Goal: Obtain resource: Obtain resource

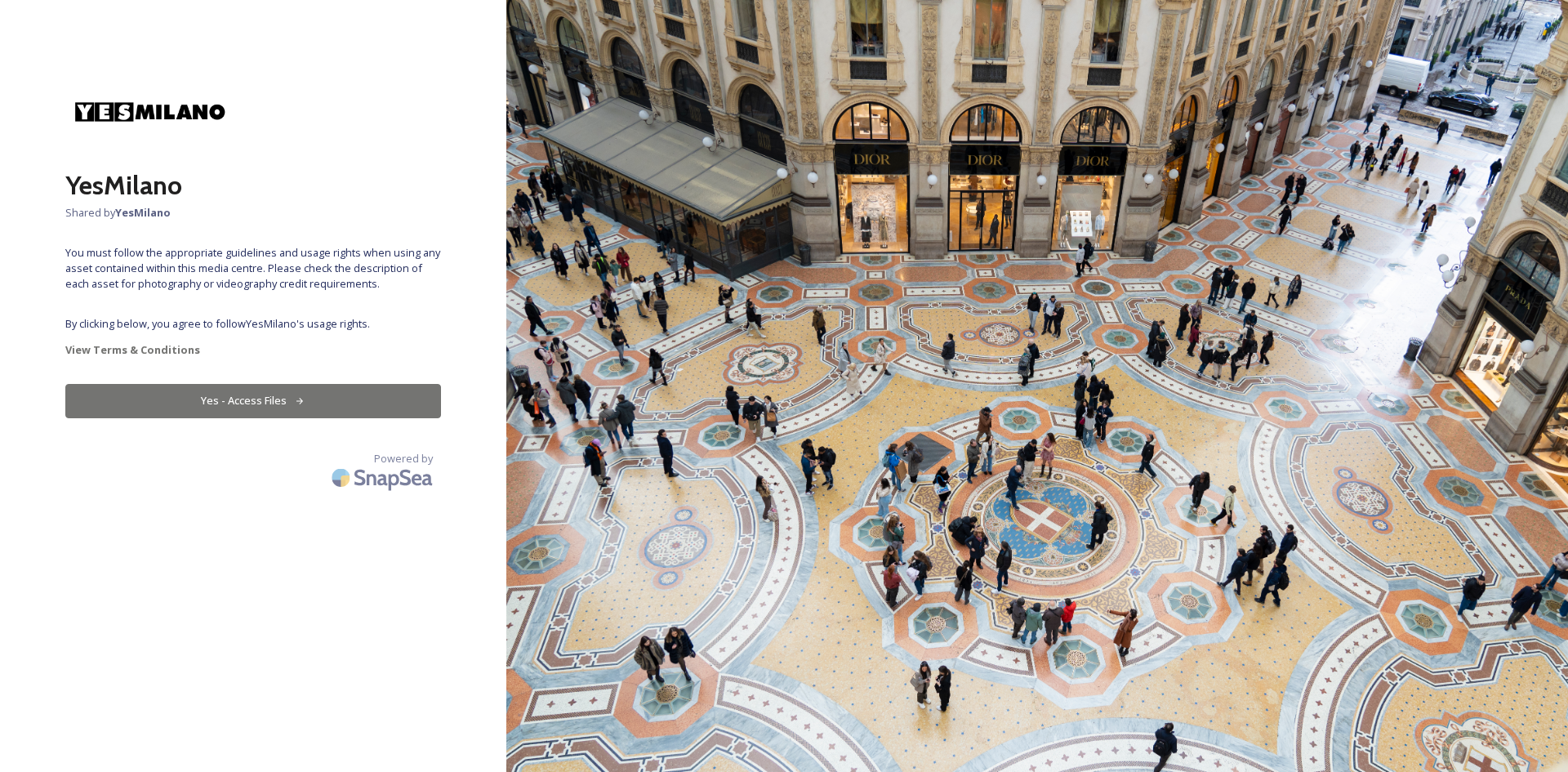
click at [295, 402] on icon at bounding box center [300, 401] width 11 height 11
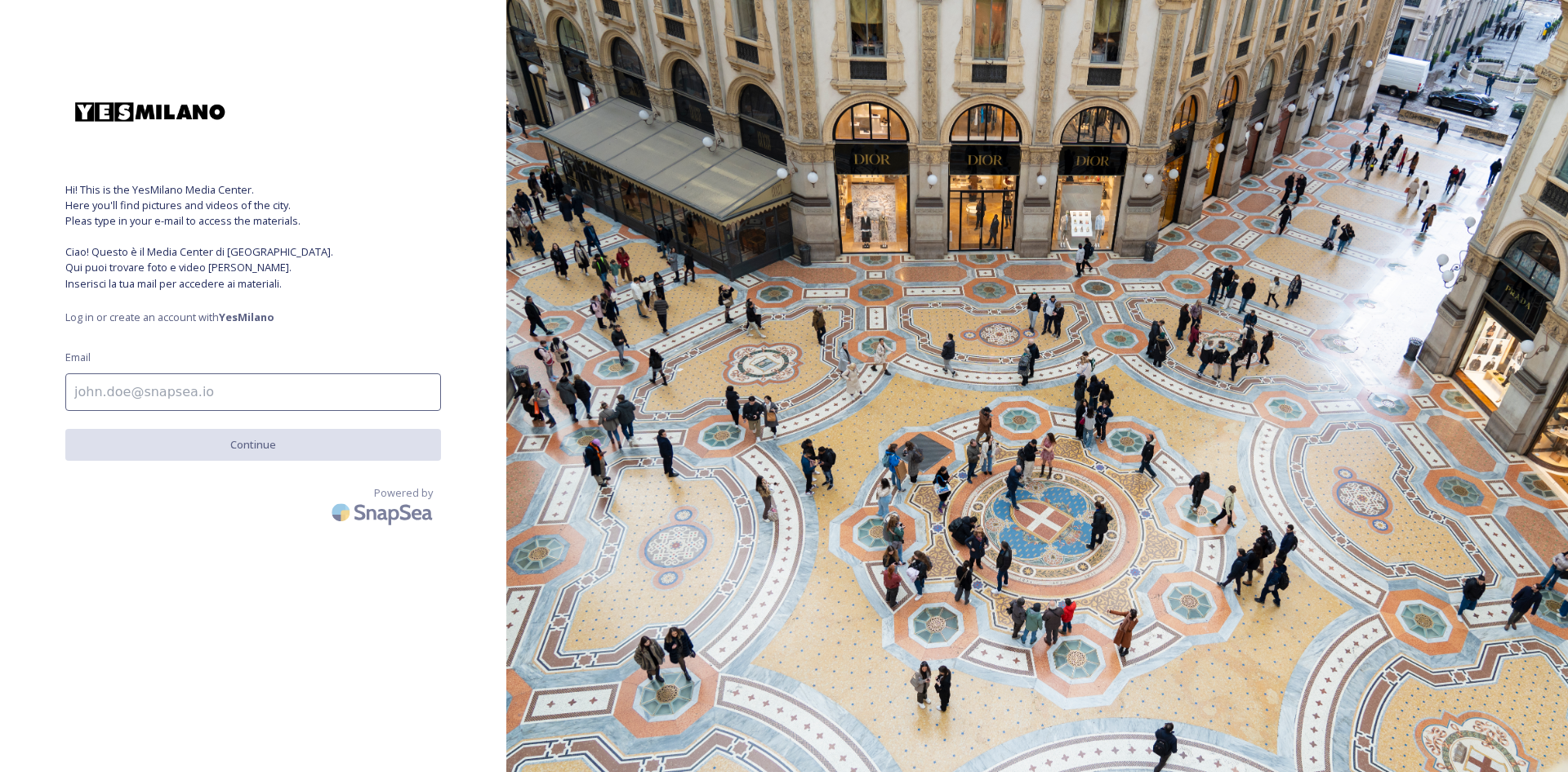
click at [224, 389] on input at bounding box center [253, 392] width 376 height 38
type input "[EMAIL_ADDRESS][DOMAIN_NAME]"
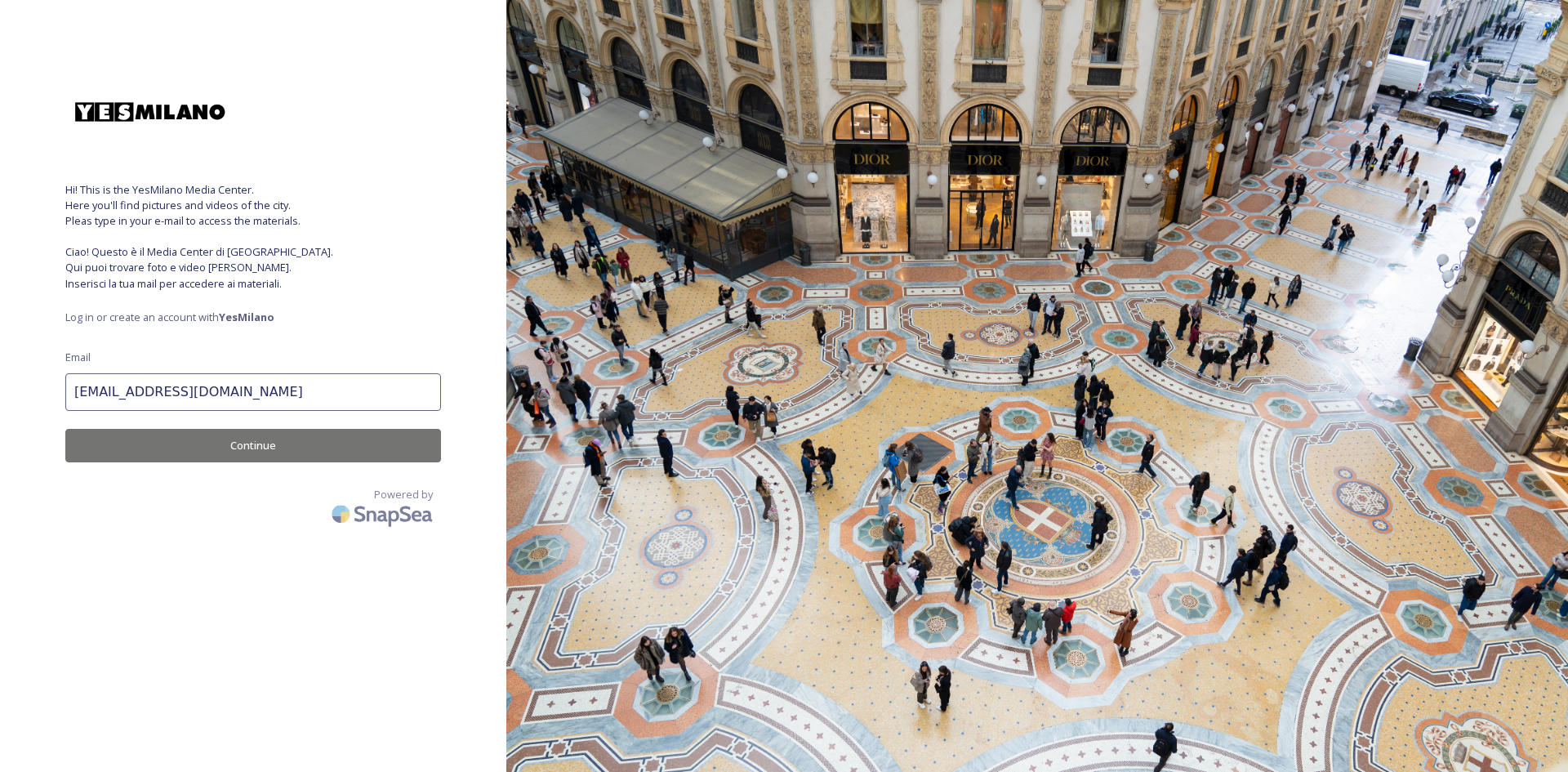
drag, startPoint x: 282, startPoint y: 408, endPoint x: -578, endPoint y: 317, distance: 864.8
click at [0, 317] on html "Hi! This is the YesMilano Media Center. Here you'll find pictures and videos of…" at bounding box center [784, 386] width 1568 height 772
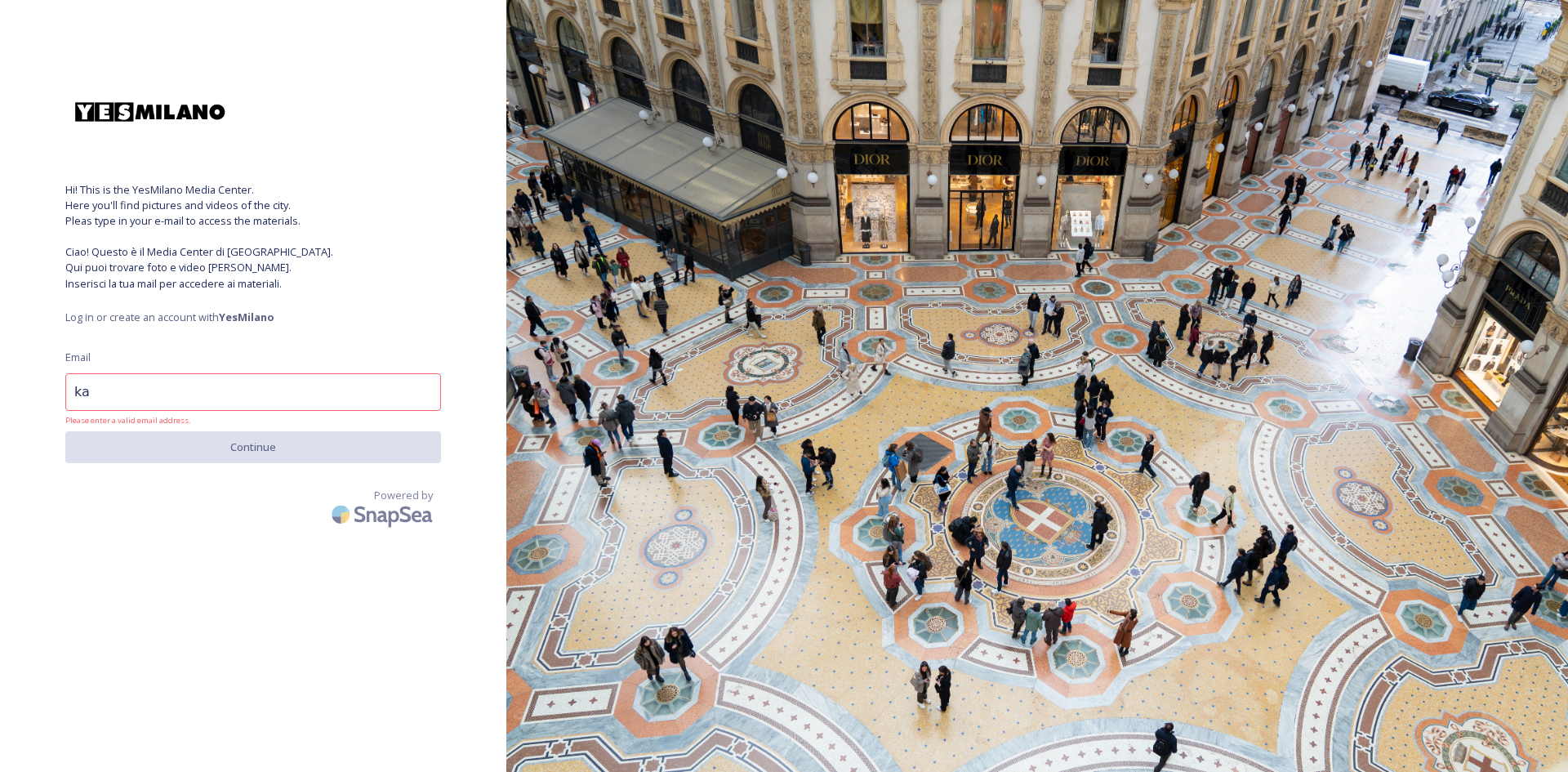
type input "k"
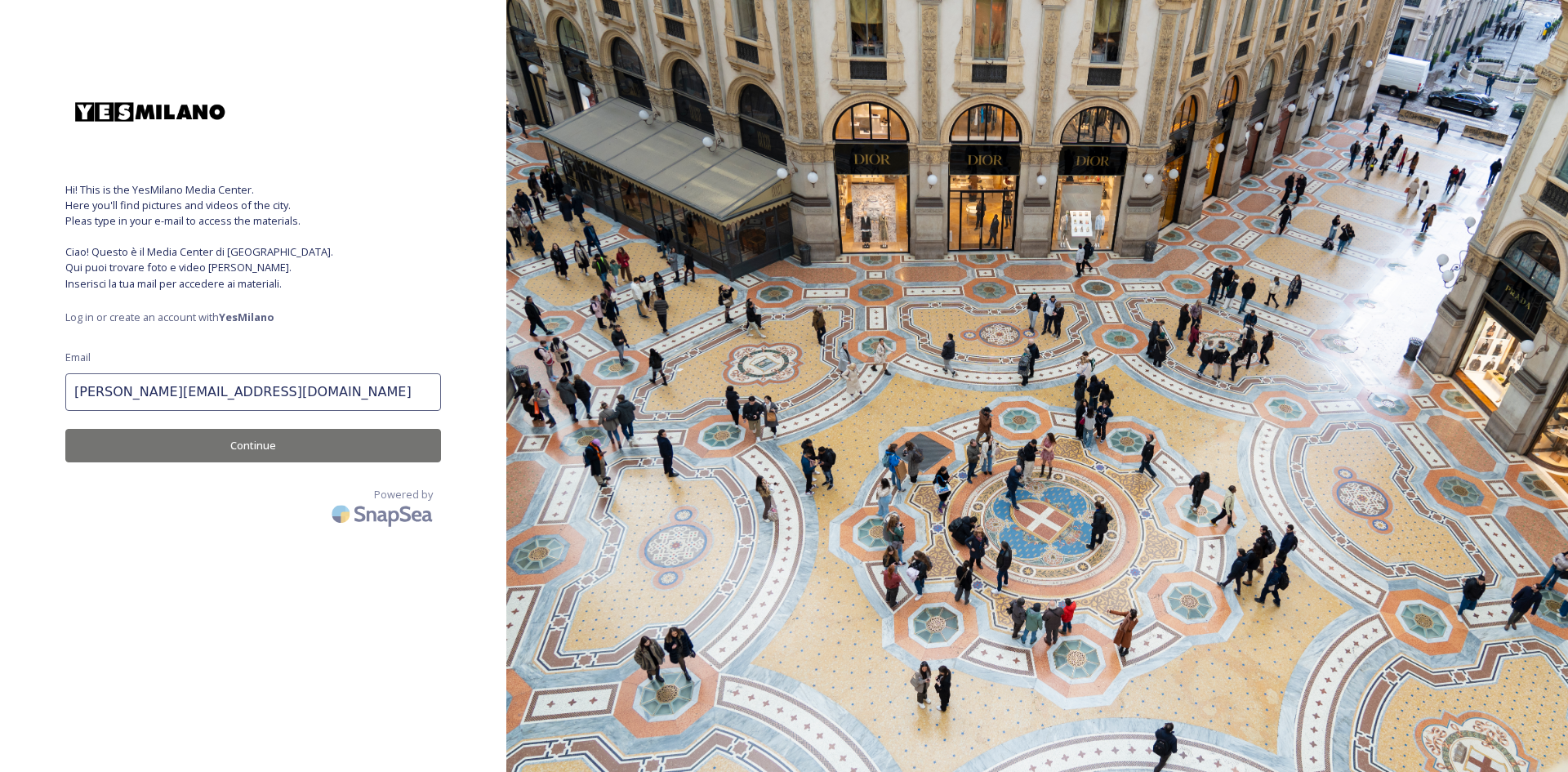
type input "[PERSON_NAME][EMAIL_ADDRESS][DOMAIN_NAME]"
click at [304, 454] on button "Continue" at bounding box center [253, 445] width 376 height 33
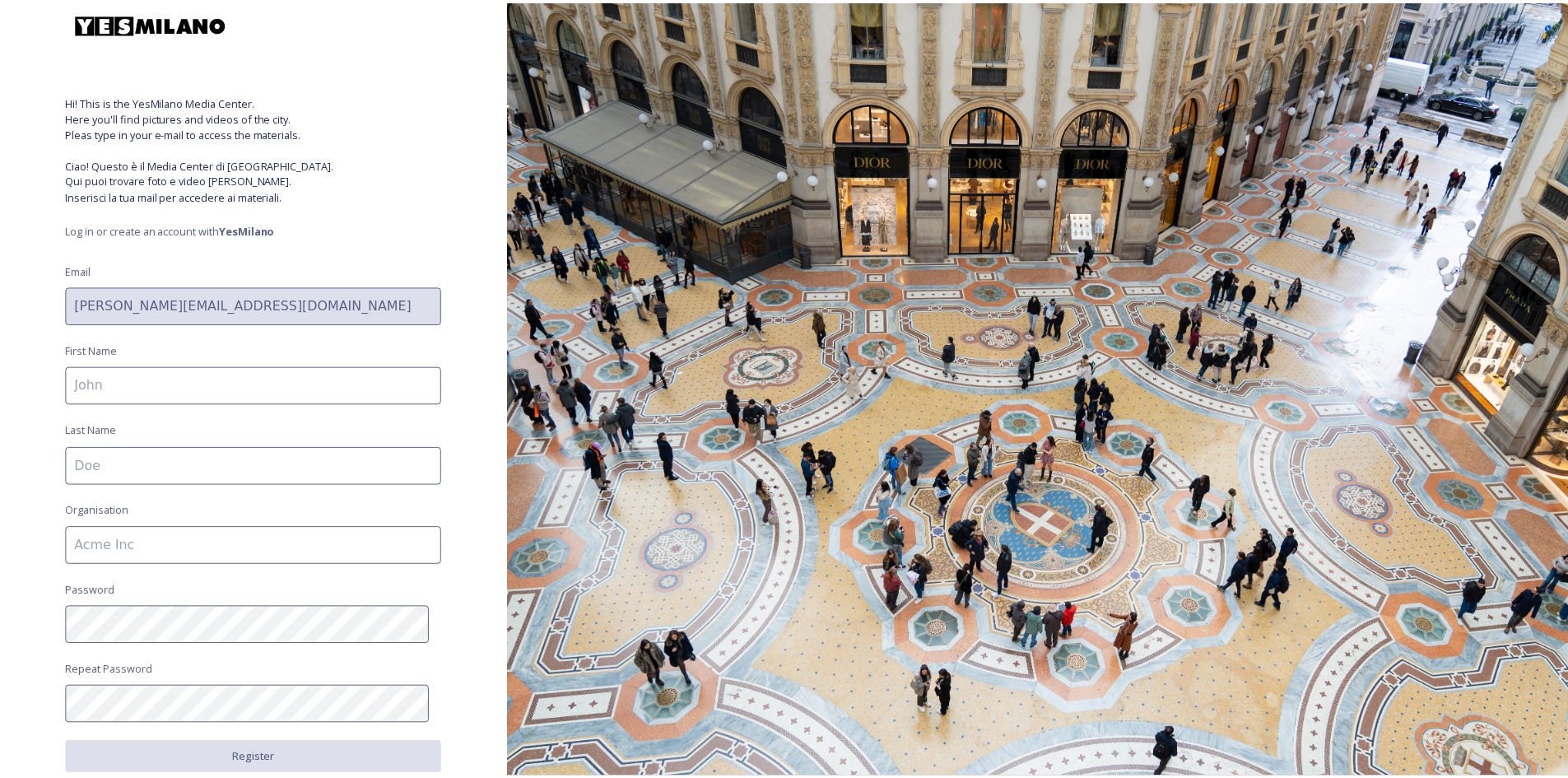
scroll to position [184, 0]
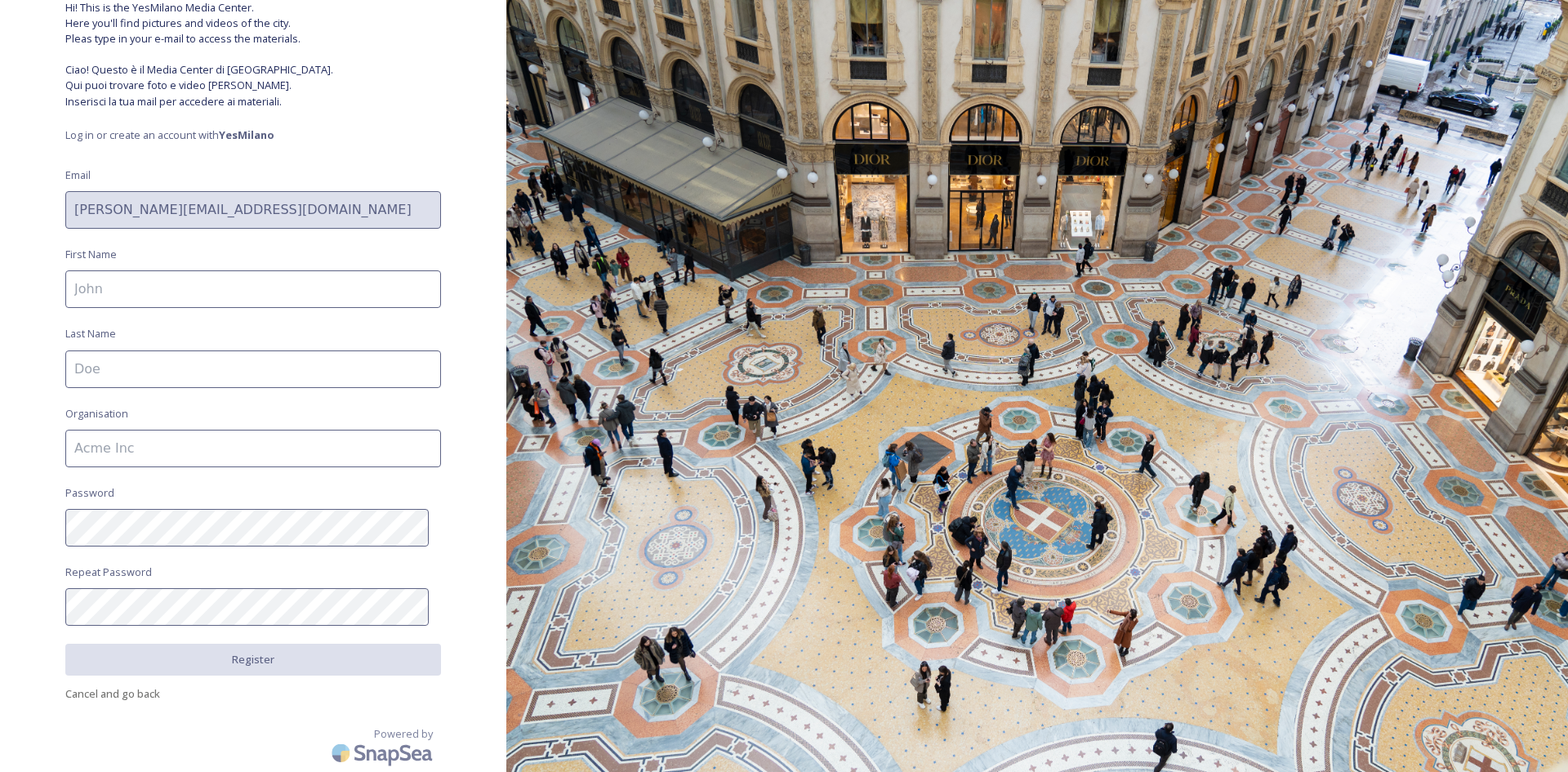
click at [267, 296] on input at bounding box center [253, 289] width 376 height 38
type input "[PERSON_NAME]"
type input "Kaltenbrunner"
type input "Young Austria GmbH"
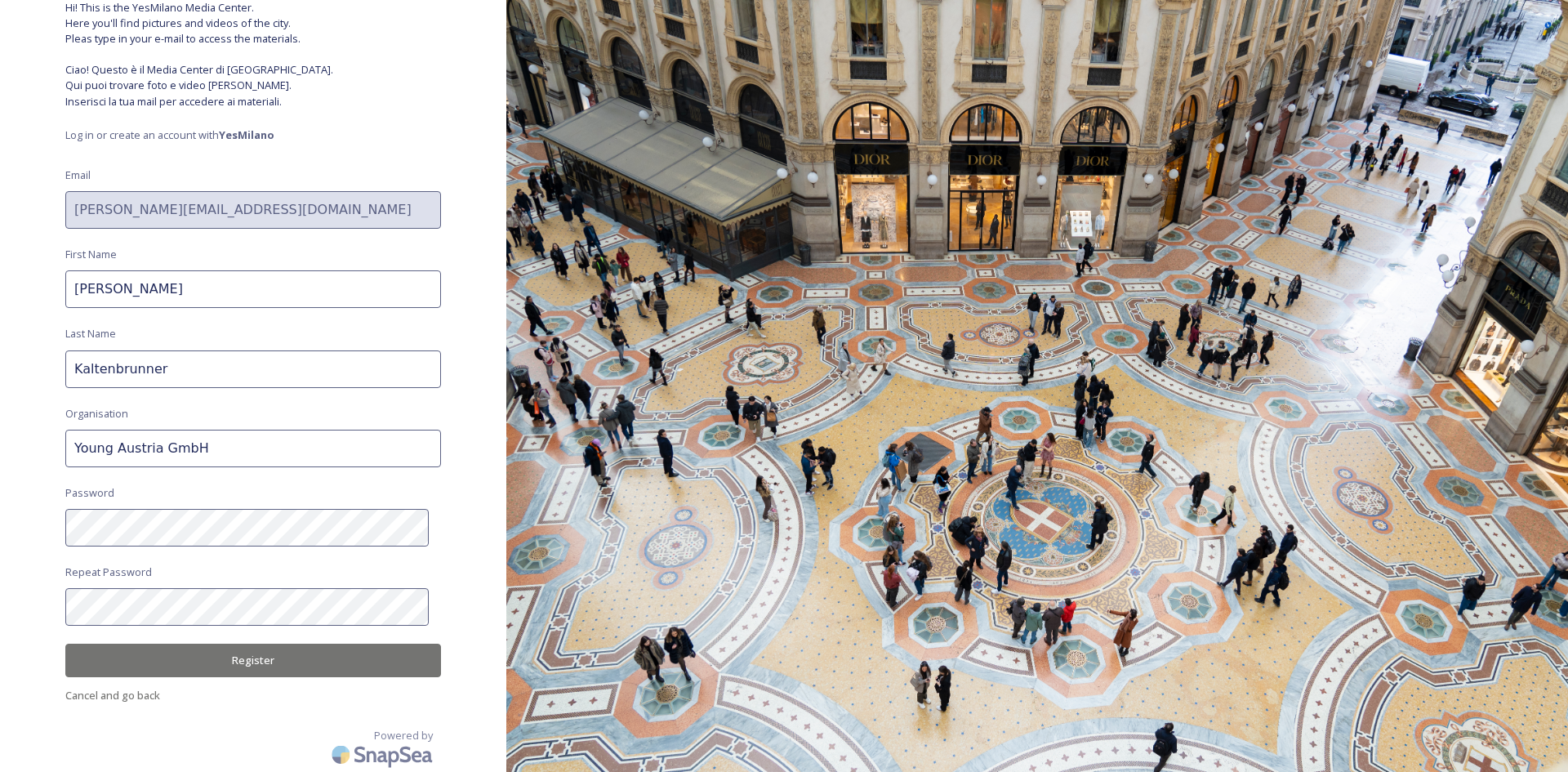
click at [215, 655] on button "Register" at bounding box center [253, 660] width 376 height 33
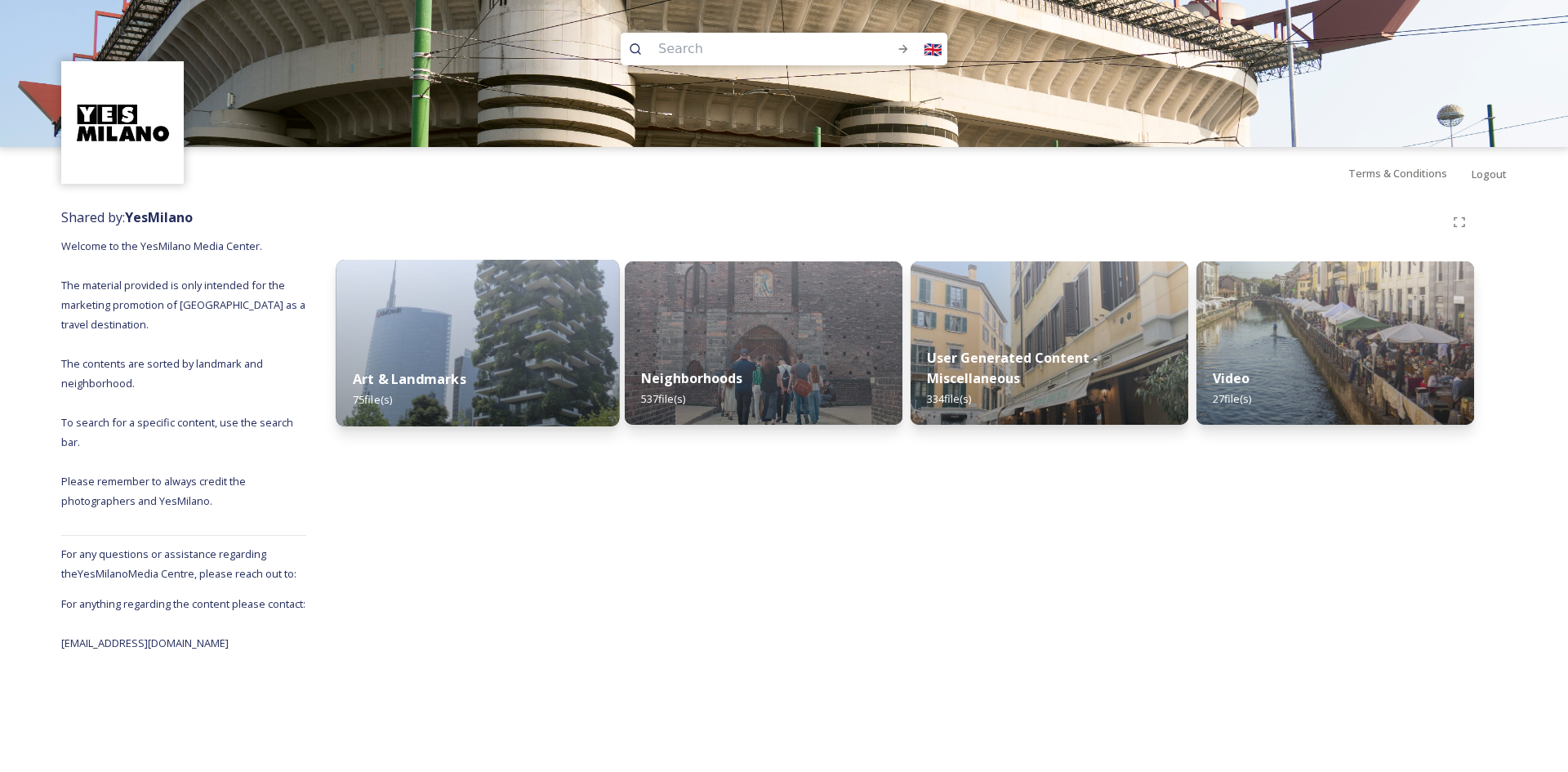
click at [444, 368] on div "Art & Landmarks 75 file(s)" at bounding box center [478, 389] width 283 height 74
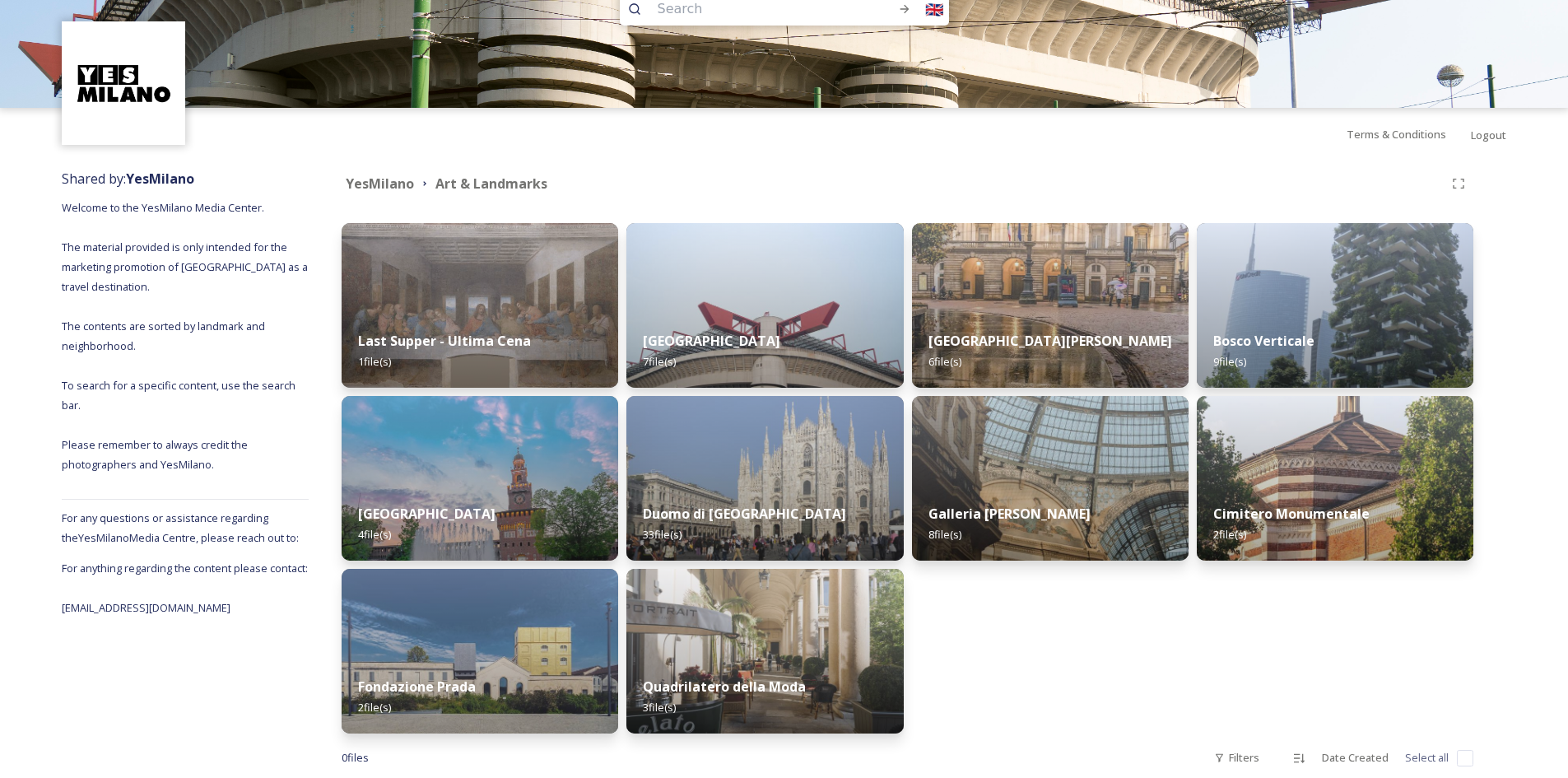
scroll to position [72, 0]
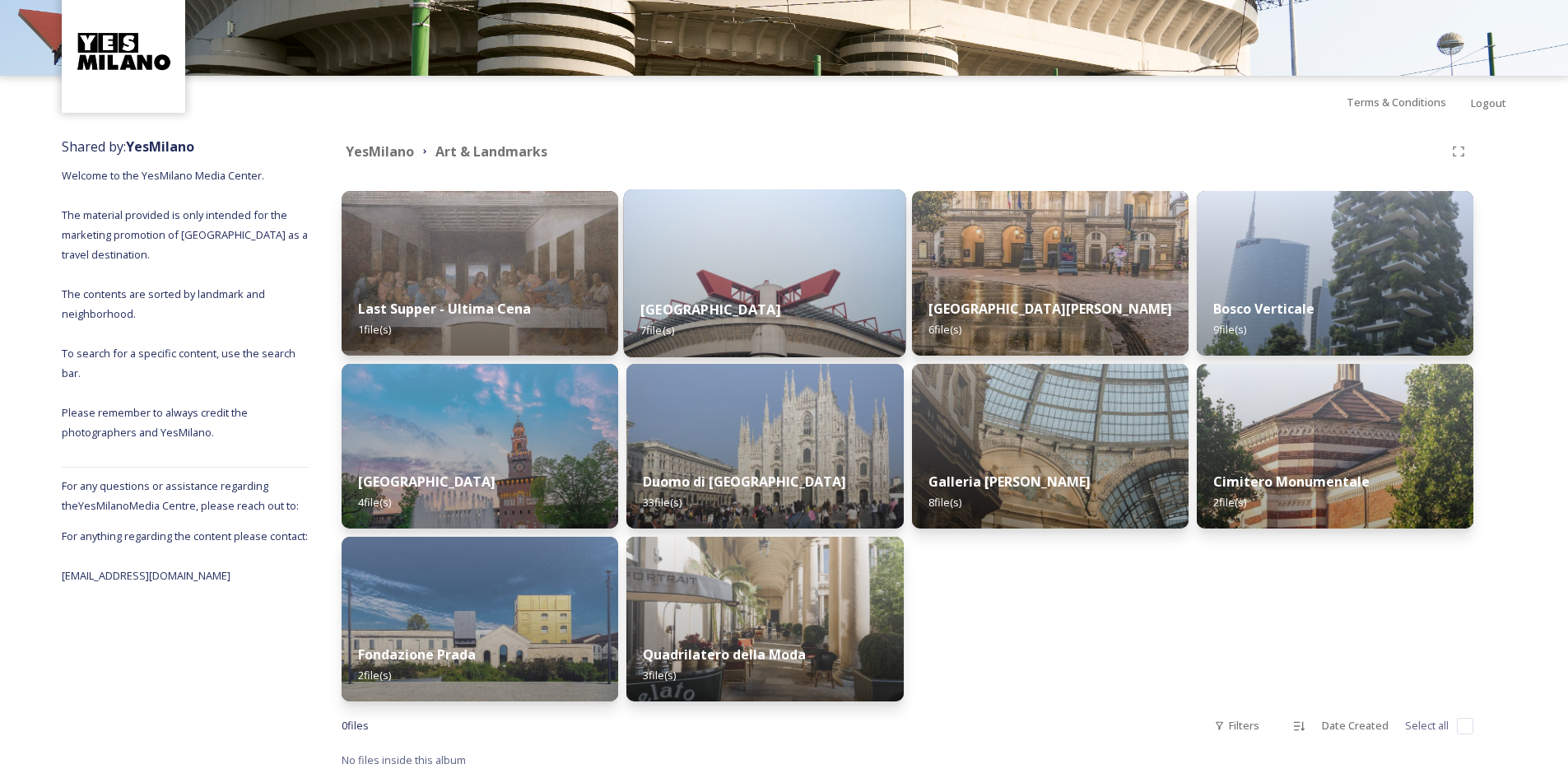
click at [765, 266] on img at bounding box center [764, 273] width 282 height 168
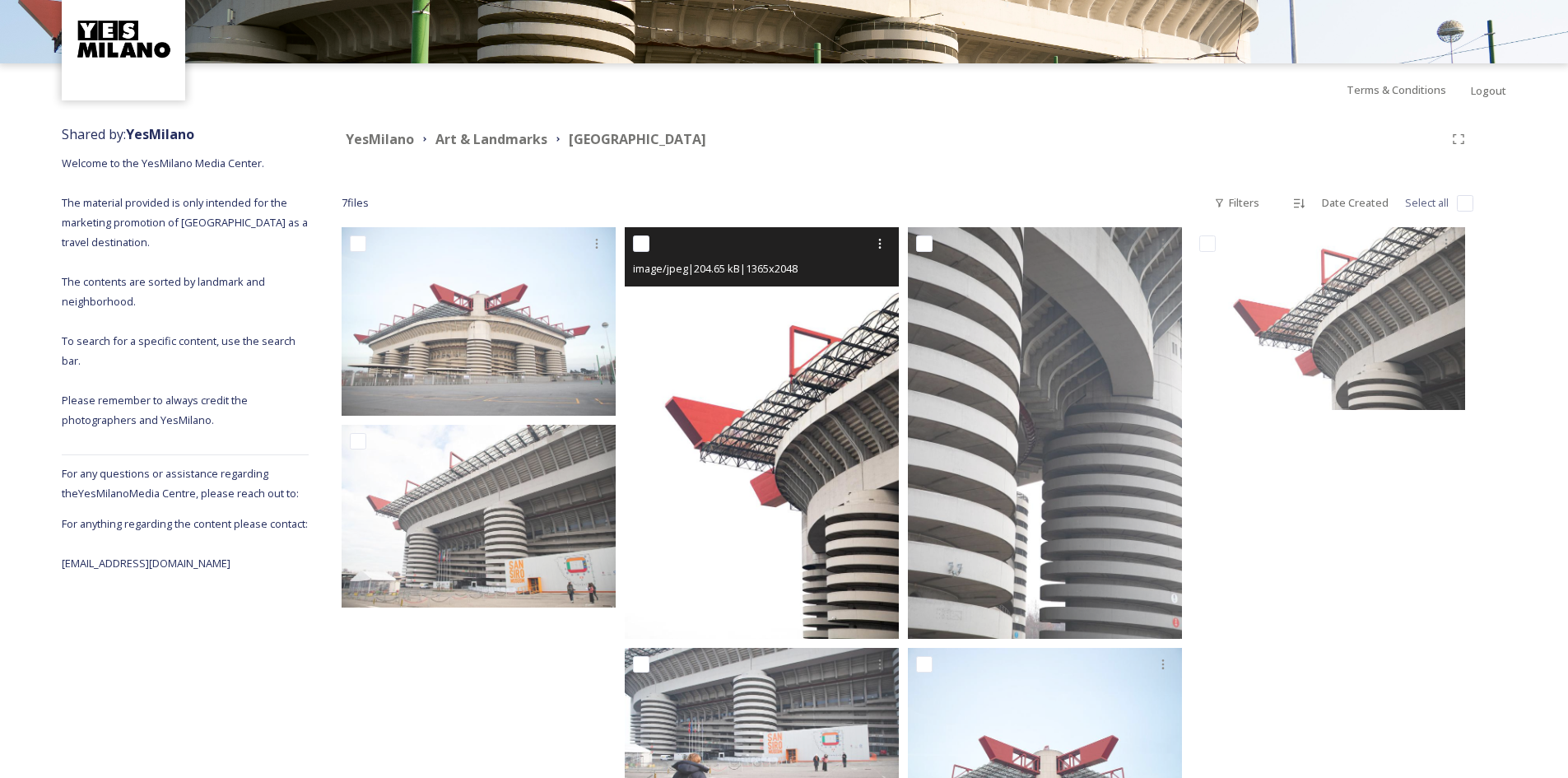
scroll to position [173, 0]
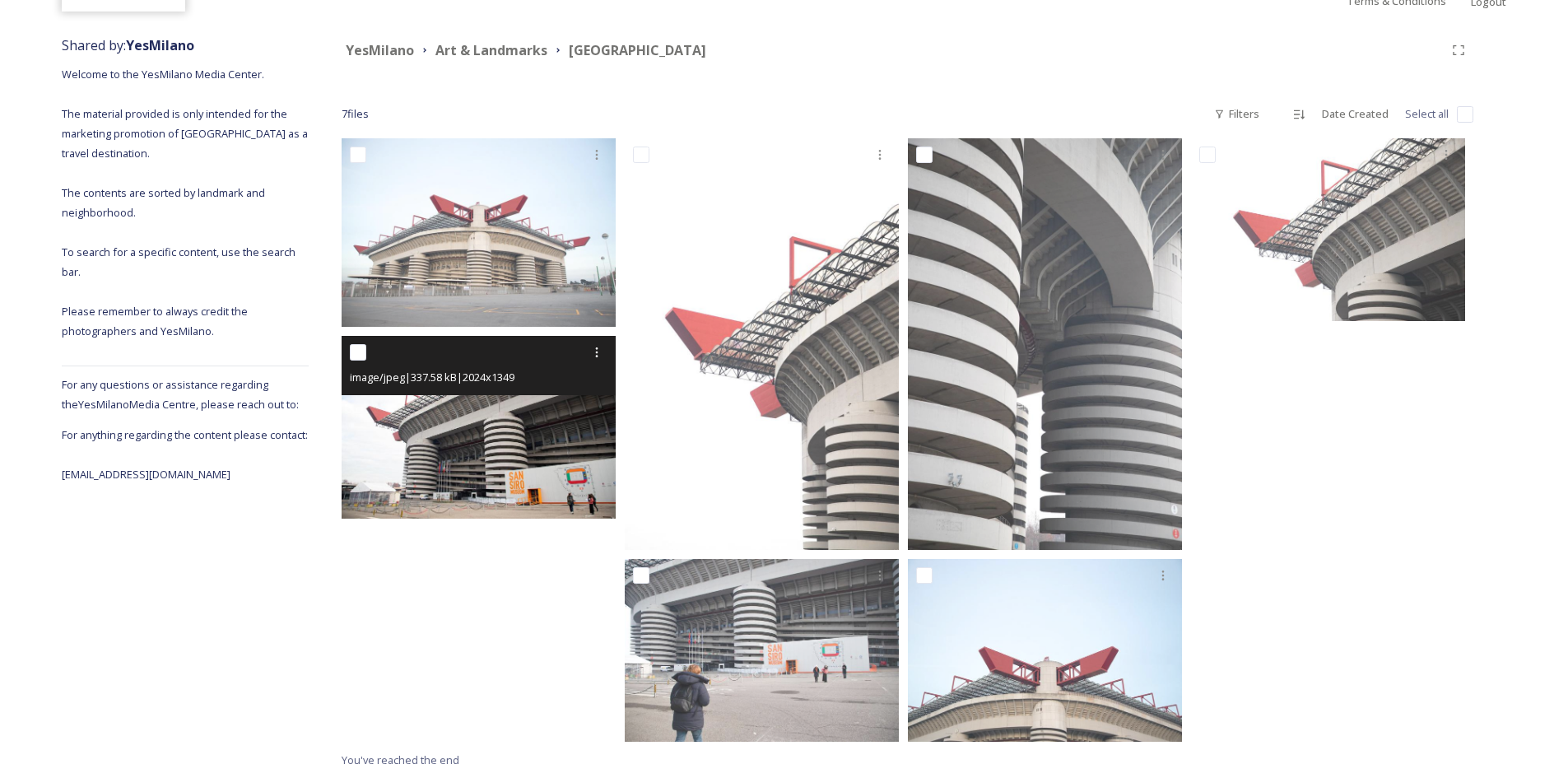
click at [460, 436] on img at bounding box center [479, 427] width 274 height 183
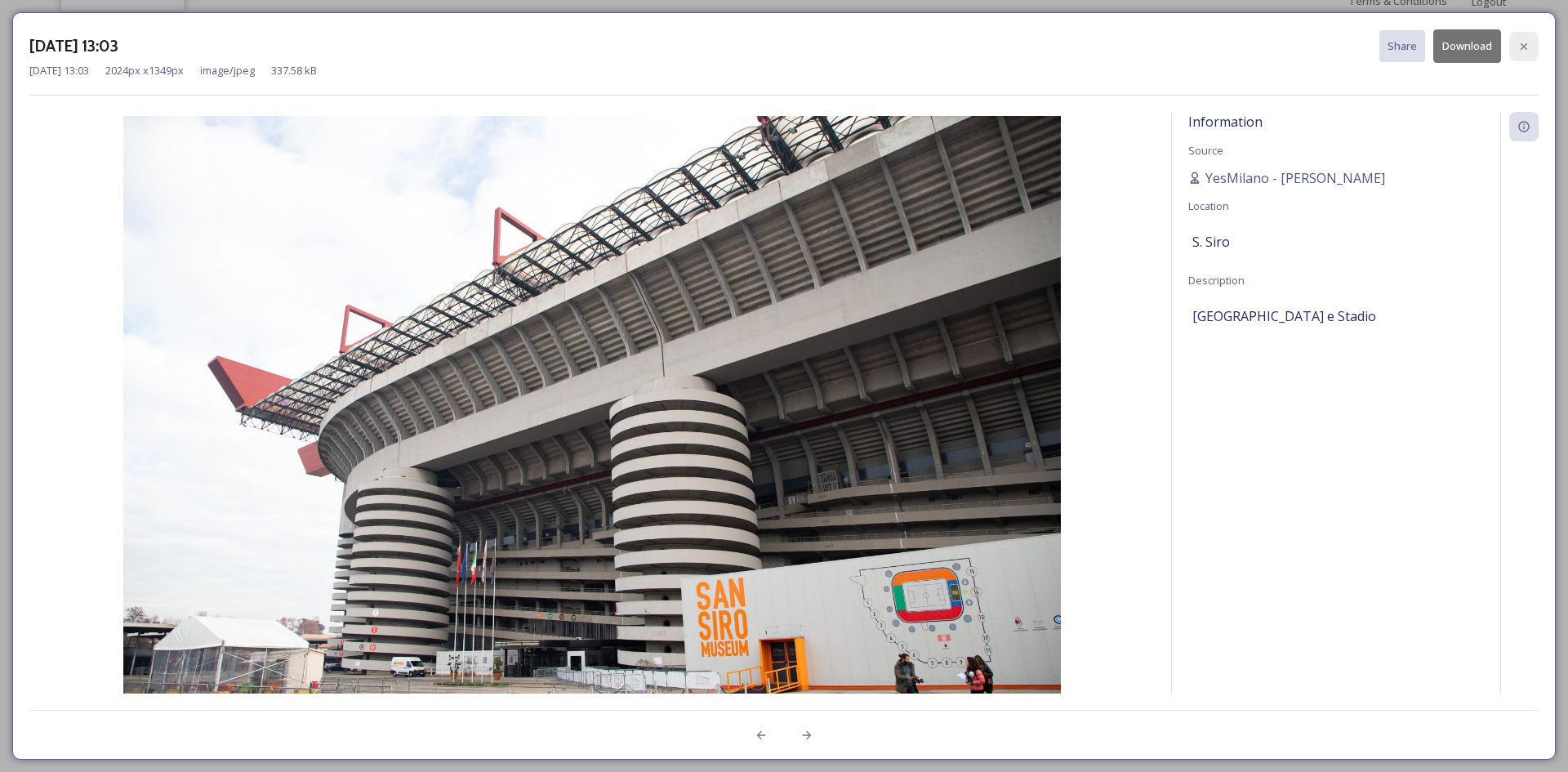
click at [1522, 53] on icon at bounding box center [1525, 47] width 13 height 13
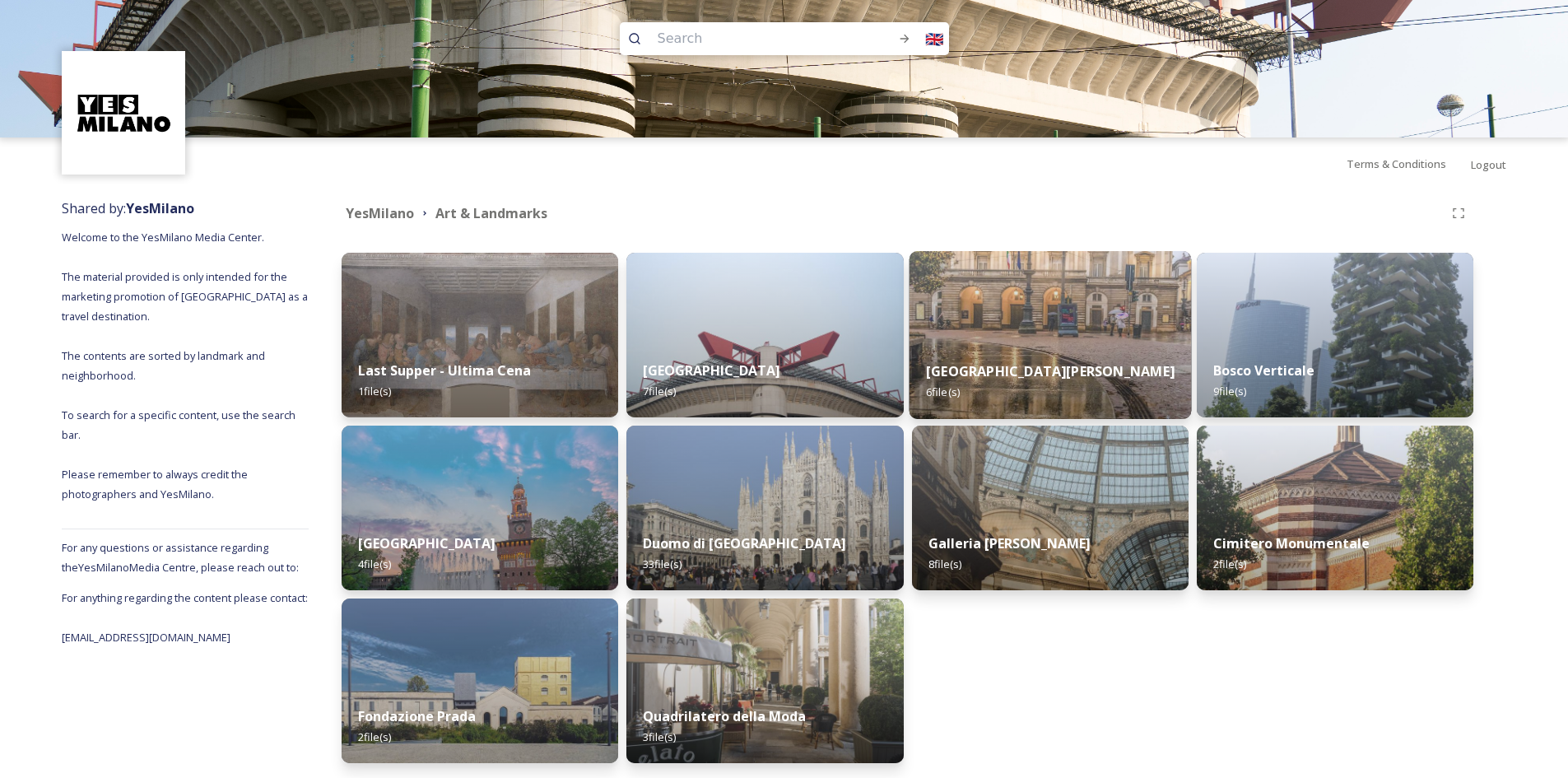
scroll to position [72, 0]
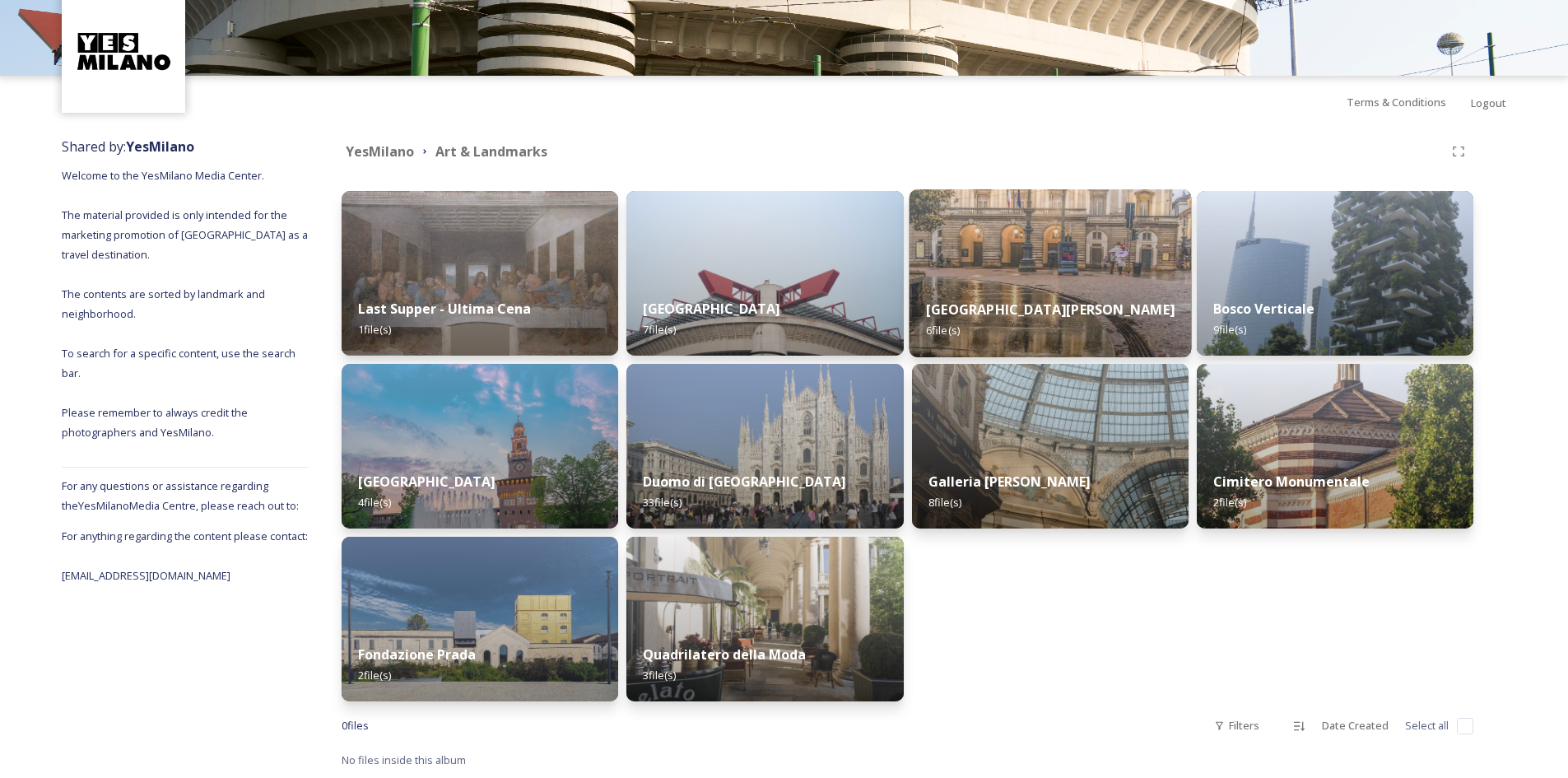
click at [1088, 261] on img at bounding box center [1049, 273] width 282 height 168
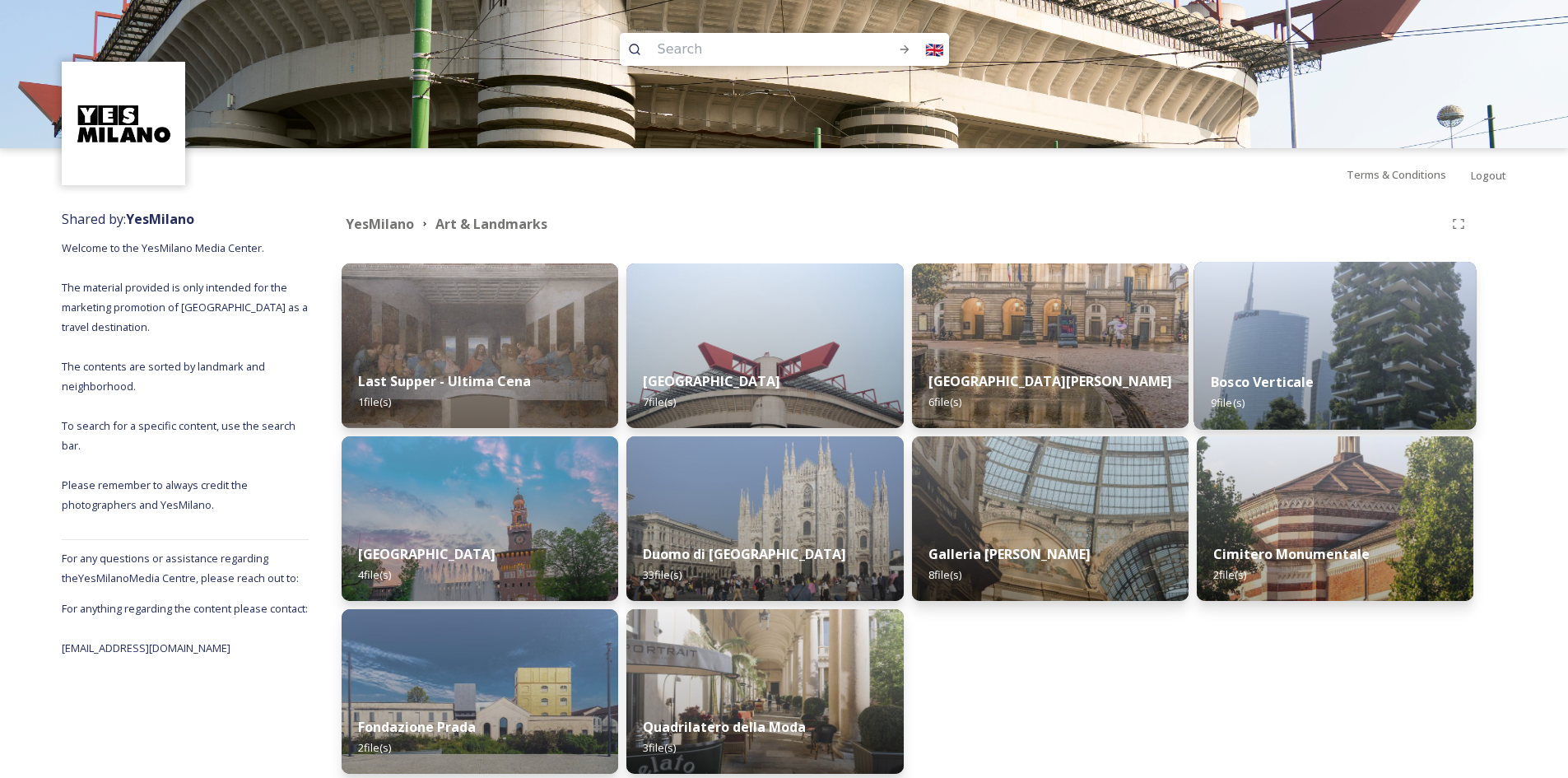
click at [1340, 351] on img at bounding box center [1334, 345] width 282 height 168
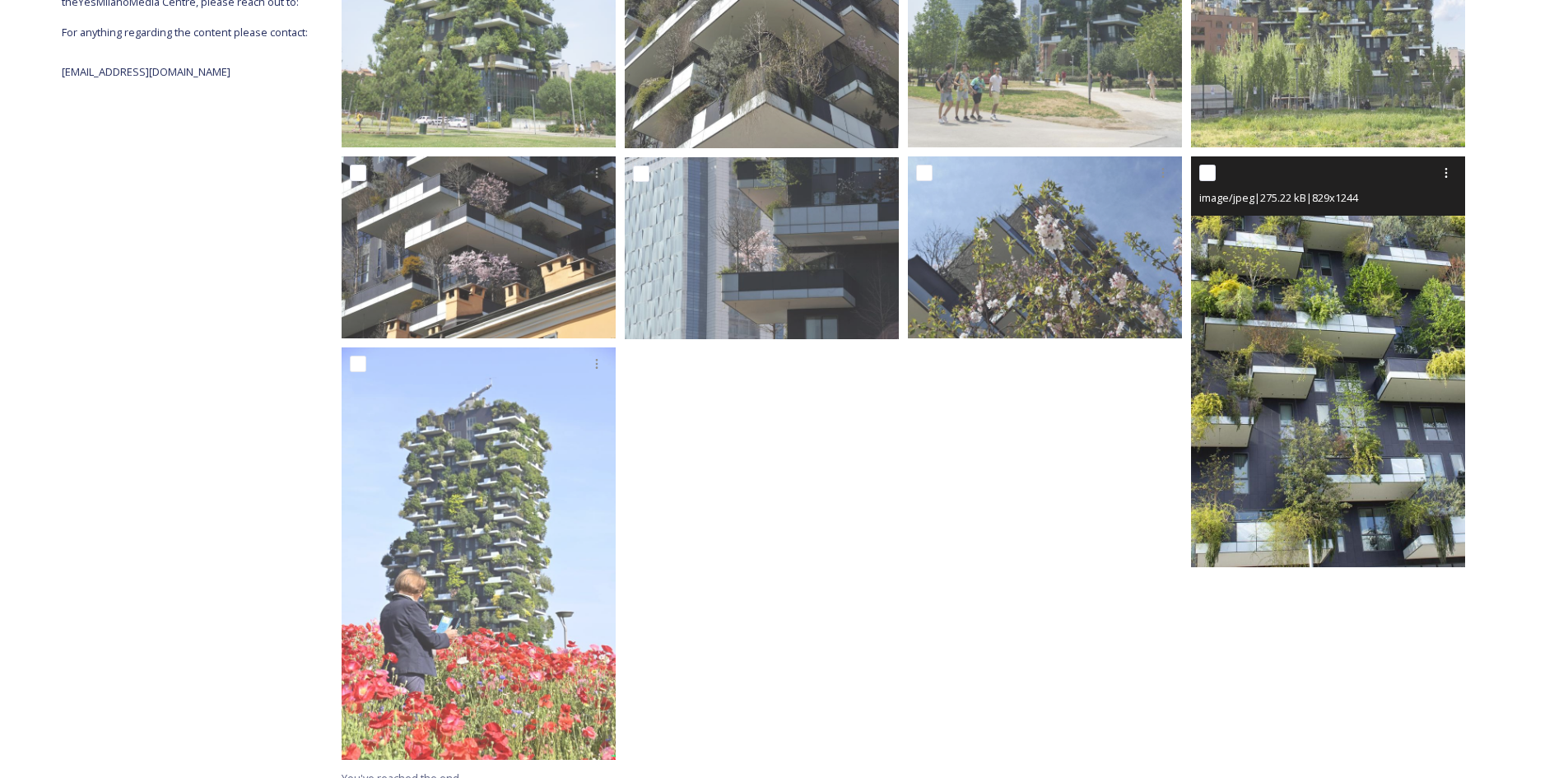
scroll to position [165, 0]
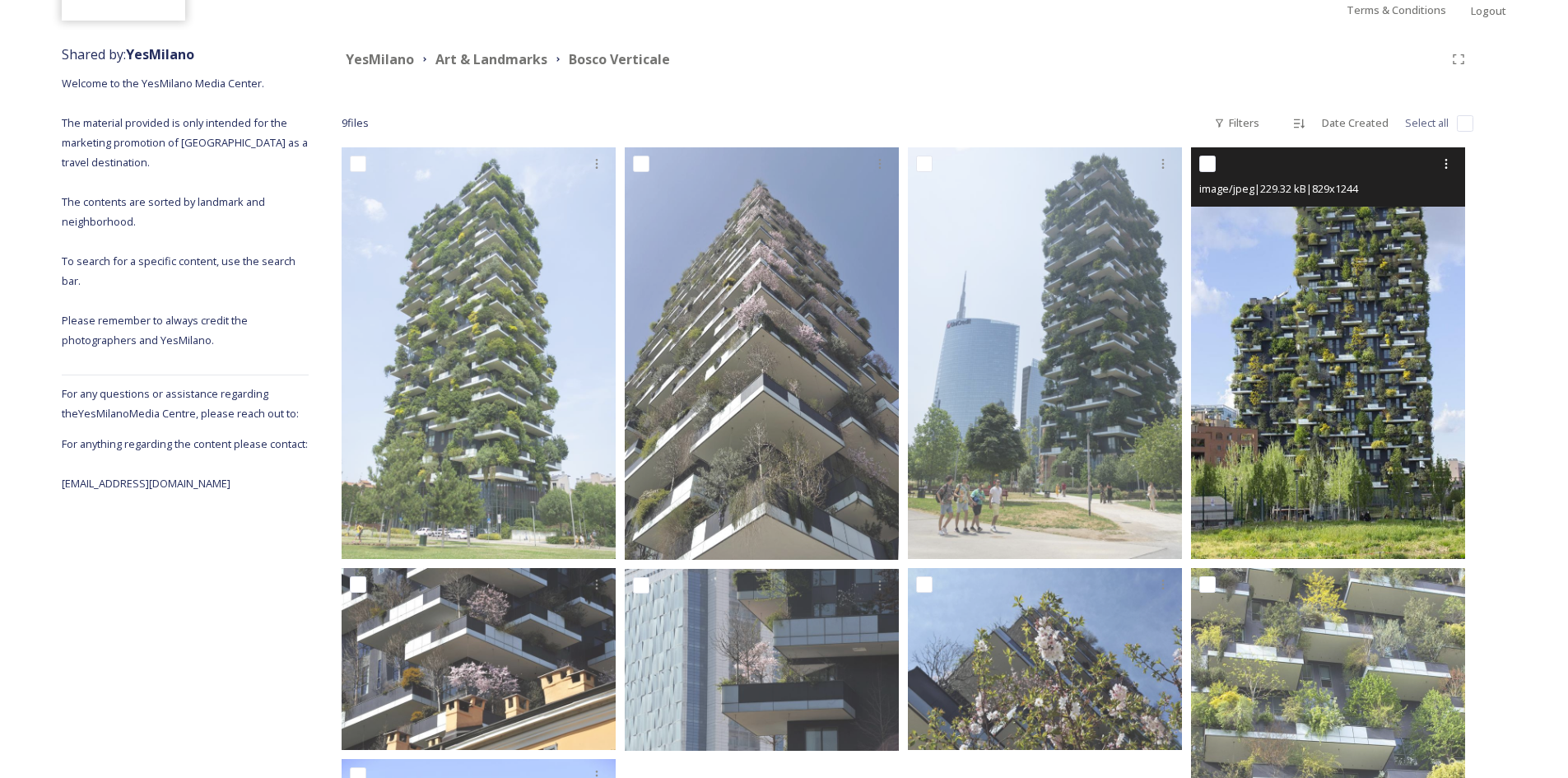
click at [1304, 341] on img at bounding box center [1328, 353] width 274 height 412
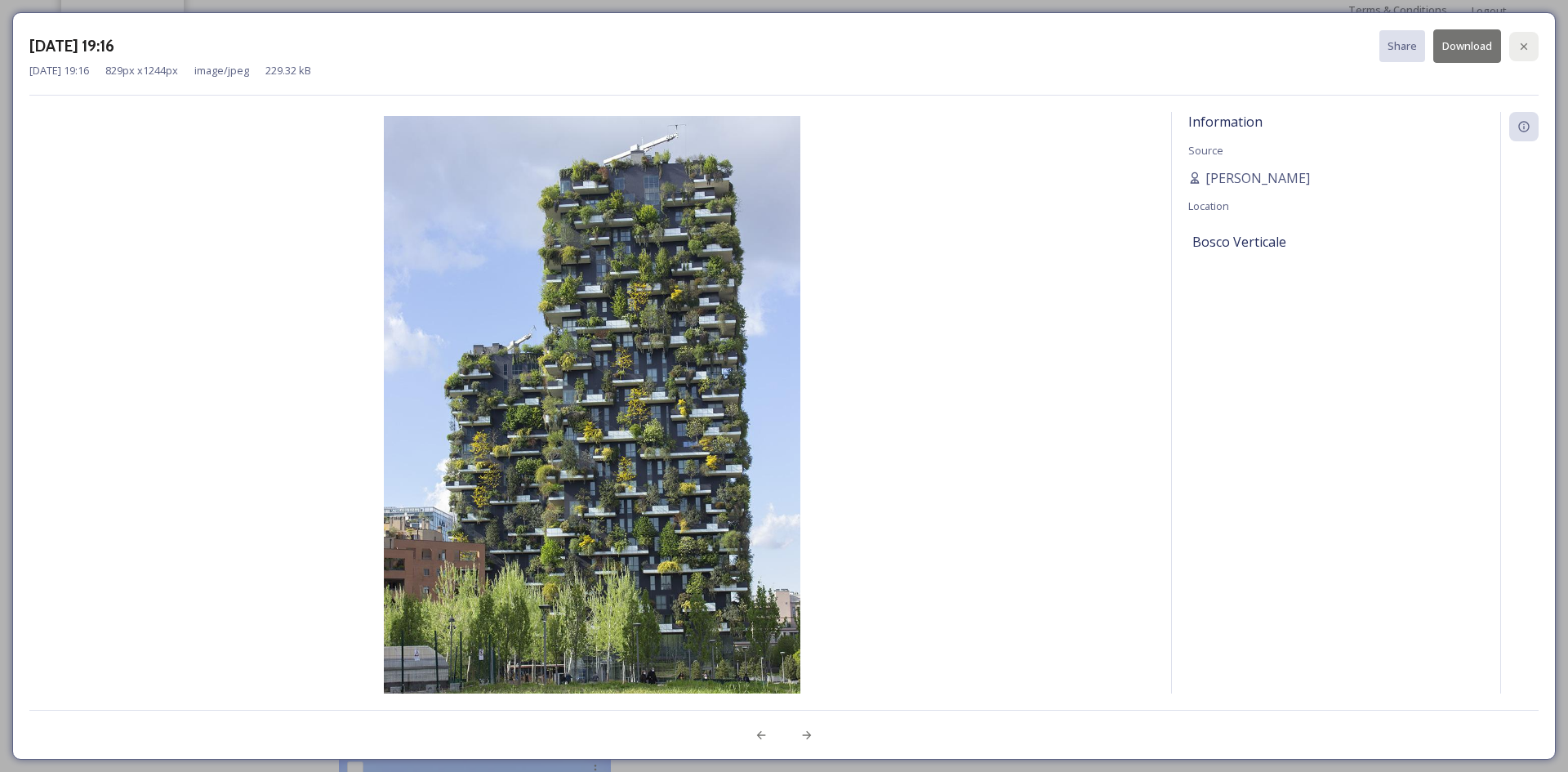
click at [1515, 53] on div at bounding box center [1524, 46] width 29 height 29
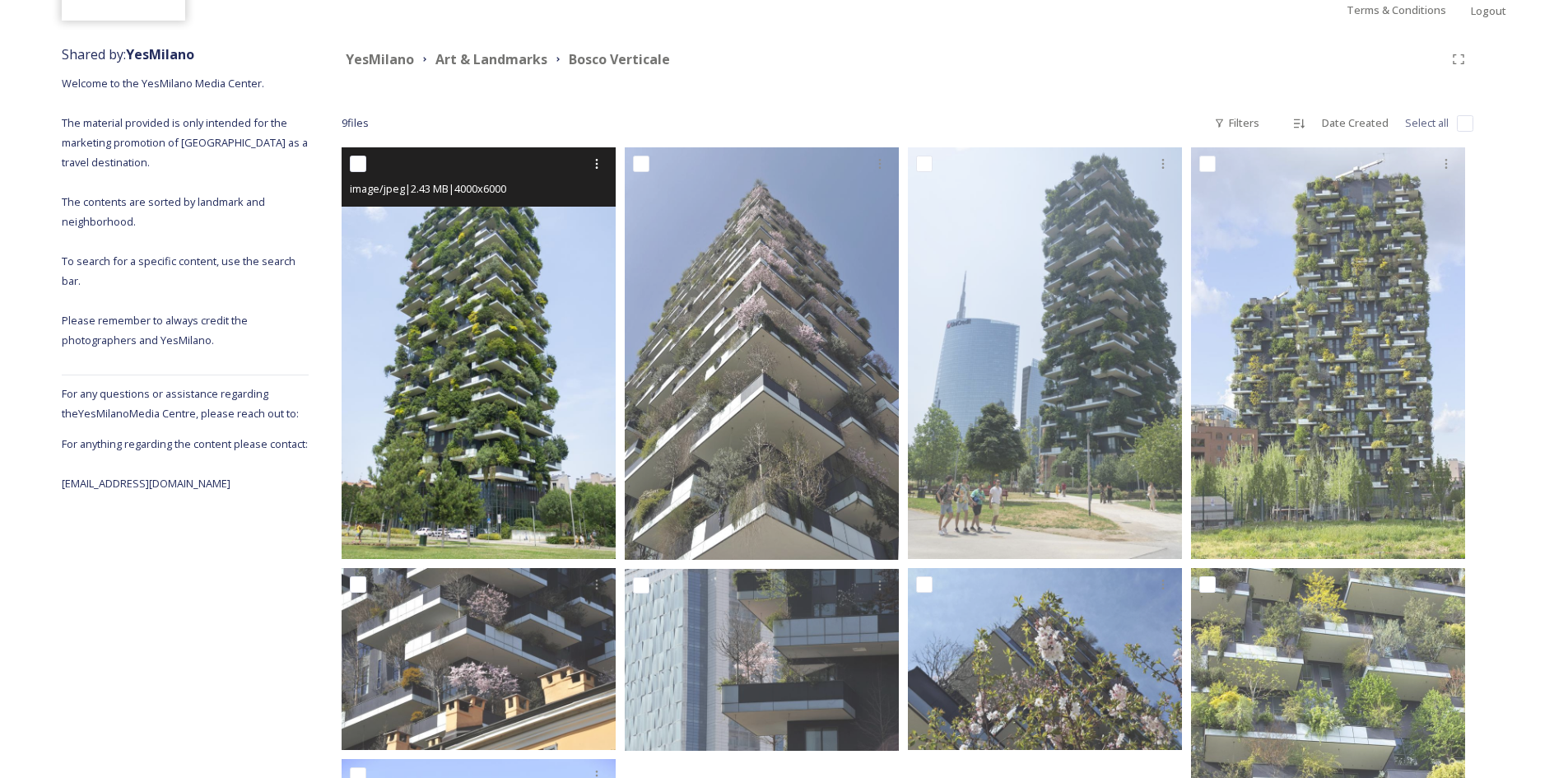
click at [541, 271] on img at bounding box center [479, 353] width 274 height 412
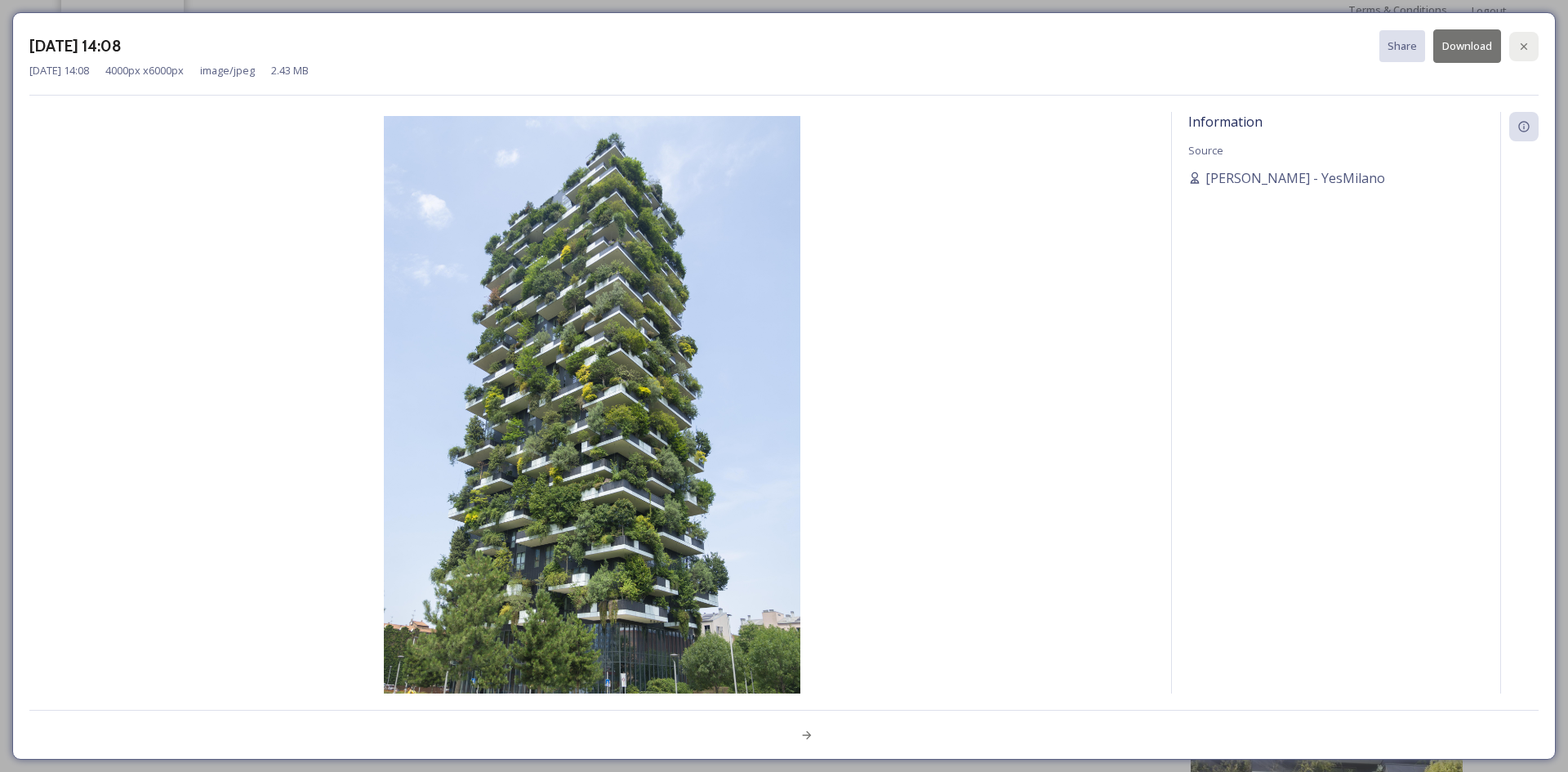
click at [1532, 49] on div at bounding box center [1524, 46] width 29 height 29
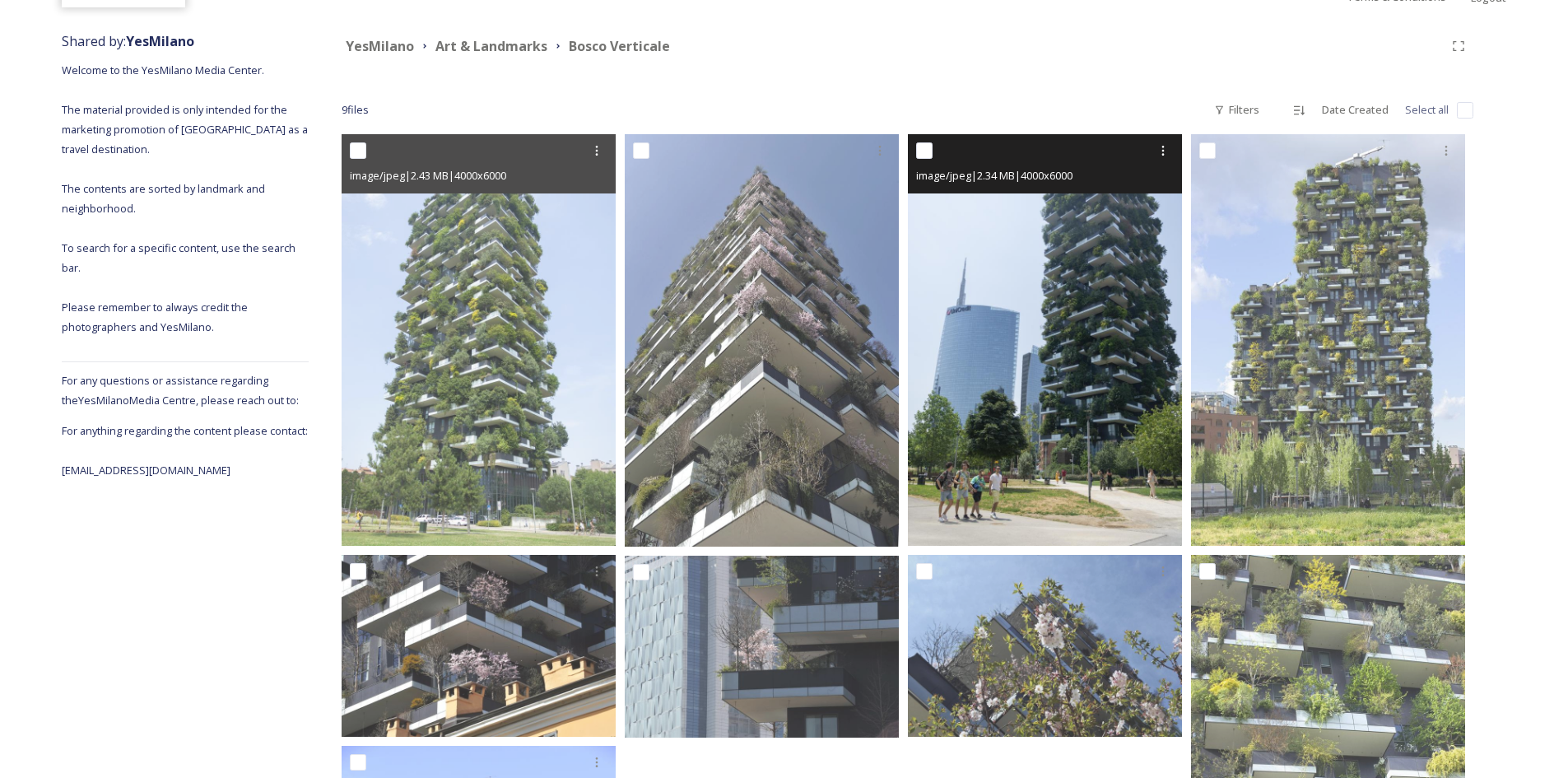
scroll to position [594, 0]
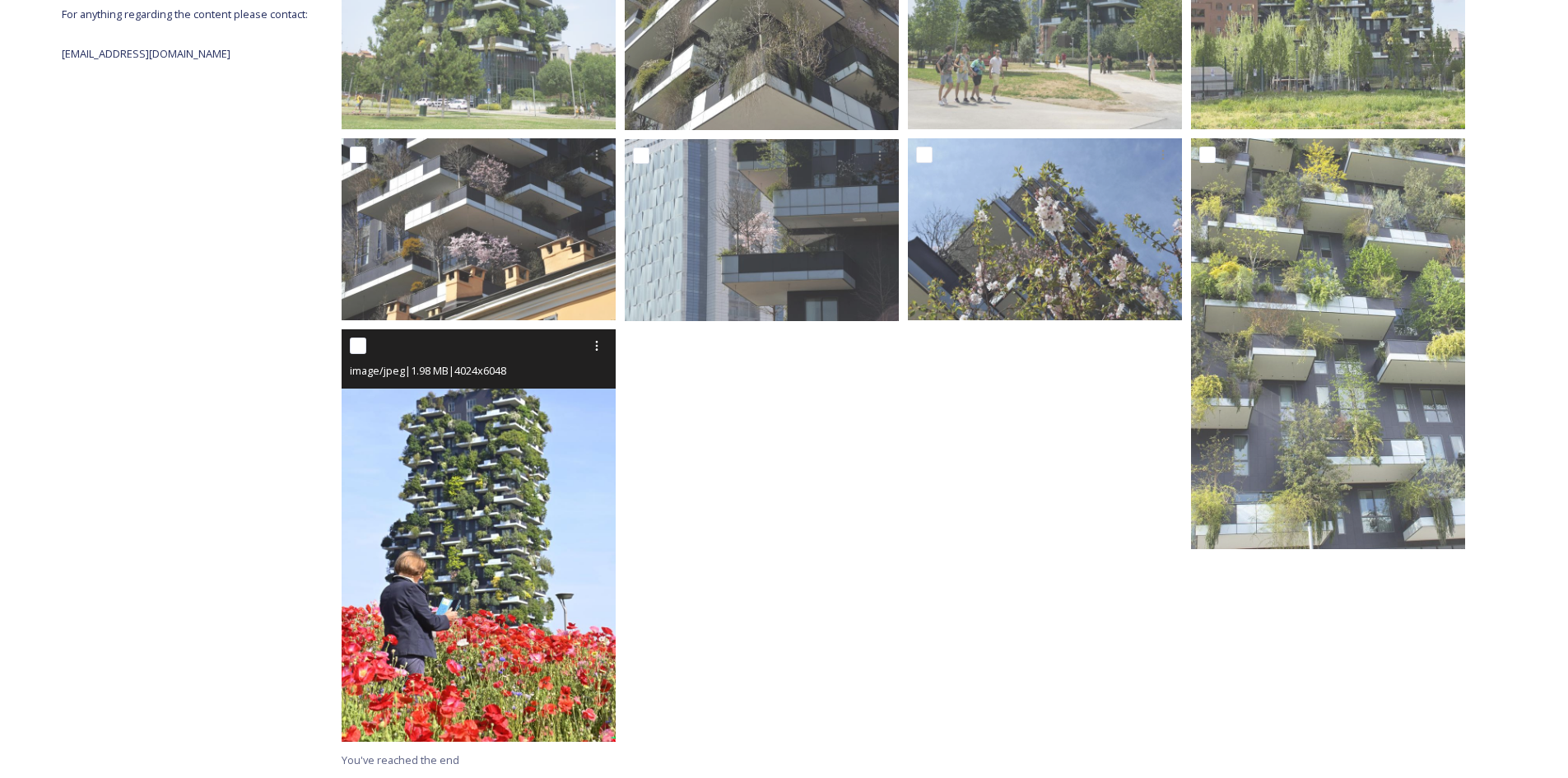
click at [400, 397] on img at bounding box center [479, 535] width 274 height 412
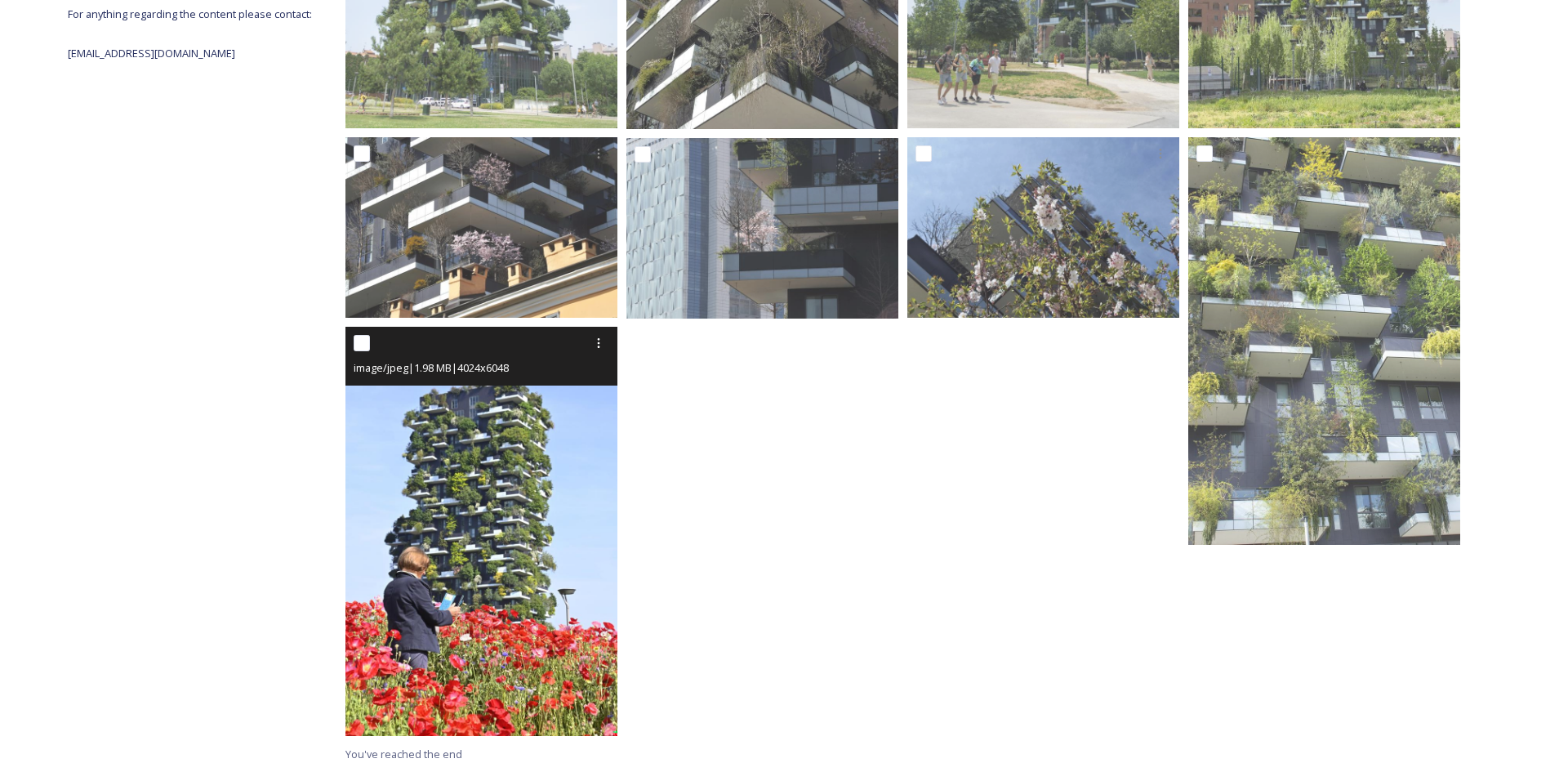
scroll to position [399, 0]
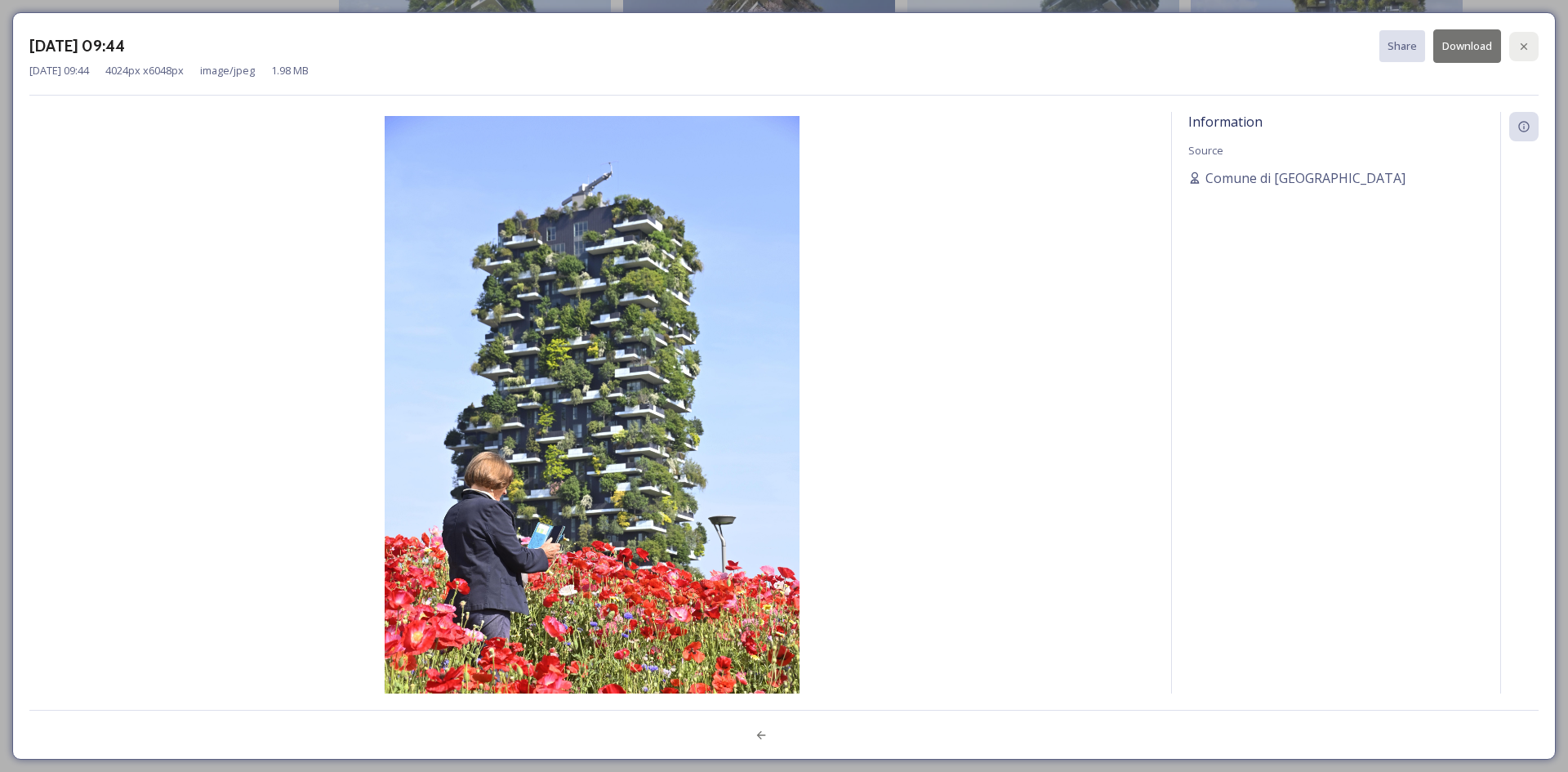
click at [1522, 47] on icon at bounding box center [1525, 47] width 13 height 13
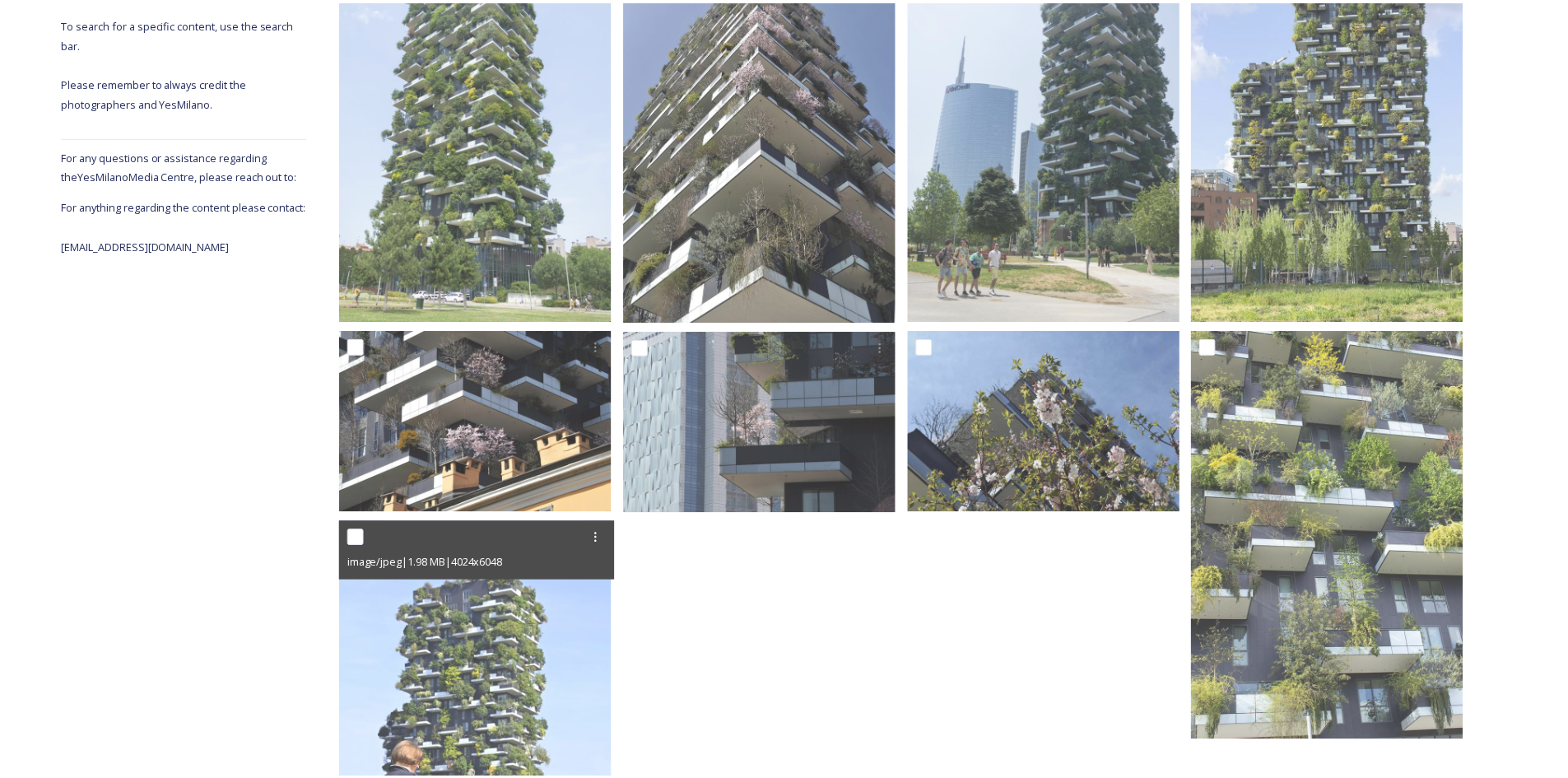
scroll to position [594, 0]
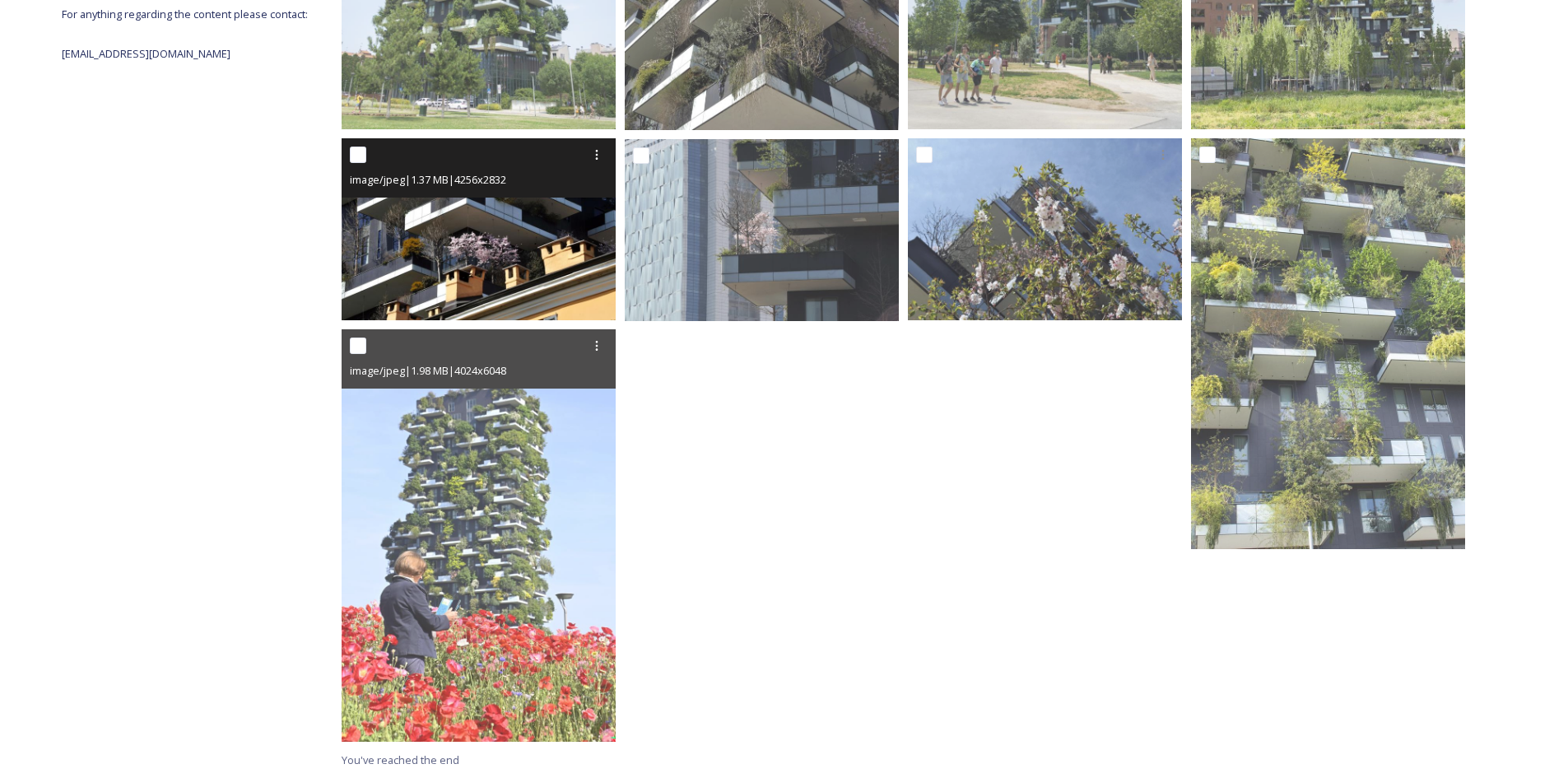
click at [511, 202] on img at bounding box center [479, 229] width 274 height 183
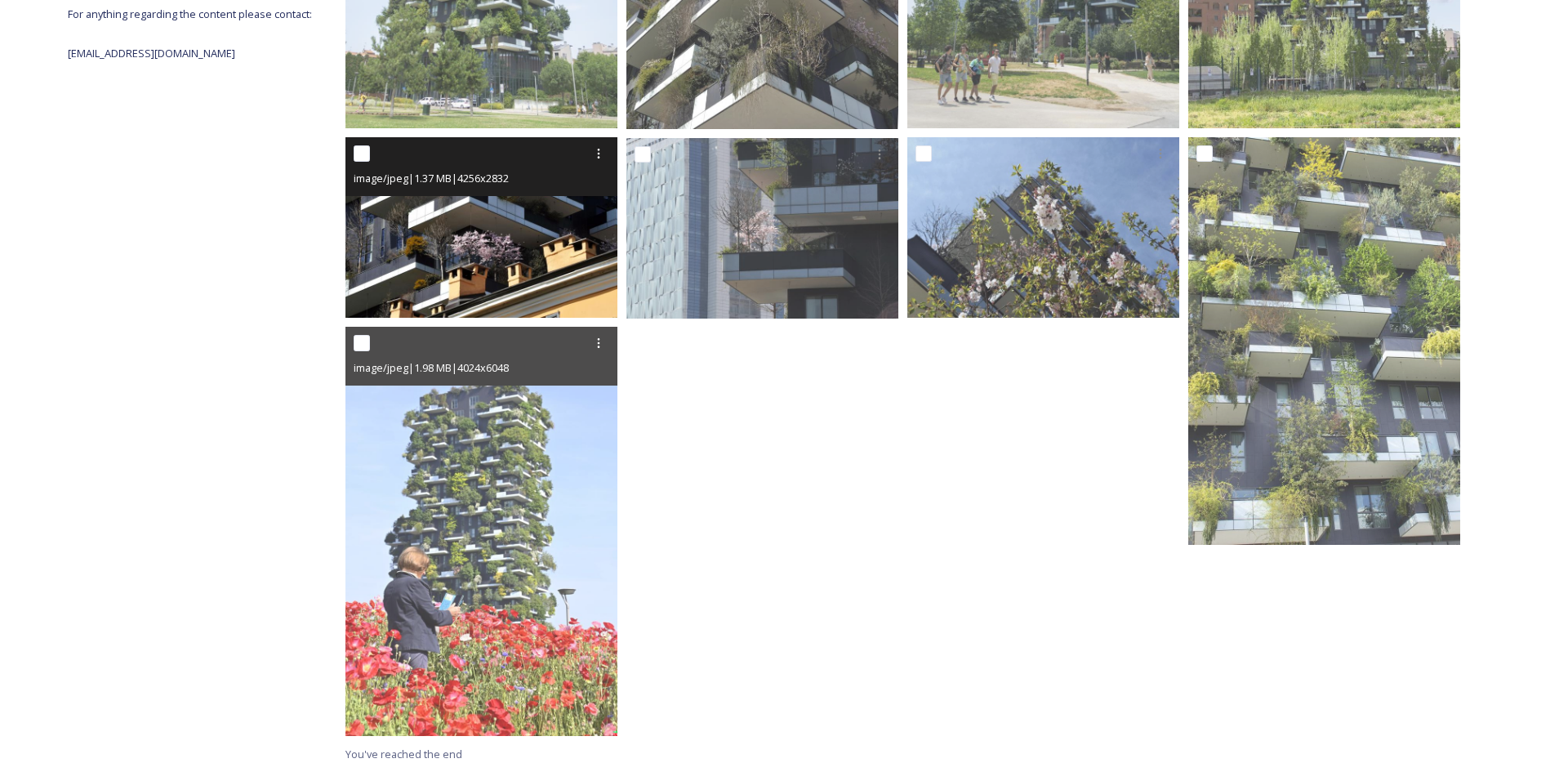
scroll to position [399, 0]
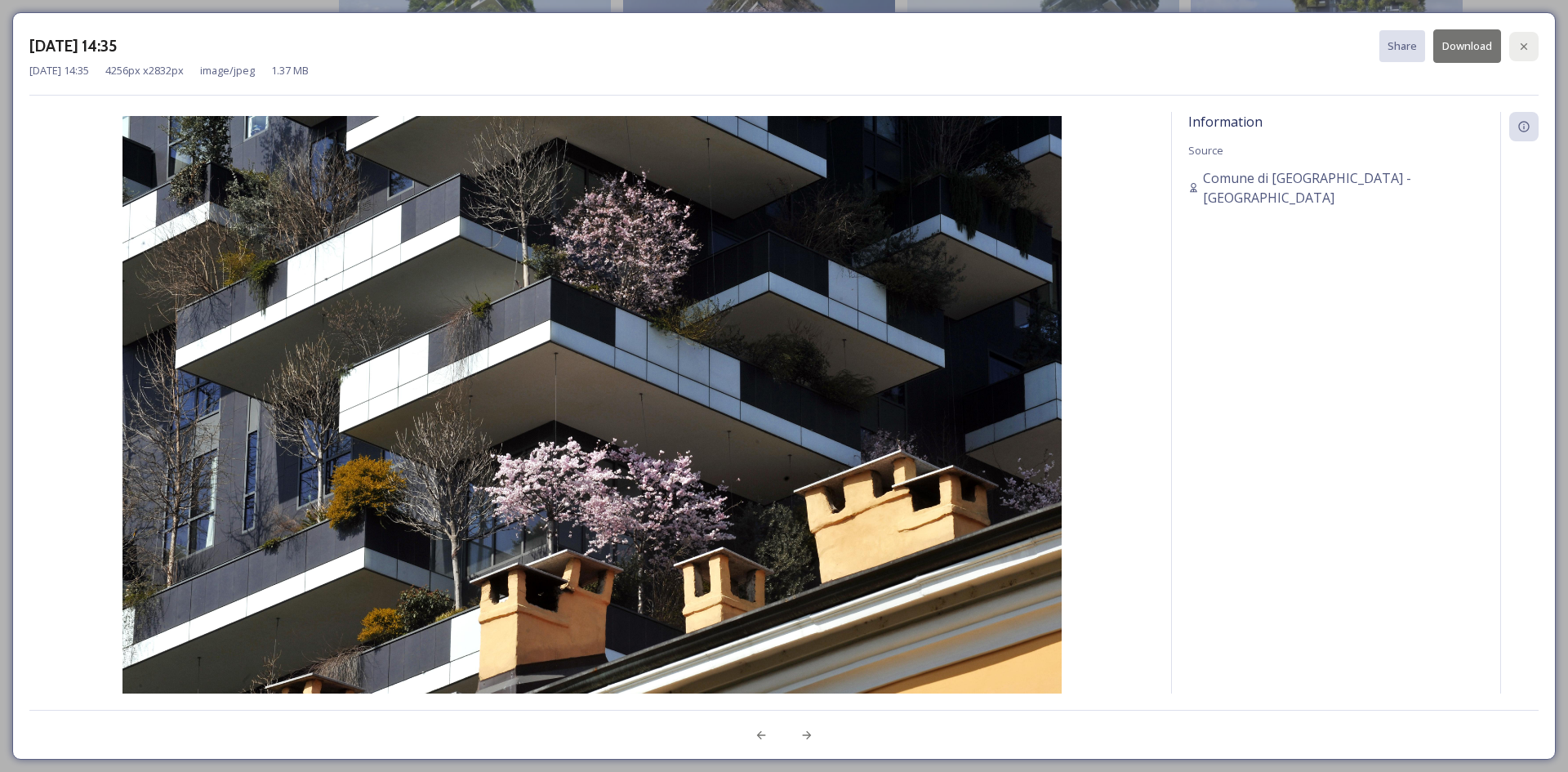
click at [1525, 55] on div at bounding box center [1524, 46] width 29 height 29
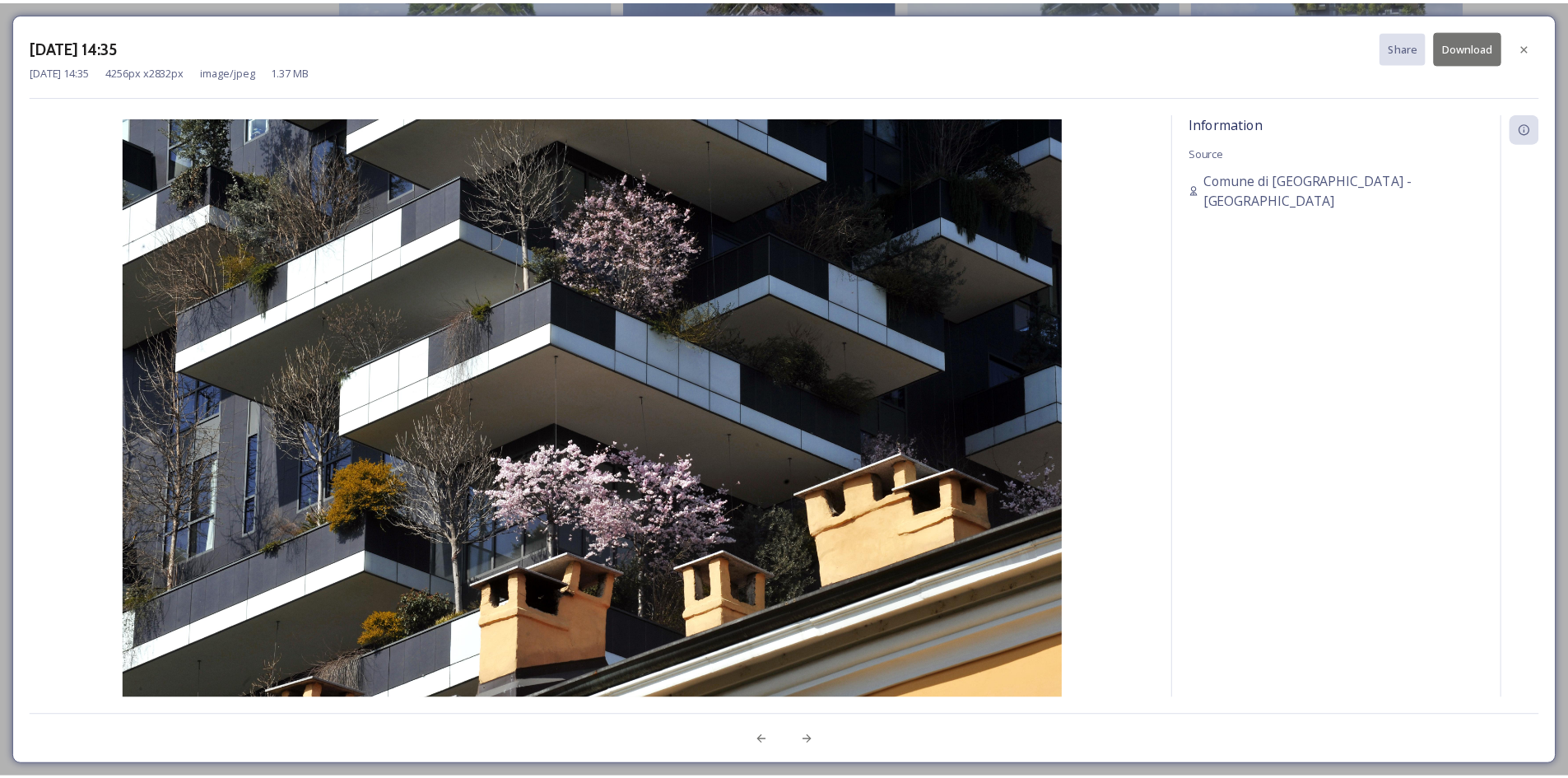
scroll to position [594, 0]
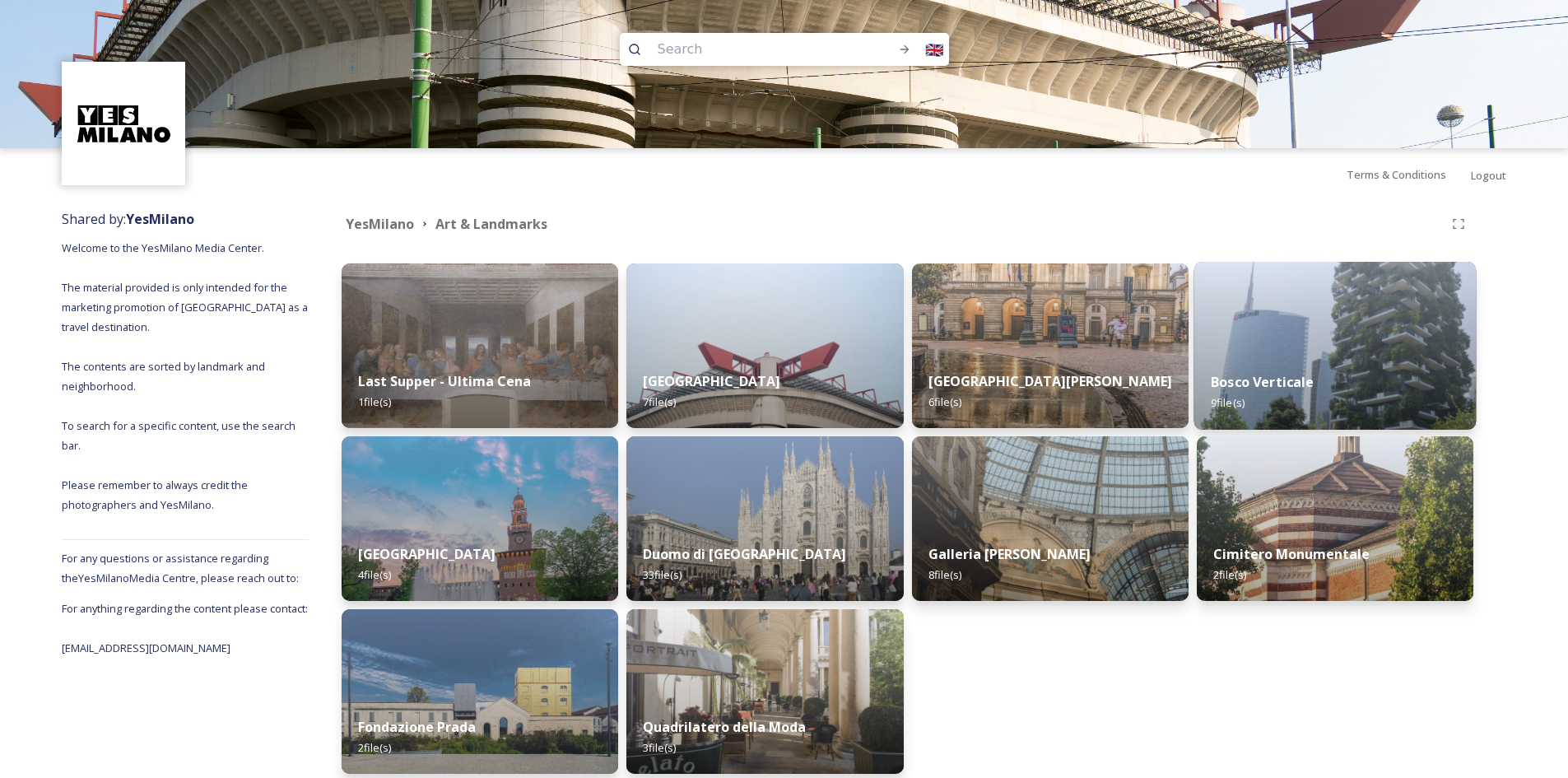
click at [1371, 333] on img at bounding box center [1334, 345] width 282 height 168
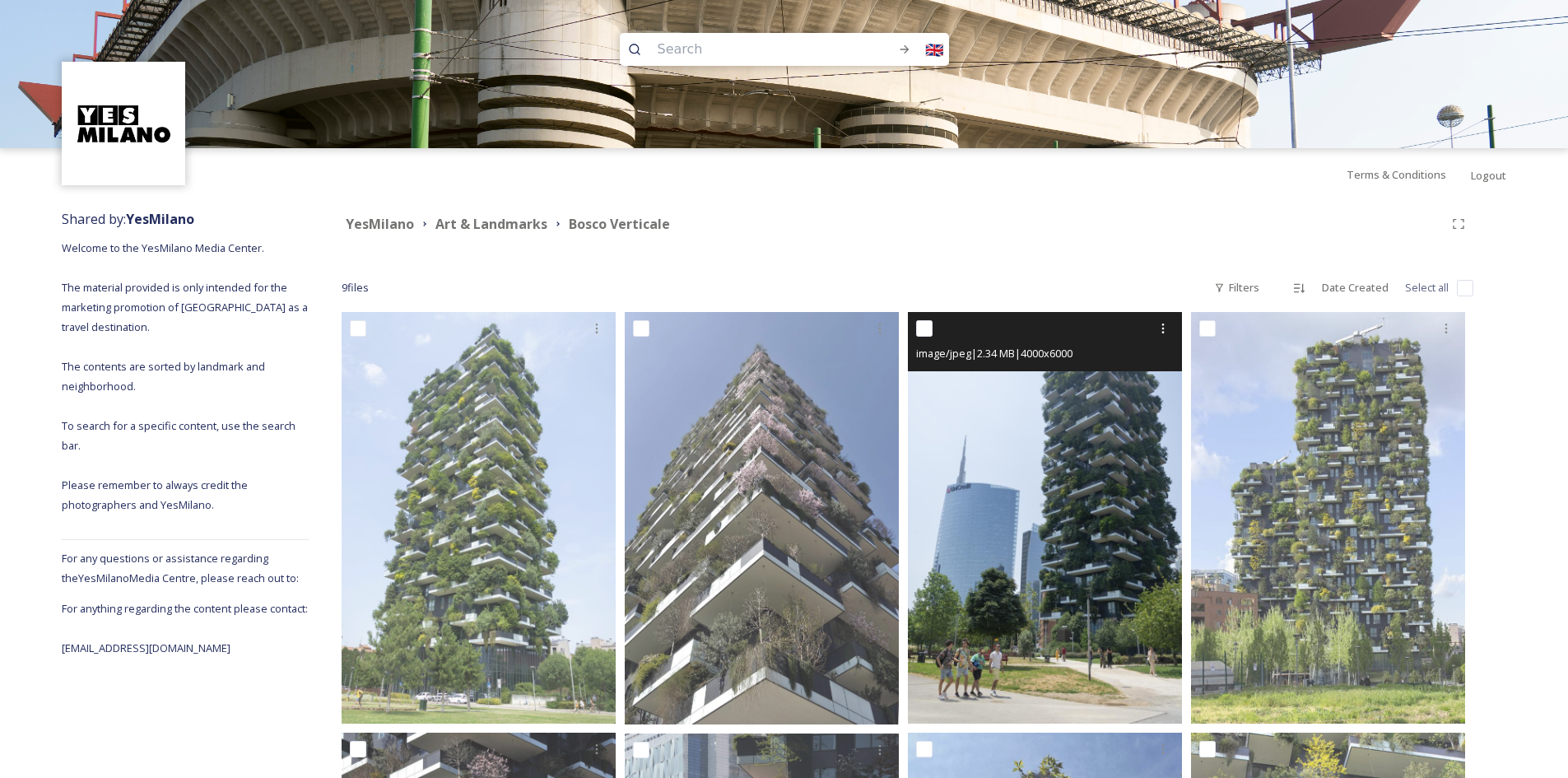
scroll to position [594, 0]
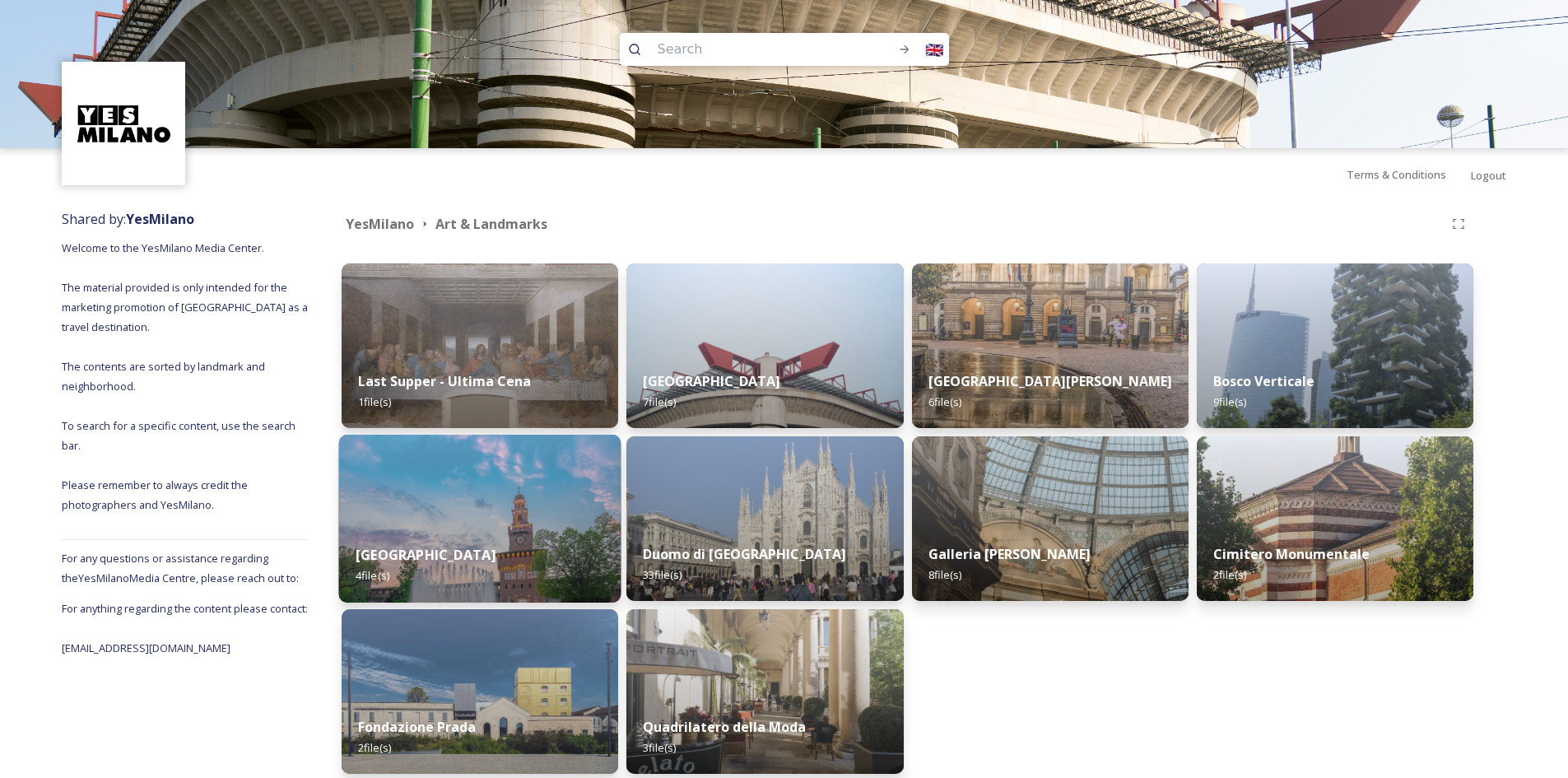
click at [433, 491] on img at bounding box center [480, 518] width 282 height 168
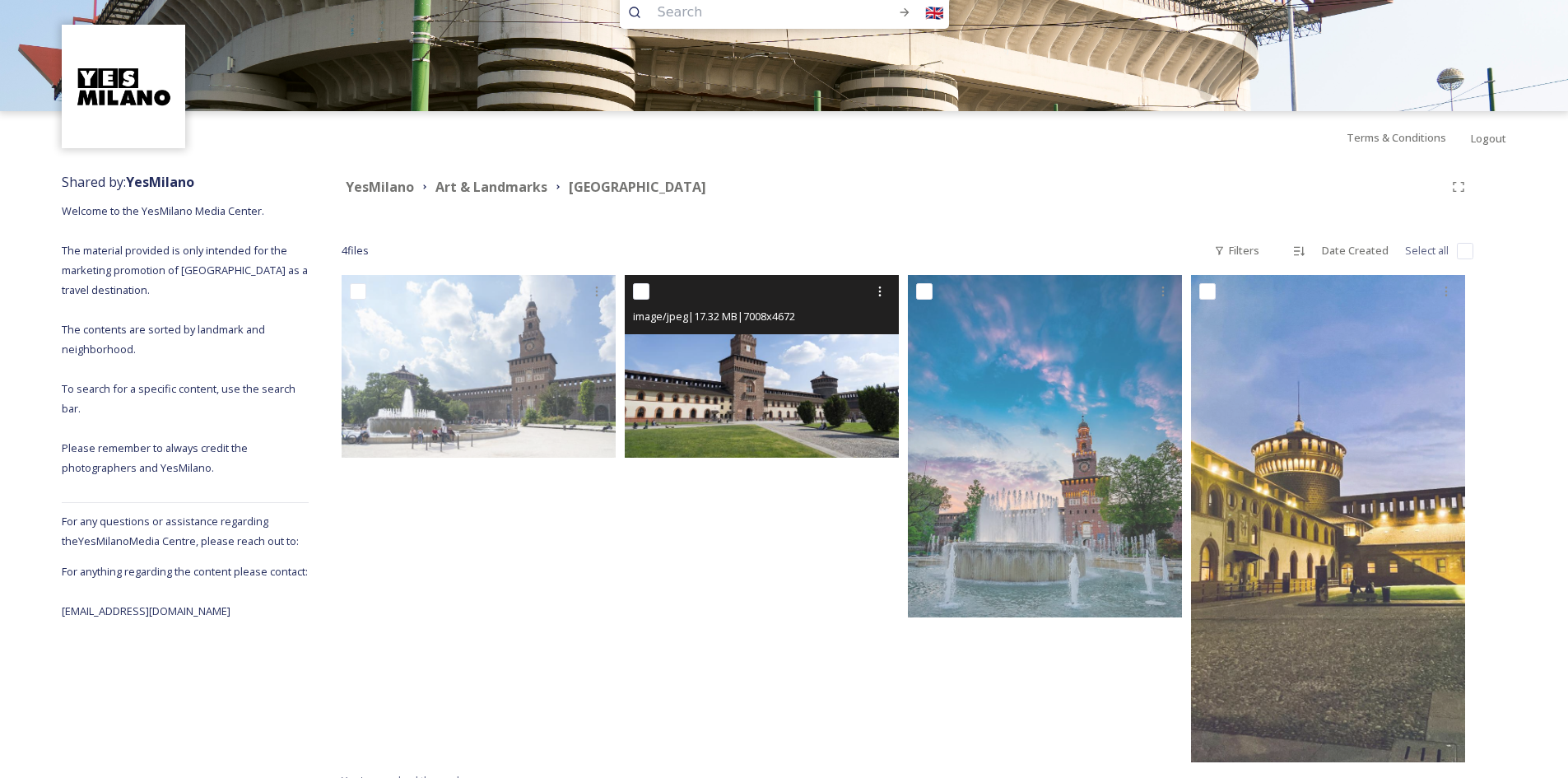
scroll to position [57, 0]
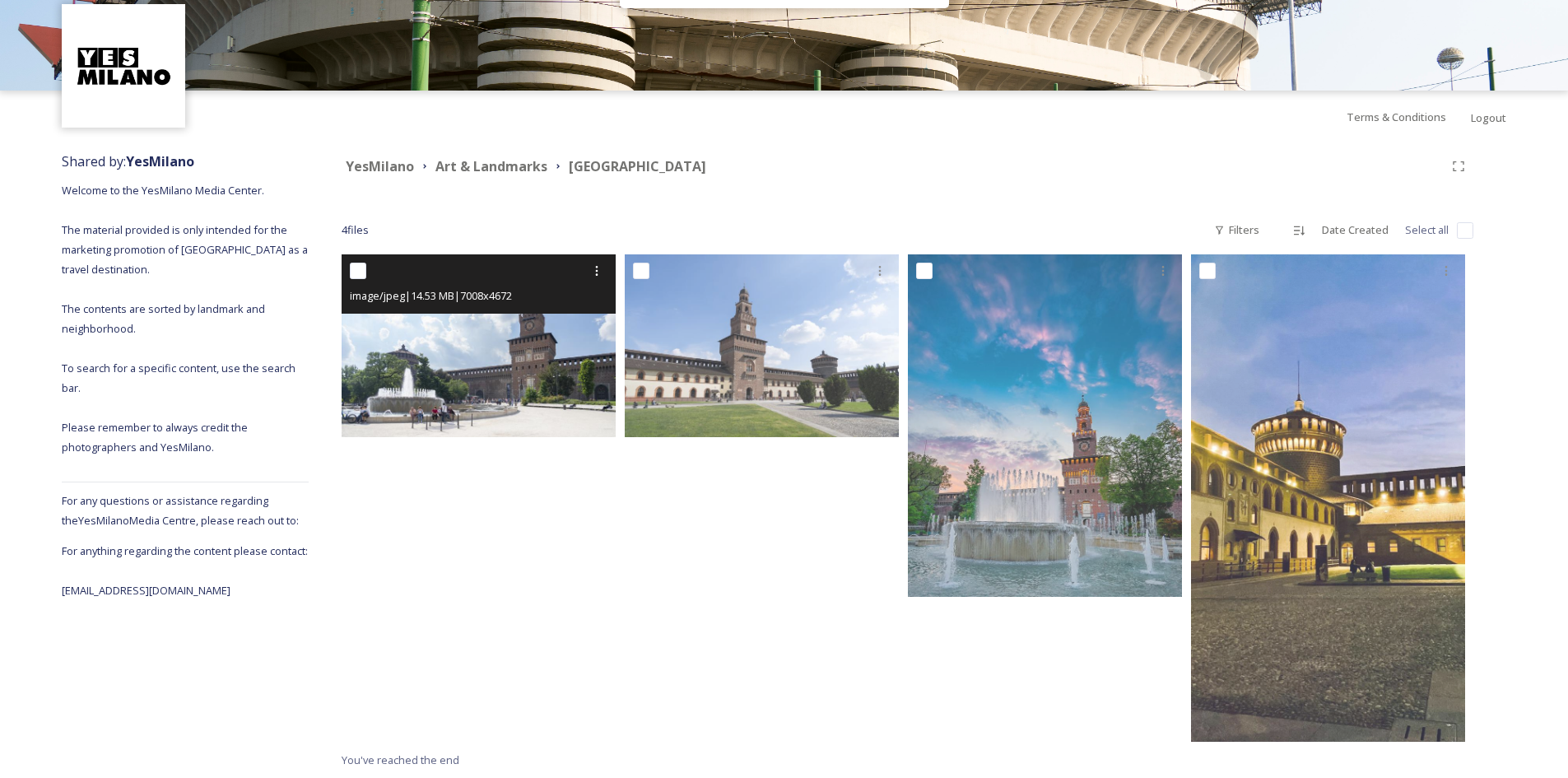
click at [504, 358] on img at bounding box center [479, 345] width 274 height 183
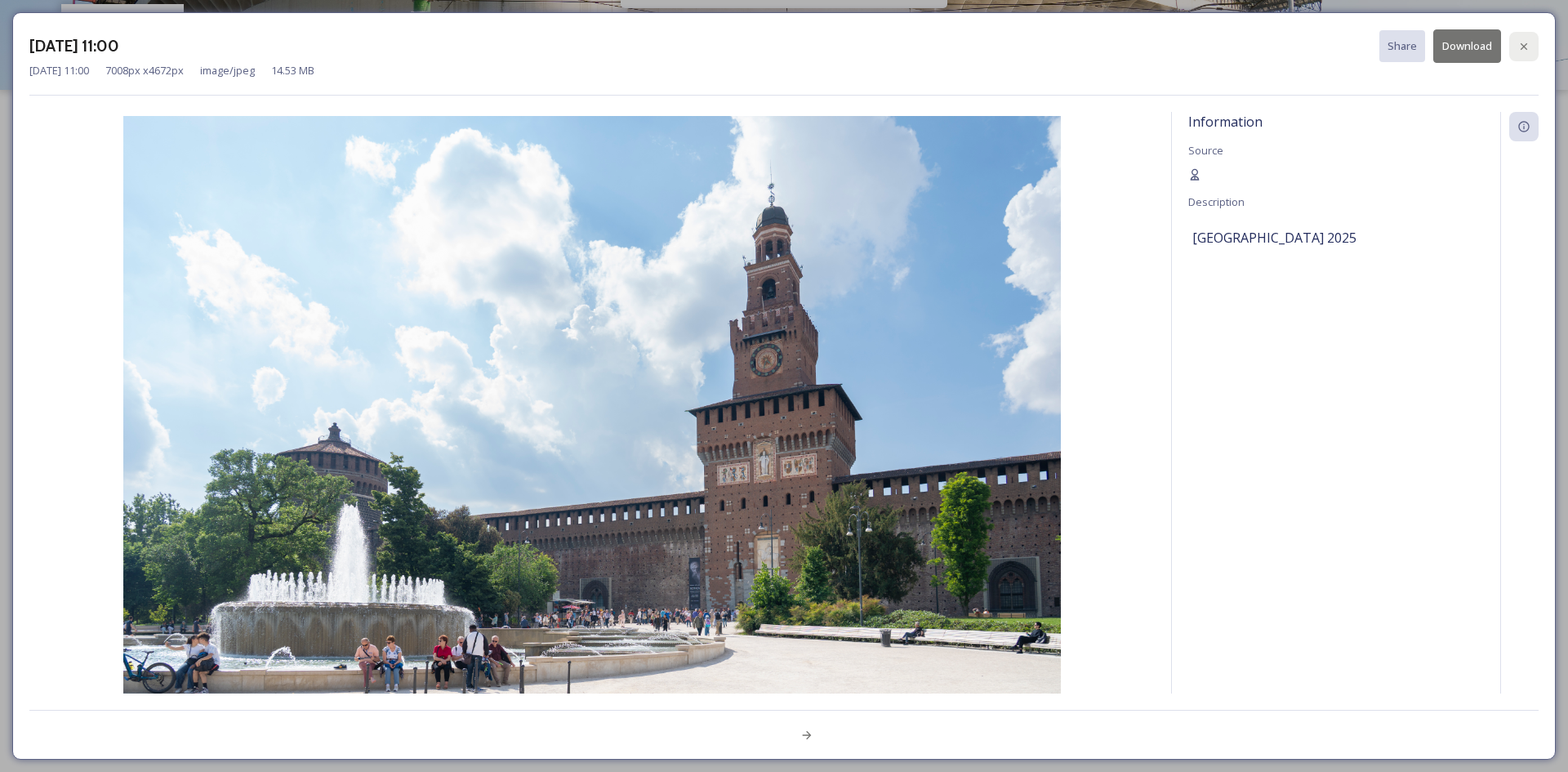
click at [1530, 46] on div at bounding box center [1524, 46] width 29 height 29
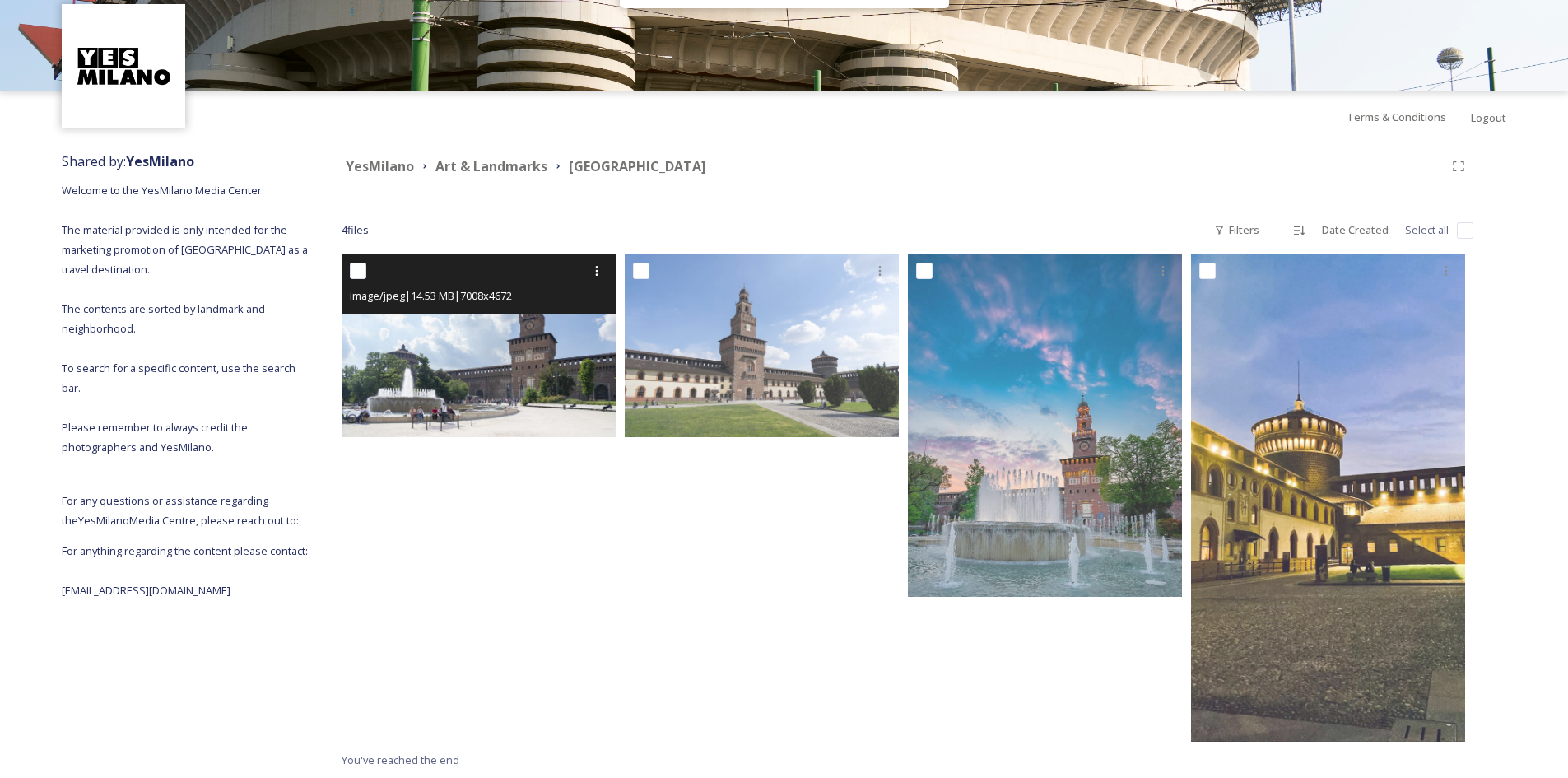
click at [356, 270] on input "checkbox" at bounding box center [359, 271] width 17 height 17
checkbox input "true"
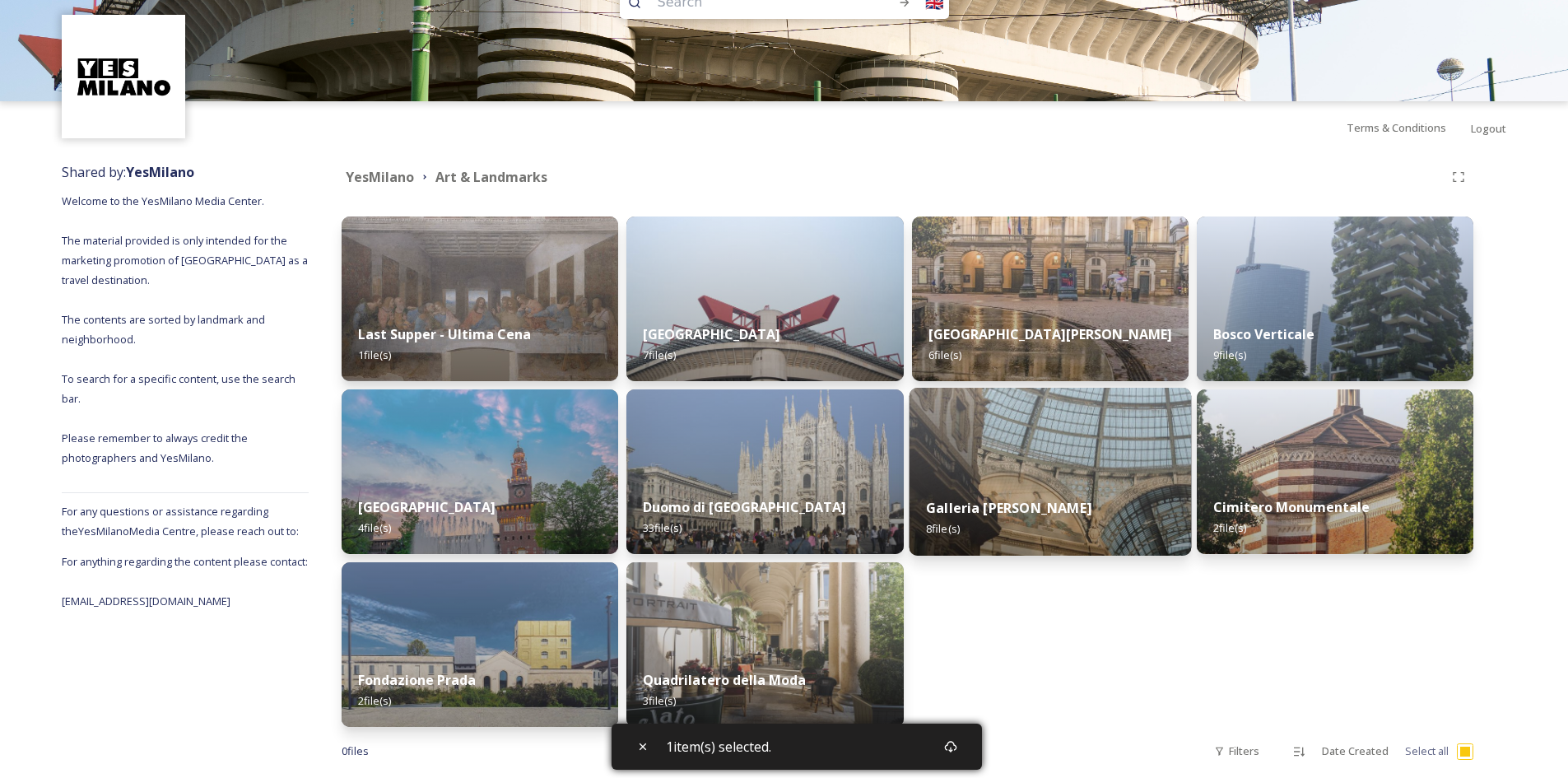
scroll to position [72, 0]
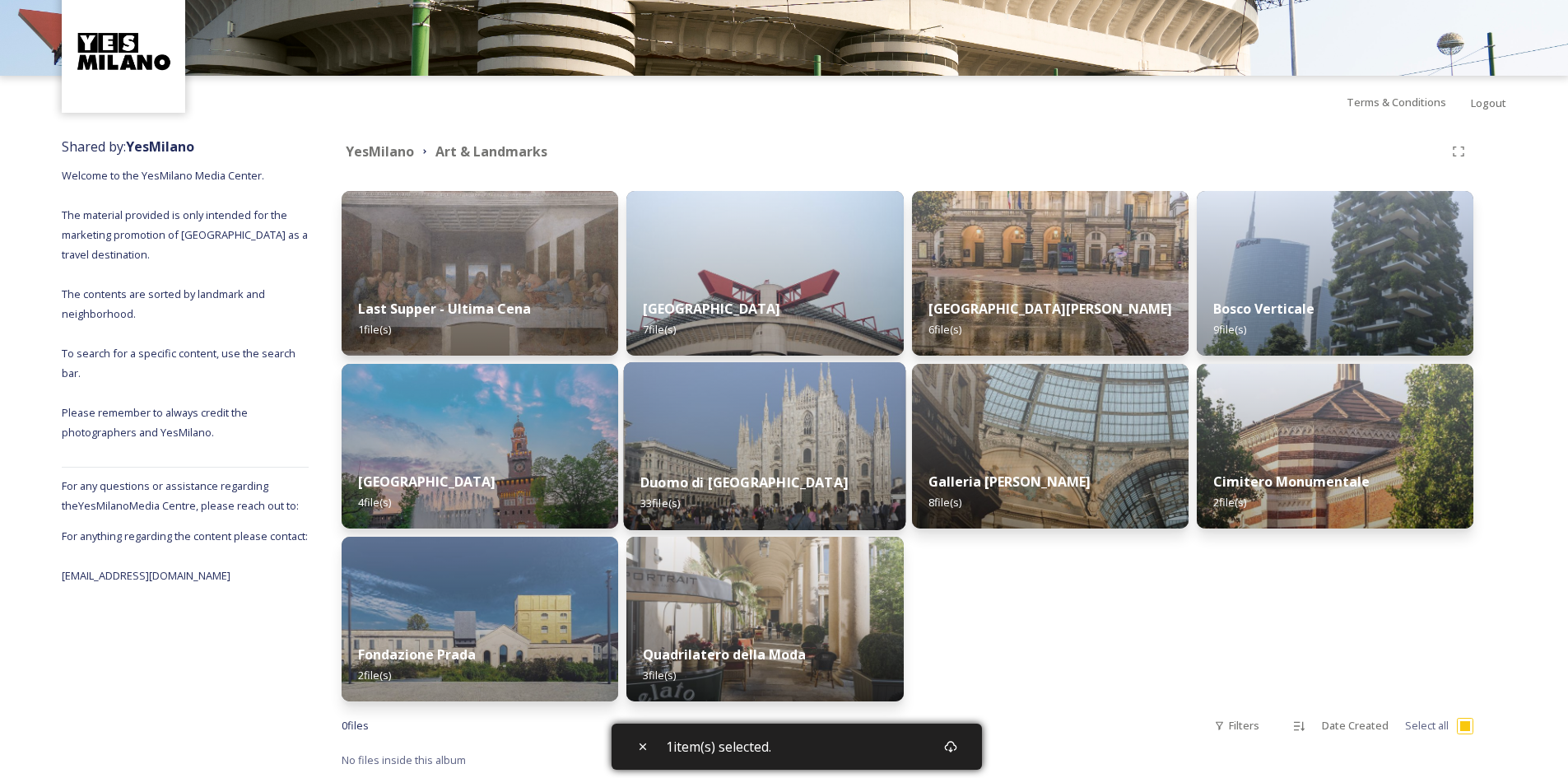
click at [794, 444] on img at bounding box center [764, 445] width 282 height 168
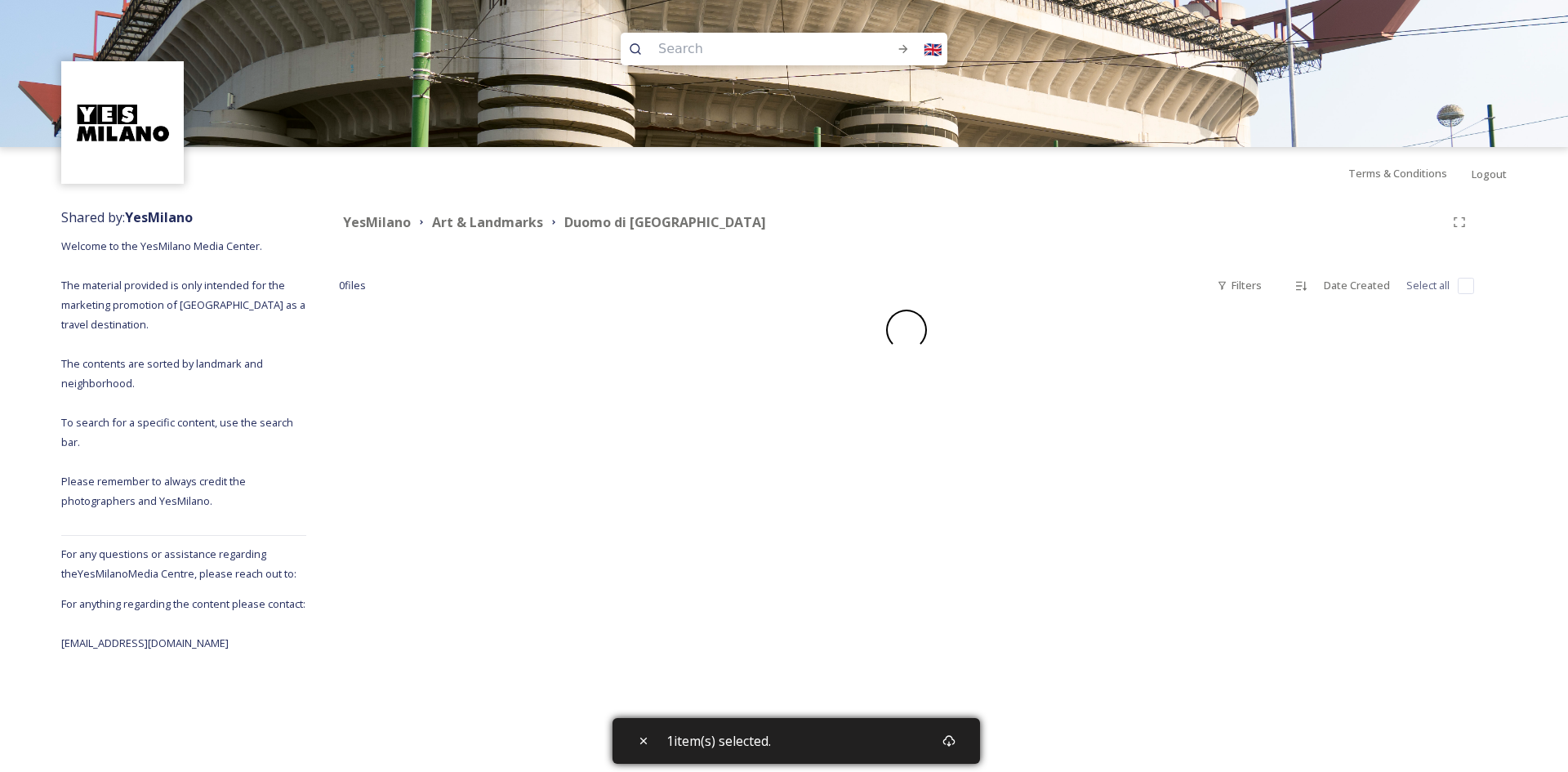
checkbox input "false"
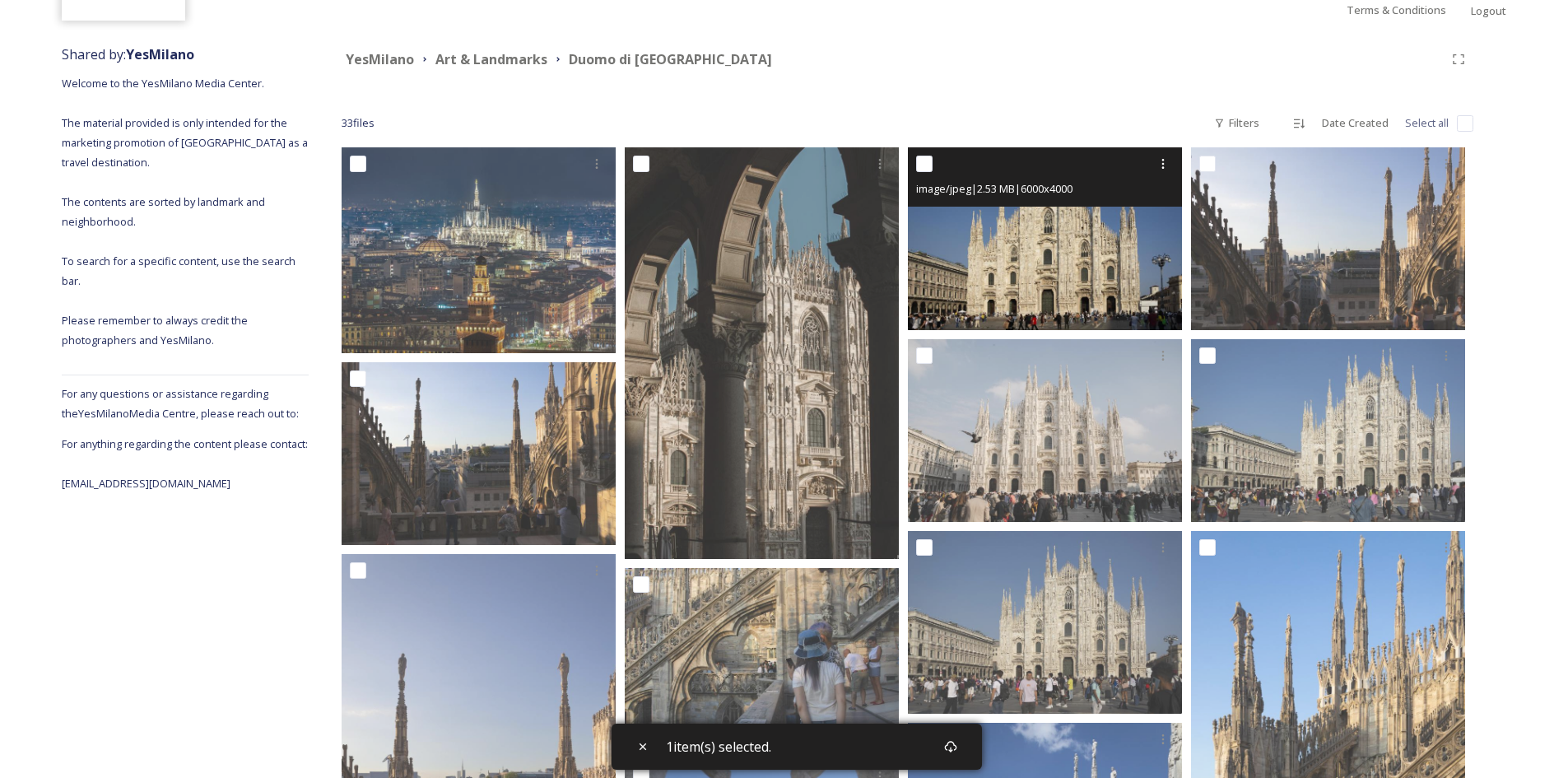
scroll to position [247, 0]
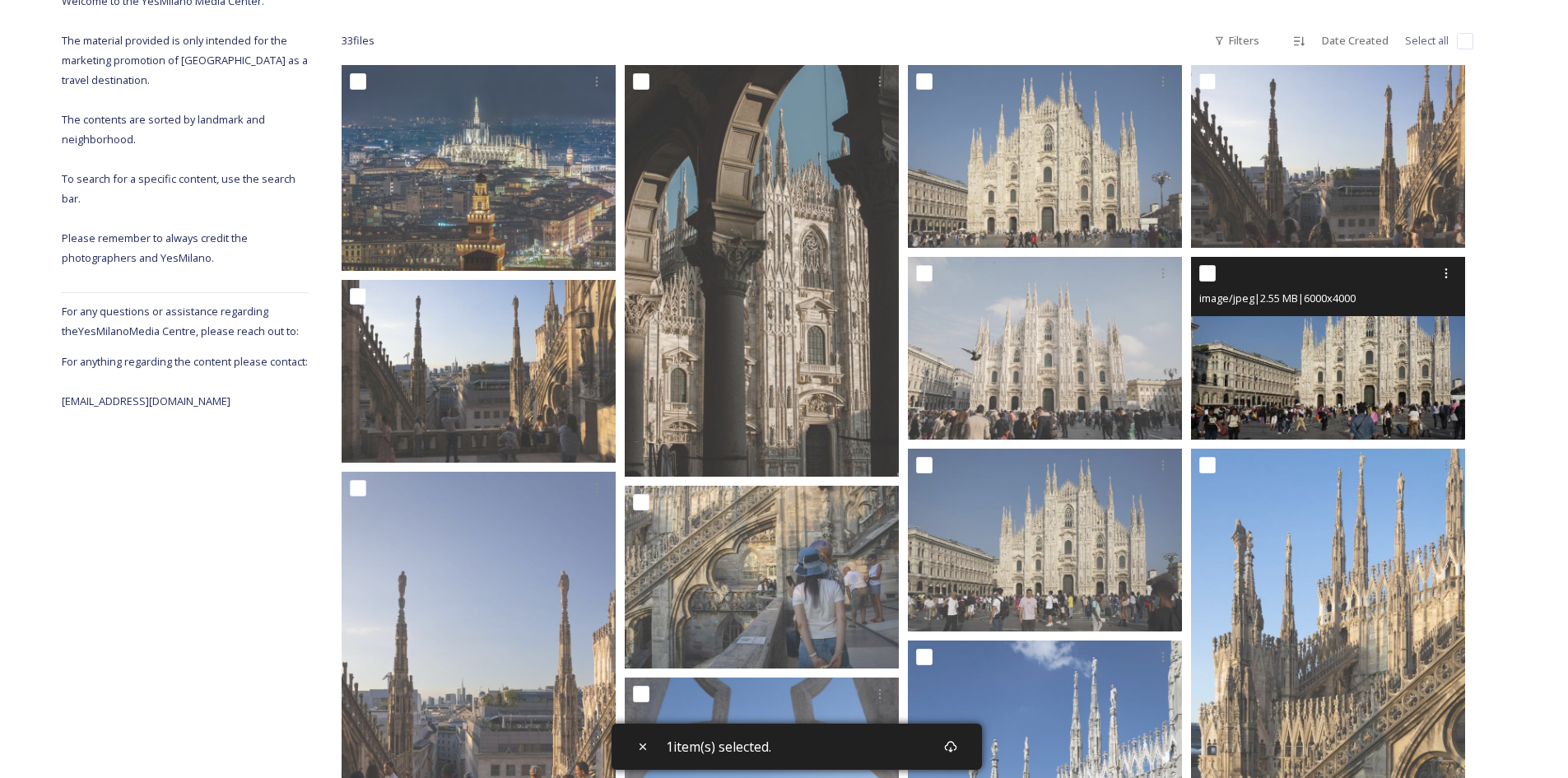
click at [1209, 275] on input "checkbox" at bounding box center [1208, 274] width 17 height 17
checkbox input "true"
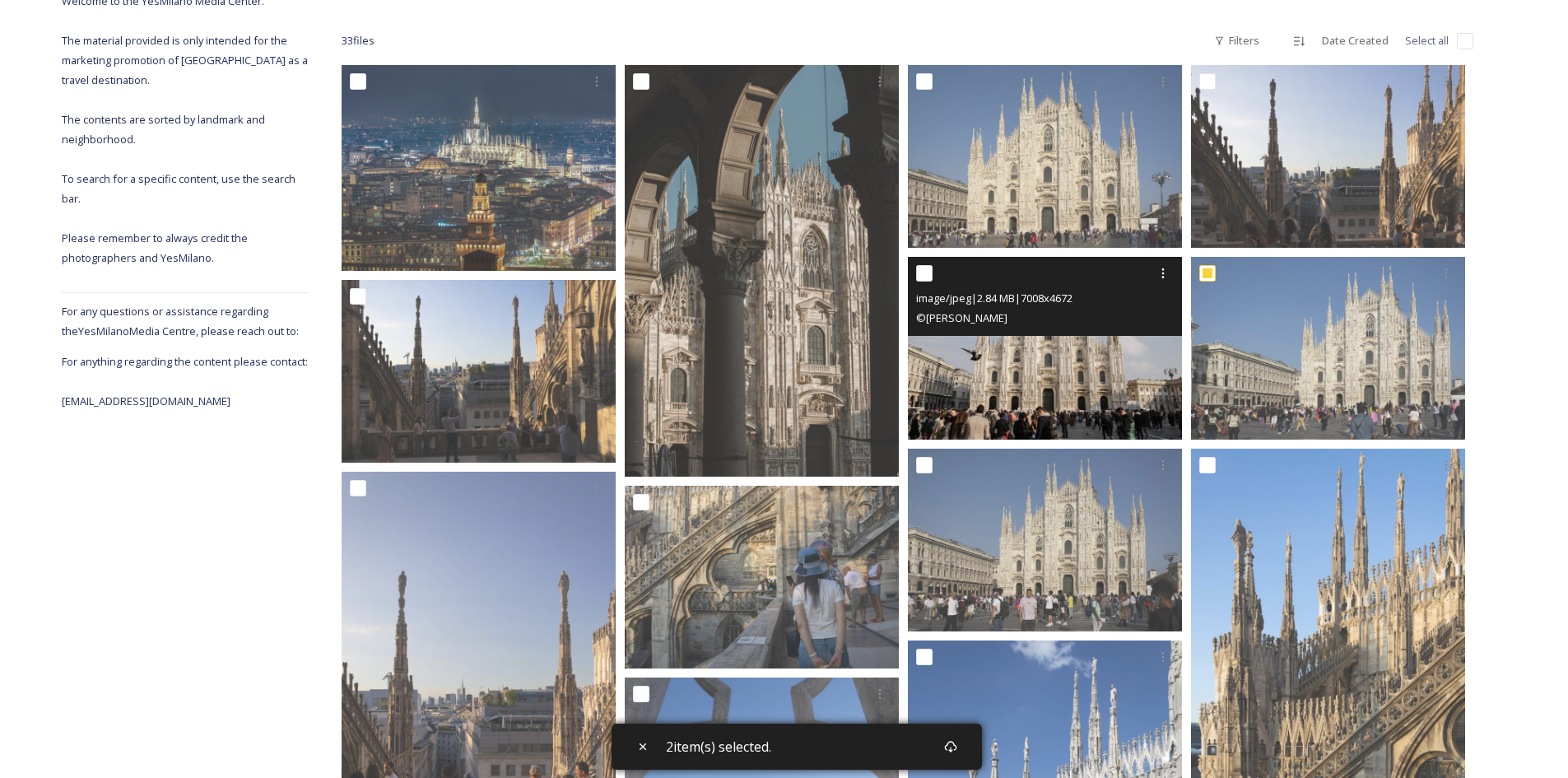
click at [933, 268] on div at bounding box center [1046, 273] width 262 height 29
click at [930, 273] on input "checkbox" at bounding box center [924, 274] width 17 height 17
checkbox input "true"
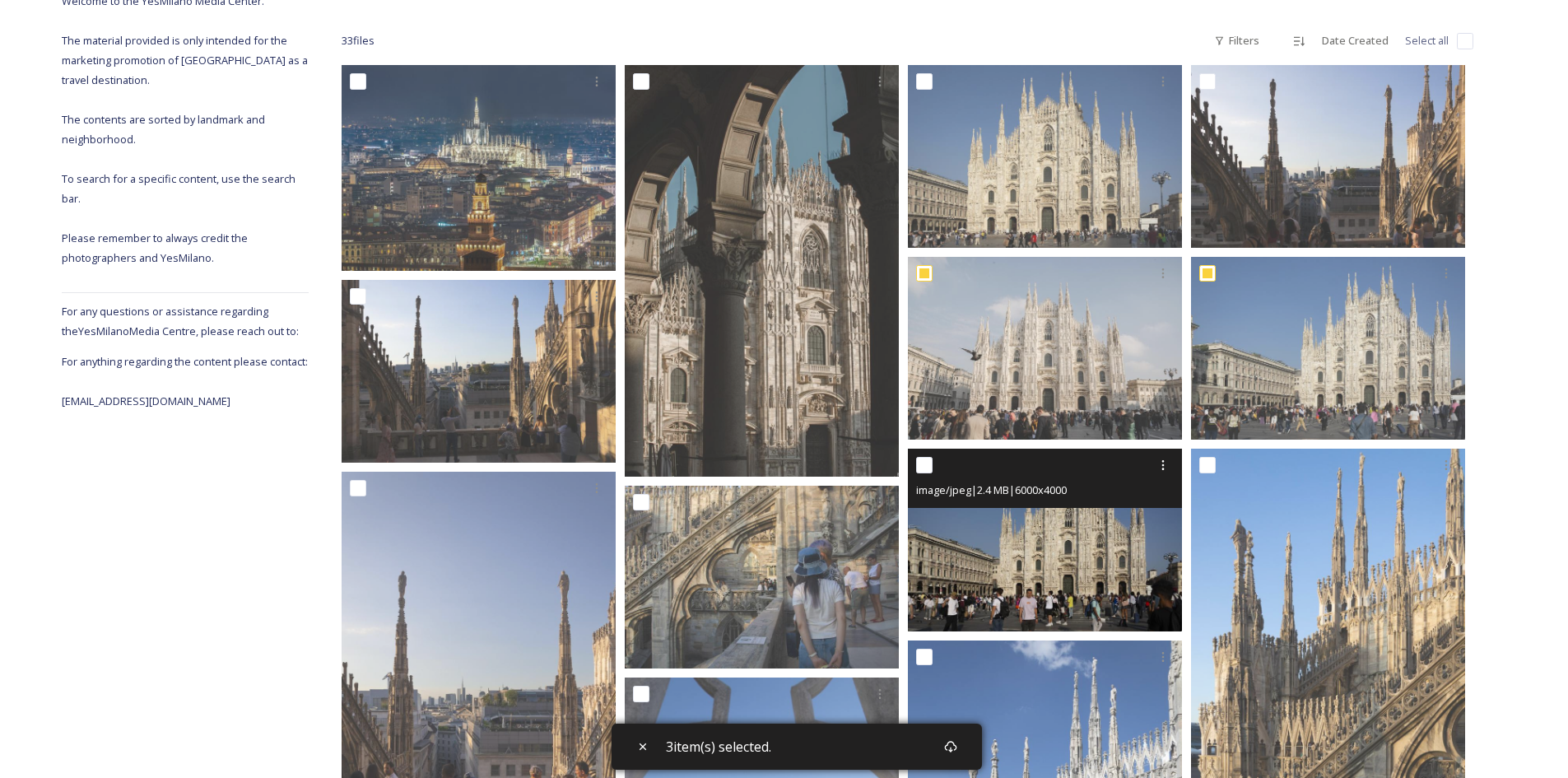
click at [921, 463] on input "checkbox" at bounding box center [924, 466] width 17 height 17
checkbox input "true"
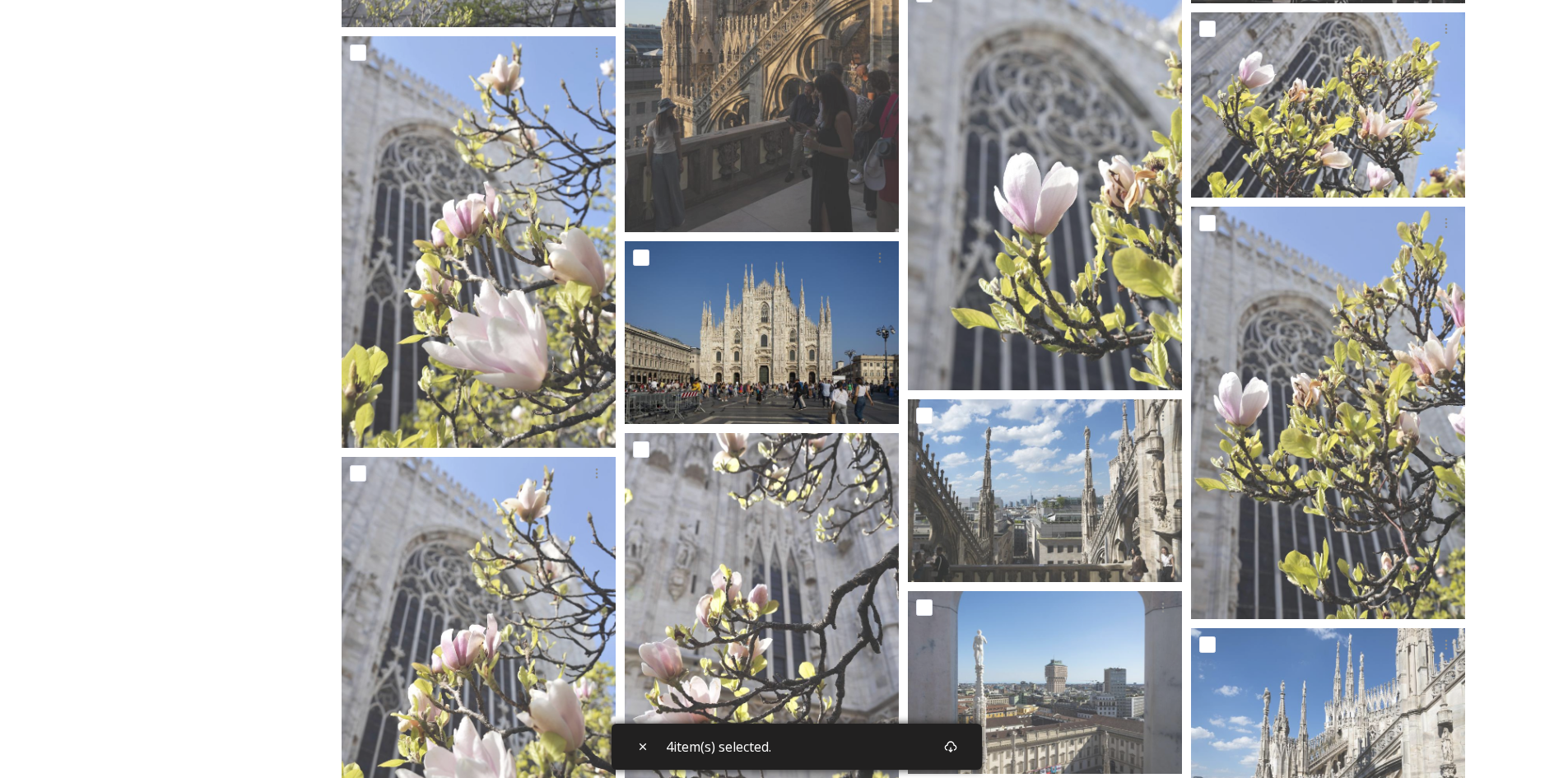
scroll to position [1482, 0]
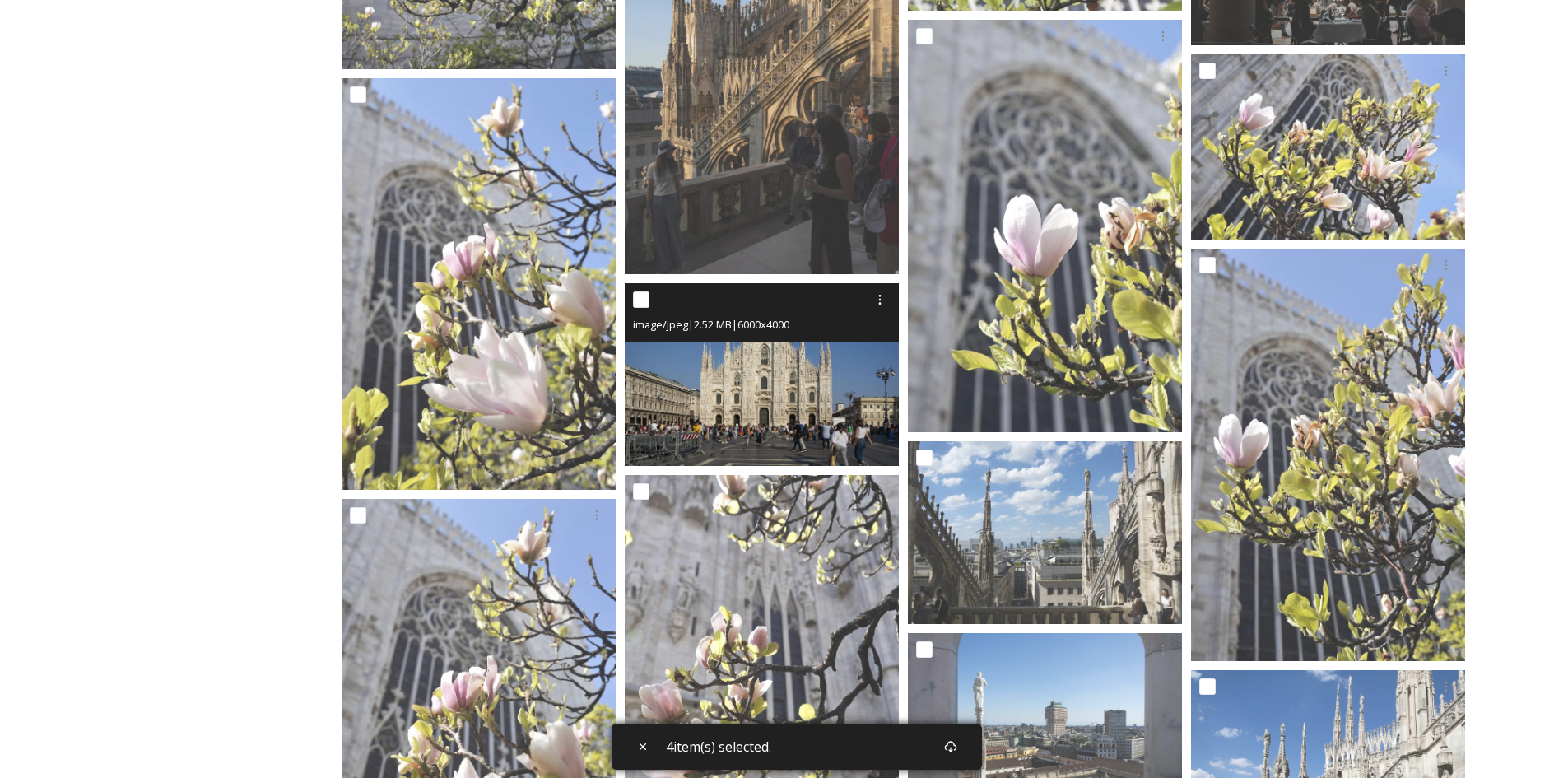
click at [646, 298] on input "checkbox" at bounding box center [641, 300] width 17 height 17
checkbox input "true"
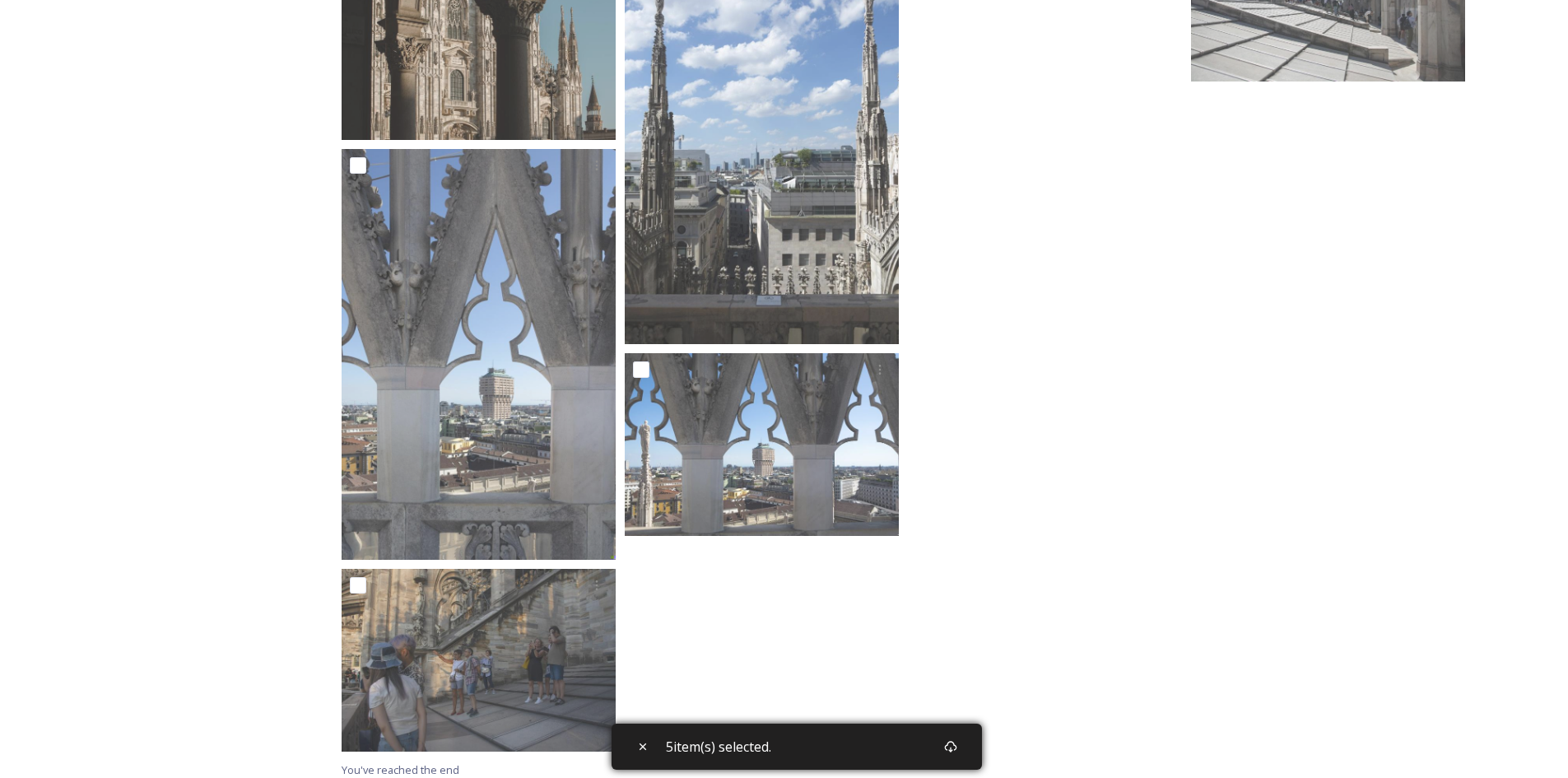
scroll to position [2455, 0]
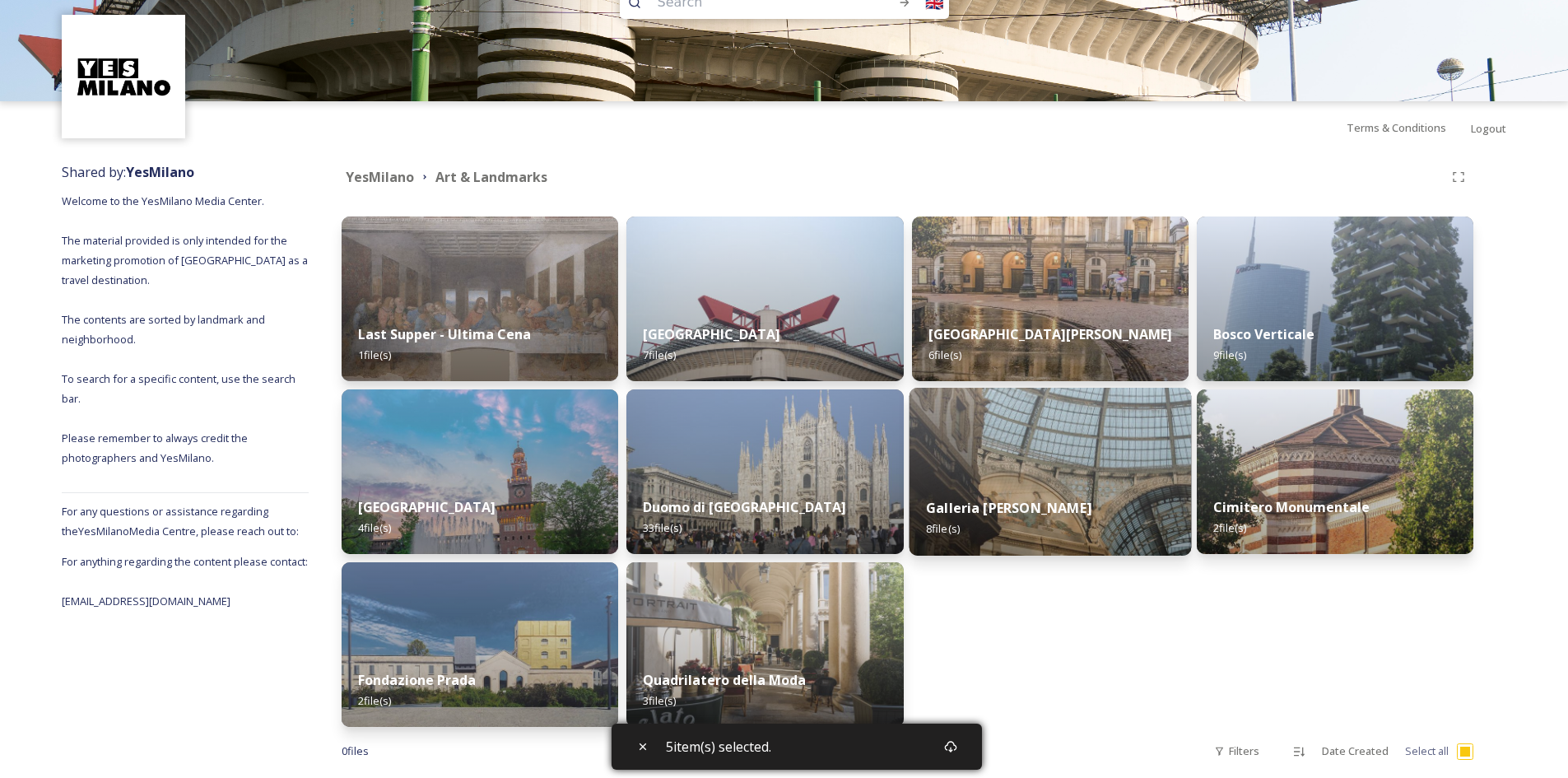
scroll to position [72, 0]
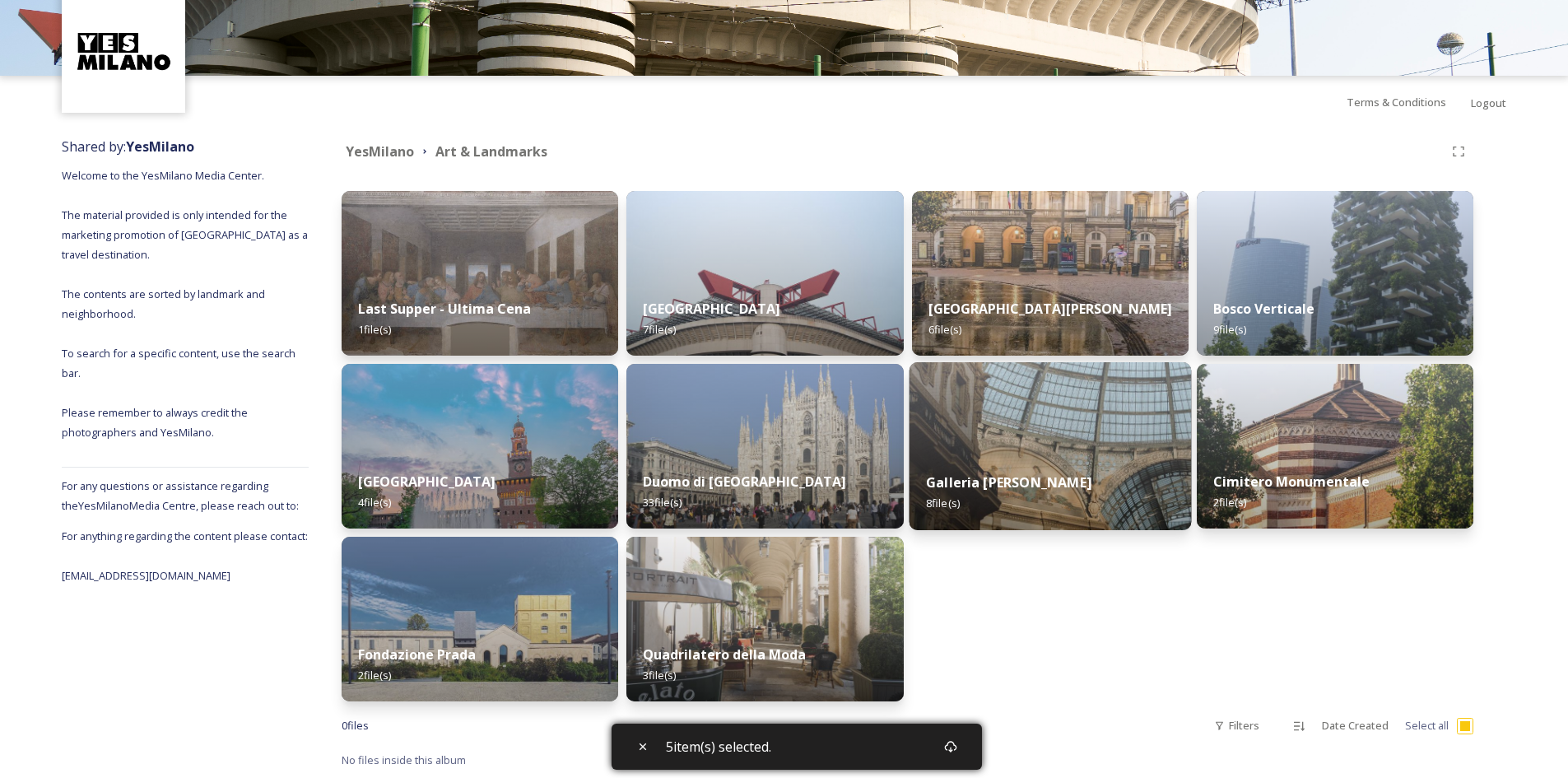
click at [1083, 432] on img at bounding box center [1049, 445] width 282 height 168
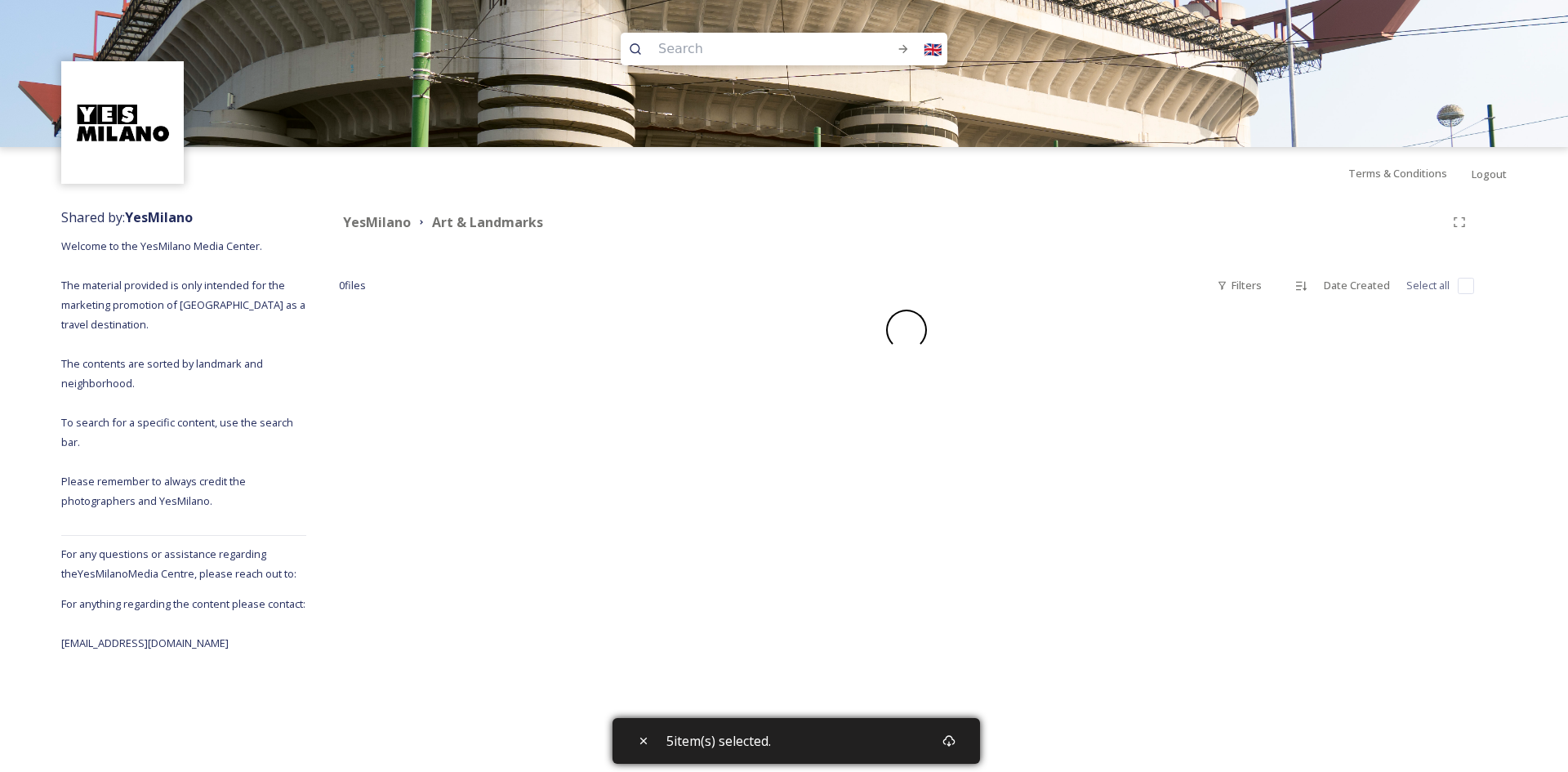
checkbox input "false"
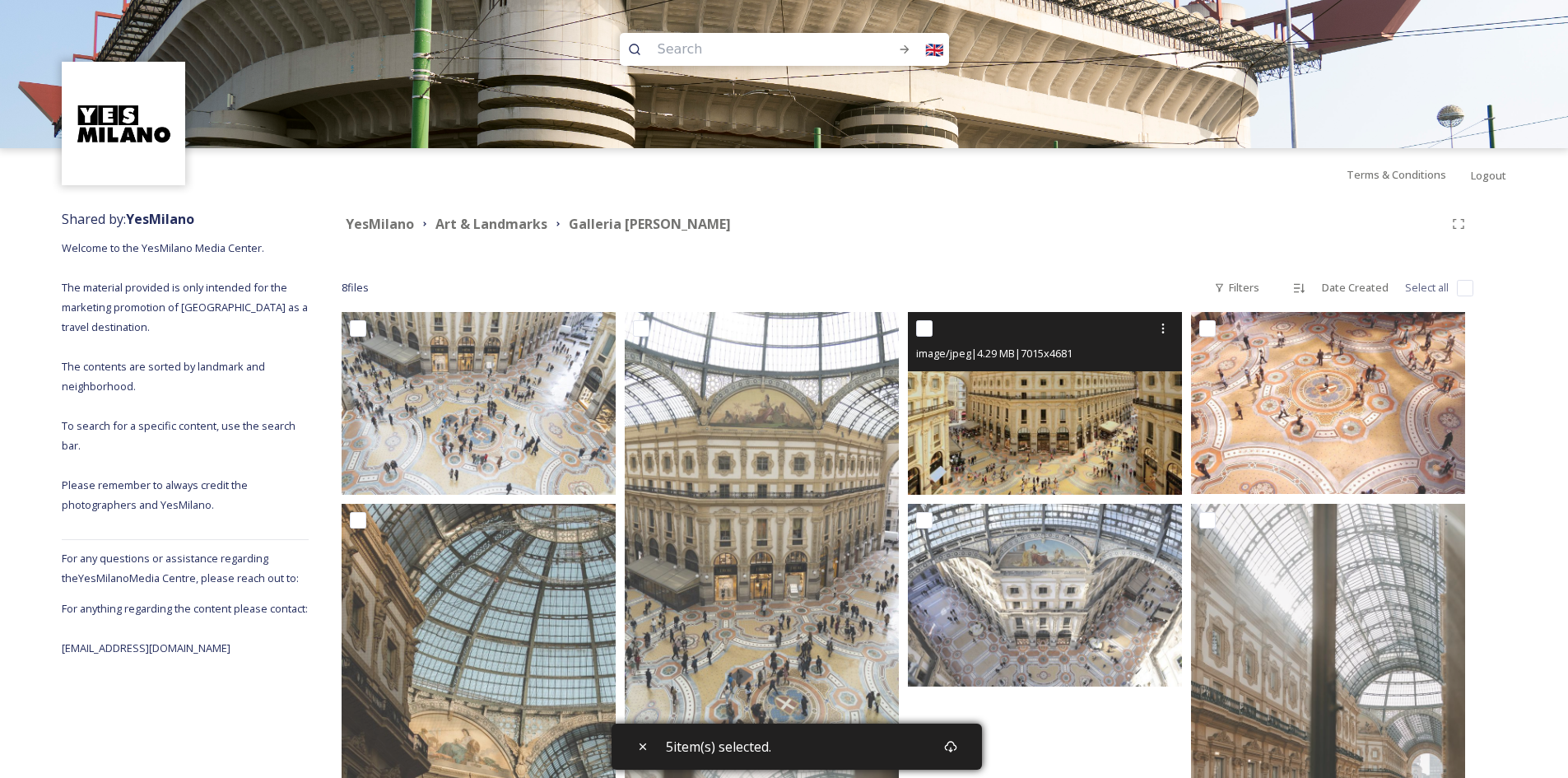
click at [926, 322] on input "checkbox" at bounding box center [924, 328] width 17 height 17
checkbox input "true"
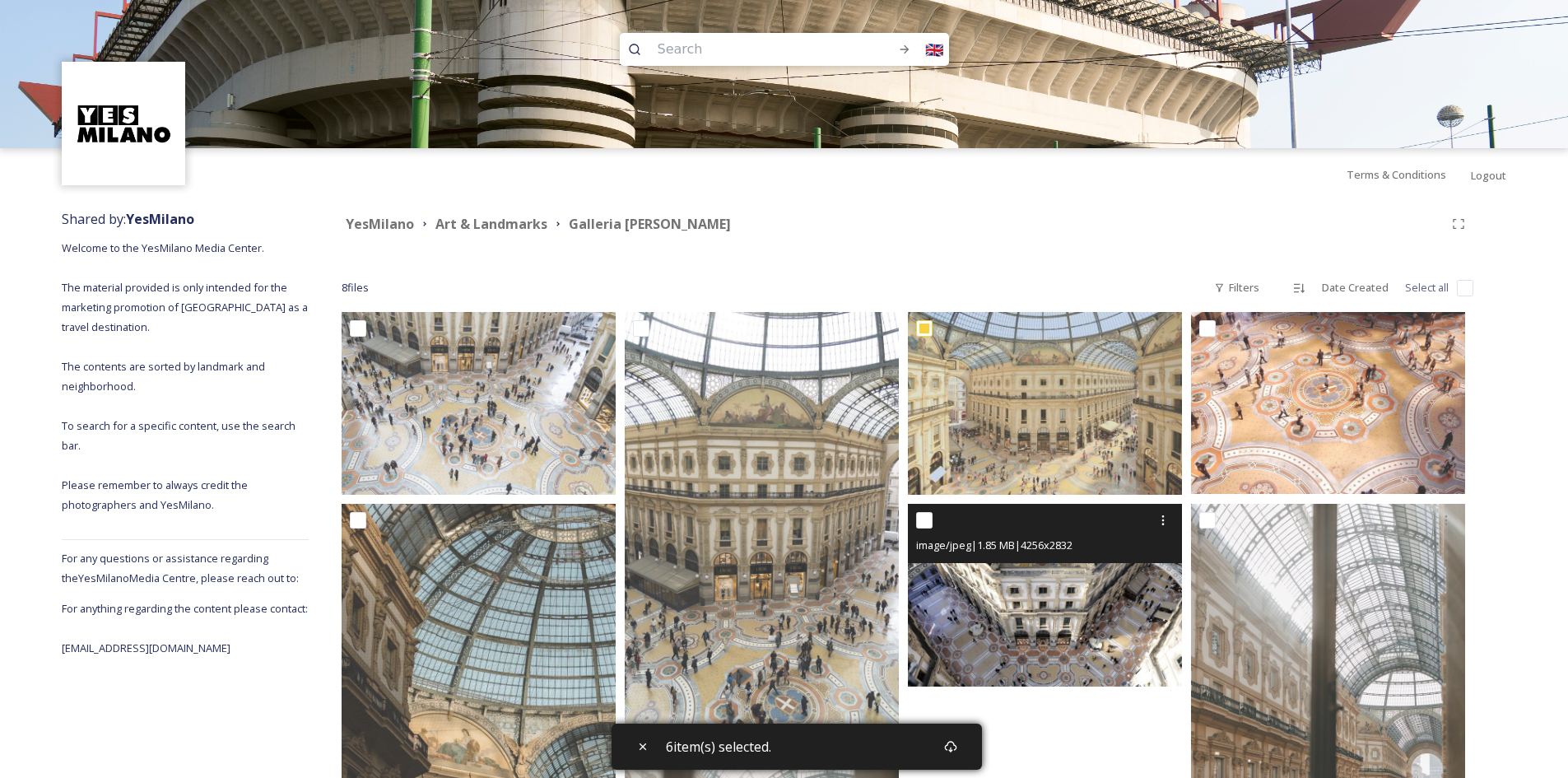
click at [924, 521] on input "checkbox" at bounding box center [924, 520] width 17 height 17
checkbox input "true"
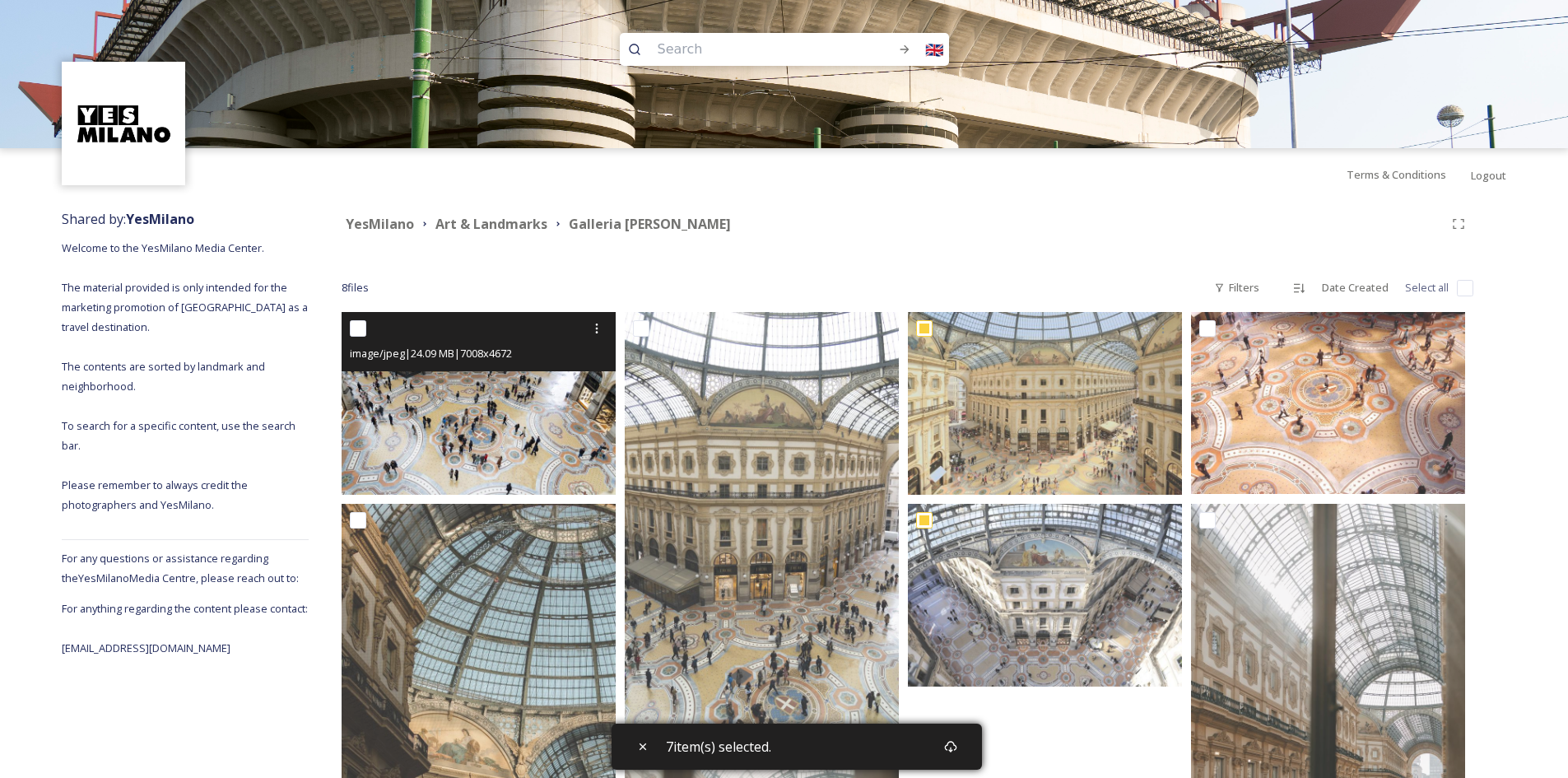
click at [359, 334] on input "checkbox" at bounding box center [359, 328] width 17 height 17
checkbox input "true"
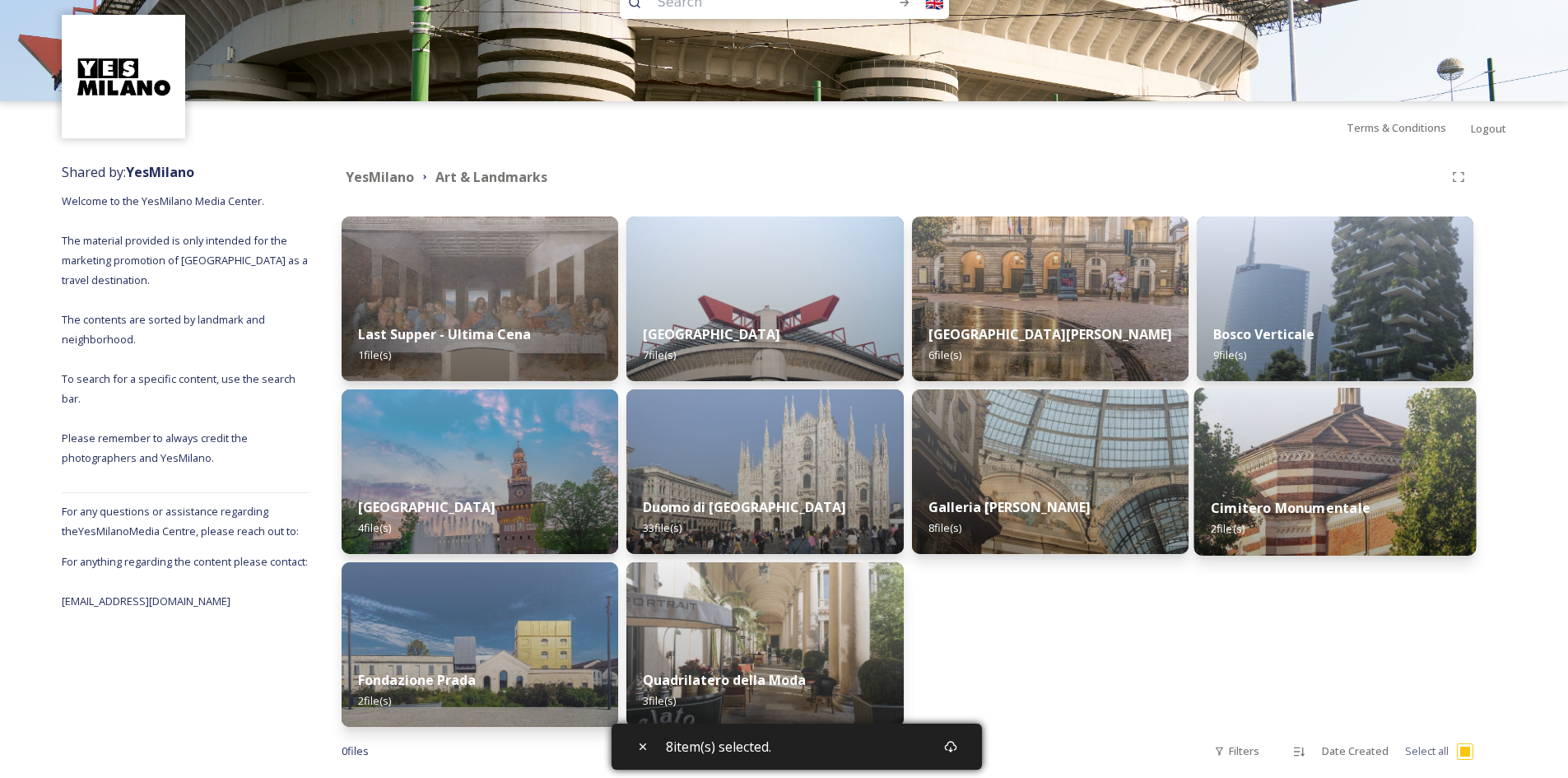
scroll to position [72, 0]
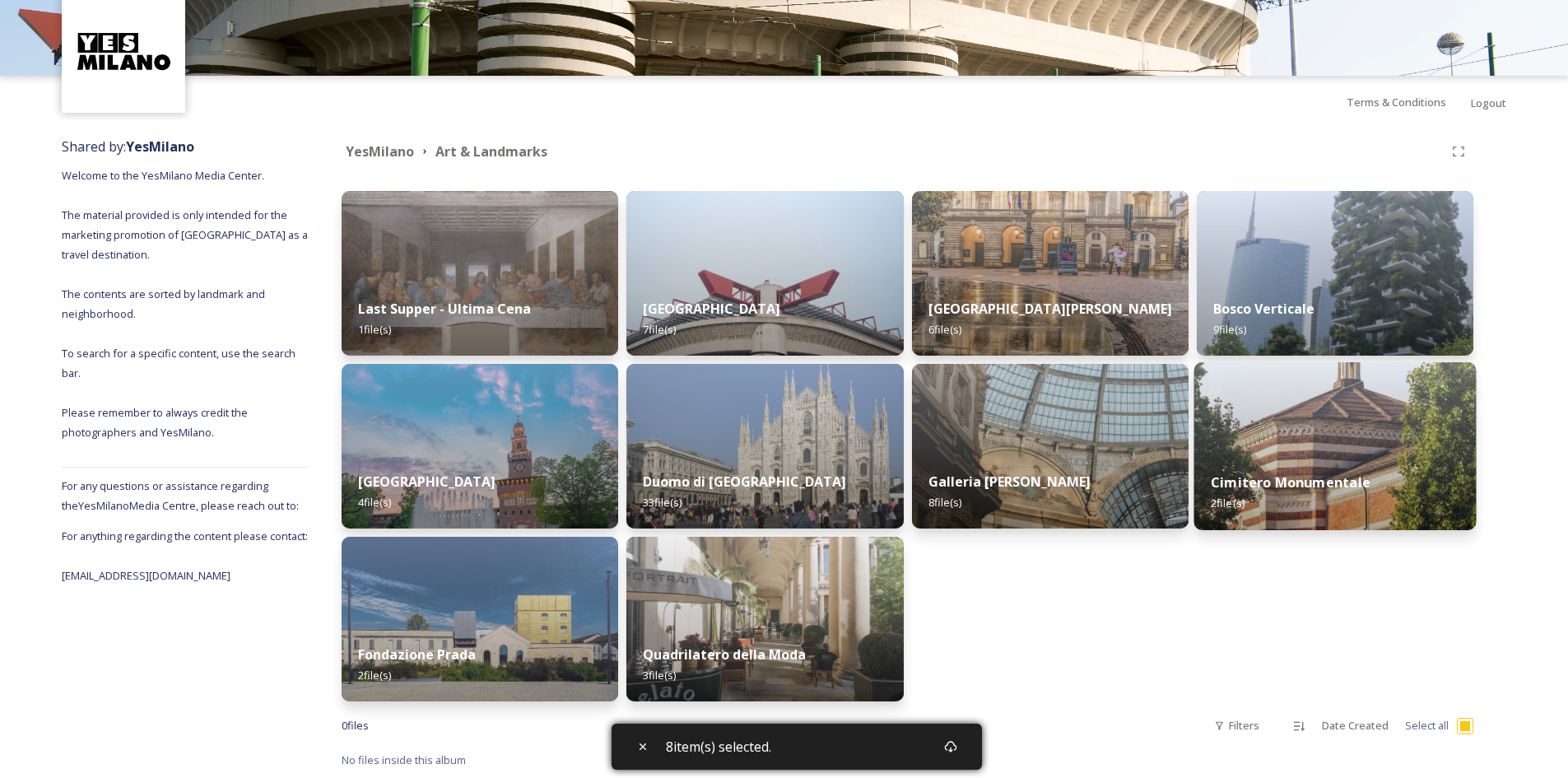
click at [1263, 434] on img at bounding box center [1334, 445] width 282 height 168
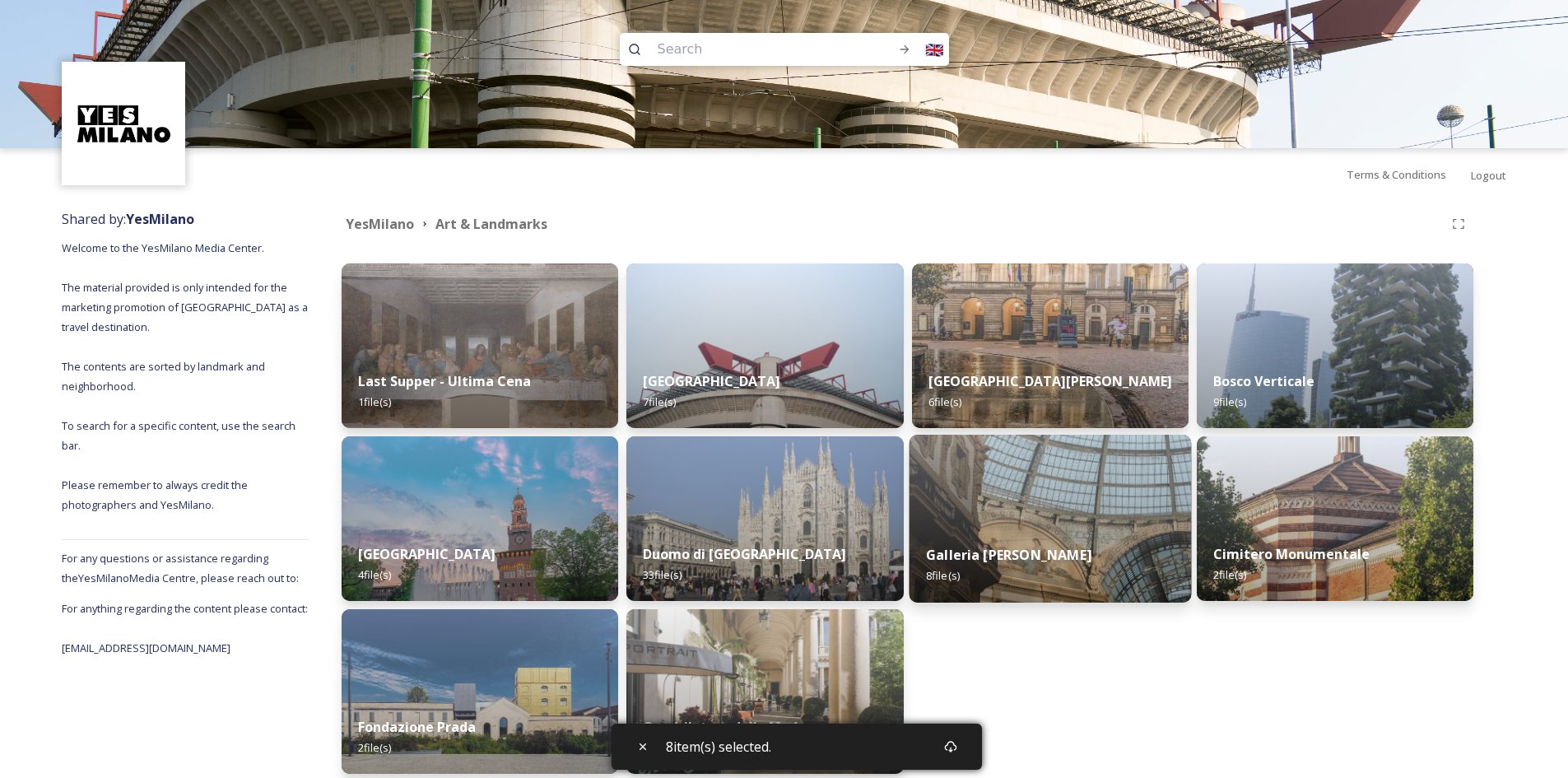
click at [1076, 476] on img at bounding box center [1049, 518] width 282 height 168
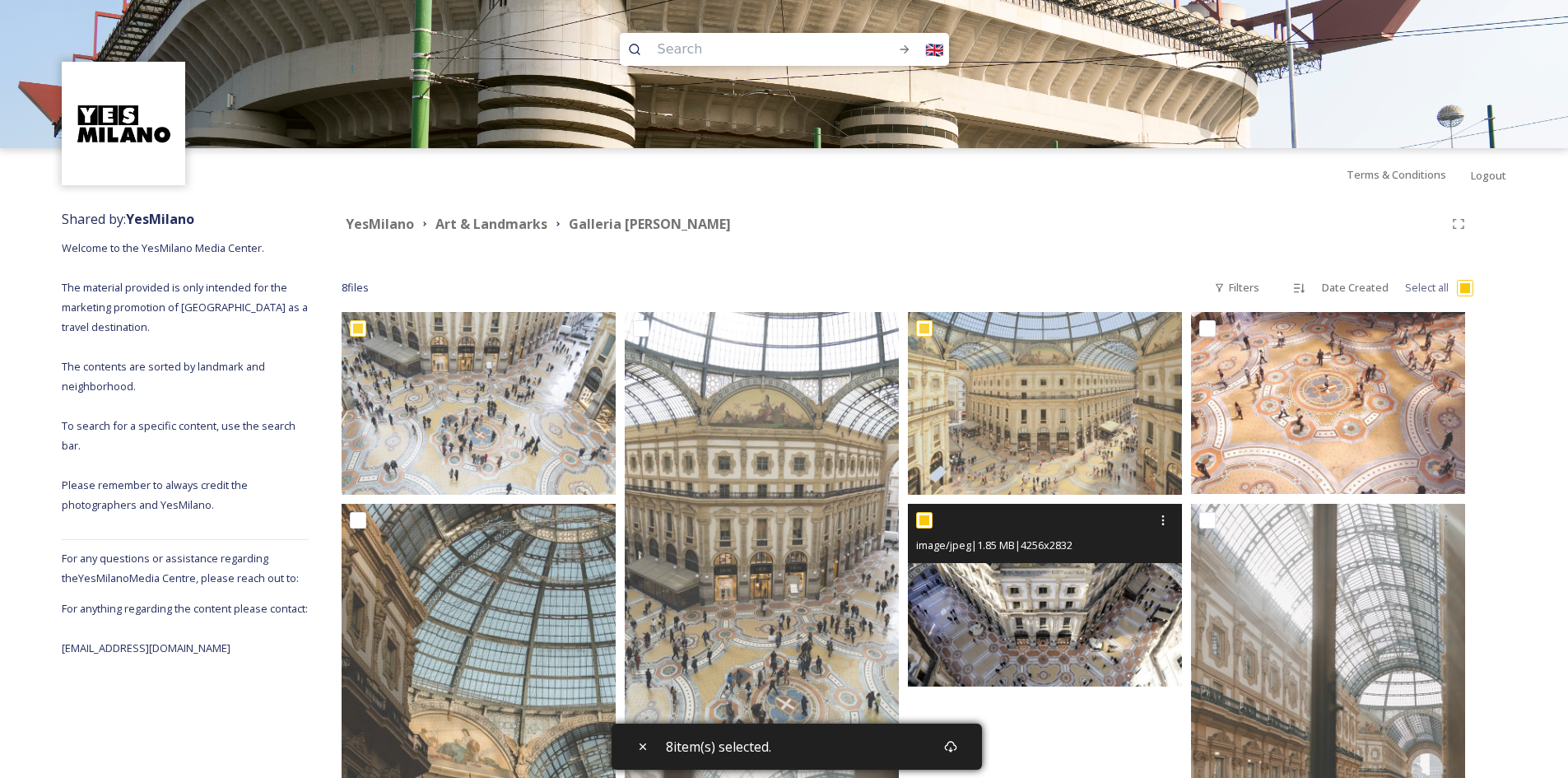
scroll to position [402, 0]
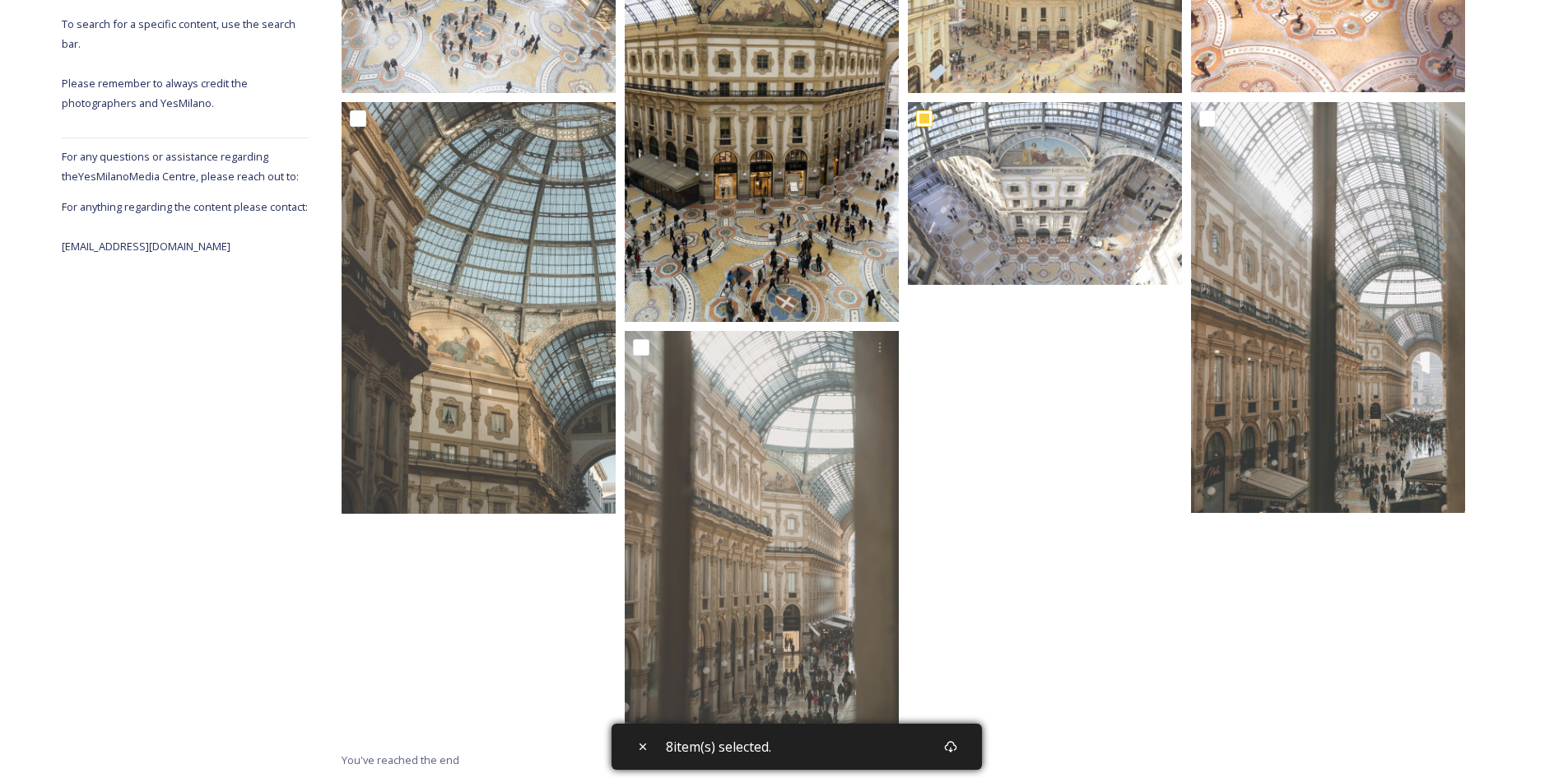
click at [872, 211] on img at bounding box center [762, 115] width 274 height 412
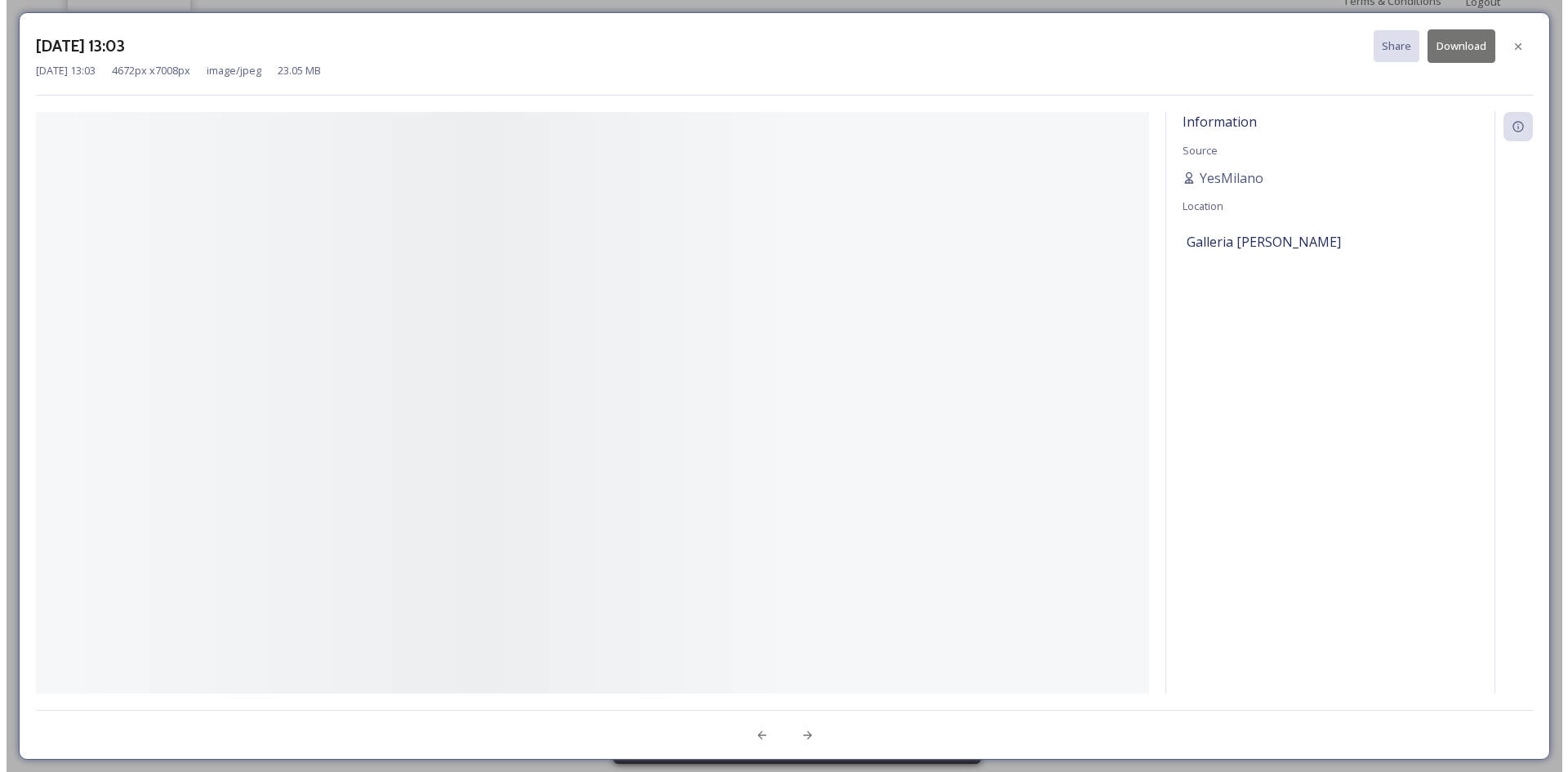
scroll to position [172, 0]
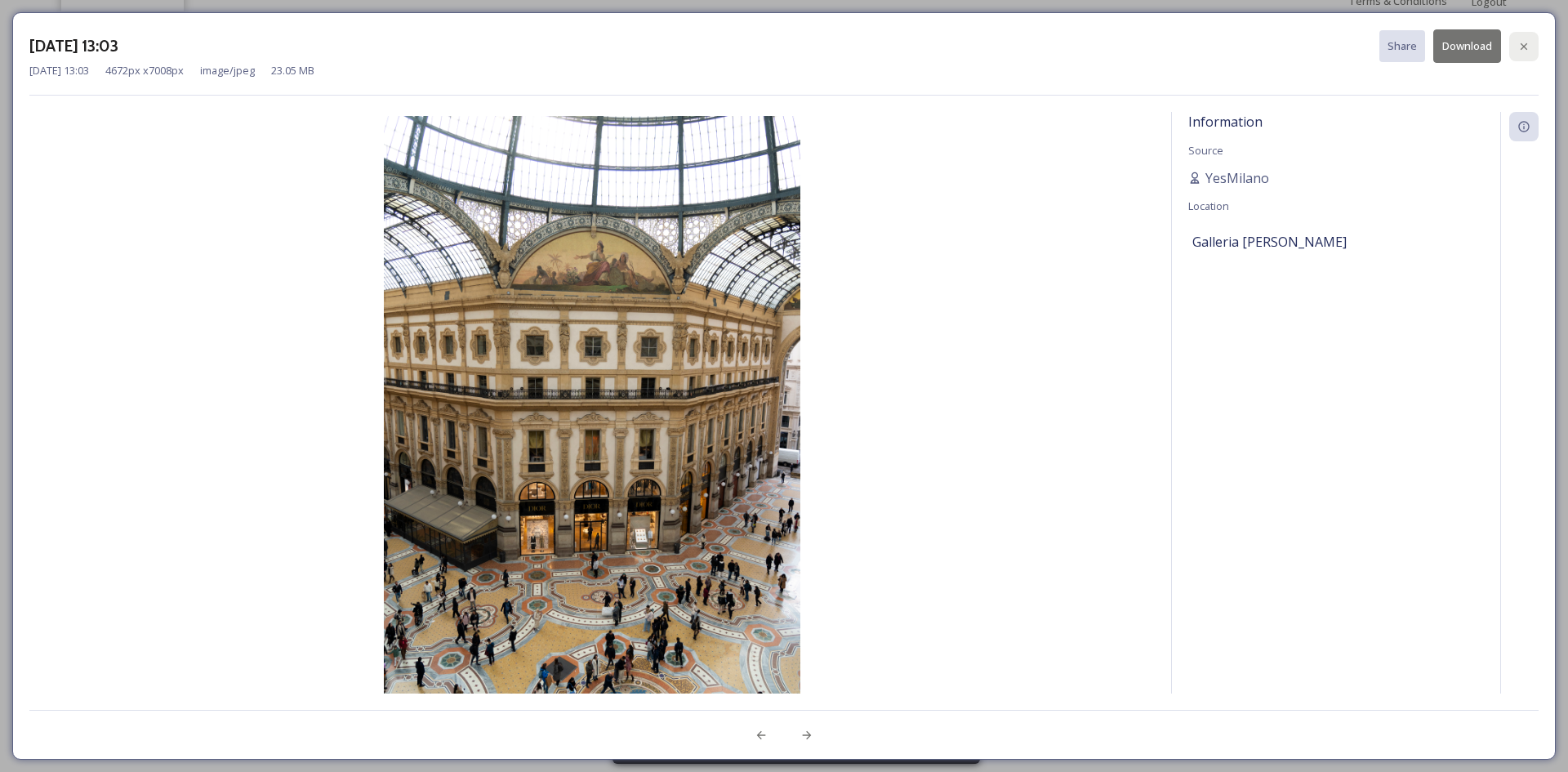
click at [1526, 33] on div at bounding box center [1524, 46] width 29 height 29
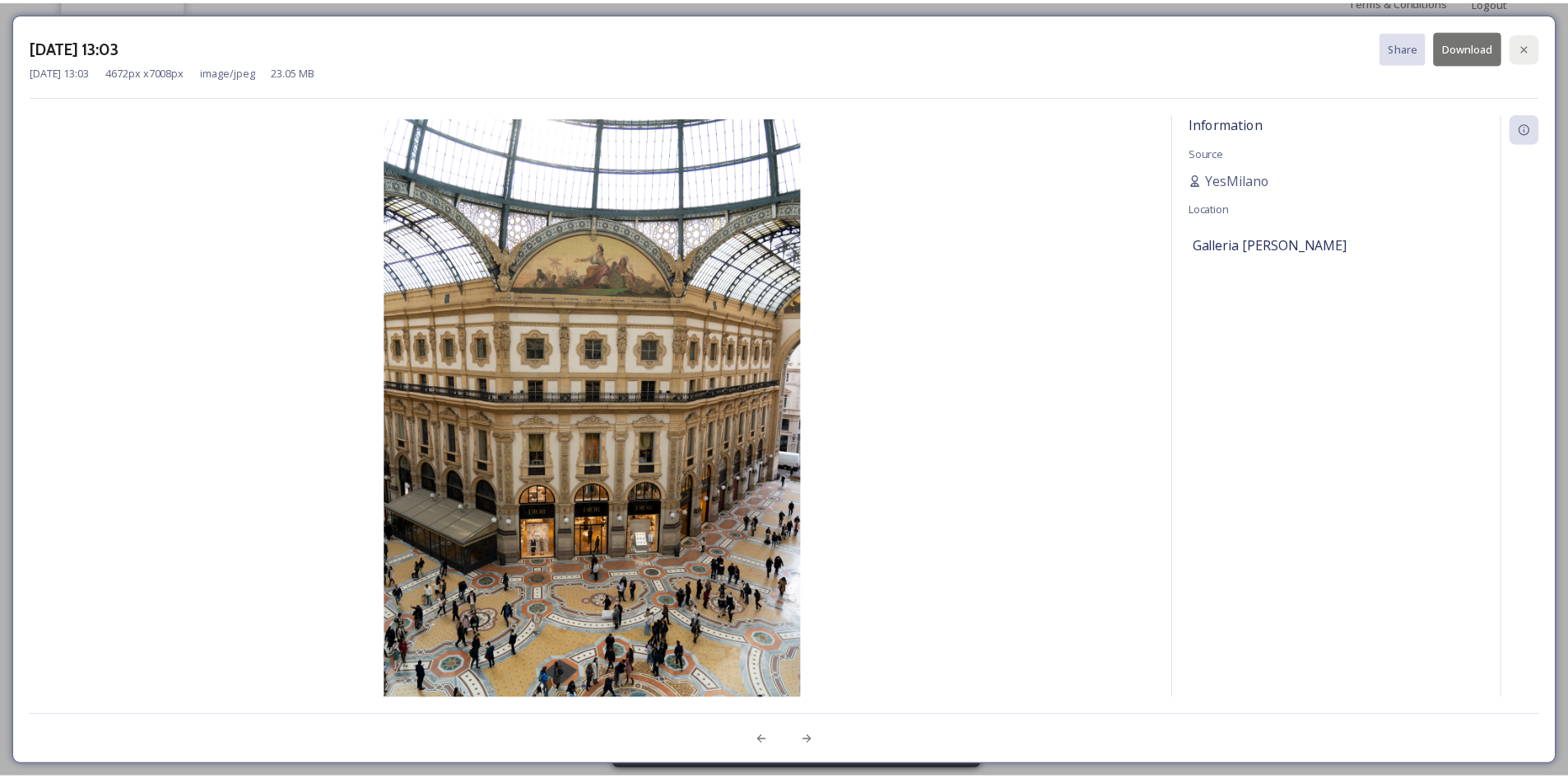
scroll to position [402, 0]
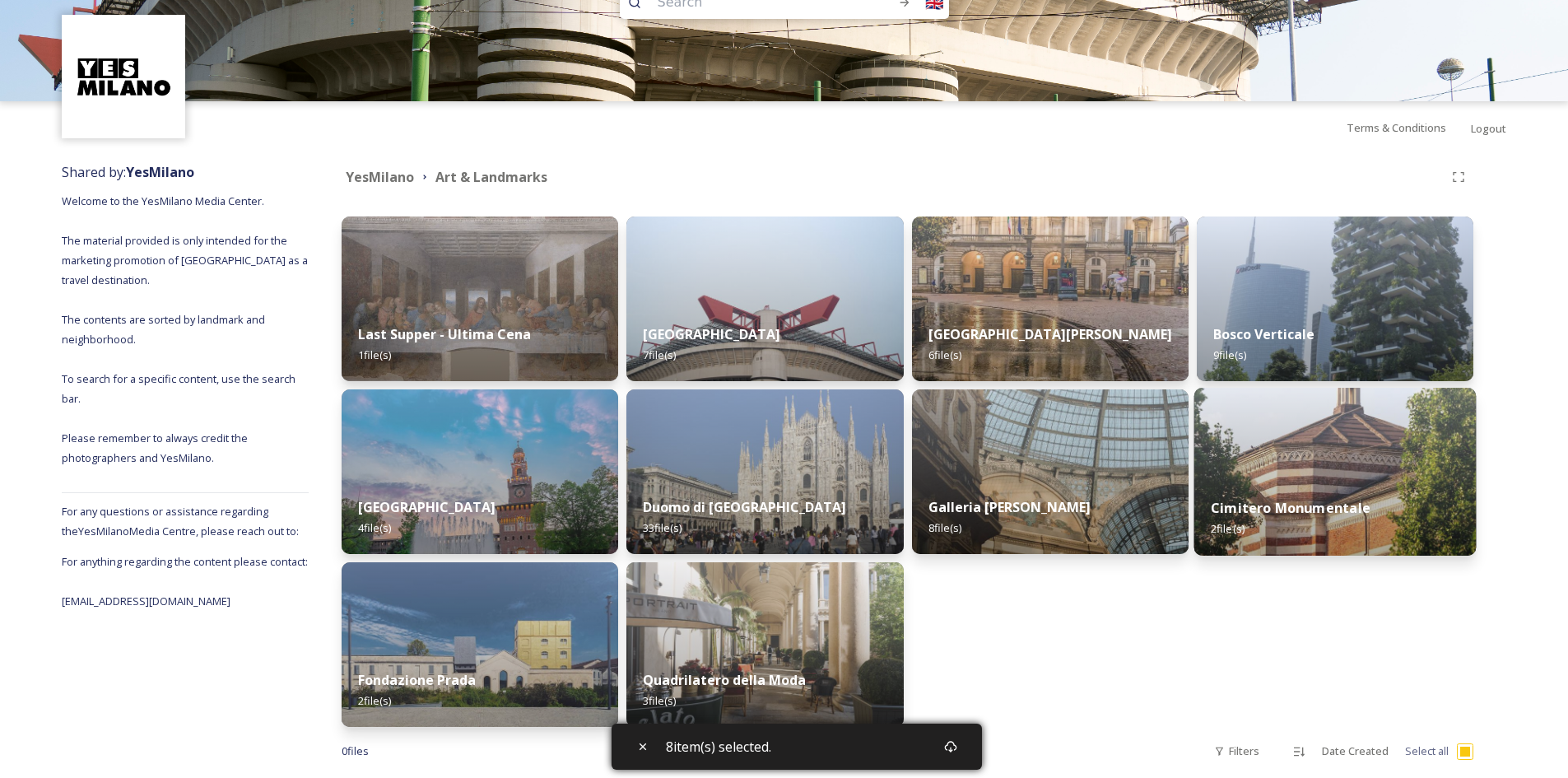
scroll to position [72, 0]
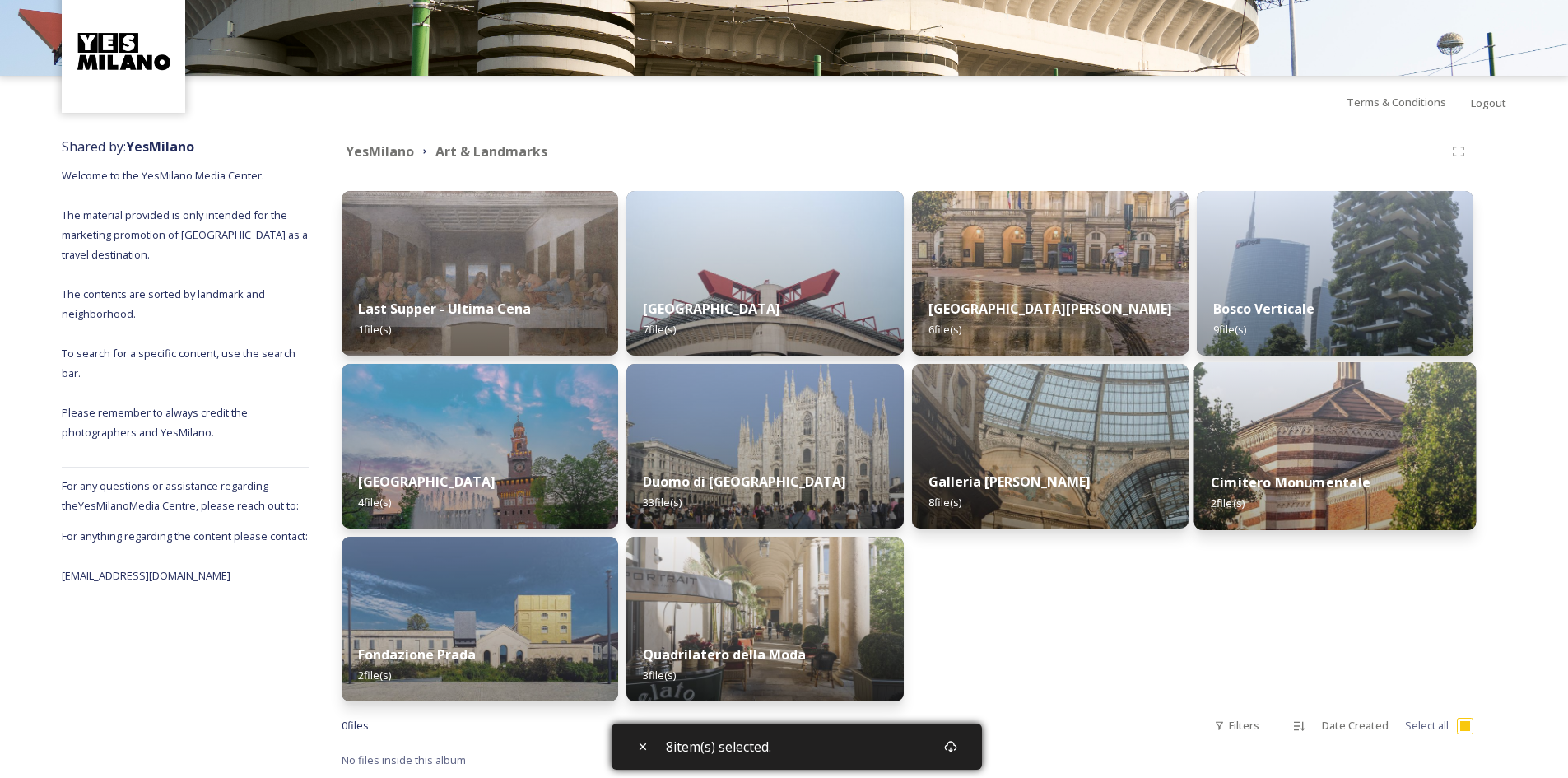
click at [1314, 428] on img at bounding box center [1334, 445] width 282 height 168
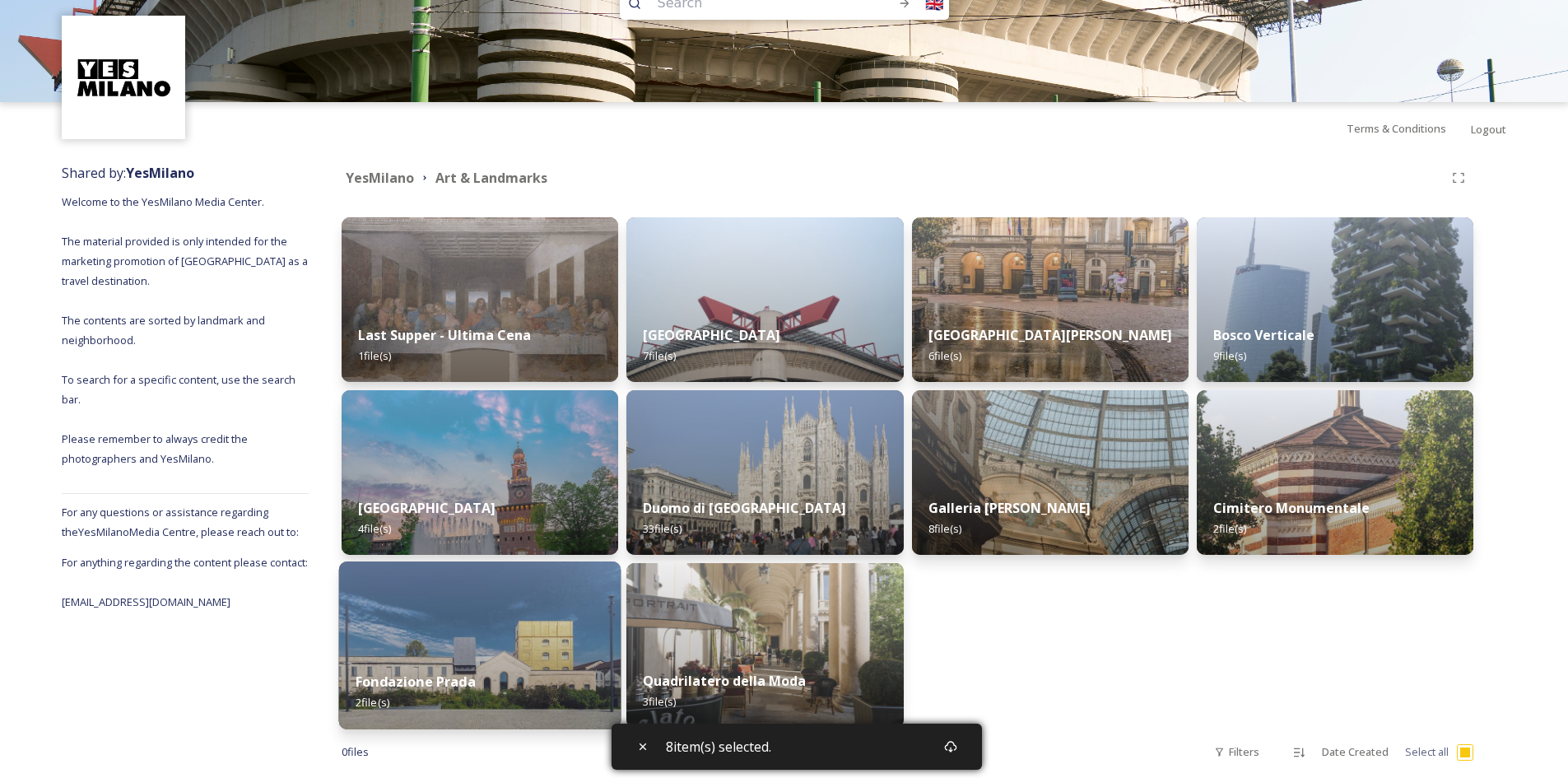
scroll to position [72, 0]
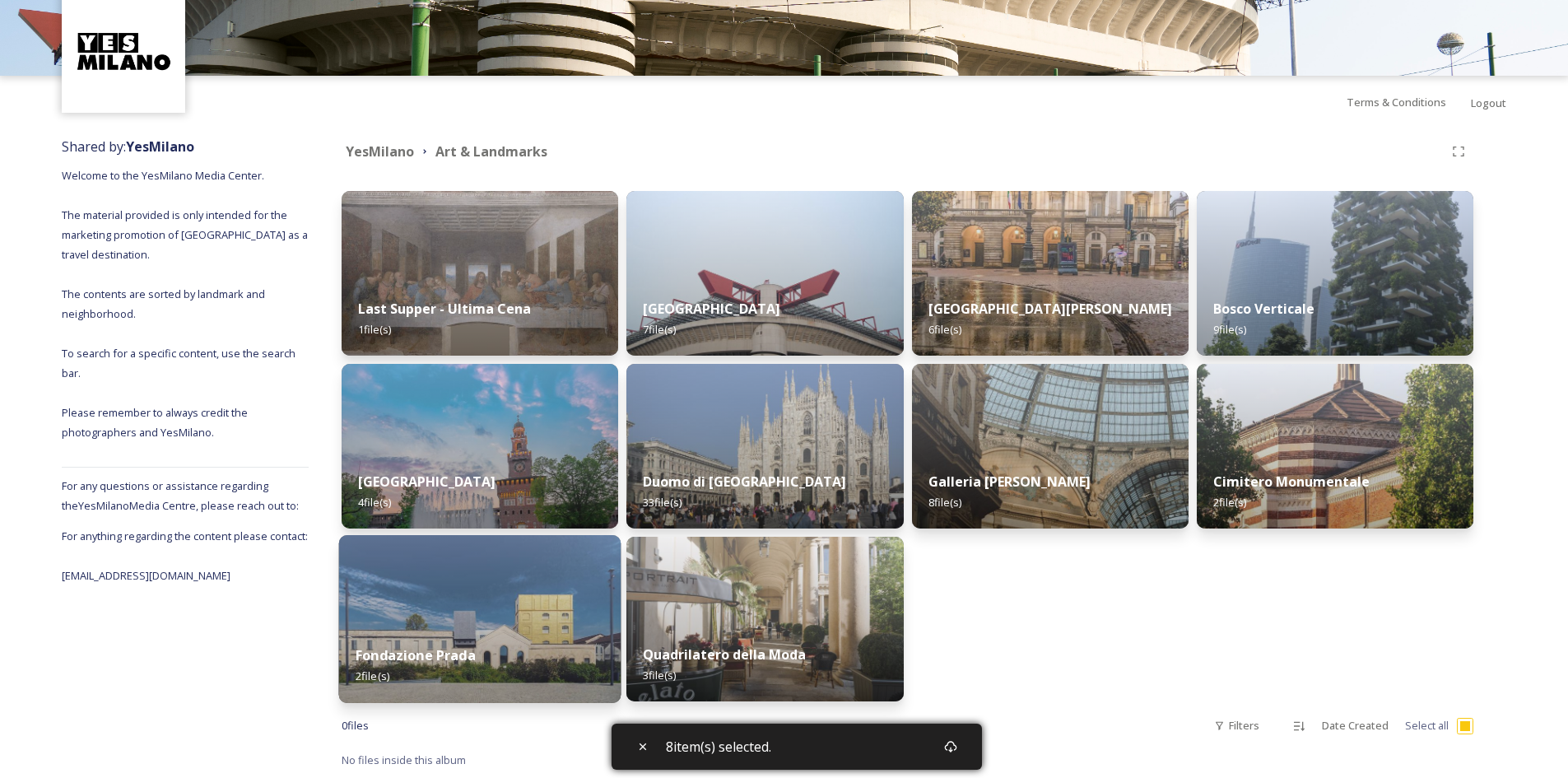
click at [509, 594] on img at bounding box center [480, 619] width 282 height 168
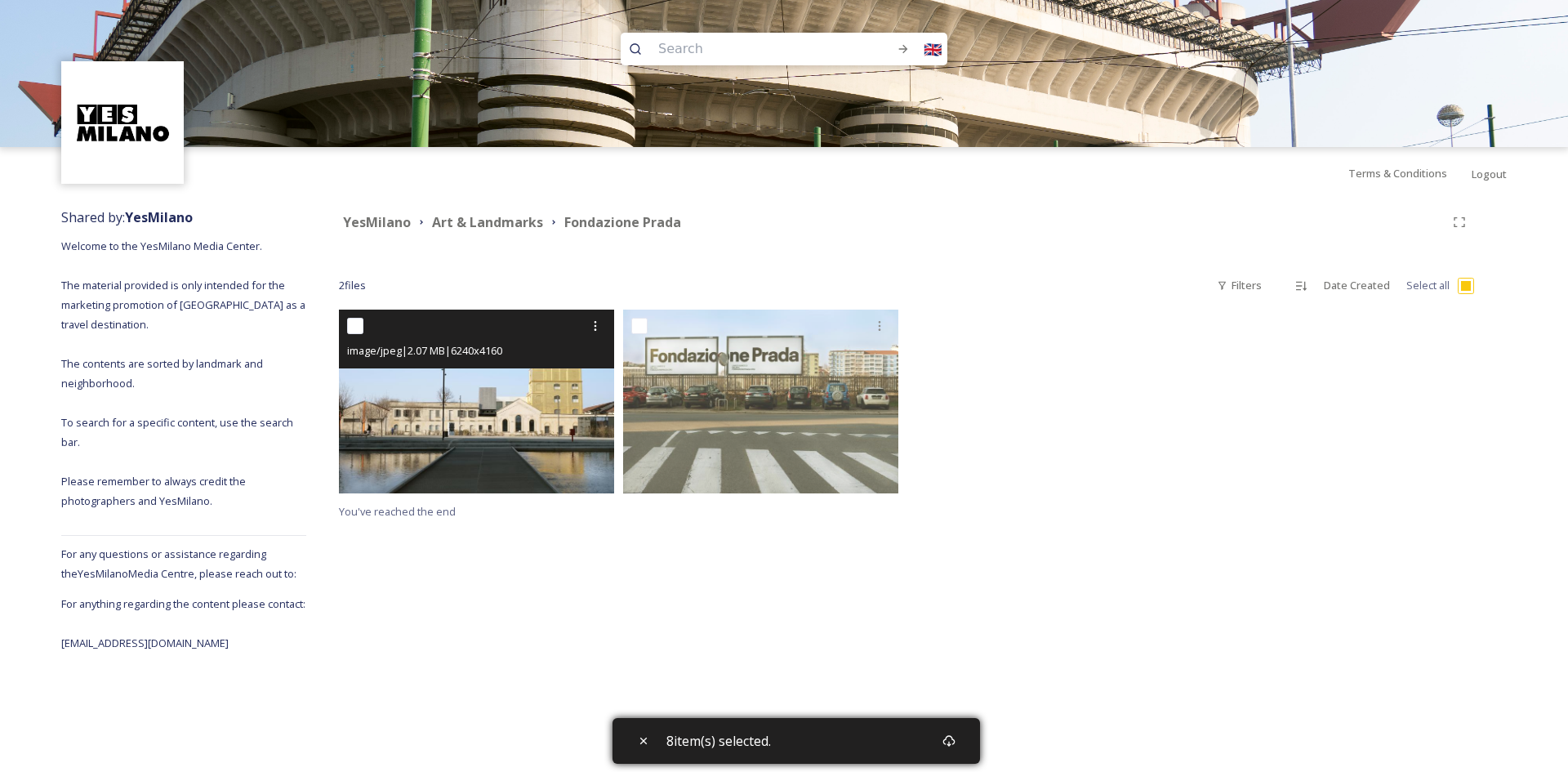
click at [571, 396] on img at bounding box center [477, 402] width 276 height 184
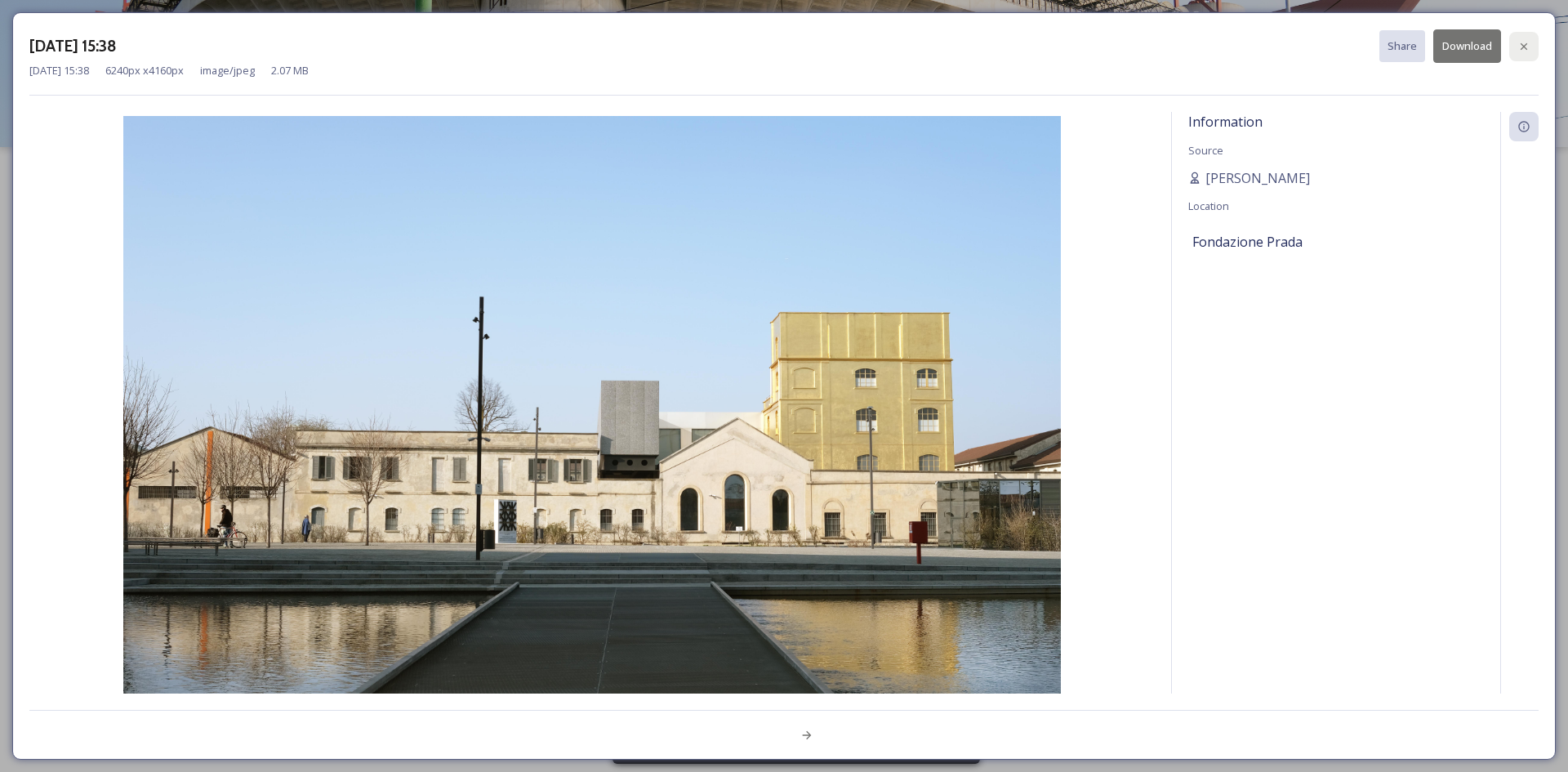
click at [1525, 47] on icon at bounding box center [1525, 46] width 7 height 7
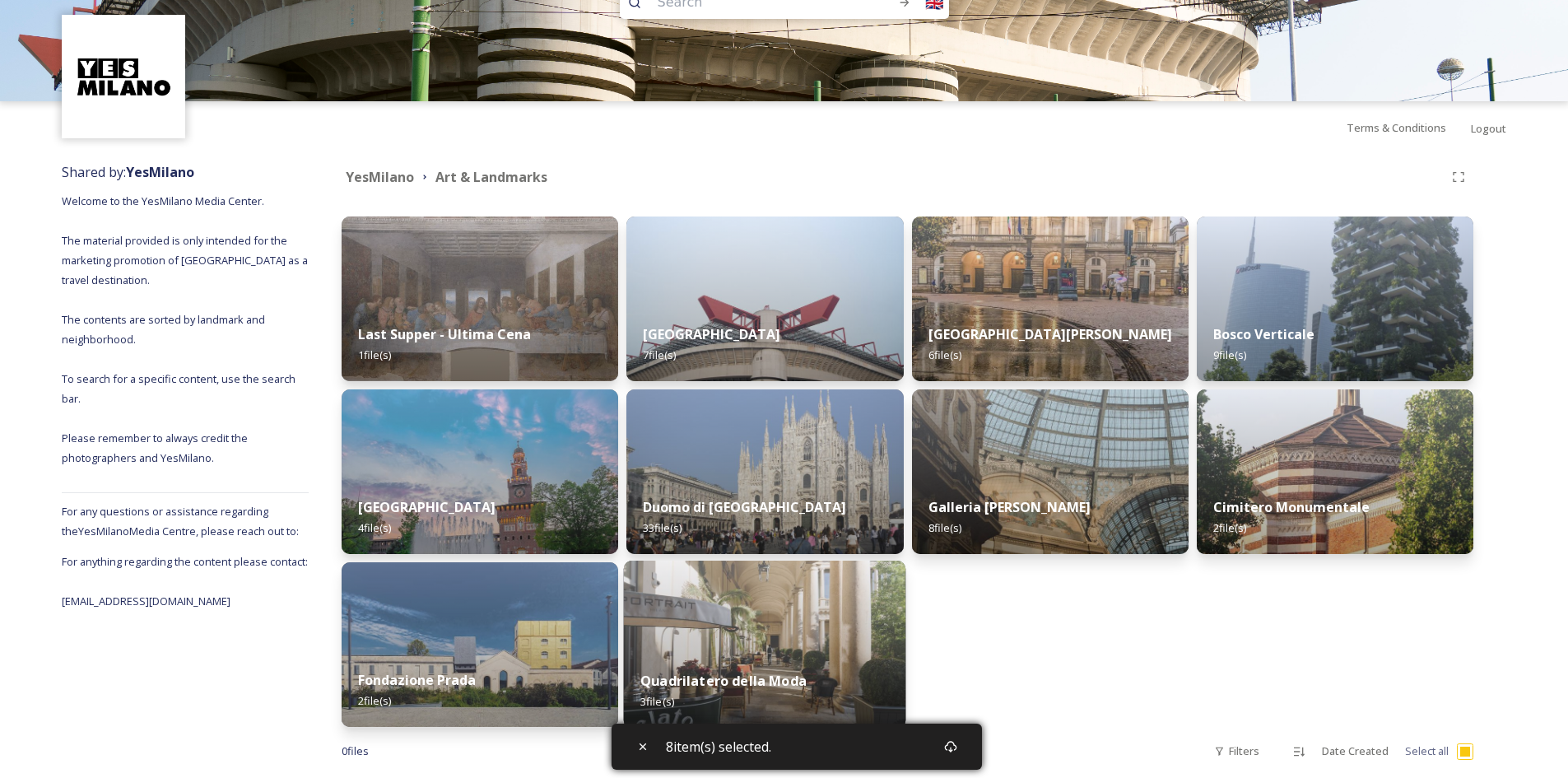
scroll to position [72, 0]
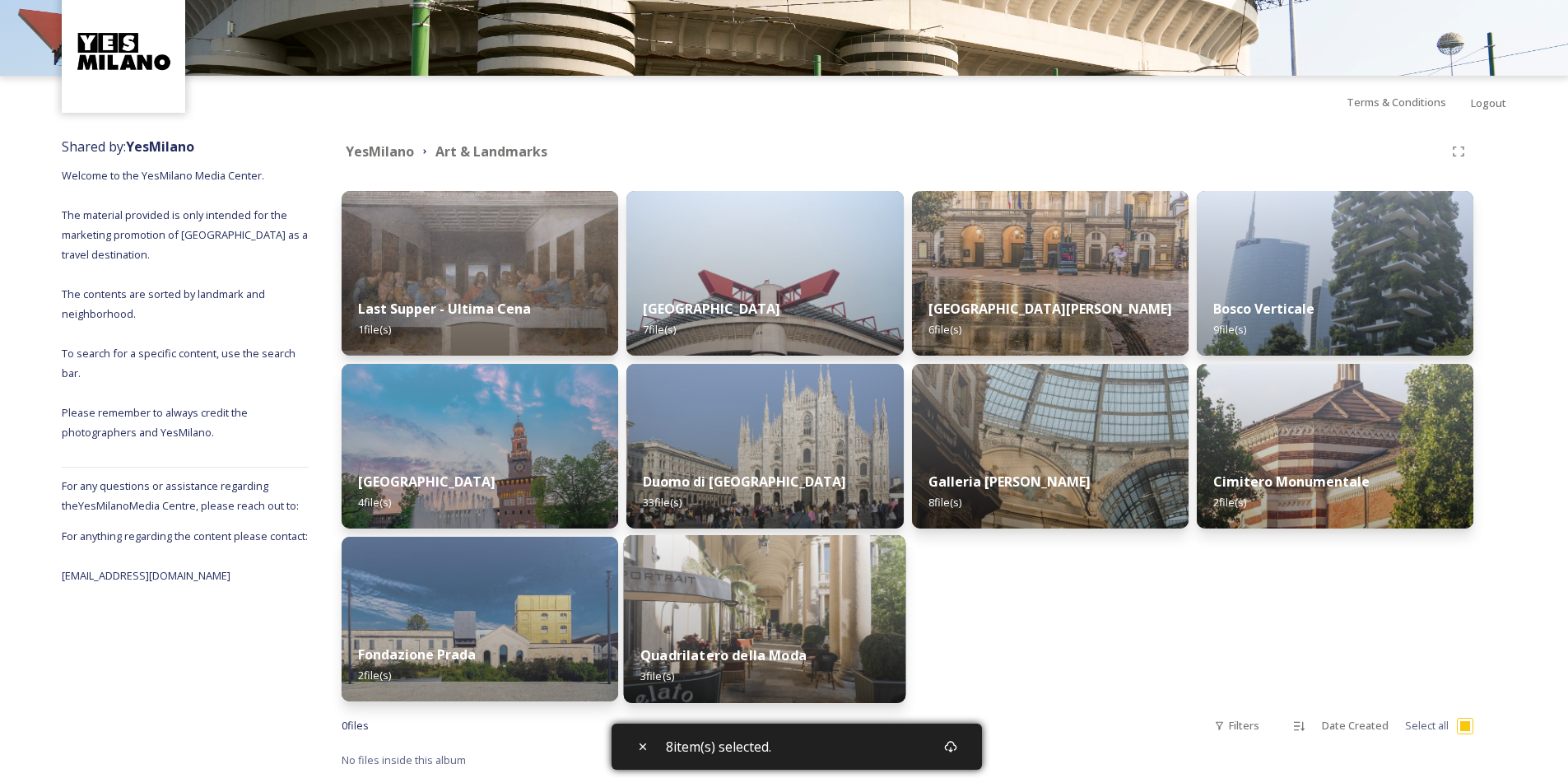
click at [728, 595] on img at bounding box center [764, 619] width 282 height 168
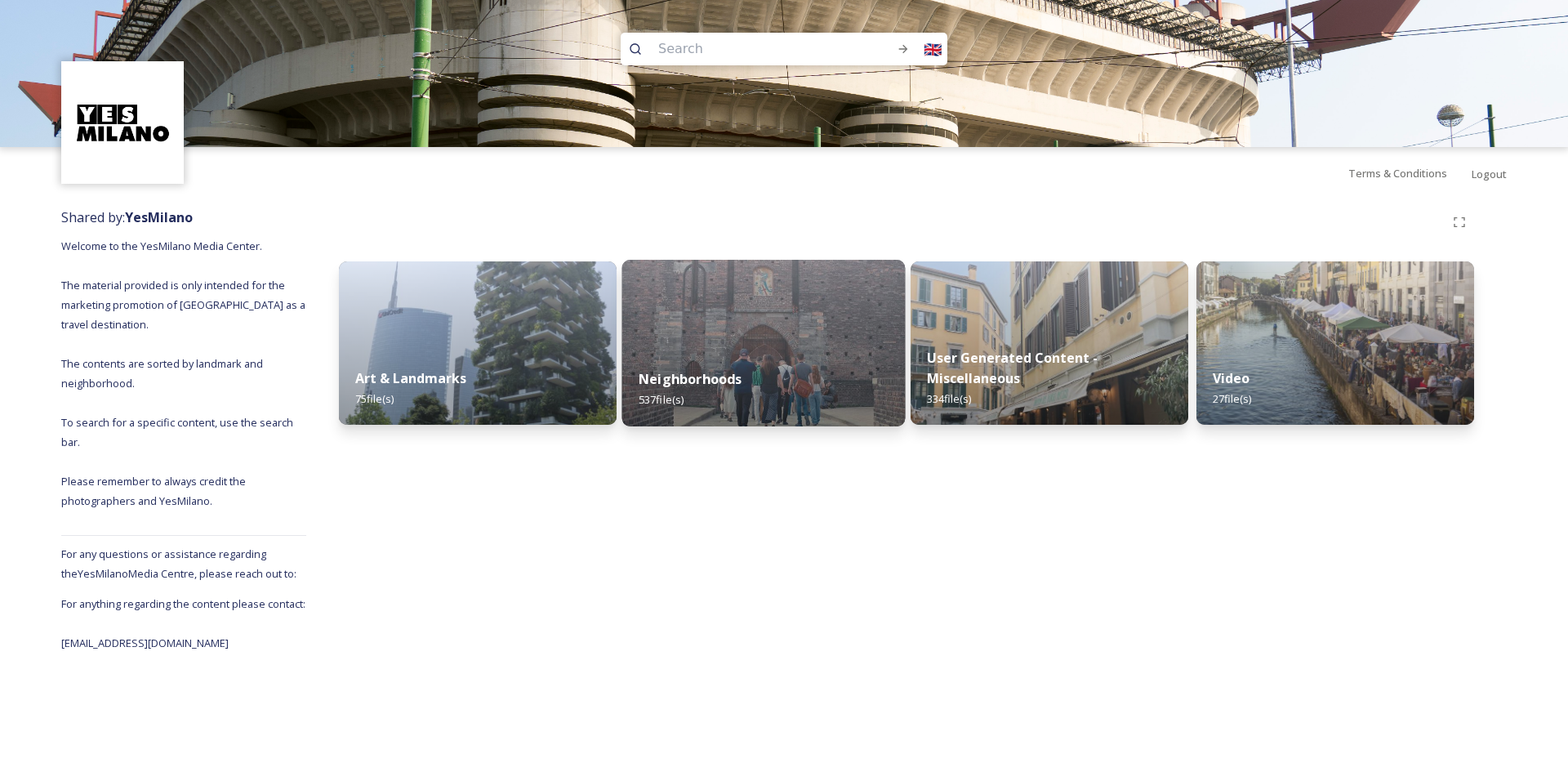
click at [758, 321] on img at bounding box center [764, 343] width 283 height 166
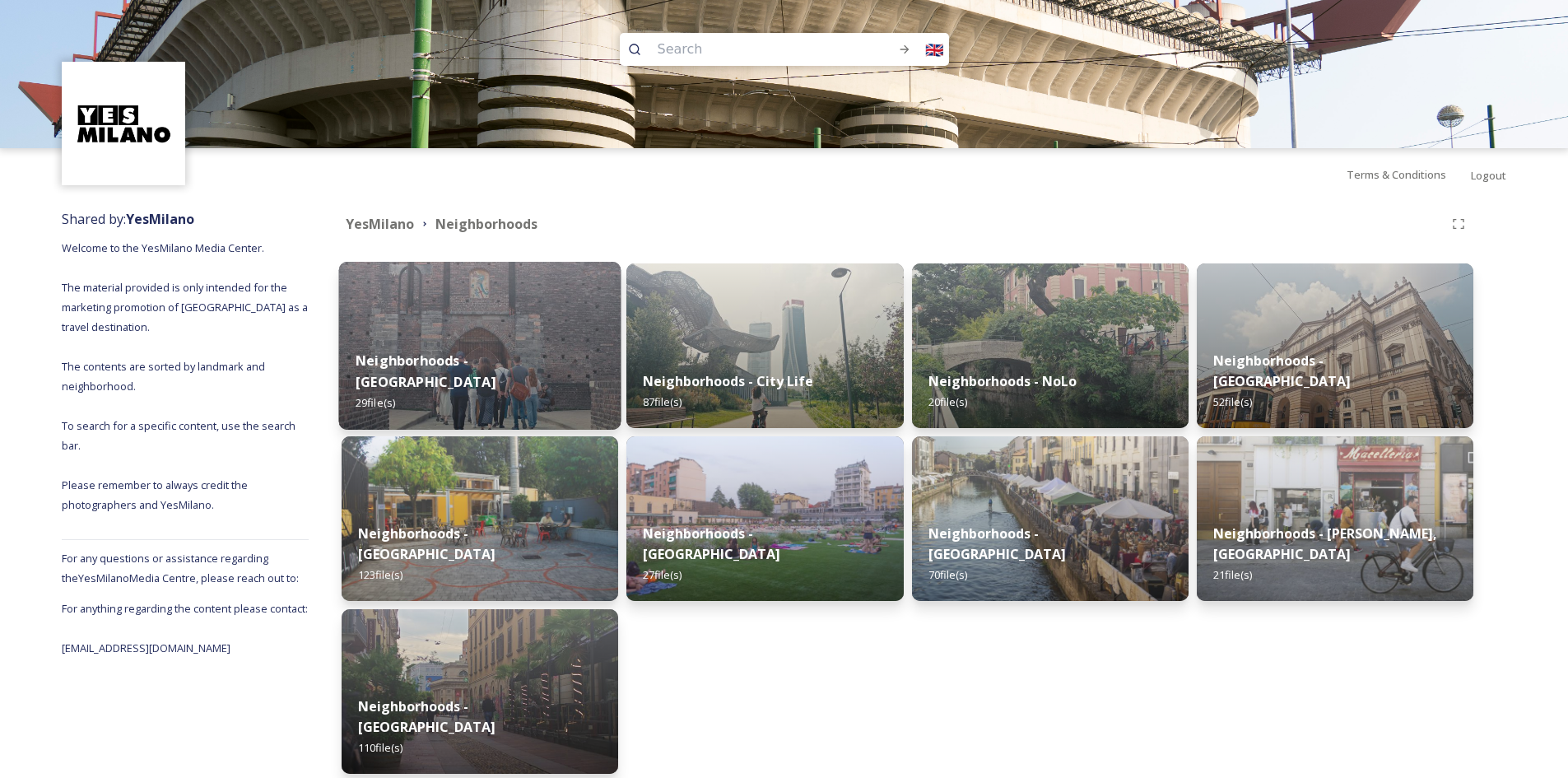
click at [533, 345] on img at bounding box center [480, 345] width 282 height 168
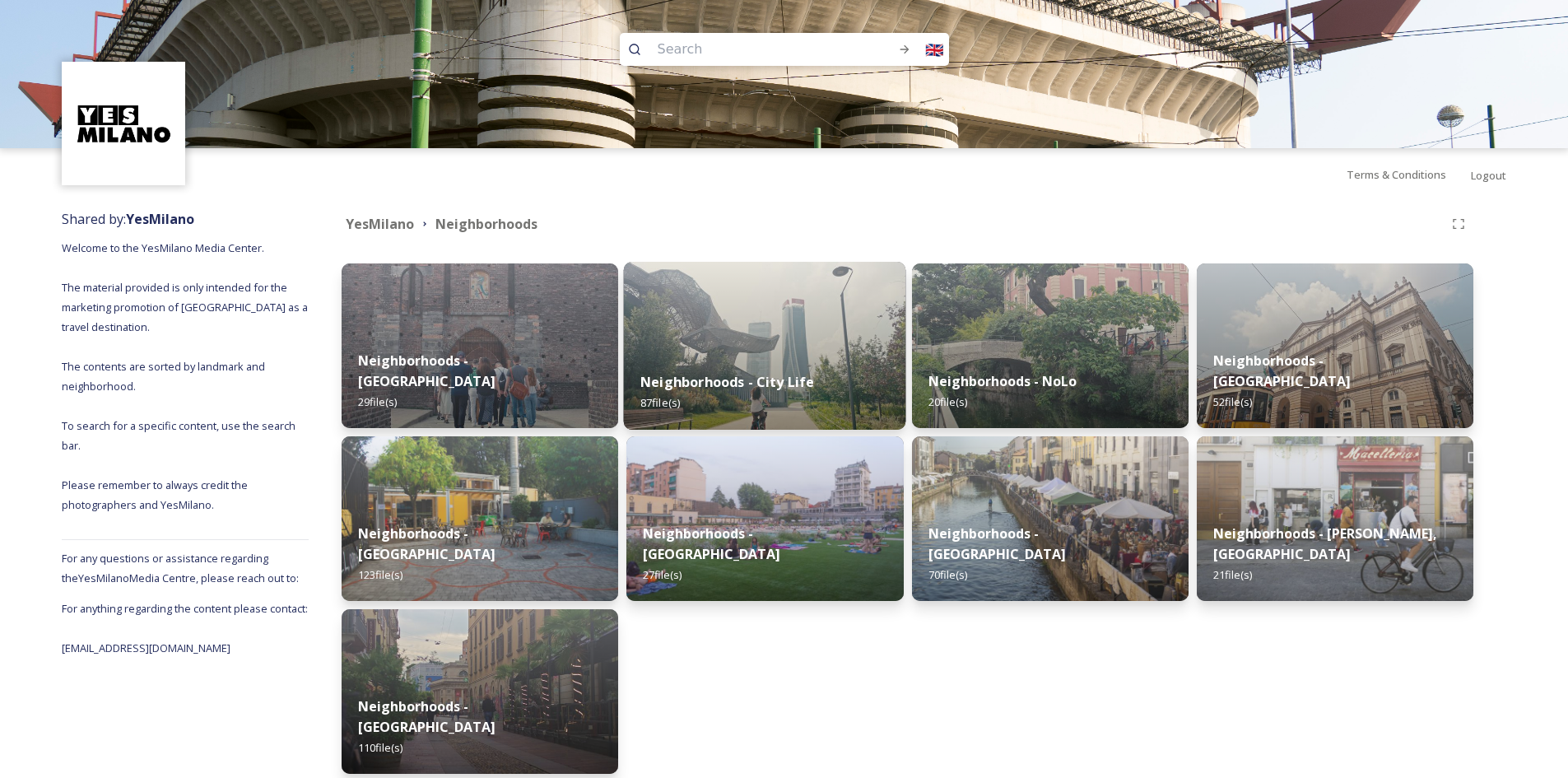
click at [785, 347] on img at bounding box center [764, 345] width 282 height 168
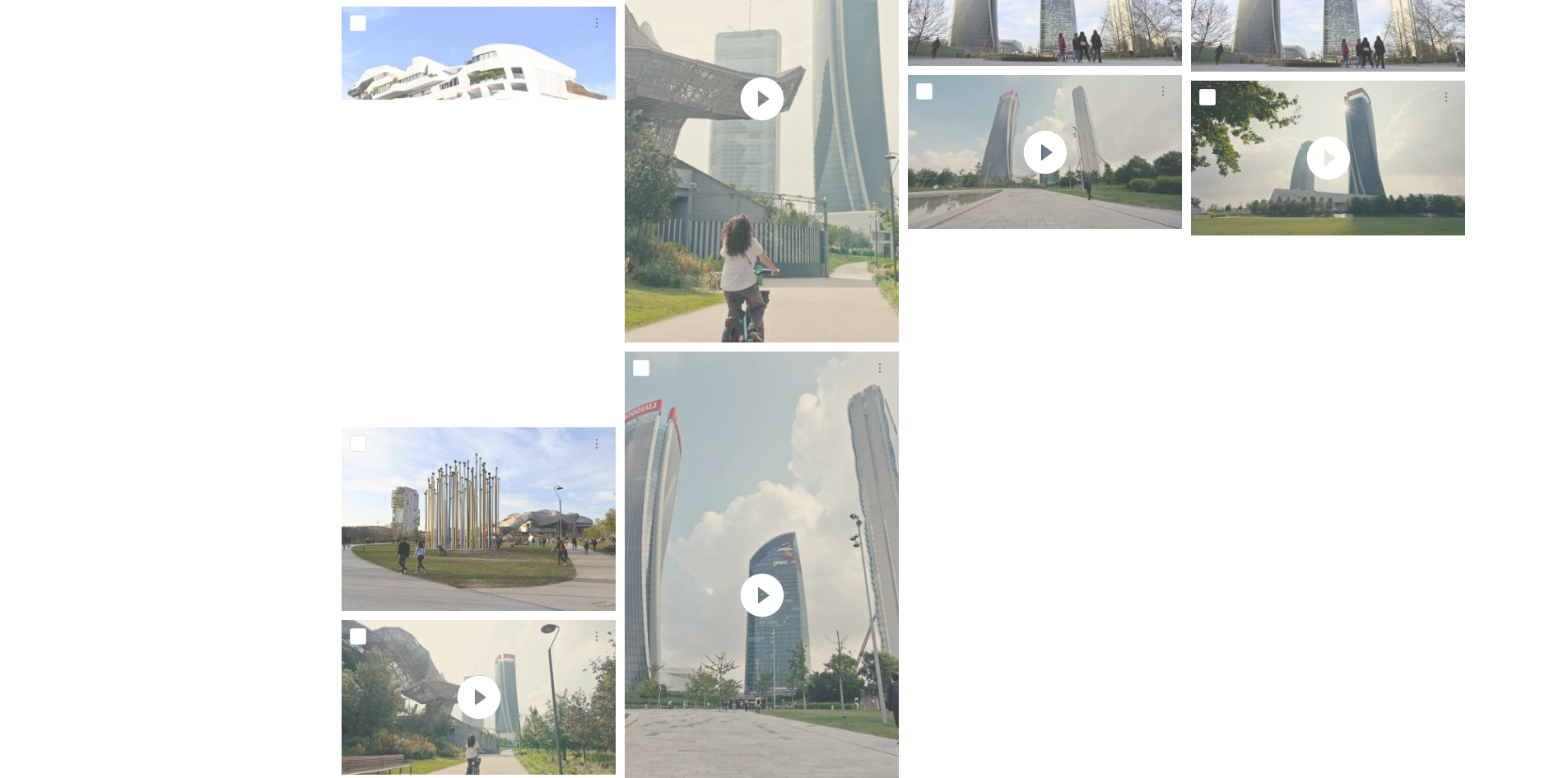
scroll to position [5283, 0]
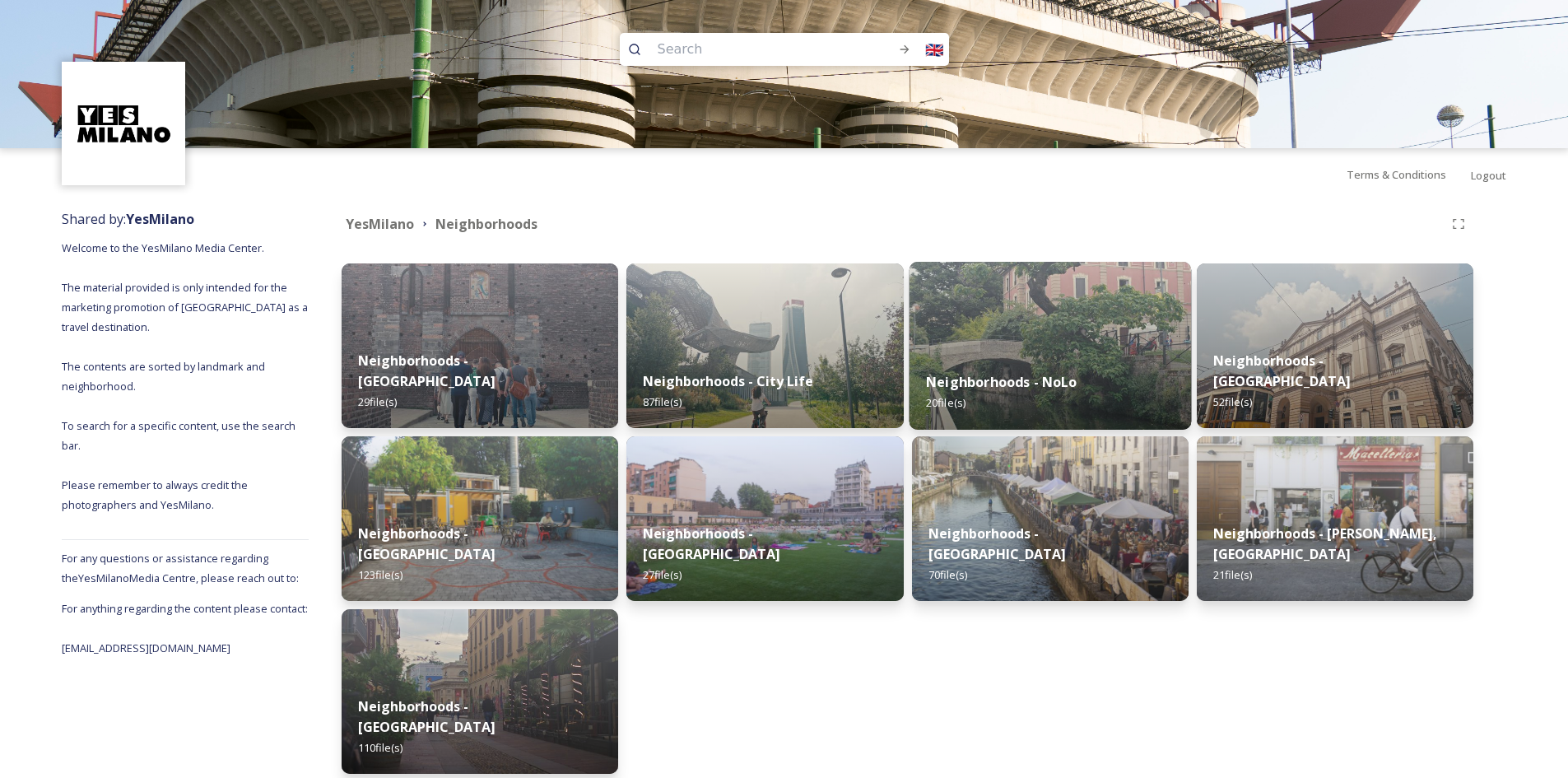
click at [1145, 324] on img at bounding box center [1049, 345] width 282 height 168
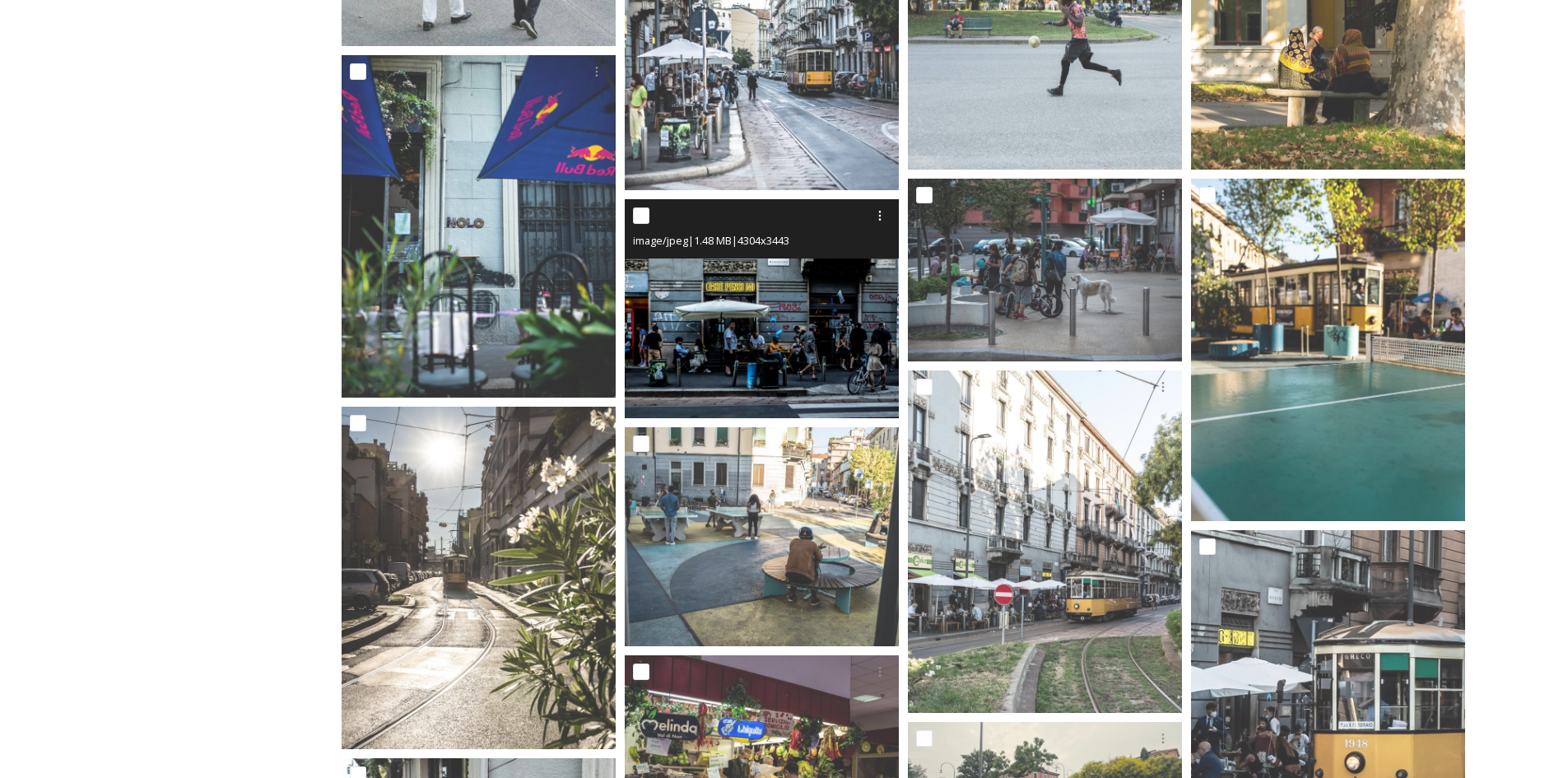
scroll to position [1131, 0]
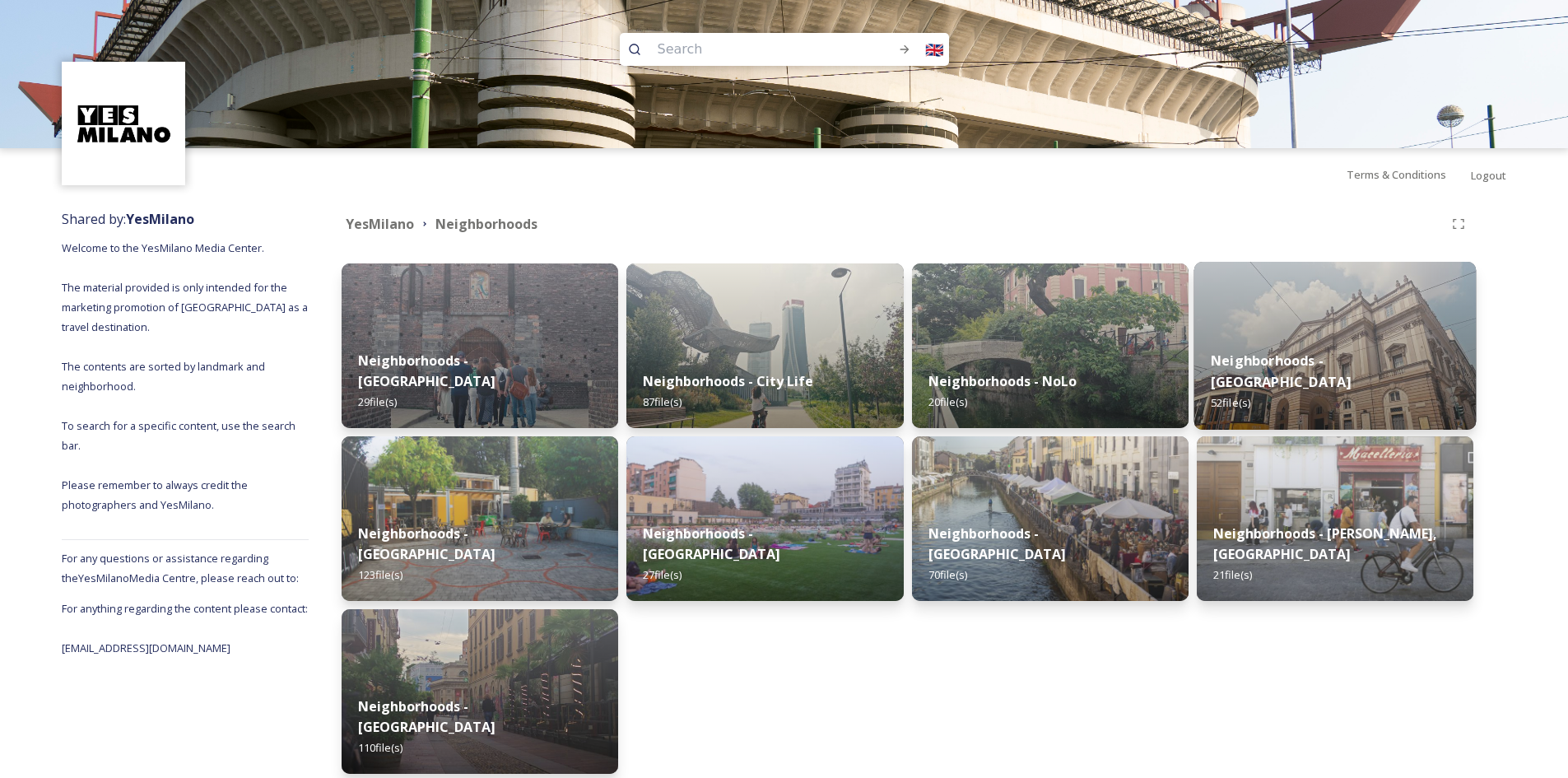
click at [1306, 383] on div "Neighborhoods - Galleria & Quadrilatero 52 file(s)" at bounding box center [1334, 381] width 282 height 95
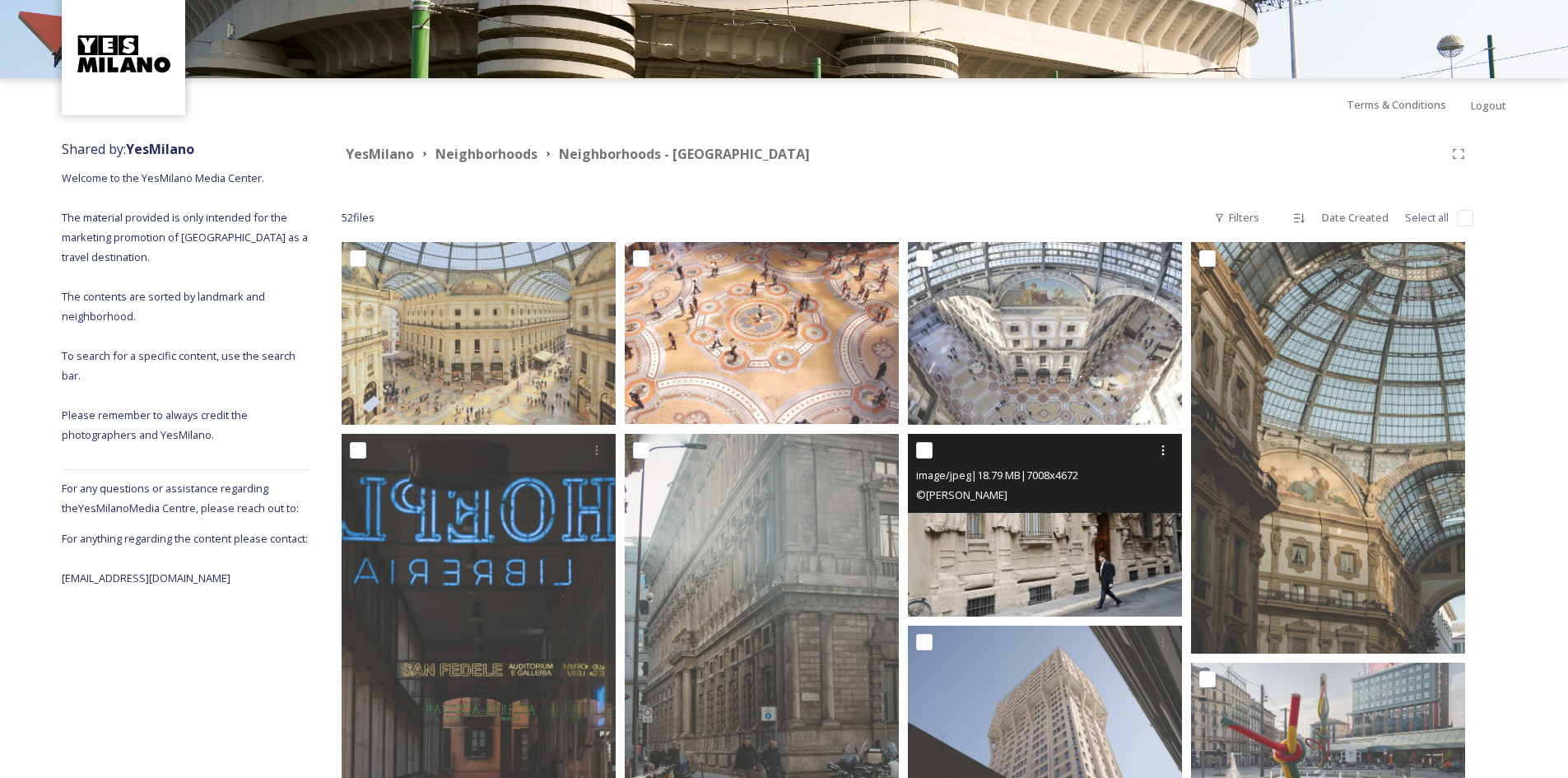
scroll to position [165, 0]
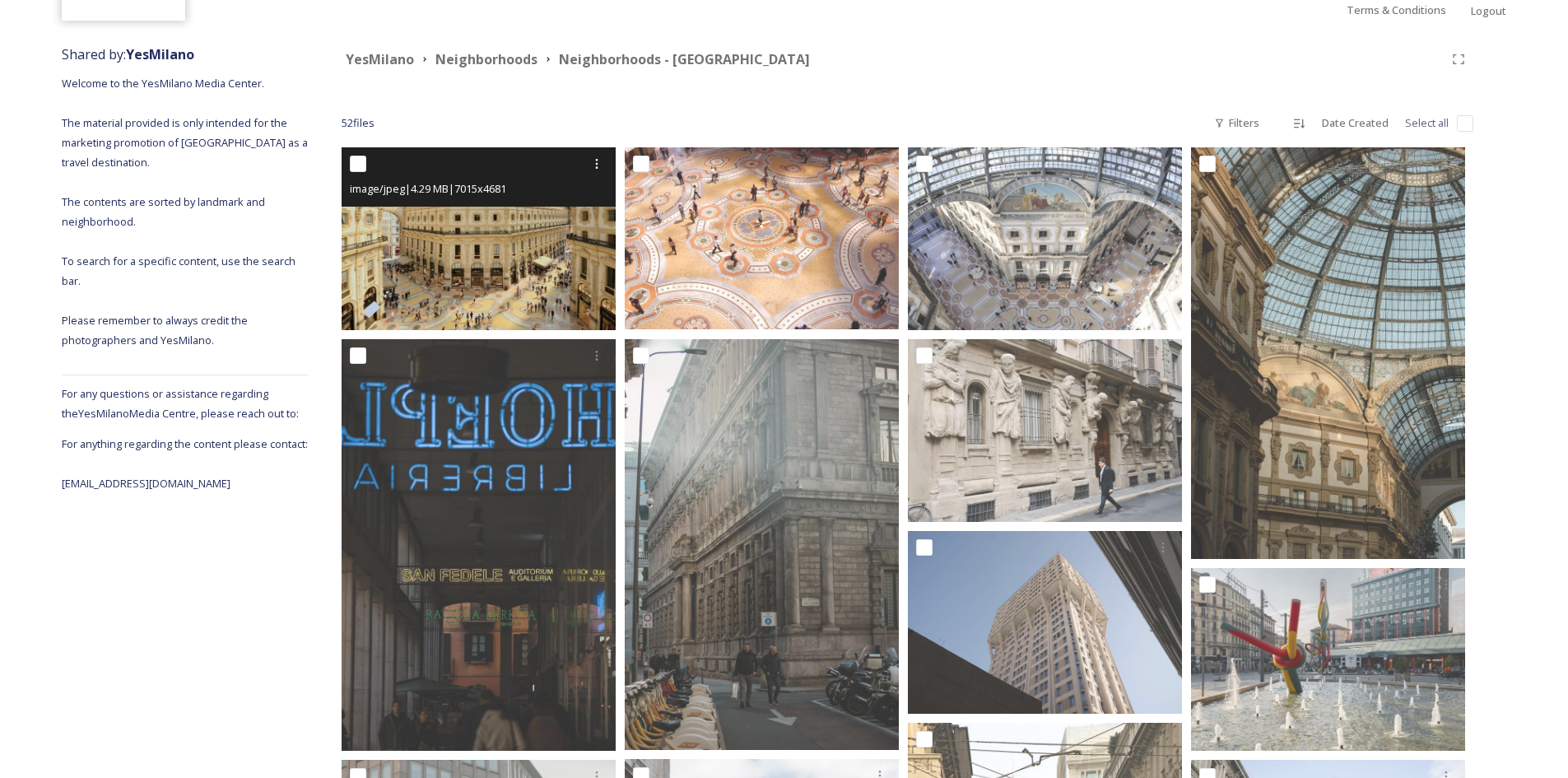
click at [369, 167] on div at bounding box center [481, 163] width 262 height 29
click at [352, 162] on input "checkbox" at bounding box center [359, 164] width 17 height 17
checkbox input "true"
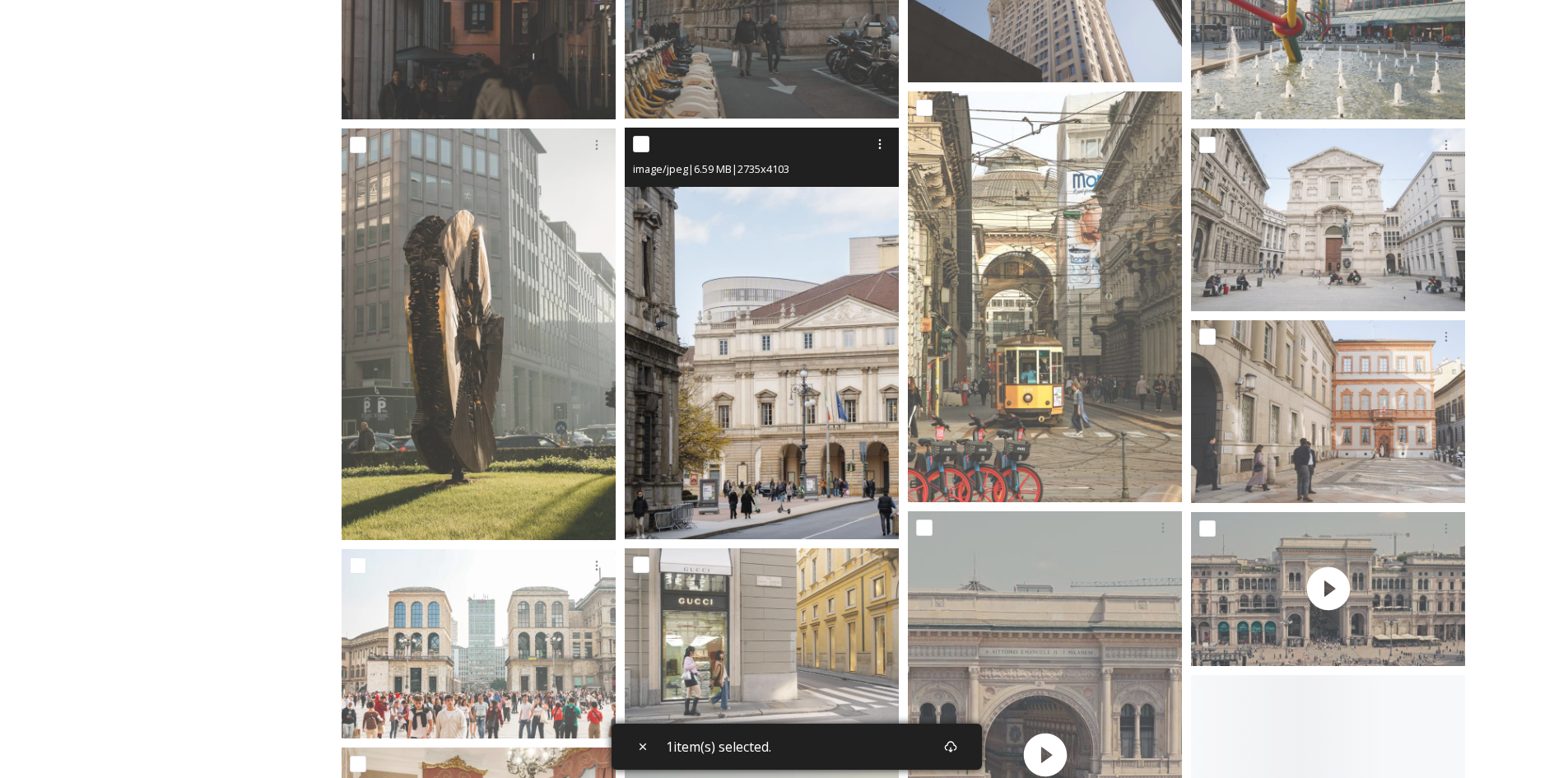
scroll to position [823, 0]
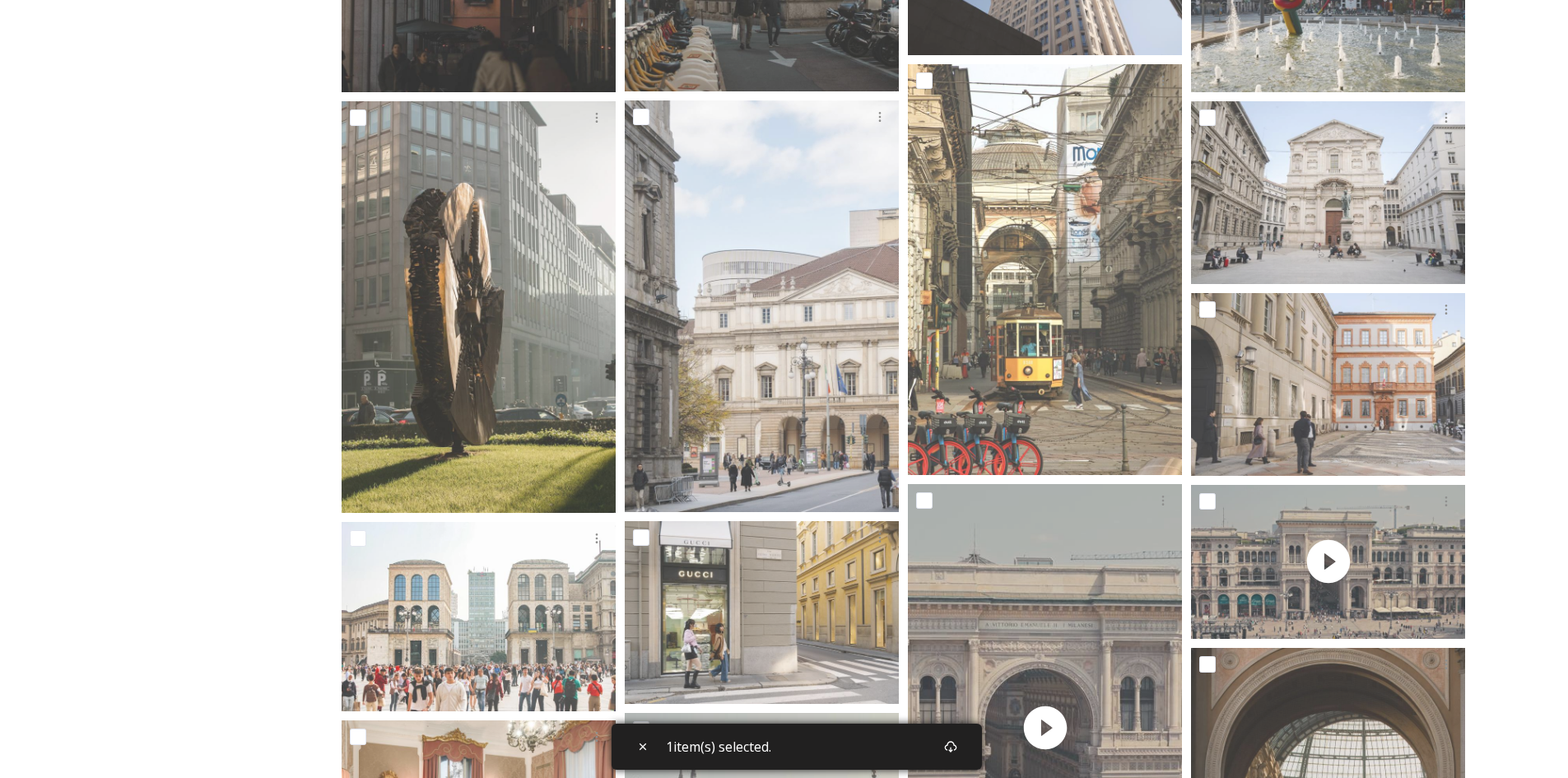
checkbox input "true"
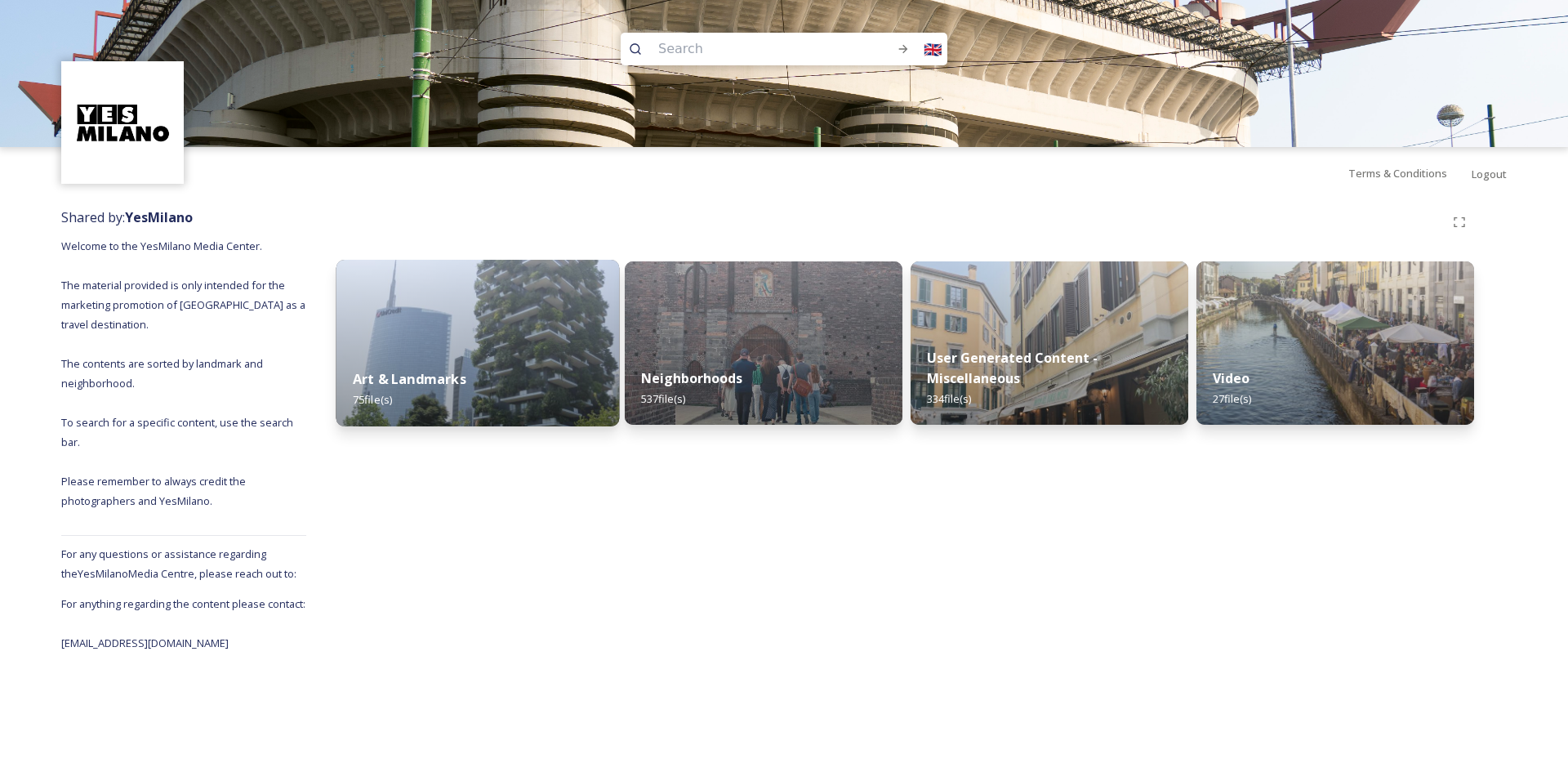
click at [515, 300] on img at bounding box center [478, 343] width 283 height 166
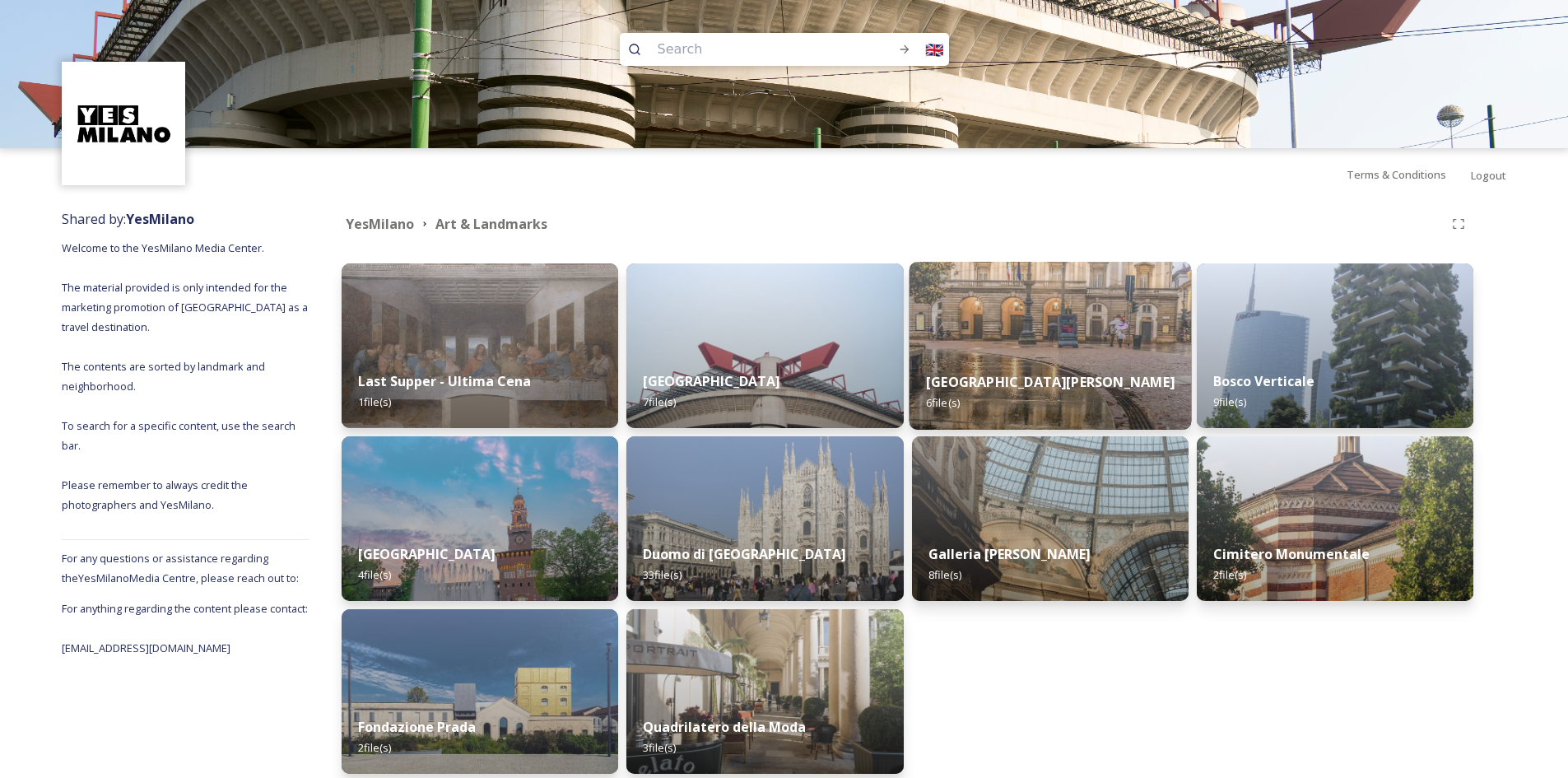
click at [1050, 336] on img at bounding box center [1049, 345] width 282 height 168
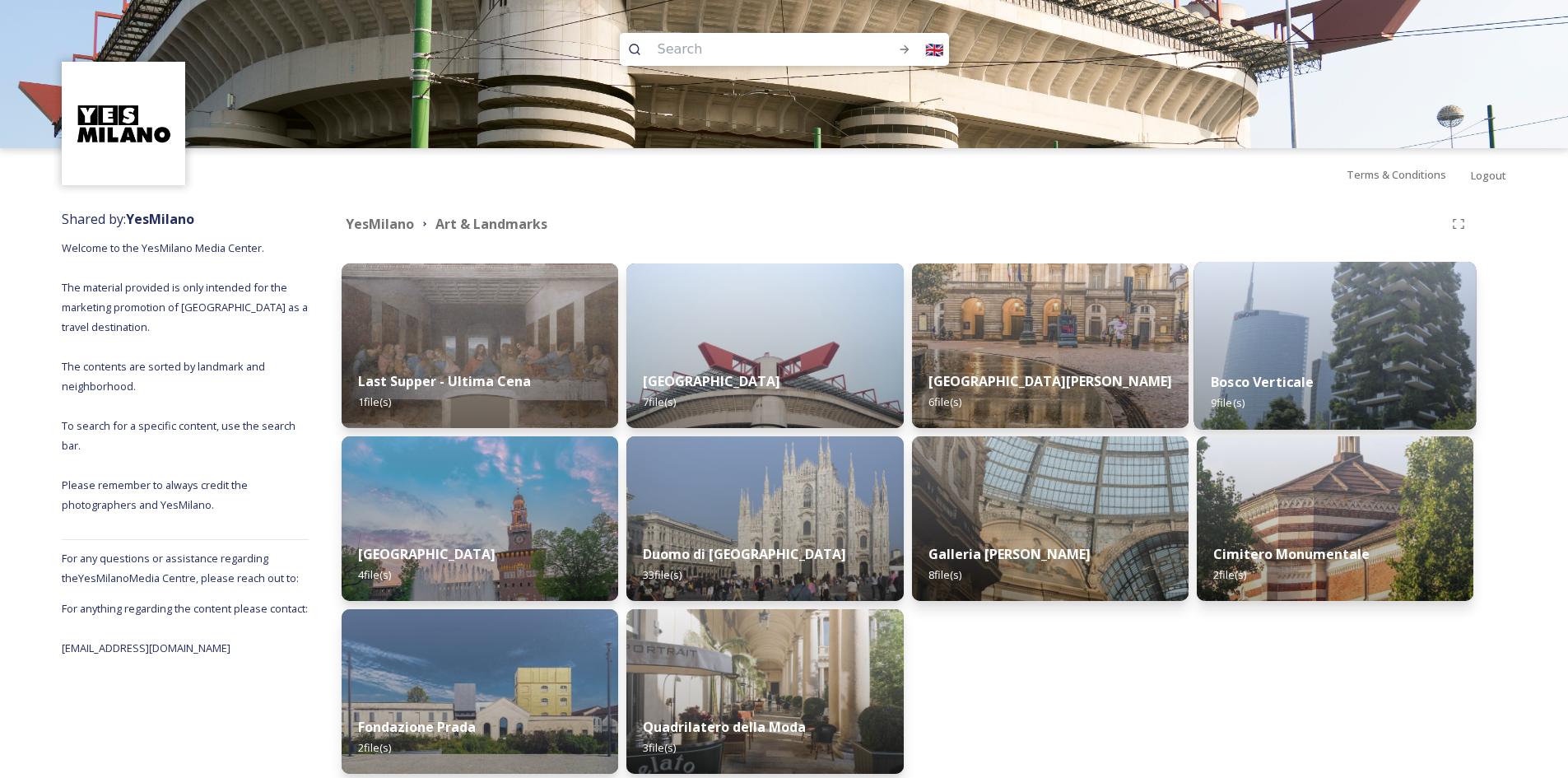
click at [1382, 370] on div "Bosco Verticale 9 file(s)" at bounding box center [1334, 392] width 282 height 75
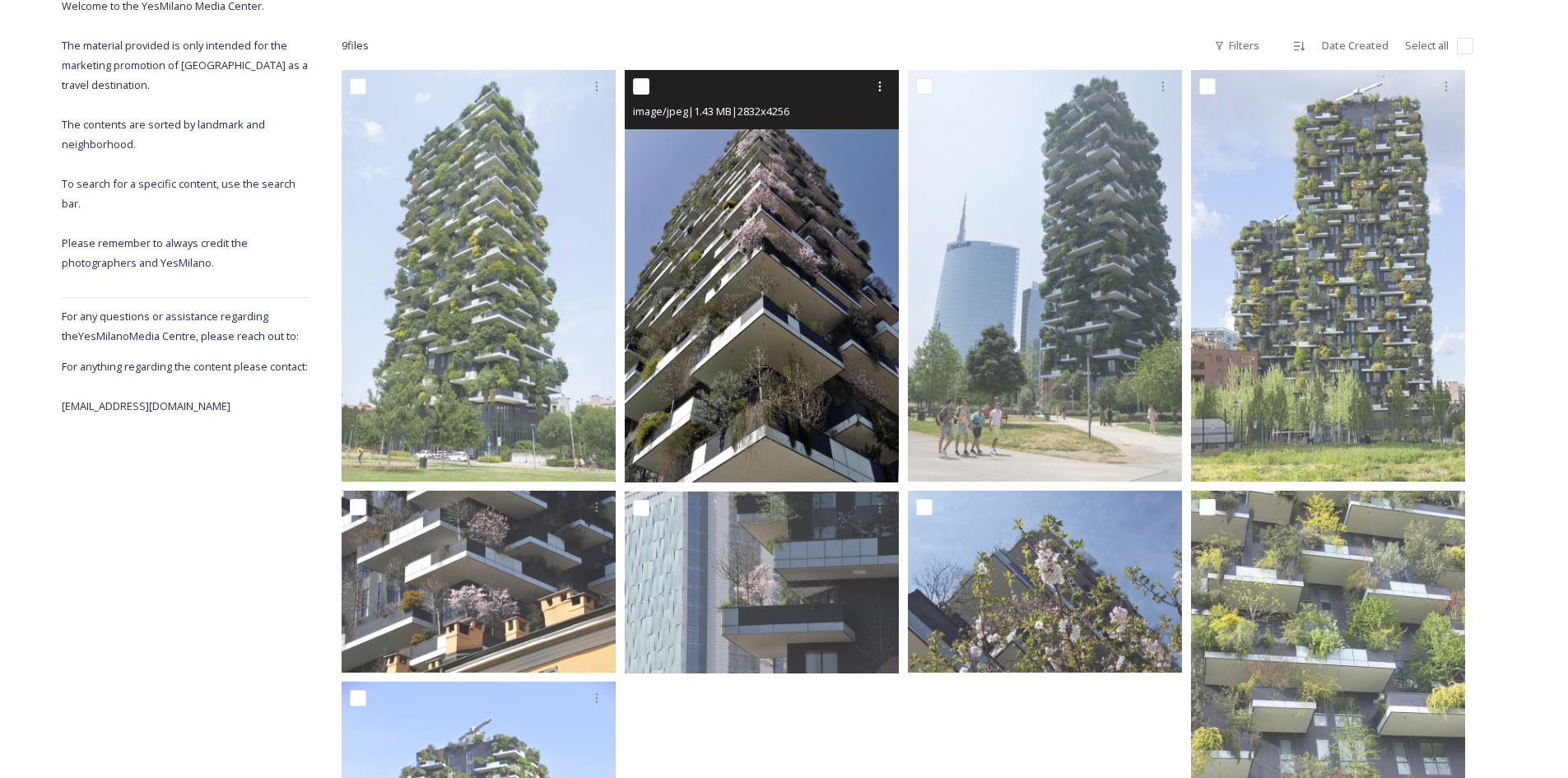
scroll to position [247, 0]
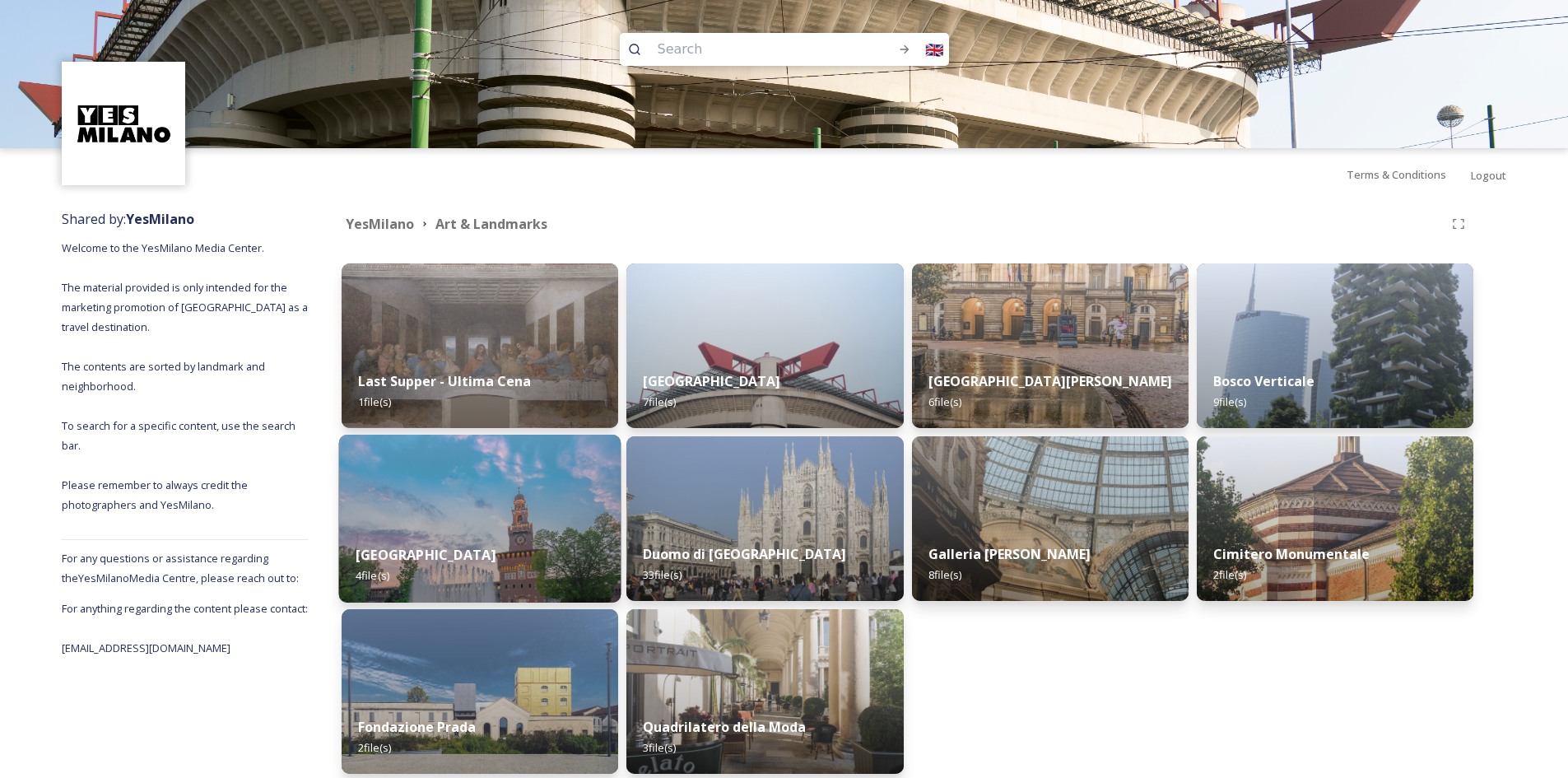
click at [562, 508] on img at bounding box center [480, 518] width 282 height 168
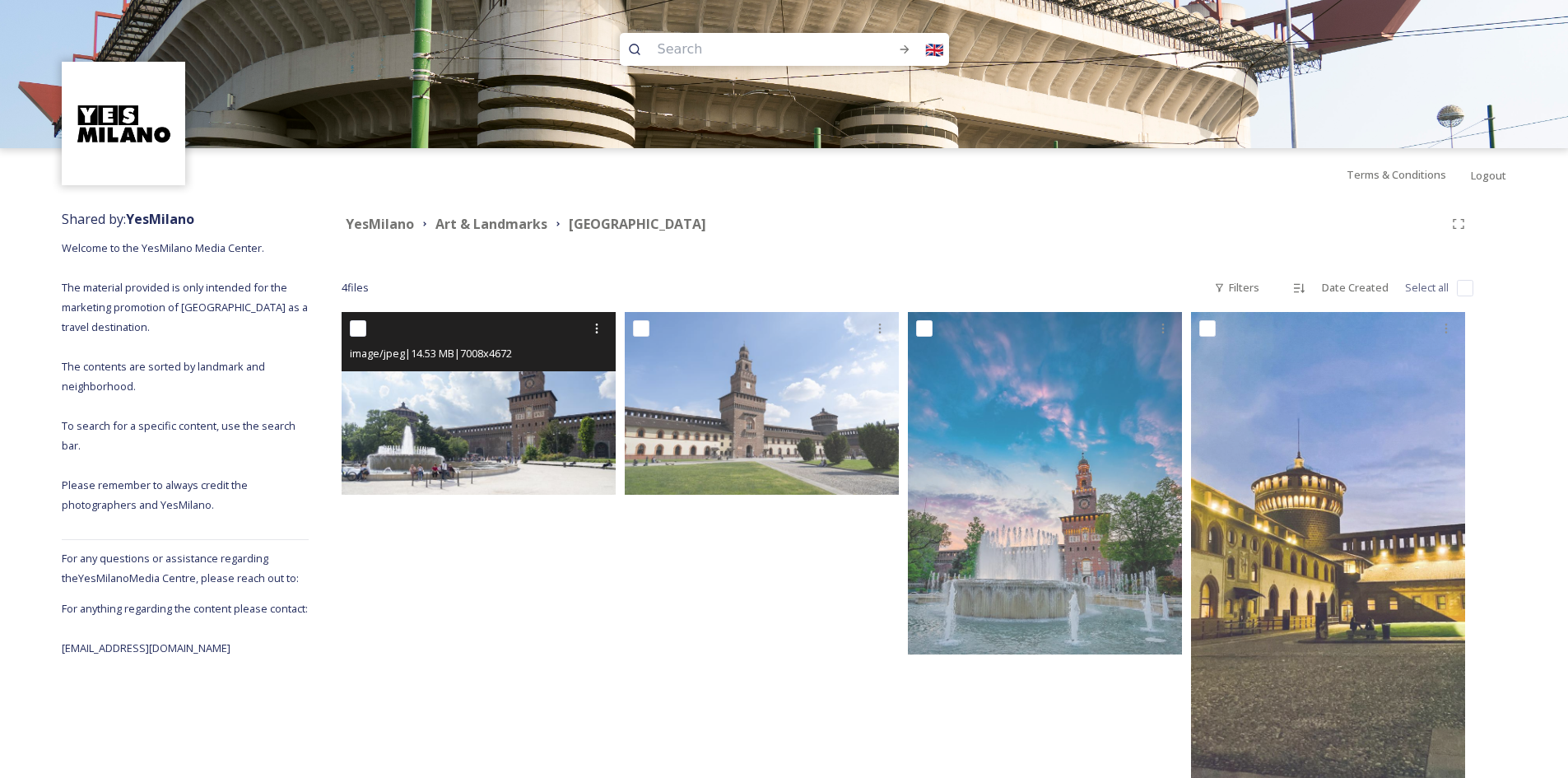
click at [353, 330] on input "checkbox" at bounding box center [359, 328] width 17 height 17
checkbox input "true"
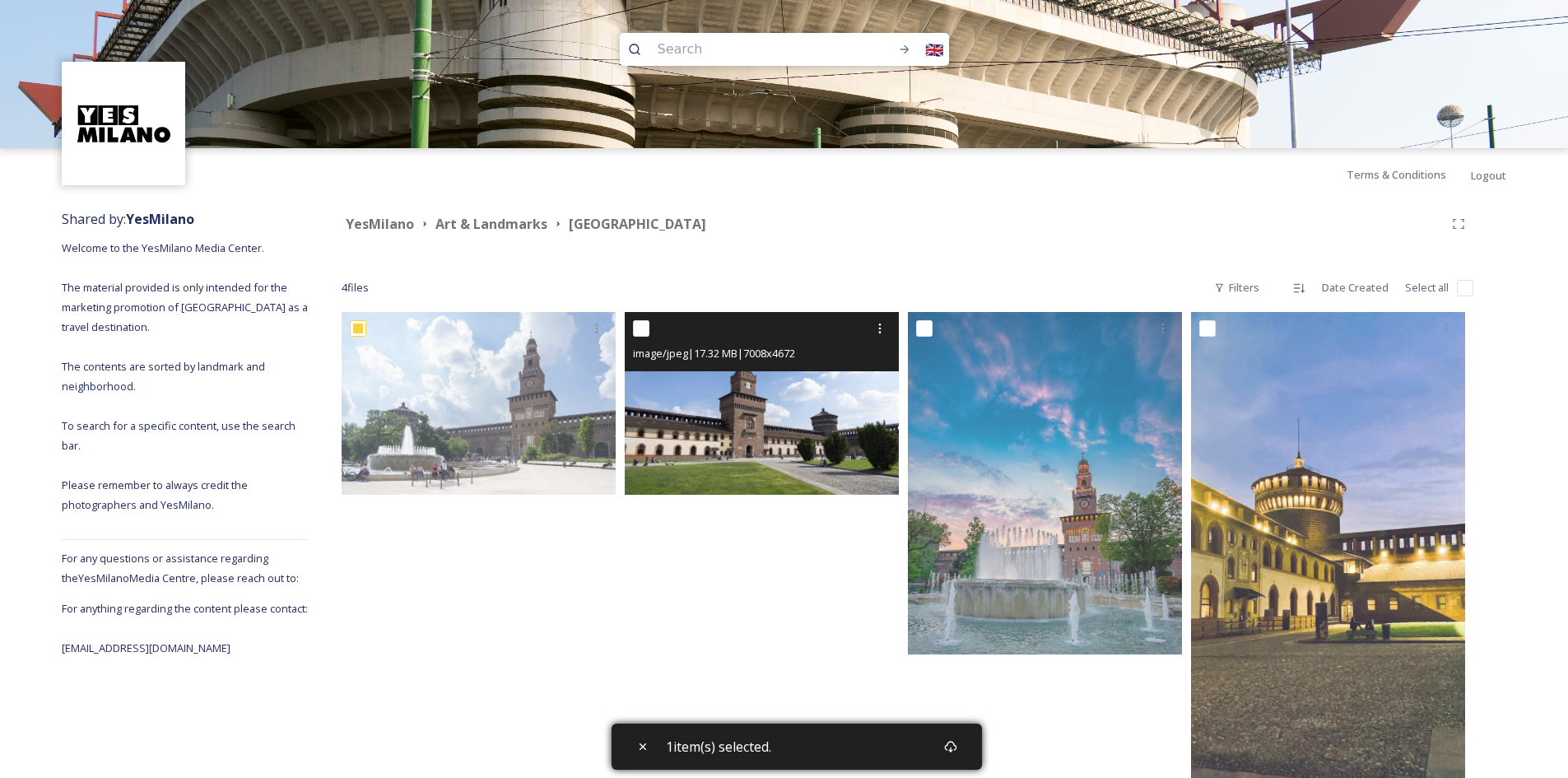
click at [646, 326] on input "checkbox" at bounding box center [641, 328] width 17 height 17
checkbox input "true"
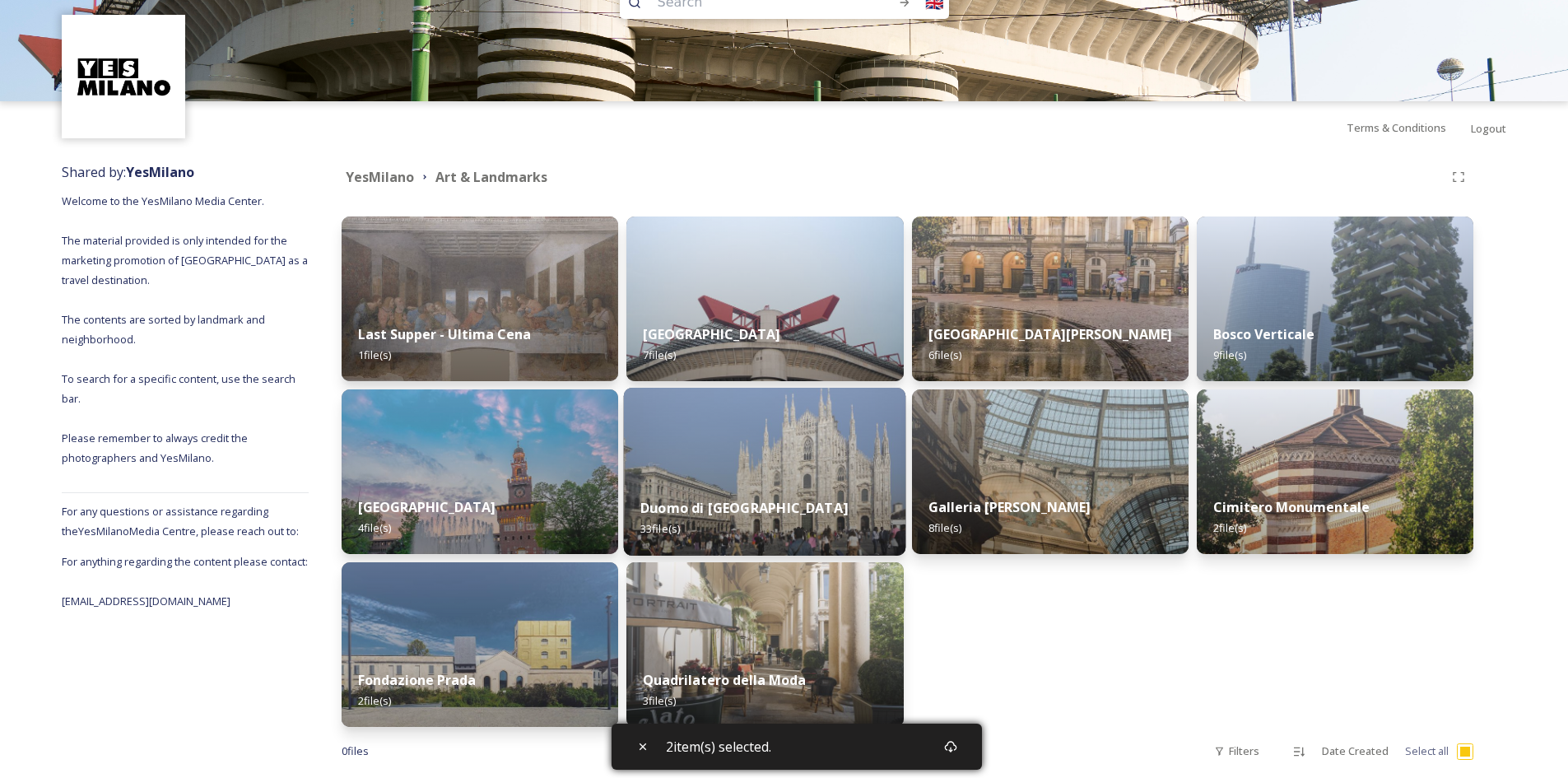
scroll to position [72, 0]
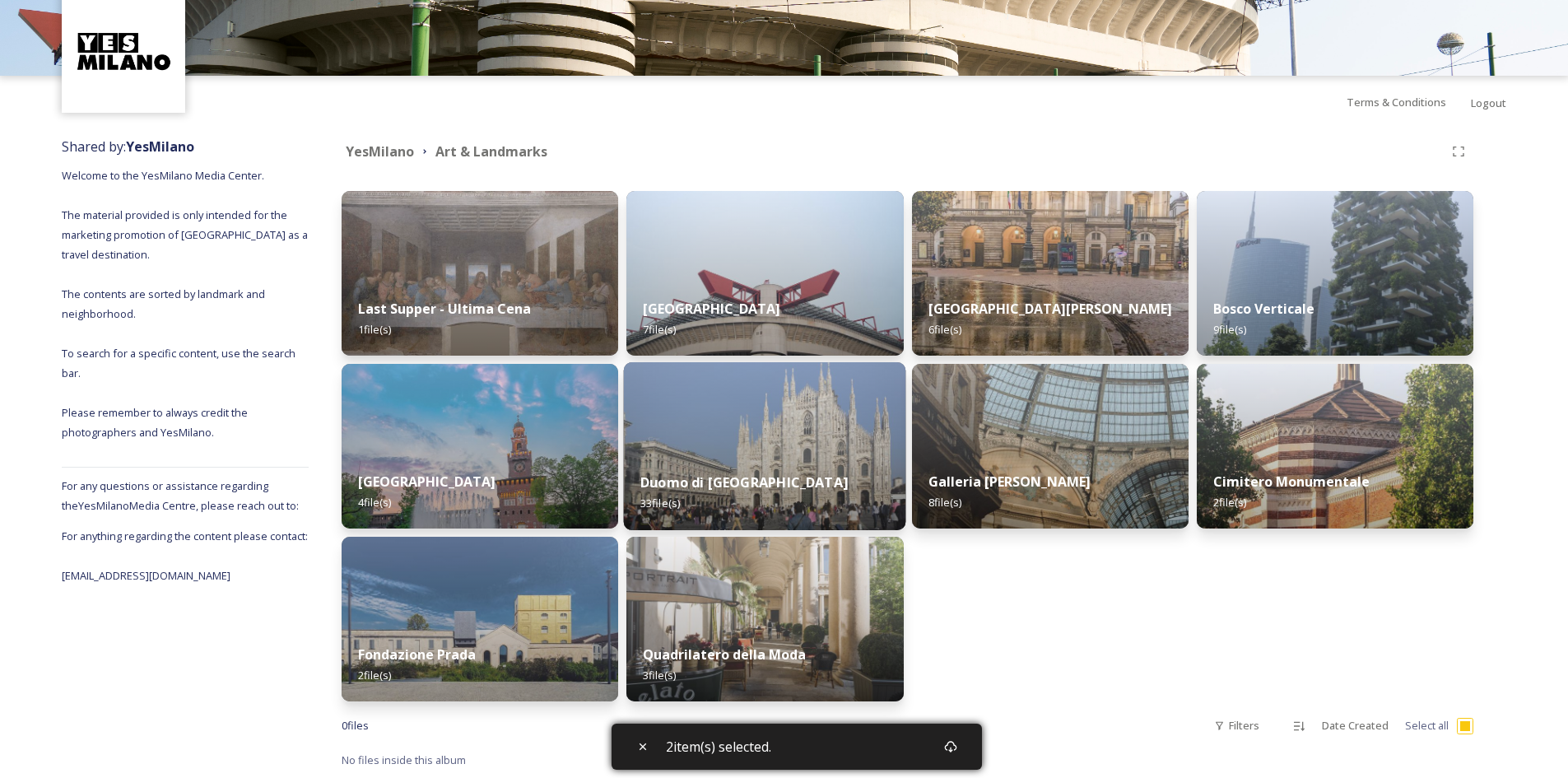
click at [786, 420] on img at bounding box center [764, 445] width 282 height 168
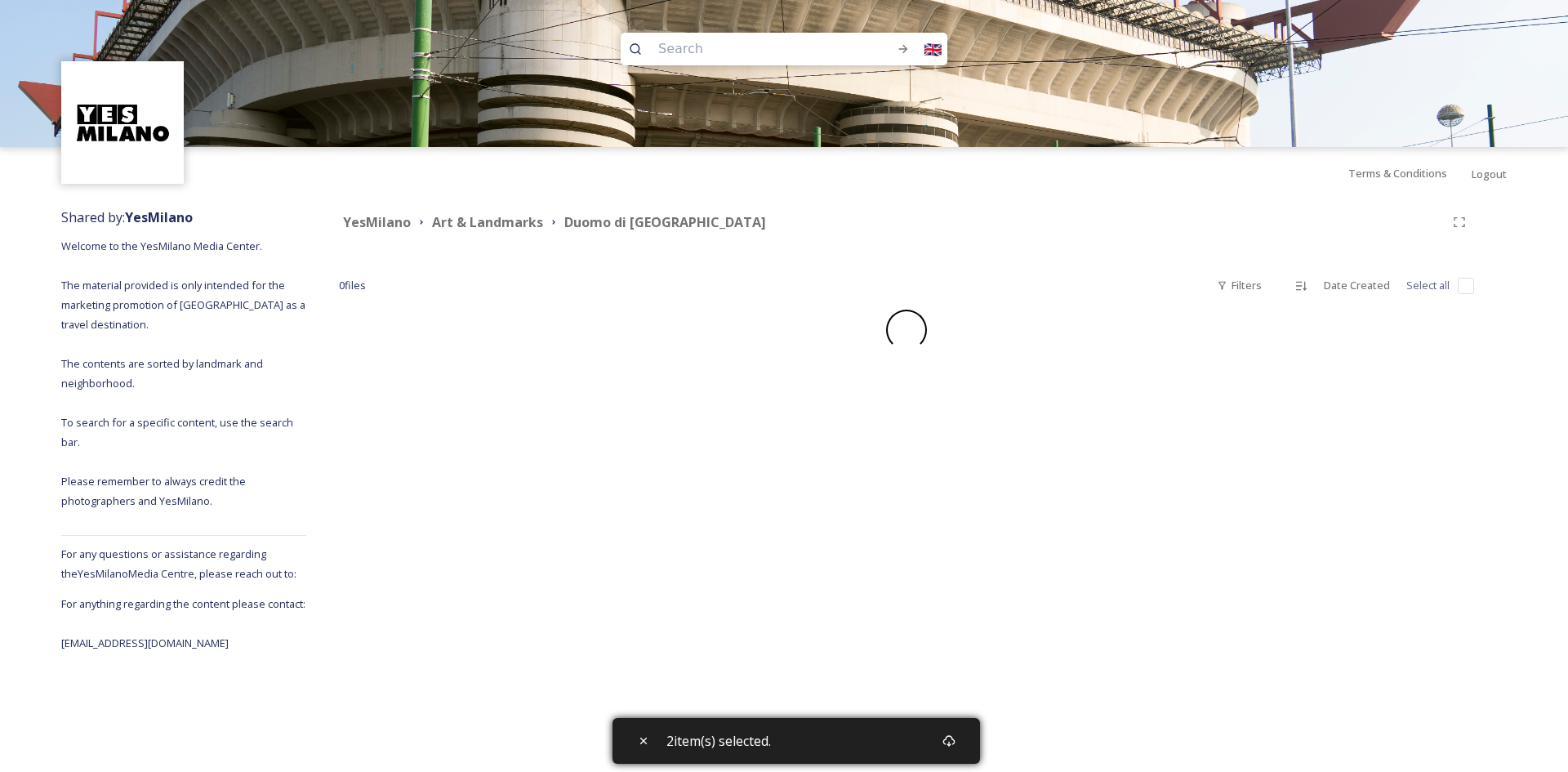
checkbox input "false"
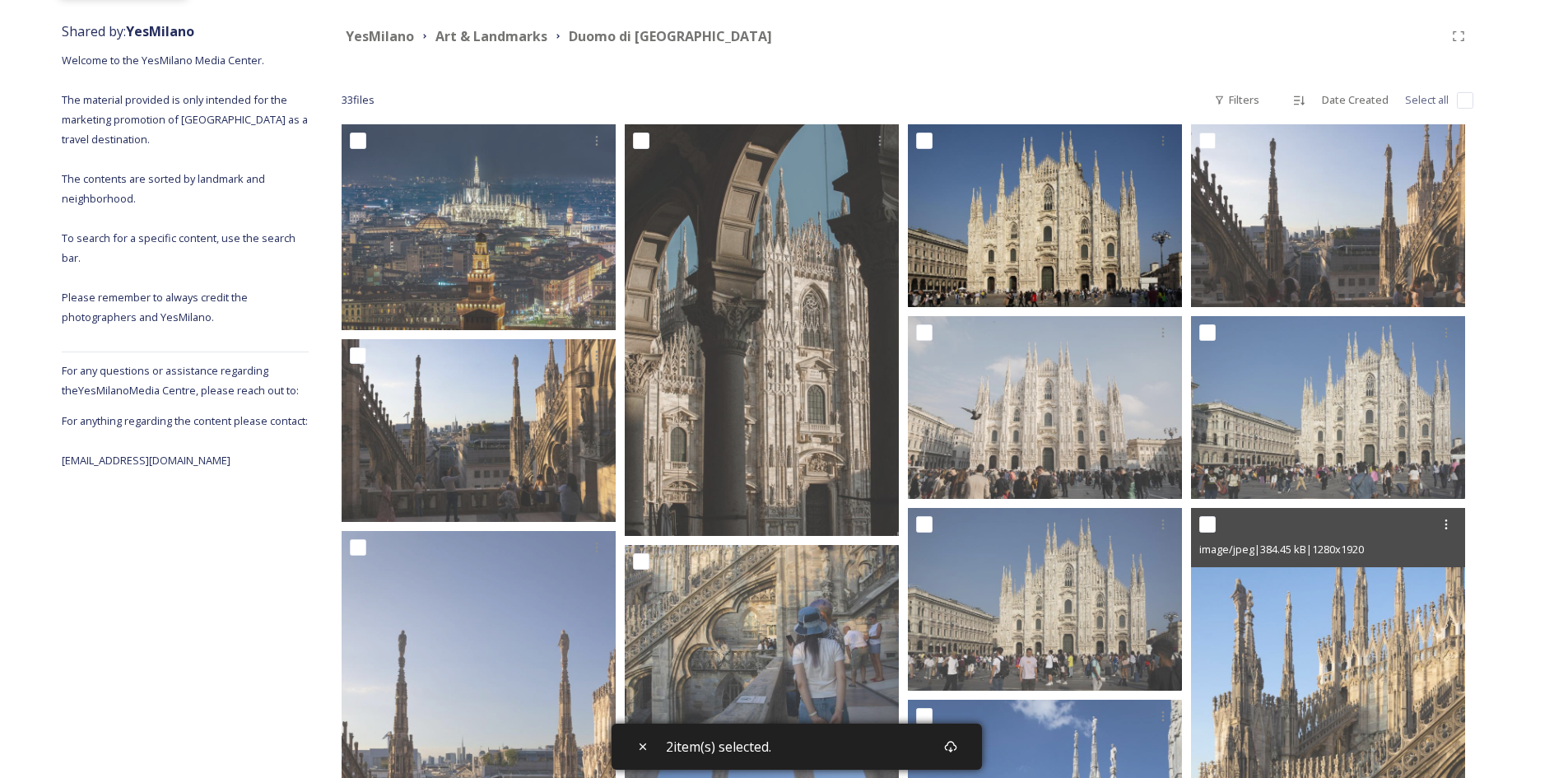
scroll to position [165, 0]
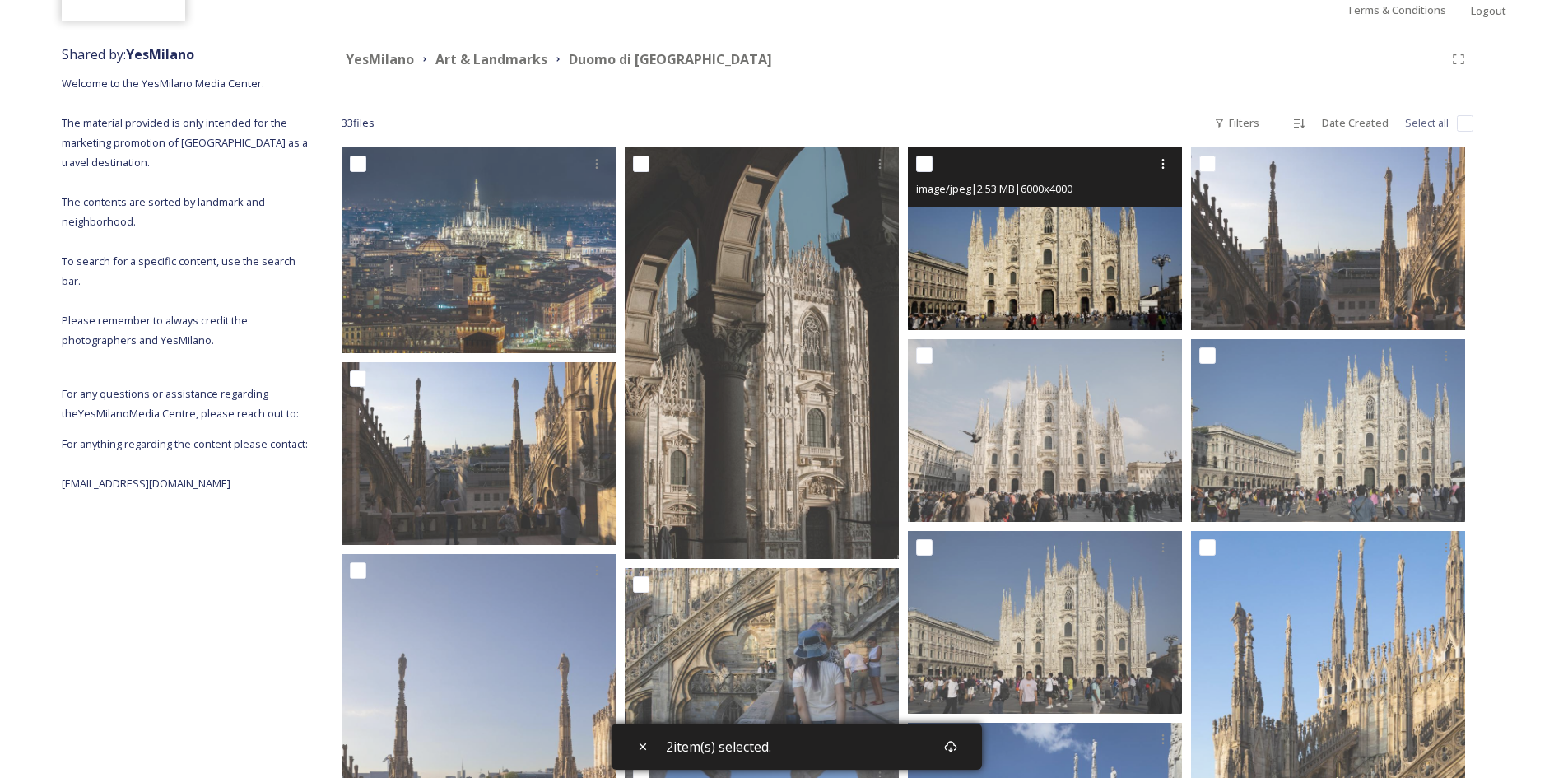
click at [927, 168] on input "checkbox" at bounding box center [924, 164] width 17 height 17
checkbox input "true"
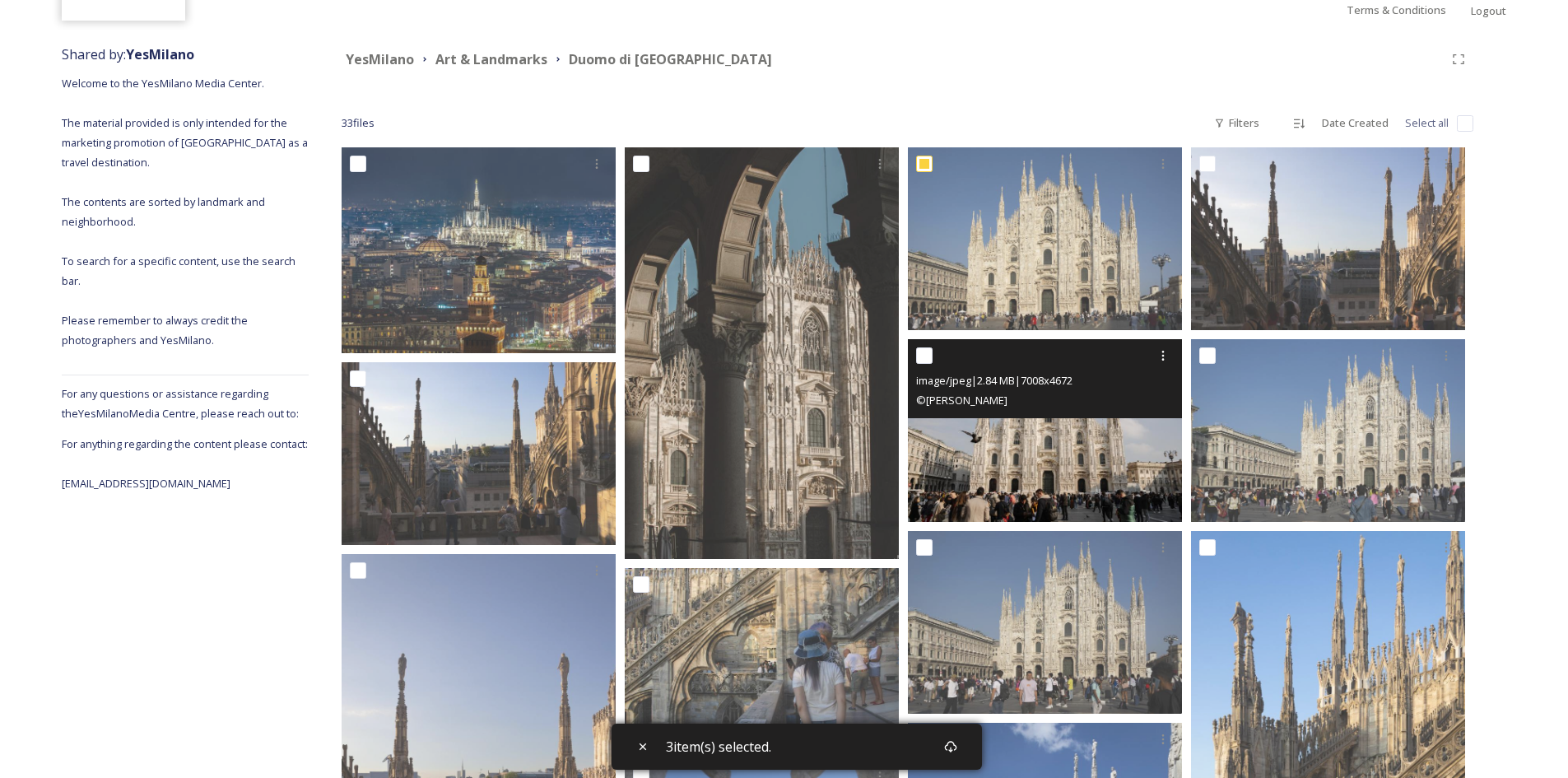
click at [930, 356] on input "checkbox" at bounding box center [924, 356] width 17 height 17
checkbox input "true"
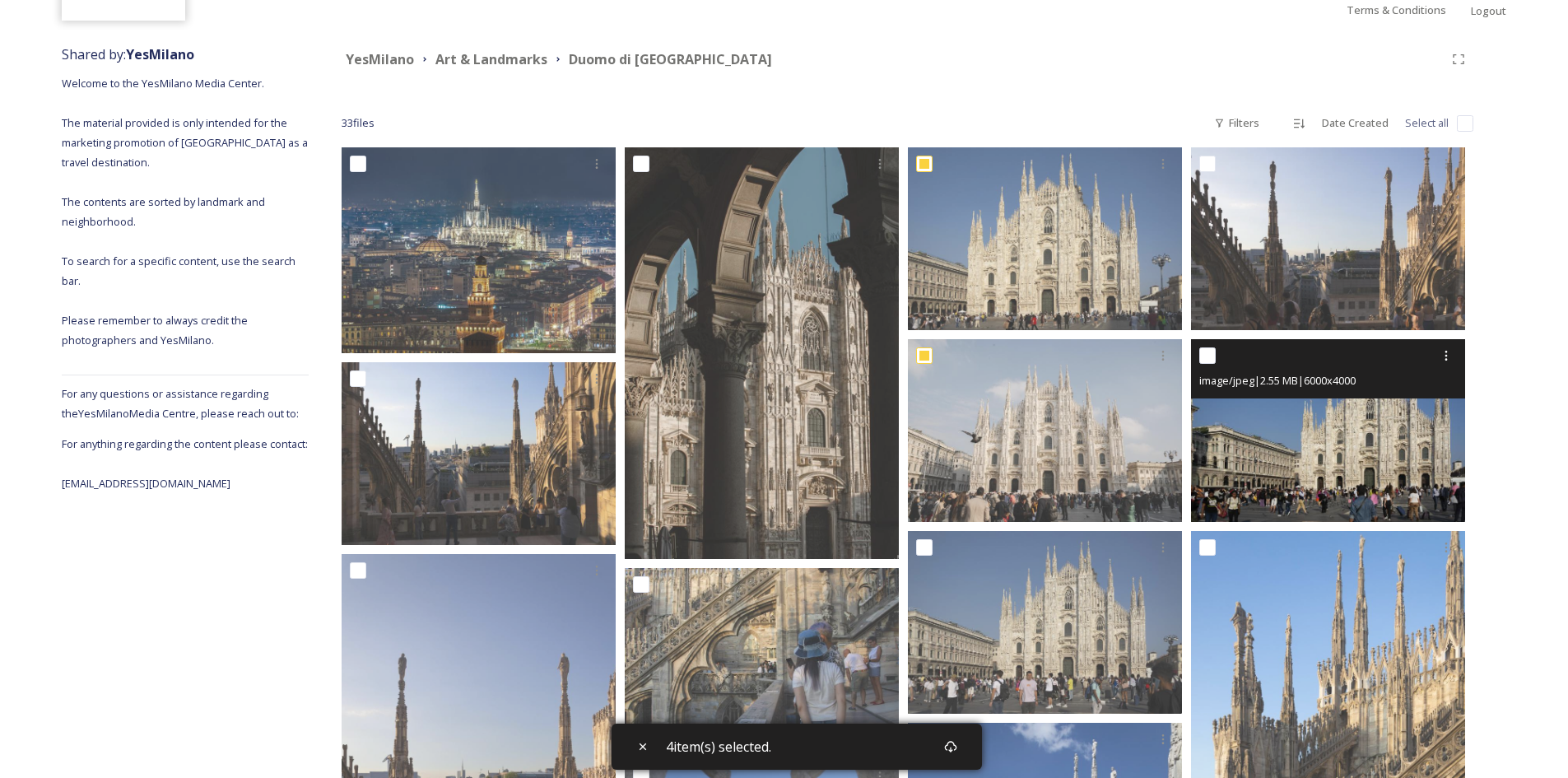
click at [1203, 361] on input "checkbox" at bounding box center [1208, 356] width 17 height 17
checkbox input "true"
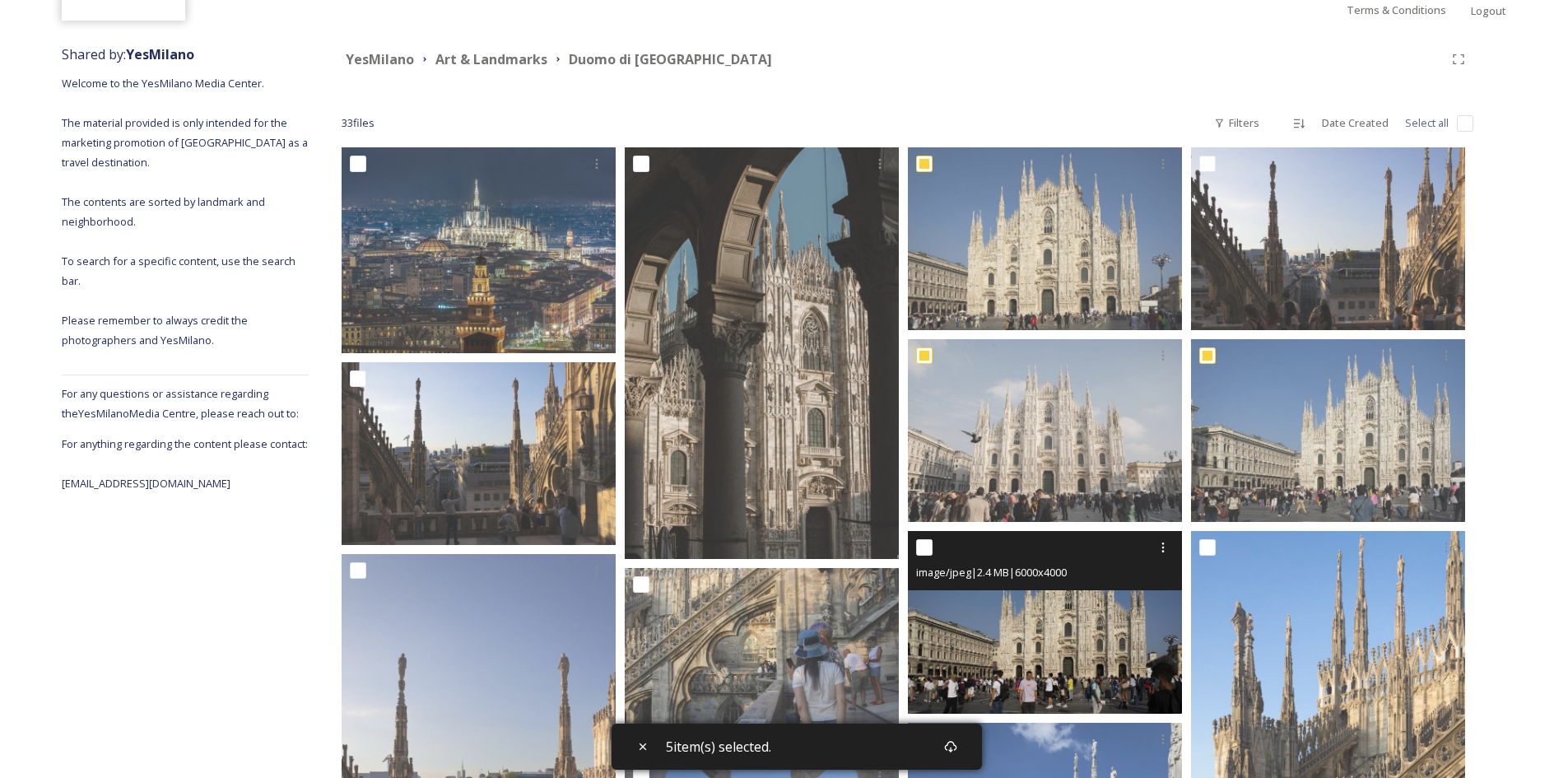
click at [924, 546] on input "checkbox" at bounding box center [924, 547] width 17 height 17
checkbox input "true"
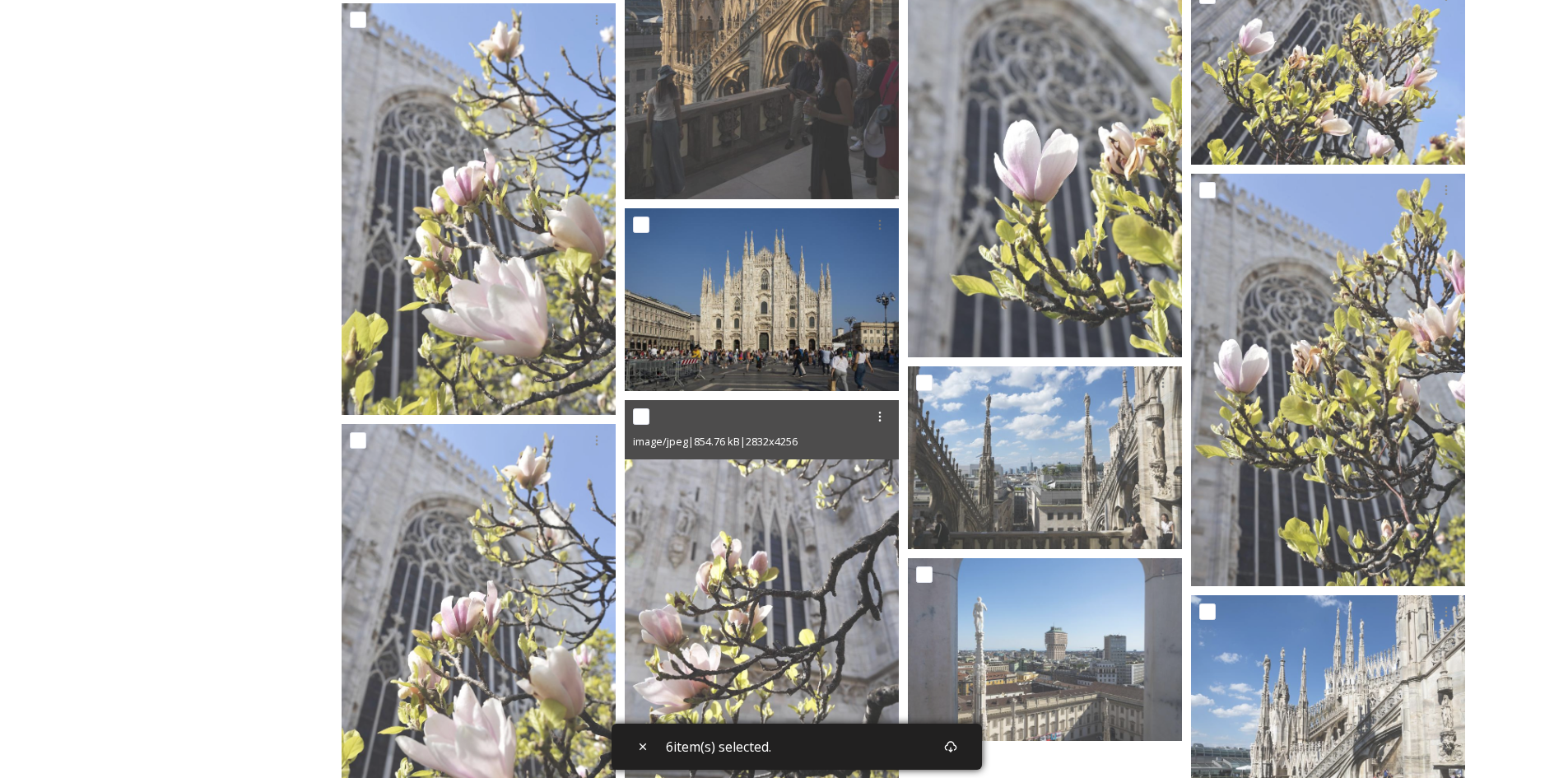
scroll to position [1564, 0]
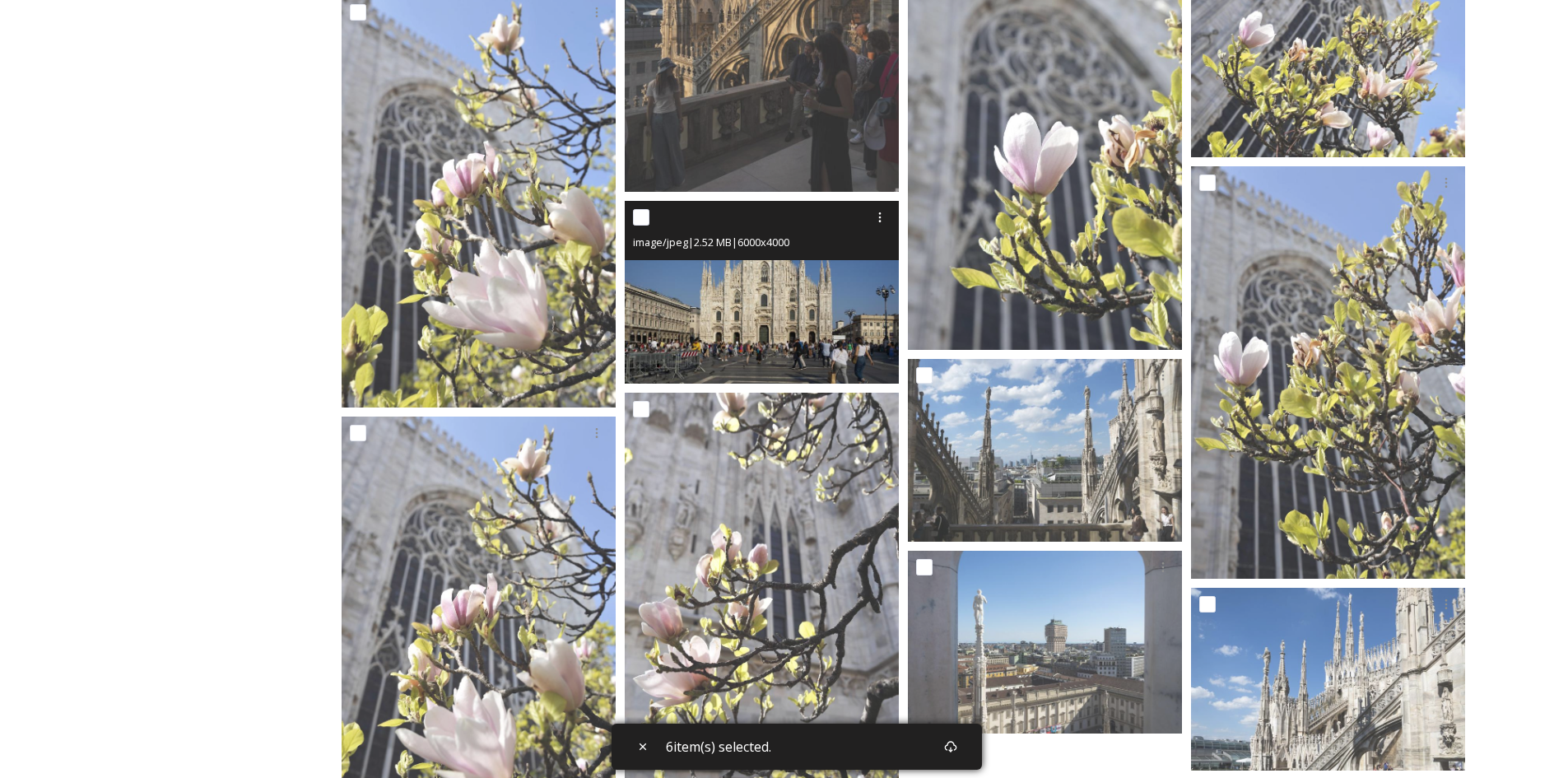
click at [645, 212] on input "checkbox" at bounding box center [641, 217] width 17 height 17
checkbox input "true"
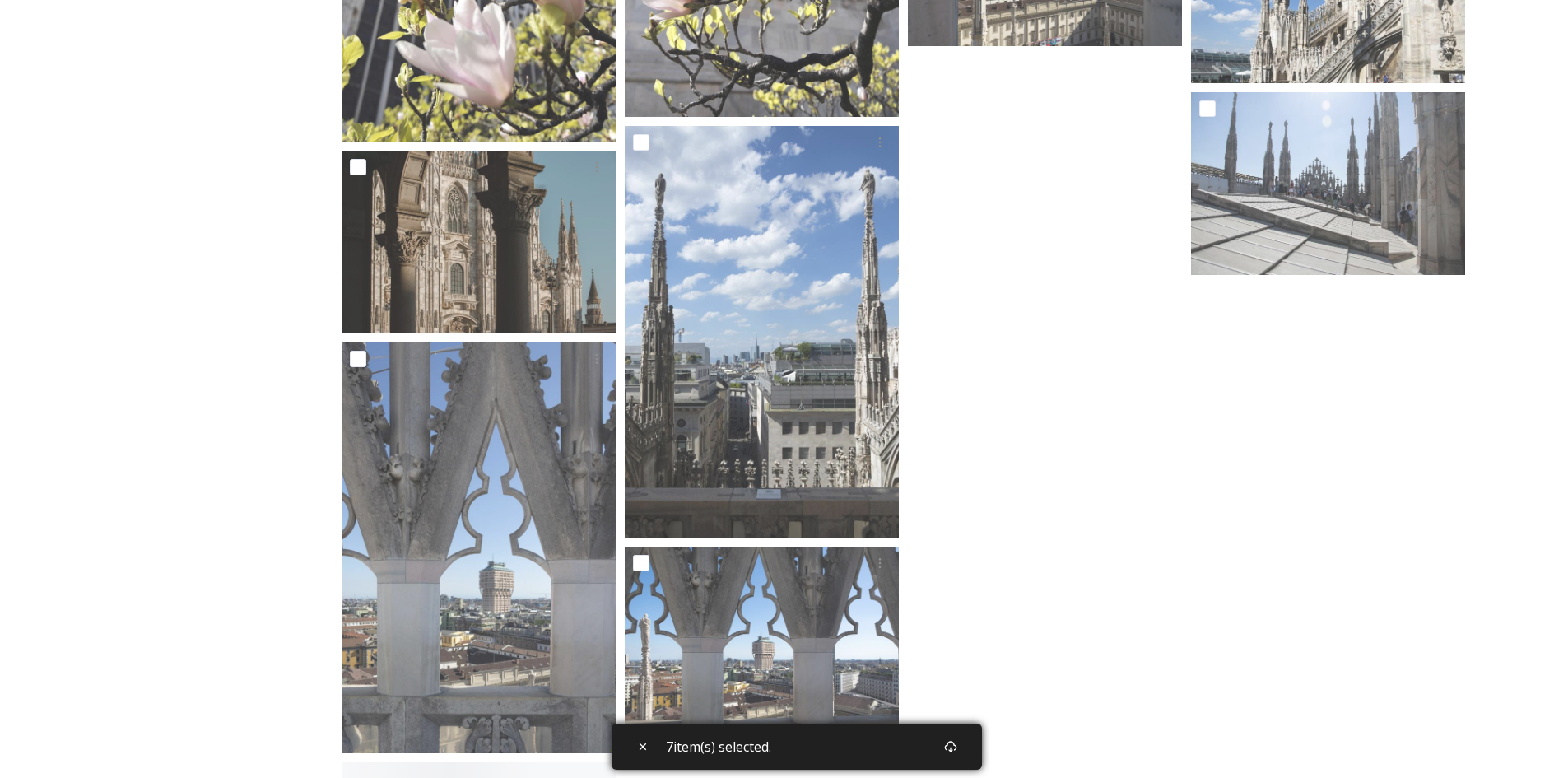
scroll to position [2455, 0]
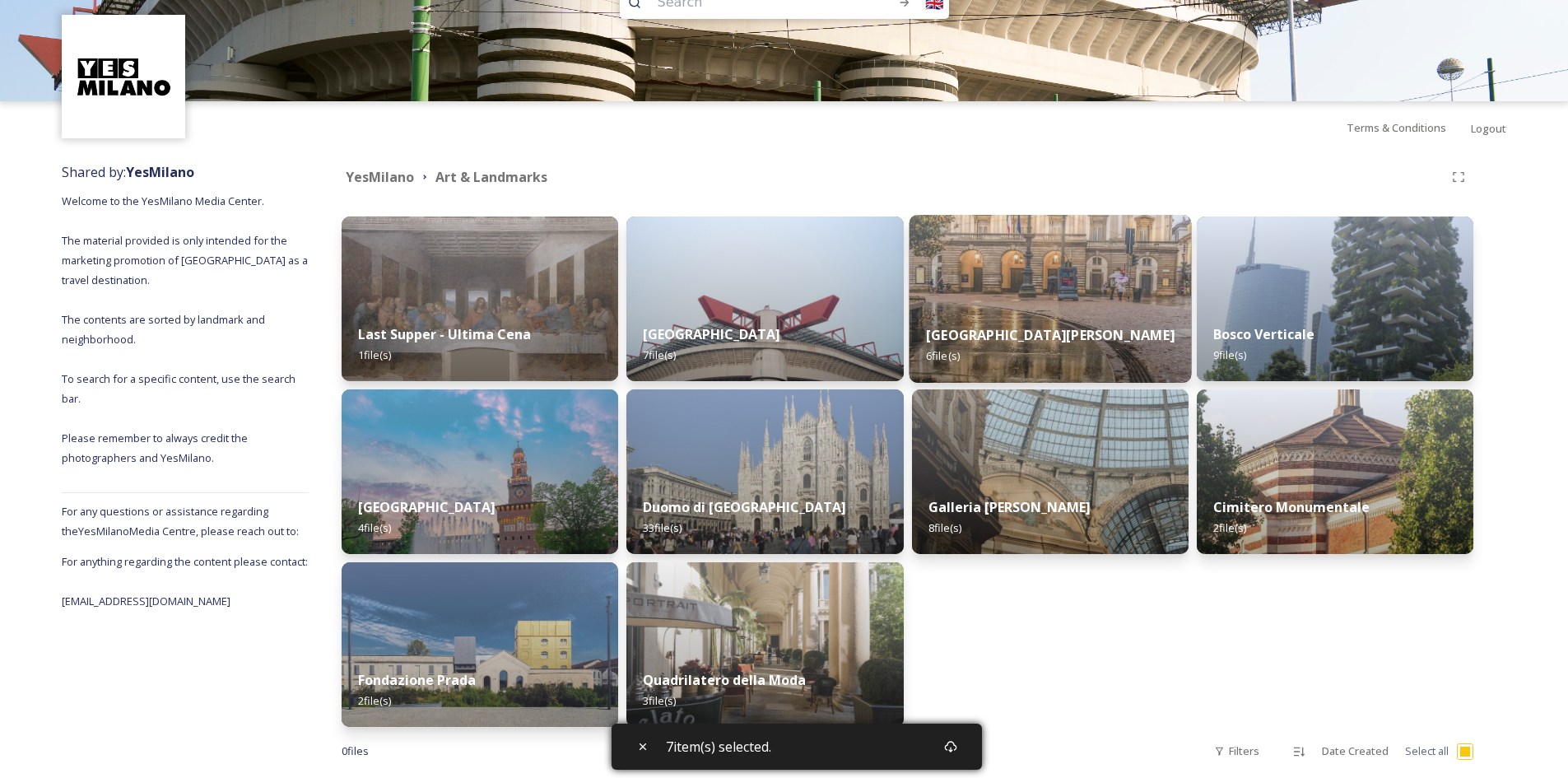
scroll to position [72, 0]
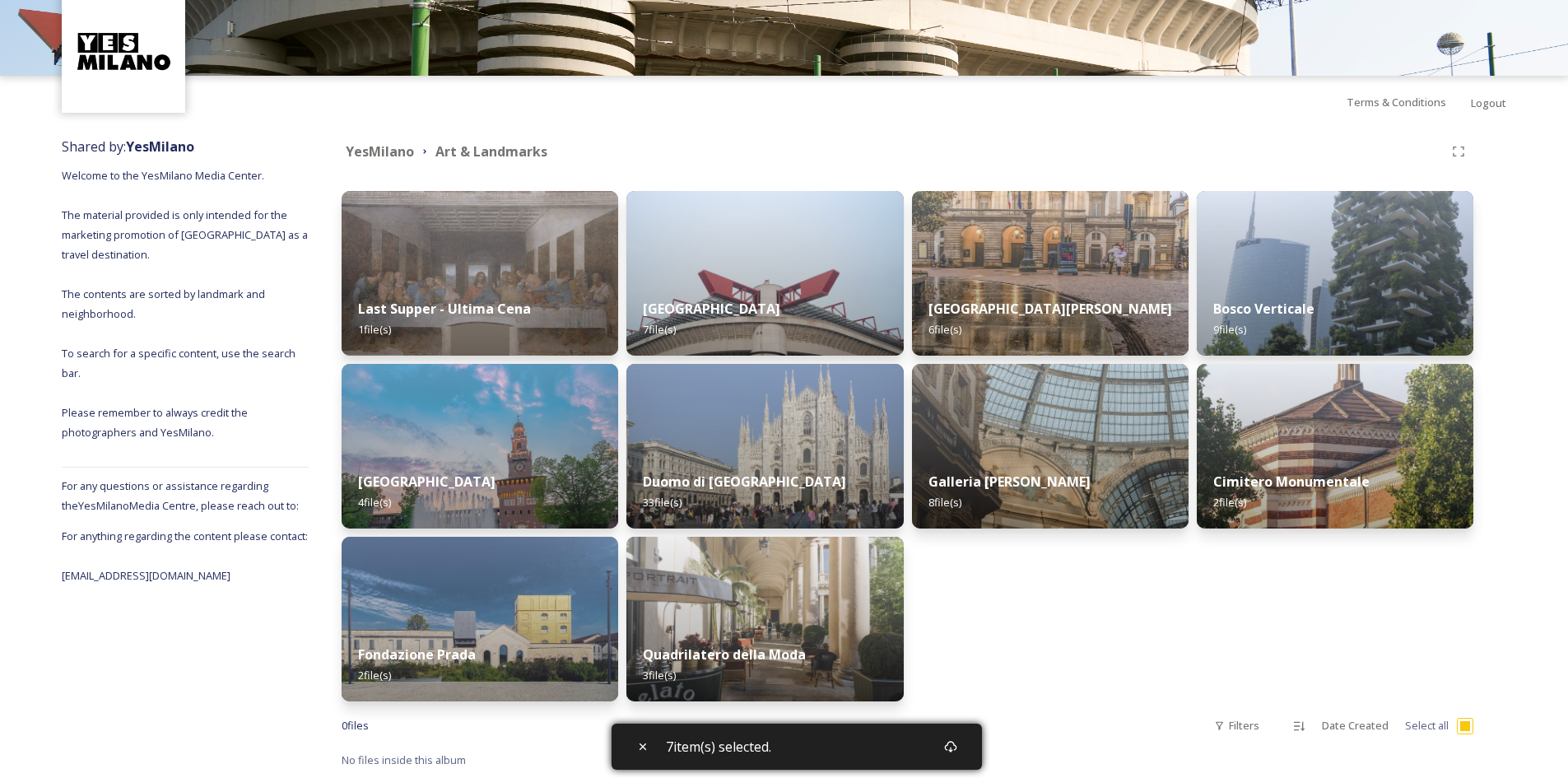
click at [991, 416] on img at bounding box center [1050, 446] width 277 height 165
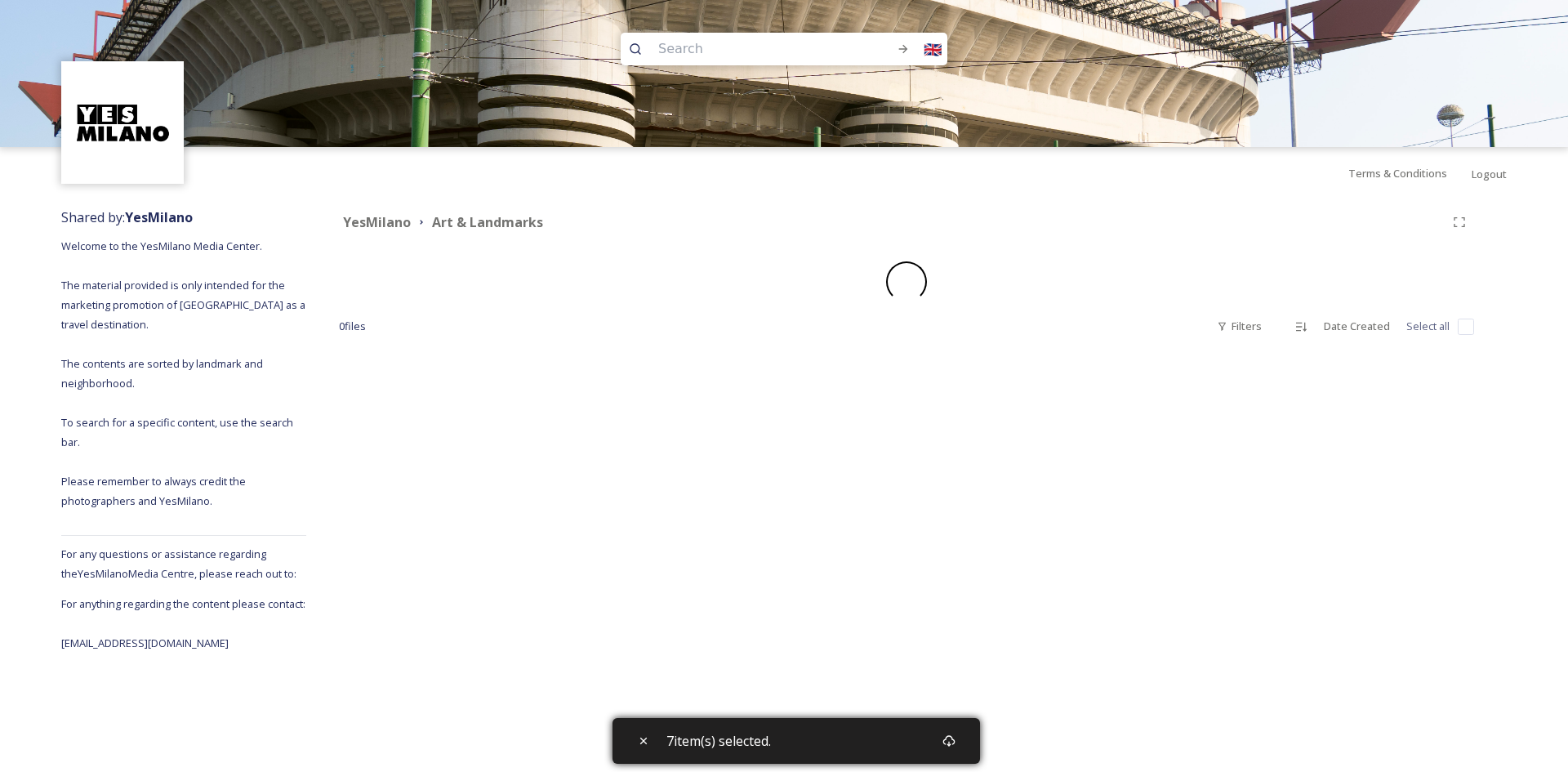
checkbox input "false"
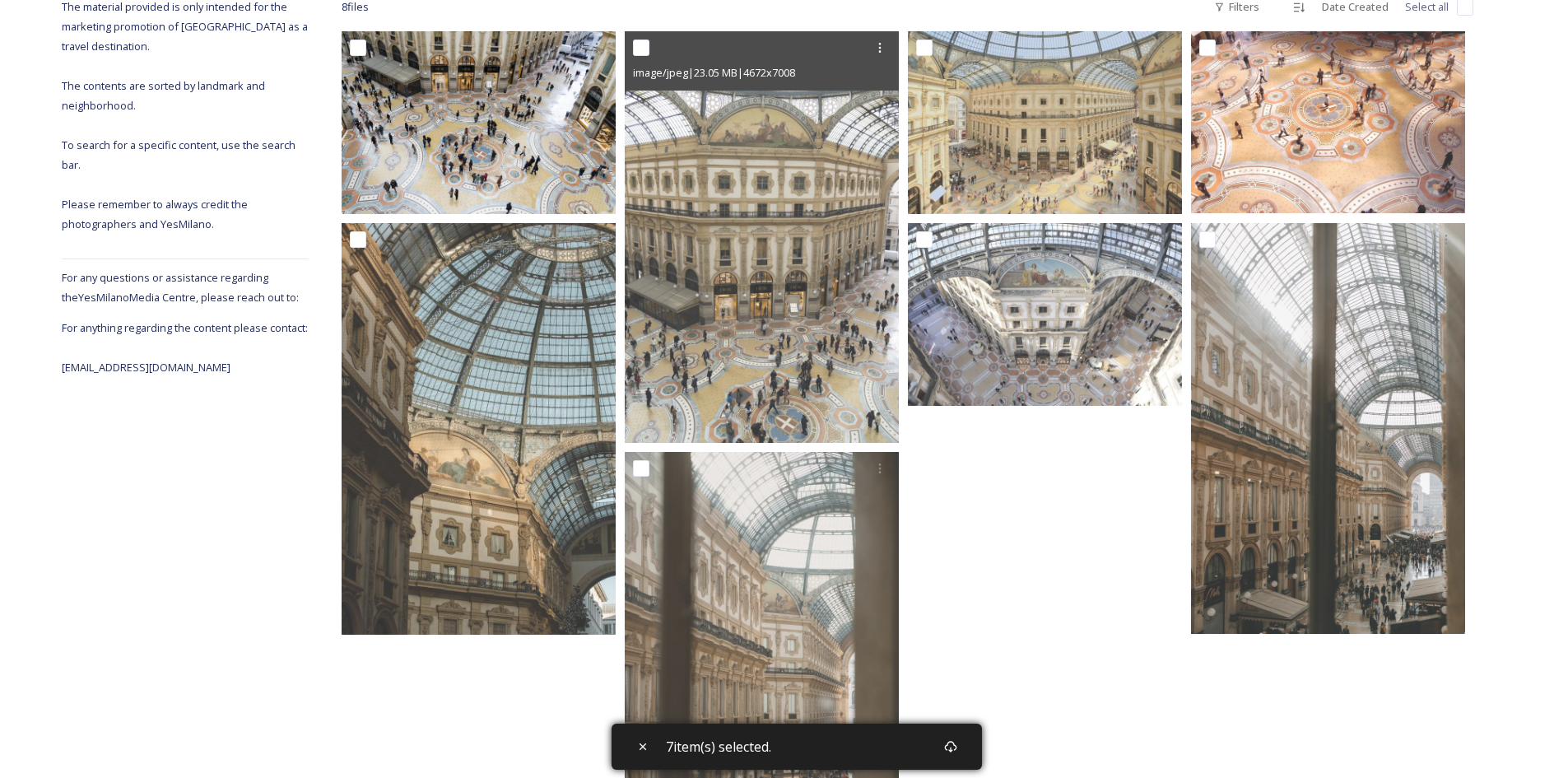
scroll to position [72, 0]
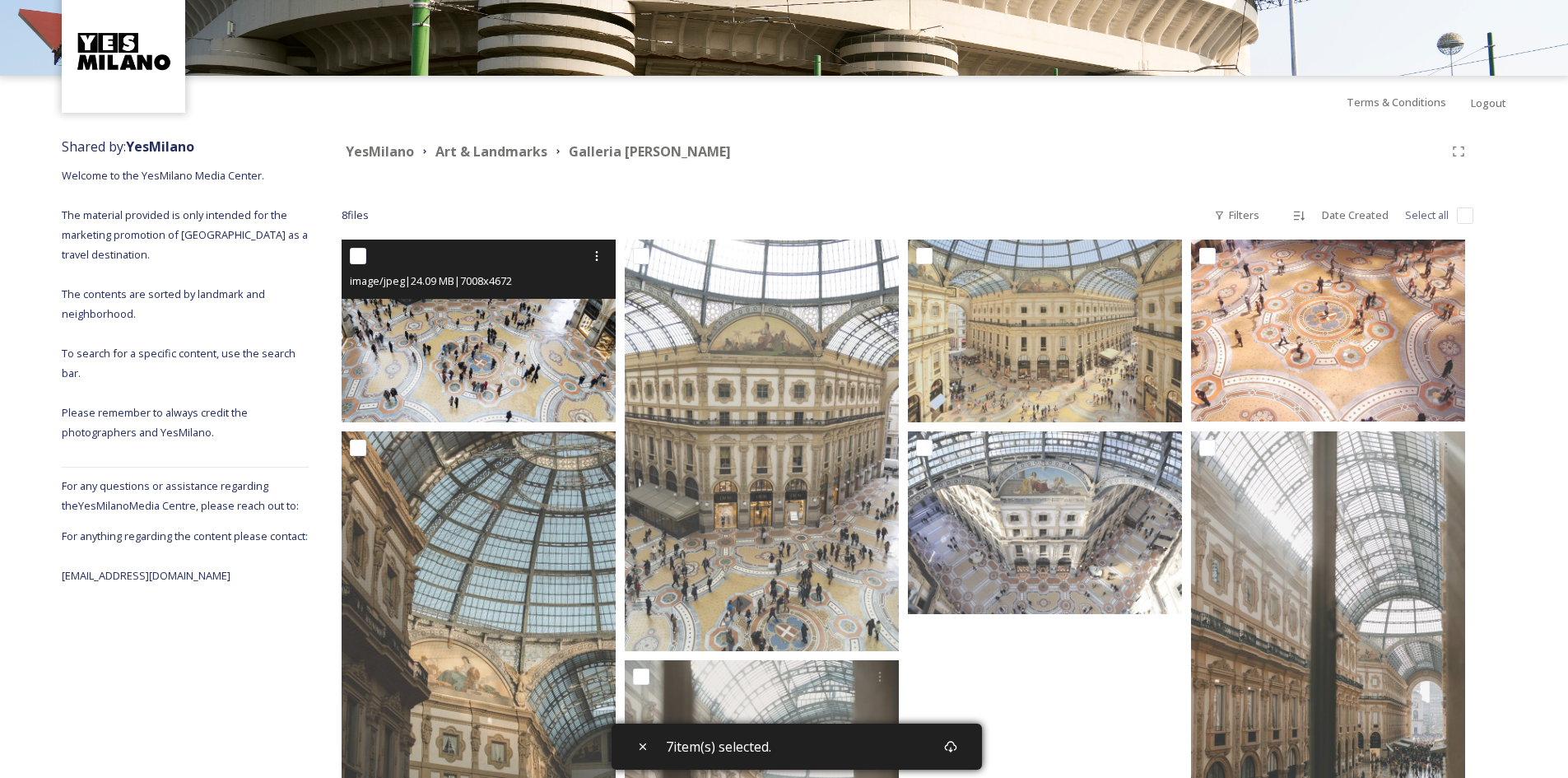
click at [358, 255] on input "checkbox" at bounding box center [359, 256] width 17 height 17
checkbox input "true"
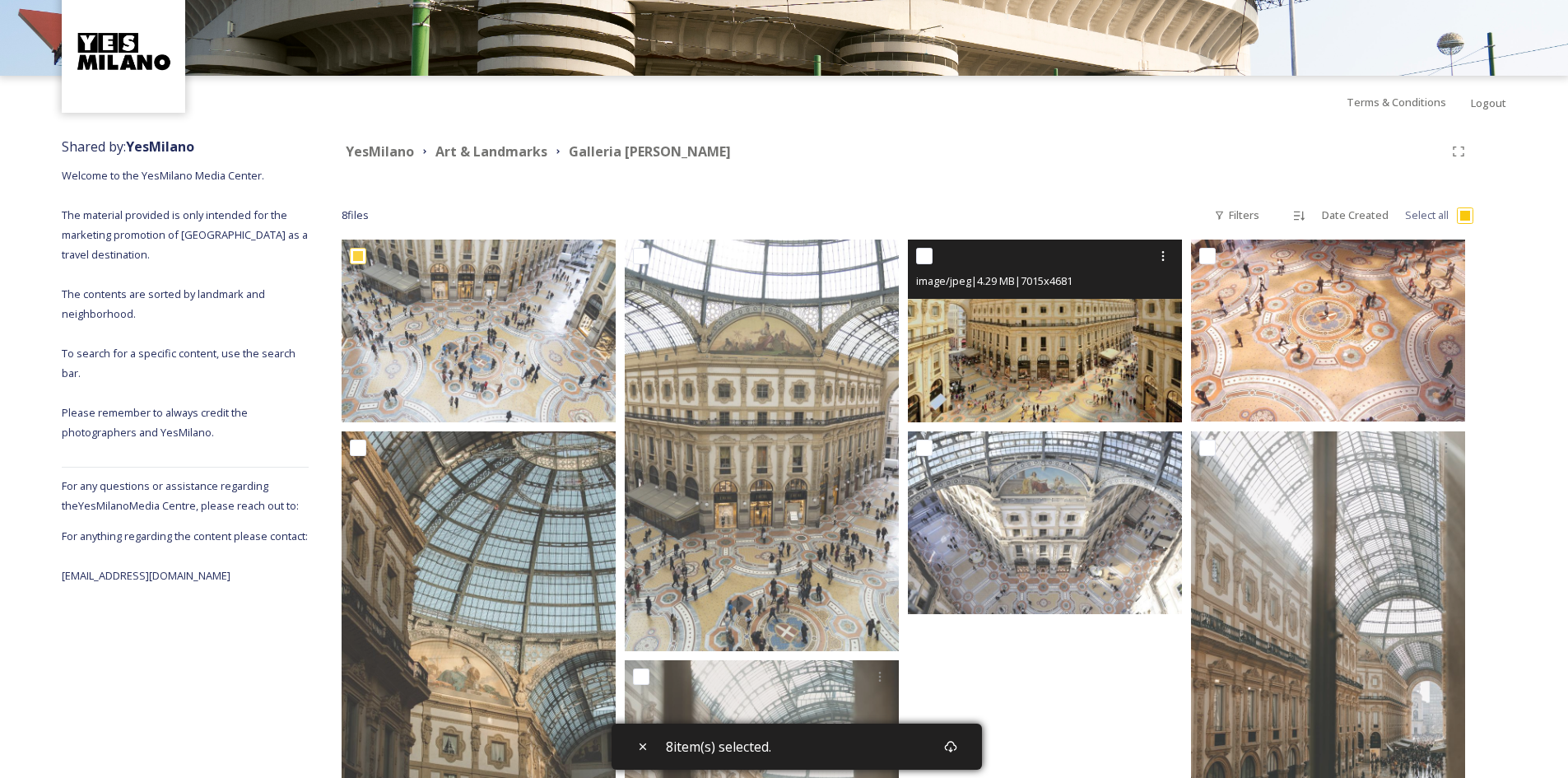
click at [917, 249] on input "checkbox" at bounding box center [924, 256] width 17 height 17
checkbox input "true"
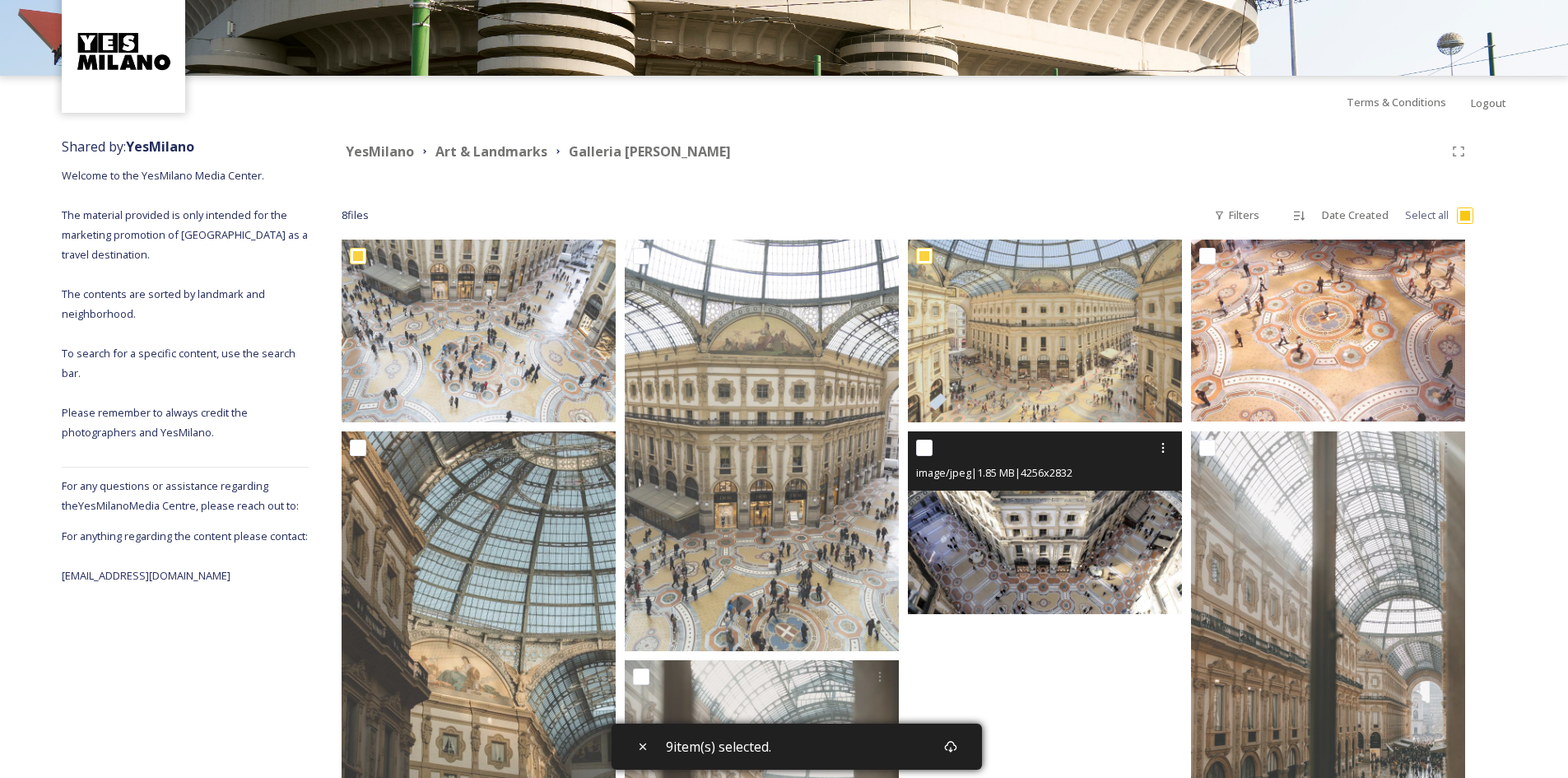
click at [919, 440] on input "checkbox" at bounding box center [924, 448] width 17 height 17
checkbox input "true"
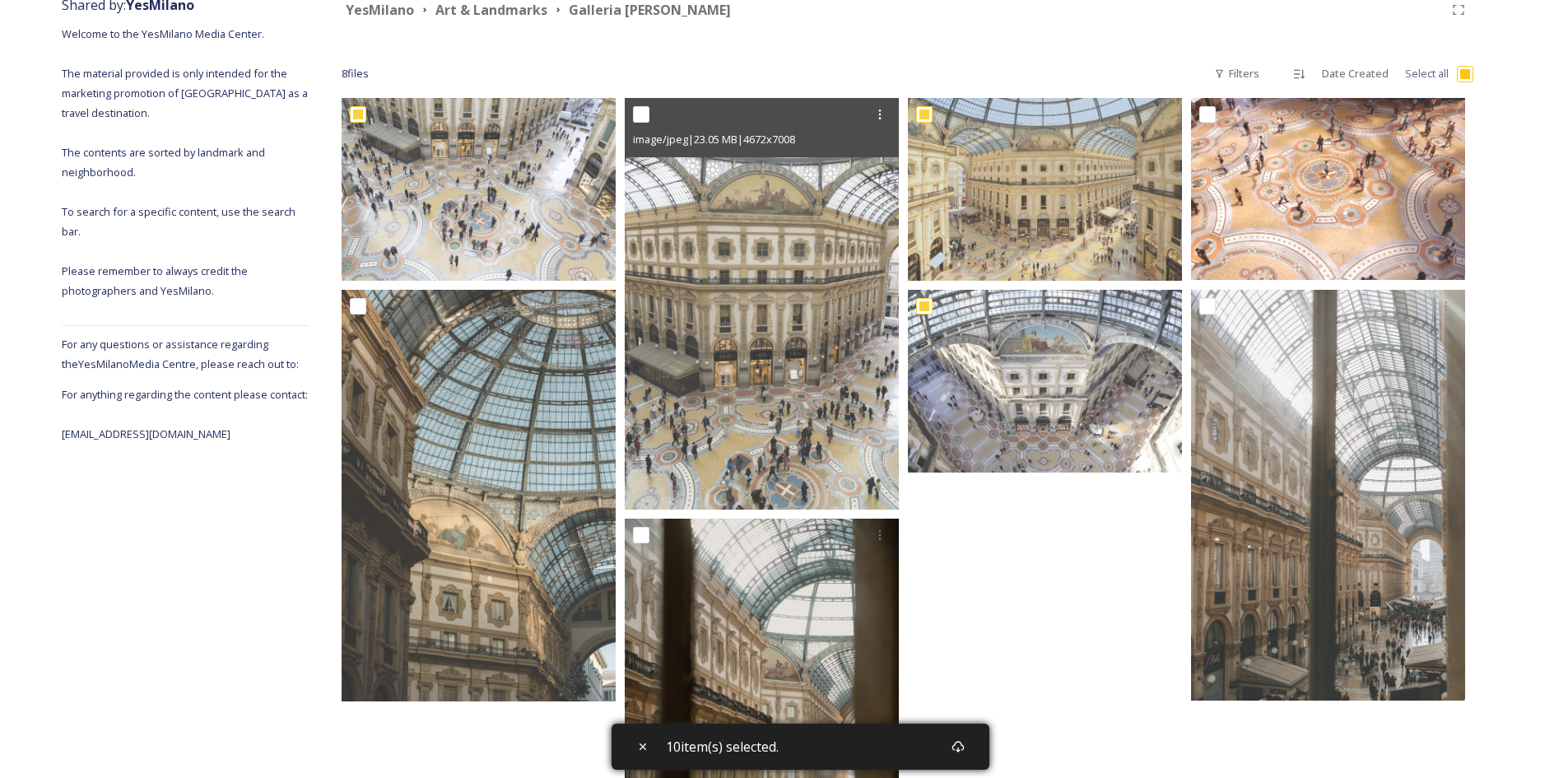
scroll to position [402, 0]
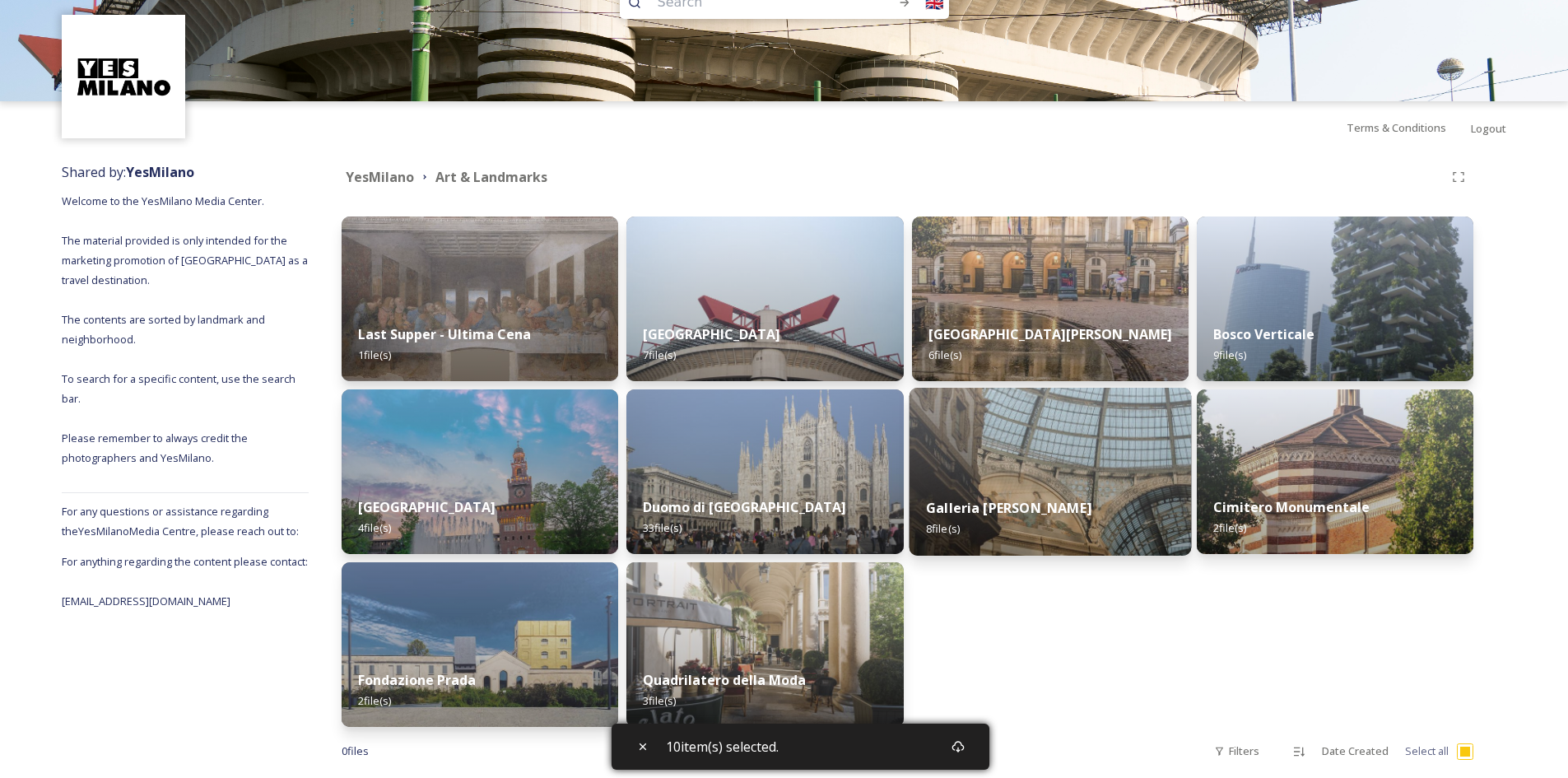
scroll to position [72, 0]
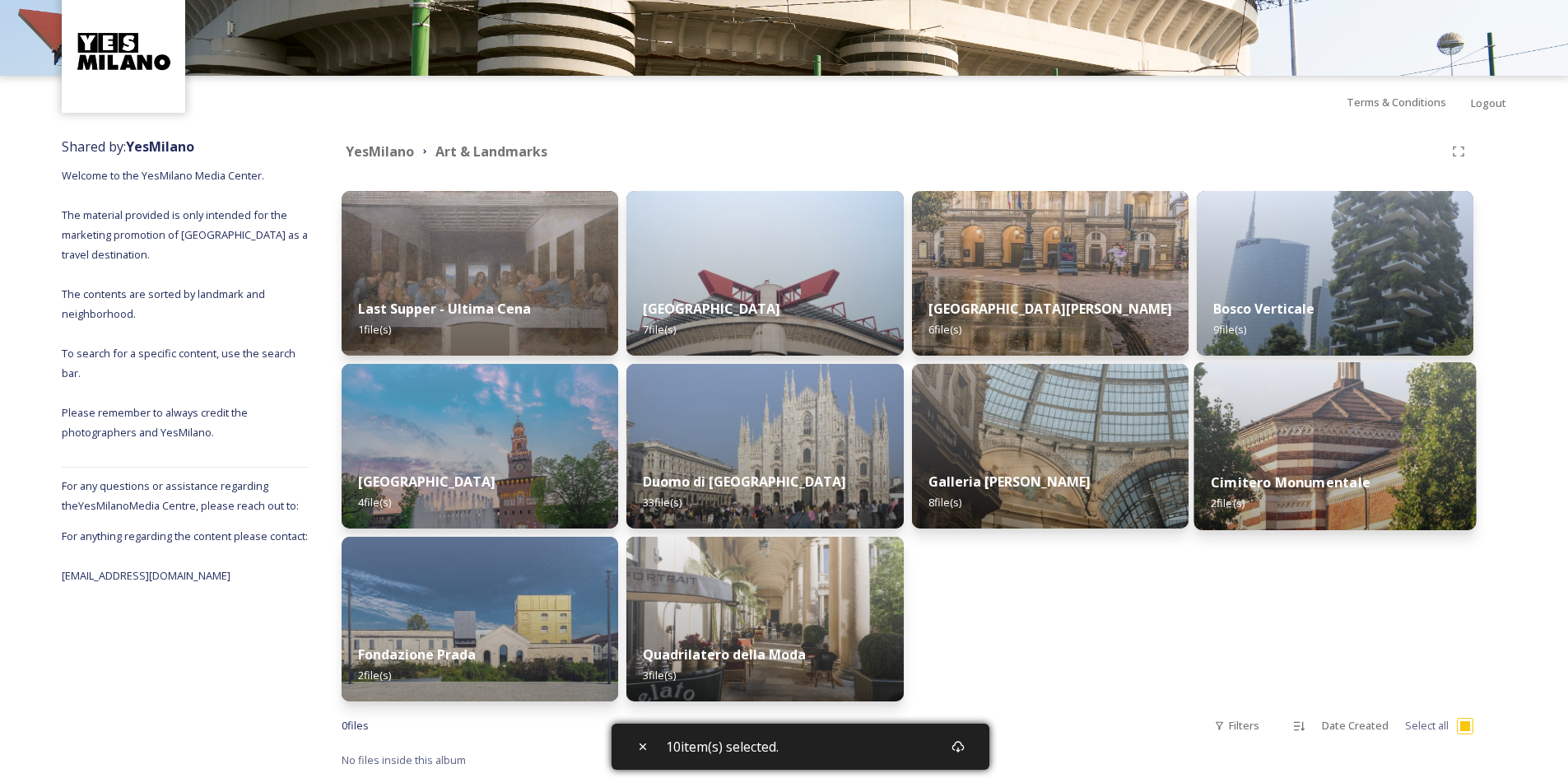
click at [1382, 451] on img at bounding box center [1334, 445] width 282 height 168
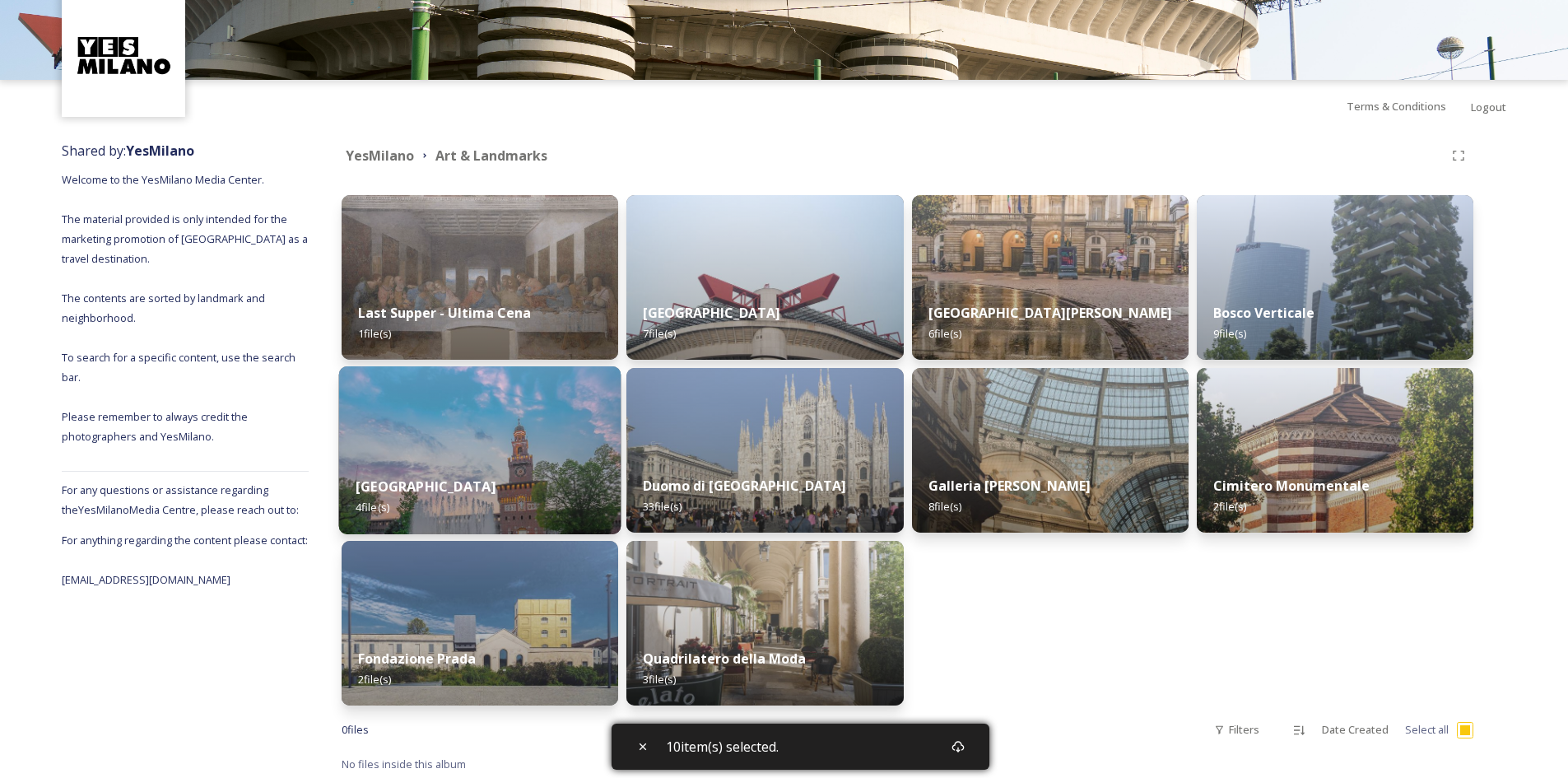
scroll to position [72, 0]
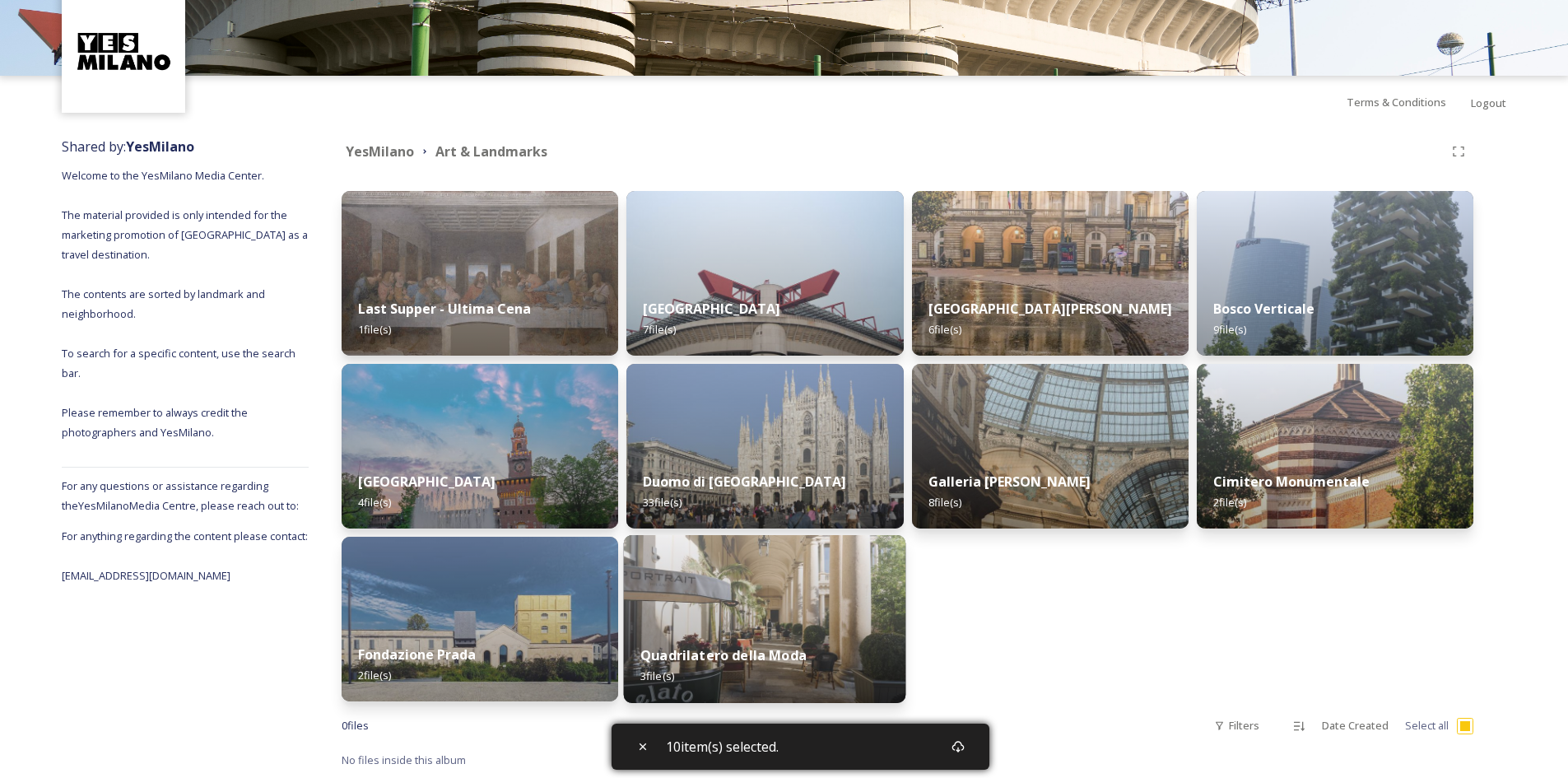
click at [796, 648] on strong "Quadrilatero della Moda" at bounding box center [724, 656] width 167 height 19
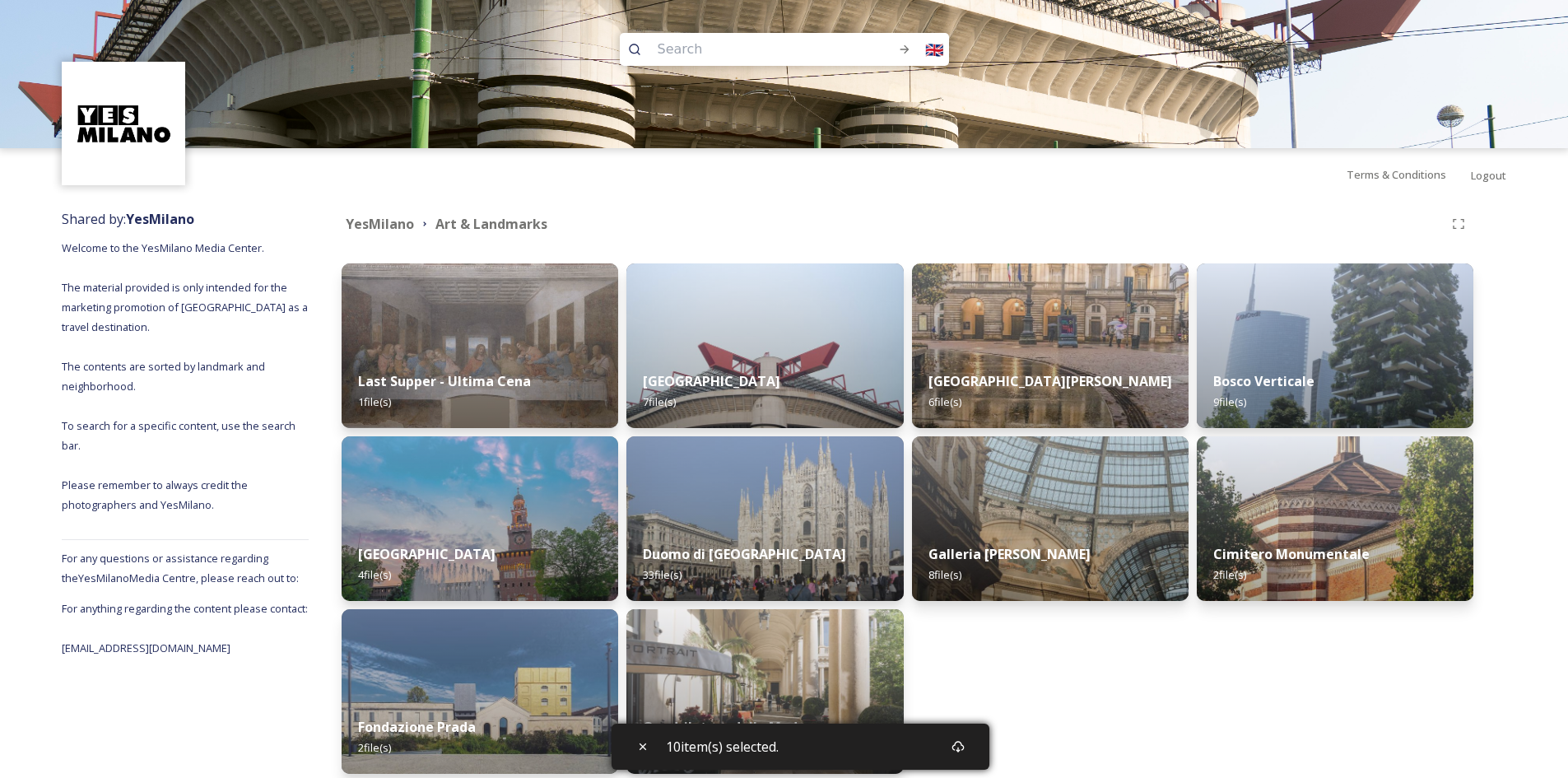
click at [733, 758] on div "10 item(s) selected." at bounding box center [800, 746] width 378 height 46
click at [973, 749] on div "Download" at bounding box center [958, 746] width 29 height 29
click at [958, 747] on icon at bounding box center [958, 747] width 13 height 13
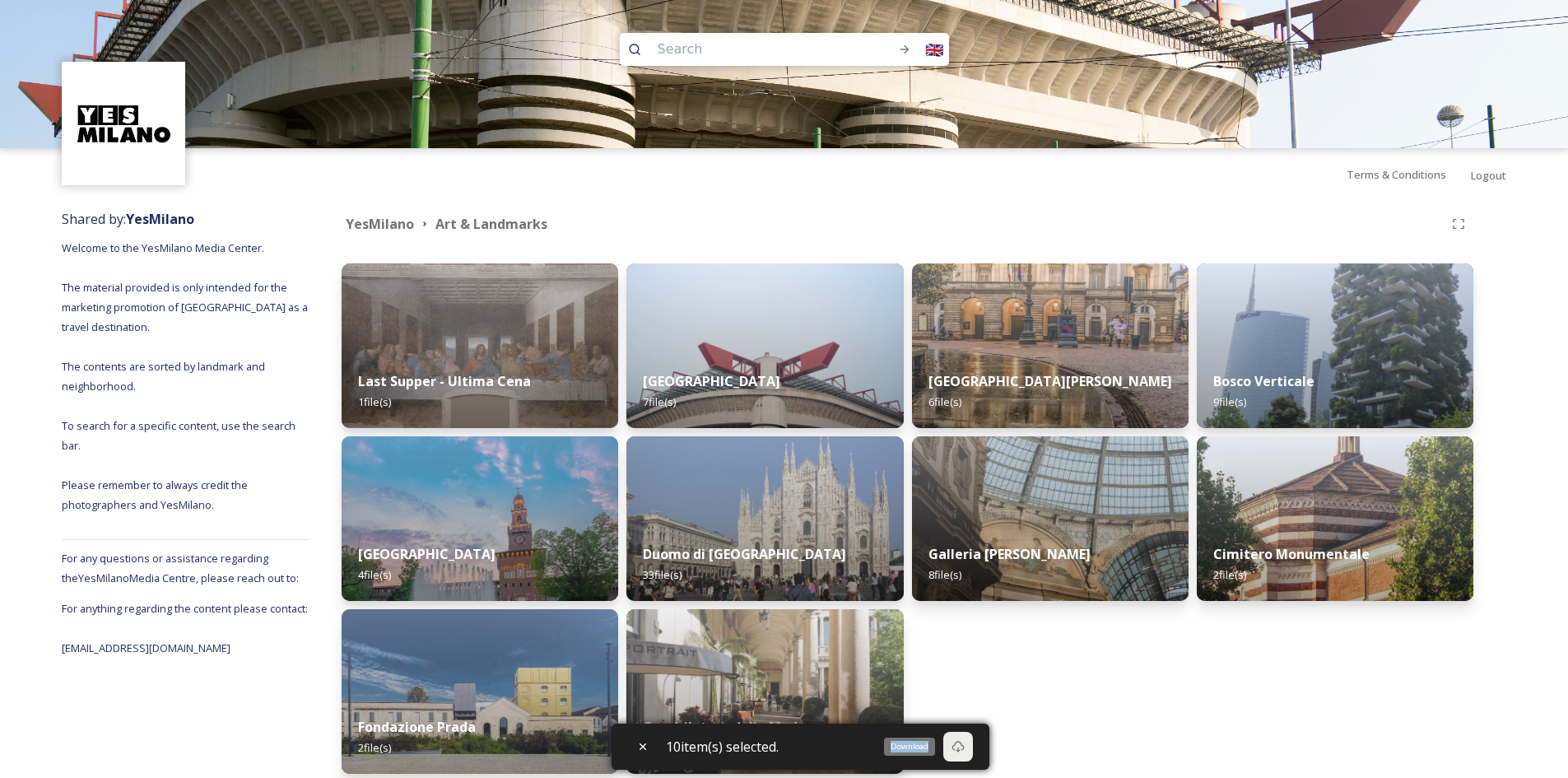
click at [958, 747] on icon at bounding box center [958, 747] width 13 height 13
click at [912, 743] on div "Download" at bounding box center [909, 747] width 51 height 19
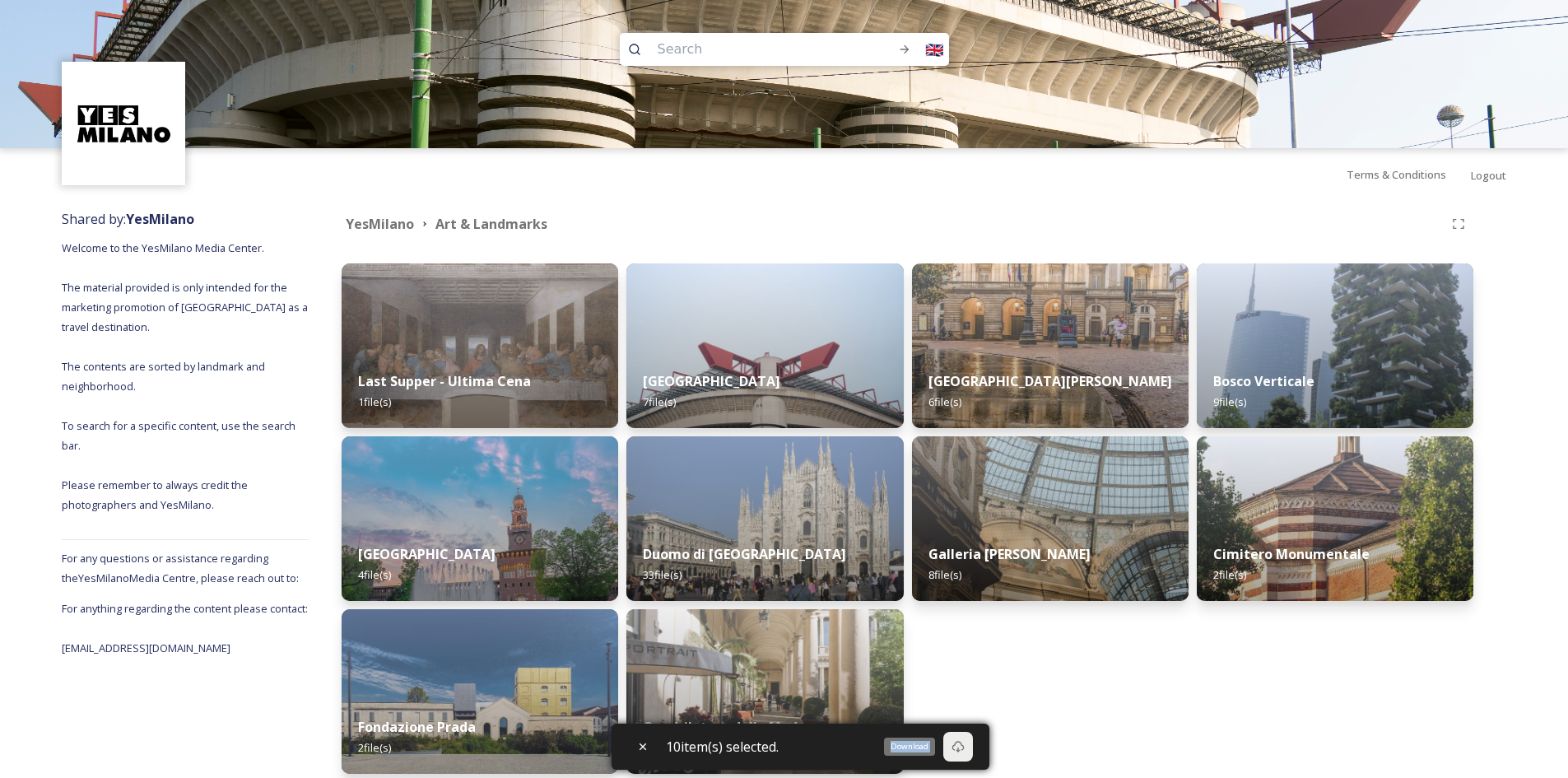
click at [912, 743] on div "Download" at bounding box center [909, 747] width 51 height 19
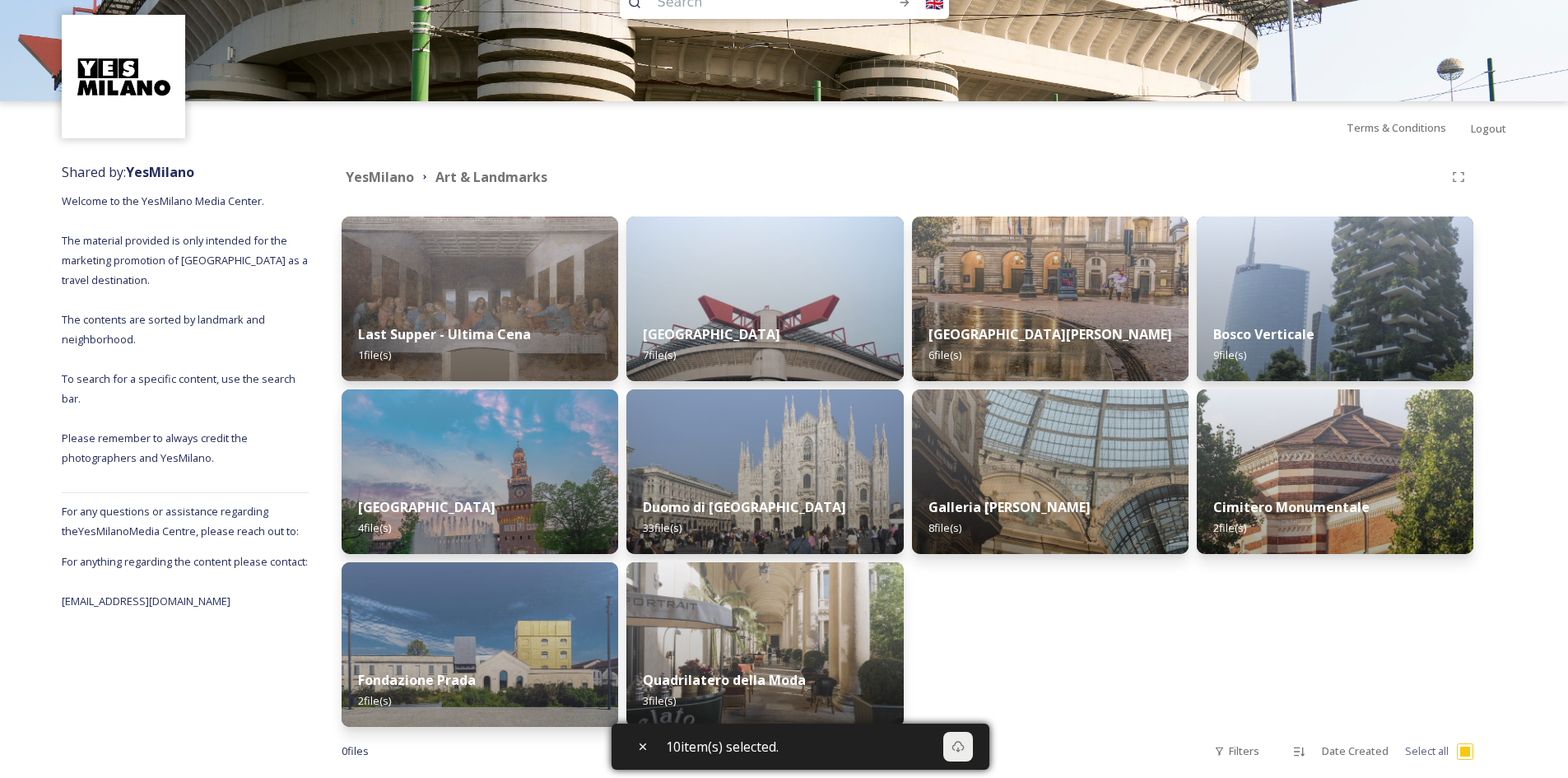
scroll to position [72, 0]
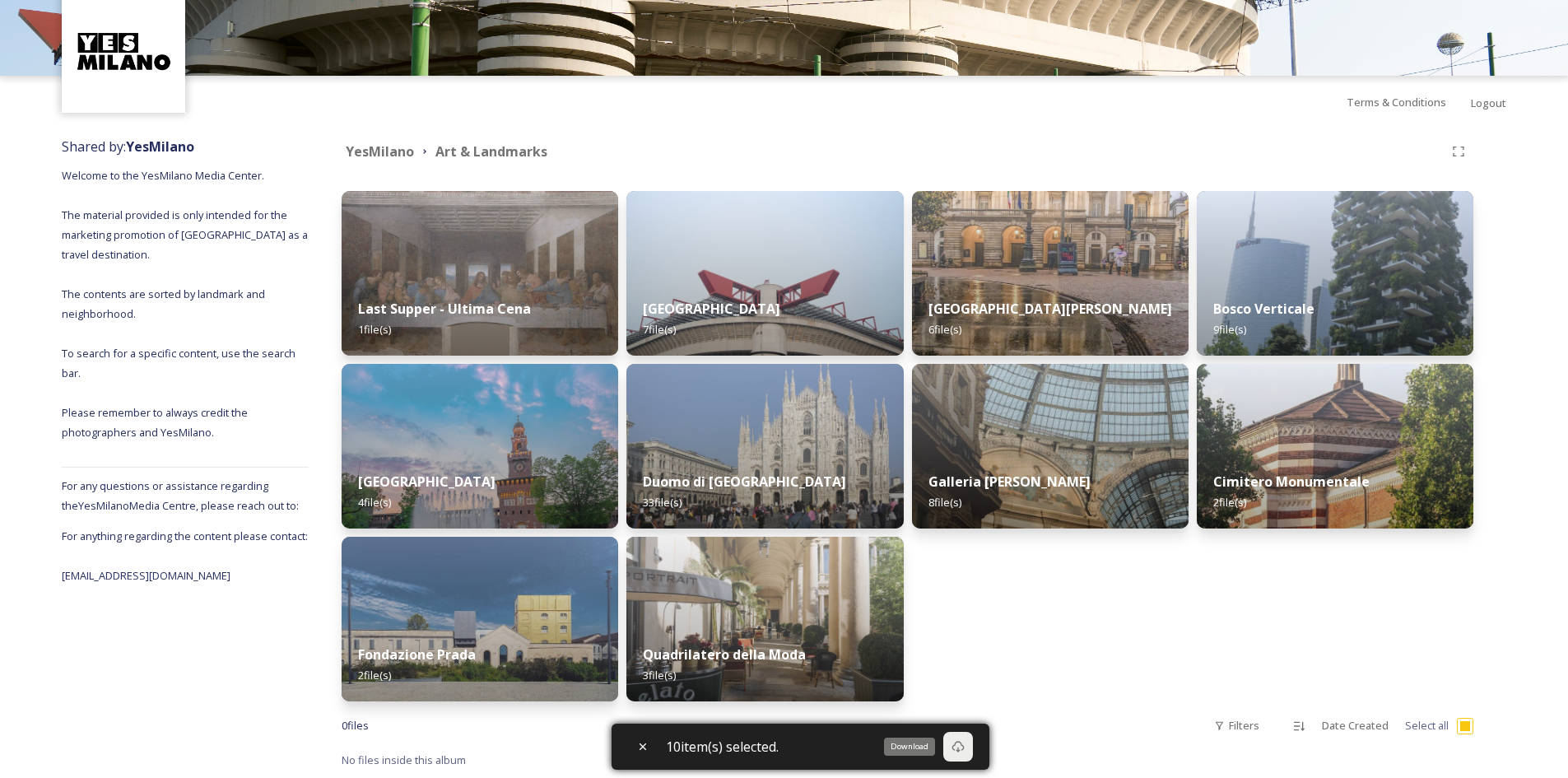
click at [964, 747] on icon at bounding box center [958, 747] width 13 height 13
click at [960, 755] on div "Download" at bounding box center [958, 746] width 29 height 29
click at [1112, 637] on div "Teatro [PERSON_NAME] 6 file(s) Galleria [PERSON_NAME] 8 file(s)" at bounding box center [1050, 446] width 277 height 510
click at [973, 750] on div "Download" at bounding box center [958, 746] width 29 height 29
click at [958, 746] on icon at bounding box center [957, 747] width 13 height 12
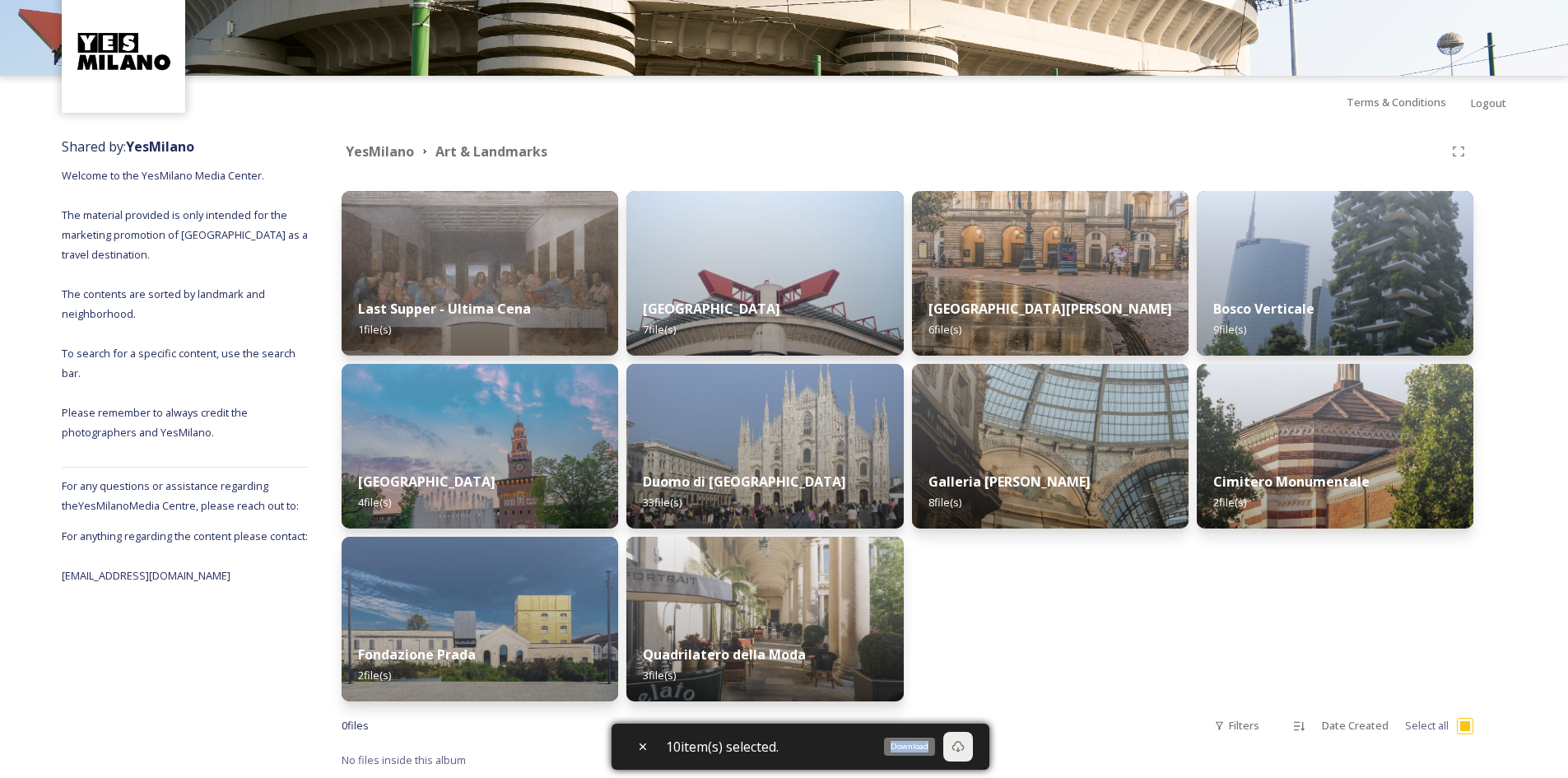
click at [958, 746] on icon at bounding box center [957, 747] width 13 height 12
drag, startPoint x: 958, startPoint y: 746, endPoint x: 933, endPoint y: 679, distance: 71.5
click at [933, 679] on div "Teatro [PERSON_NAME] 6 file(s) Galleria [PERSON_NAME] 8 file(s)" at bounding box center [1050, 446] width 277 height 510
click at [925, 743] on div "10 item(s) selected." at bounding box center [800, 746] width 378 height 46
click at [962, 743] on icon at bounding box center [958, 747] width 13 height 13
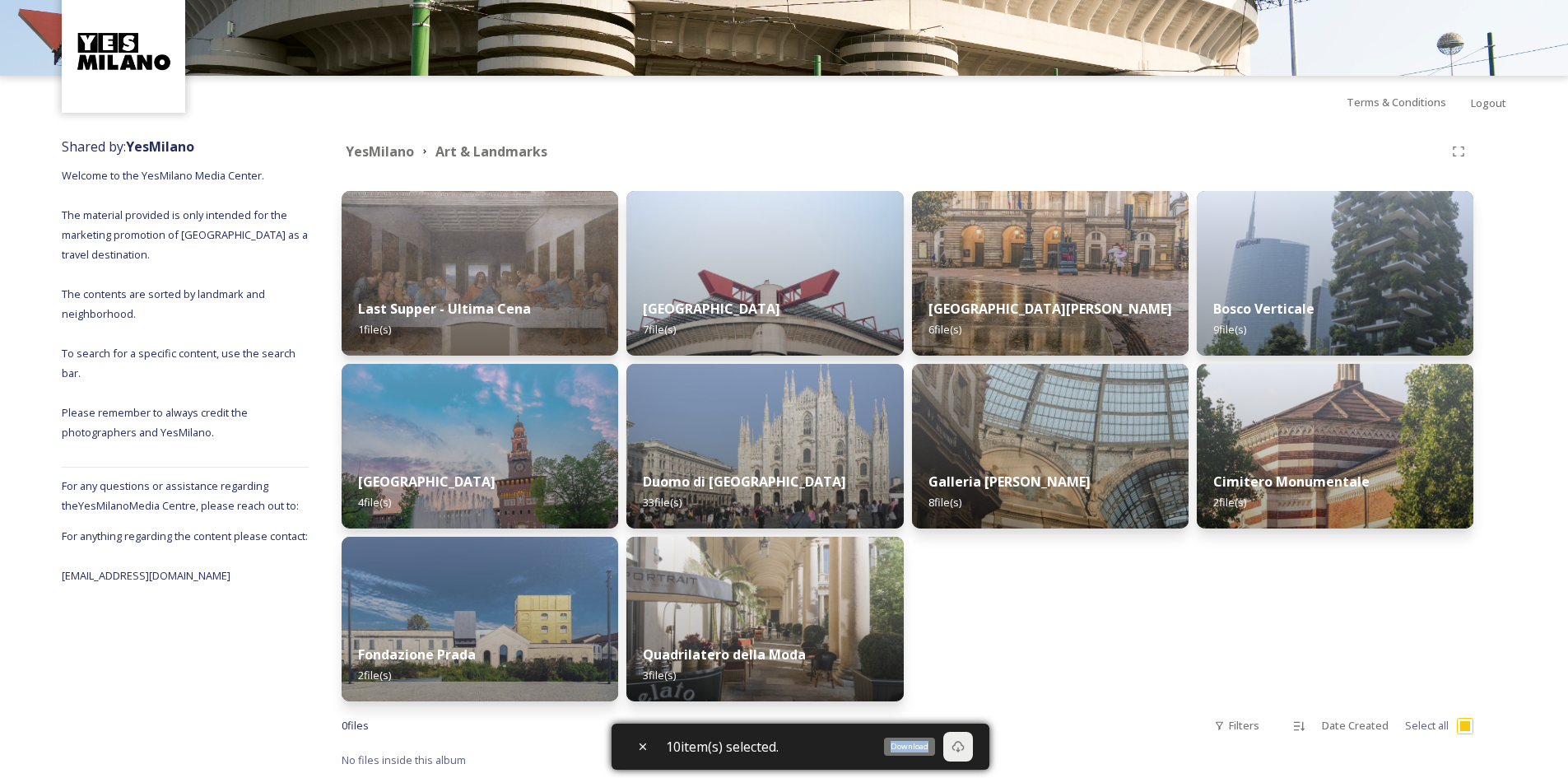
click at [962, 743] on icon at bounding box center [958, 747] width 13 height 13
click at [923, 746] on div "Download" at bounding box center [909, 747] width 51 height 19
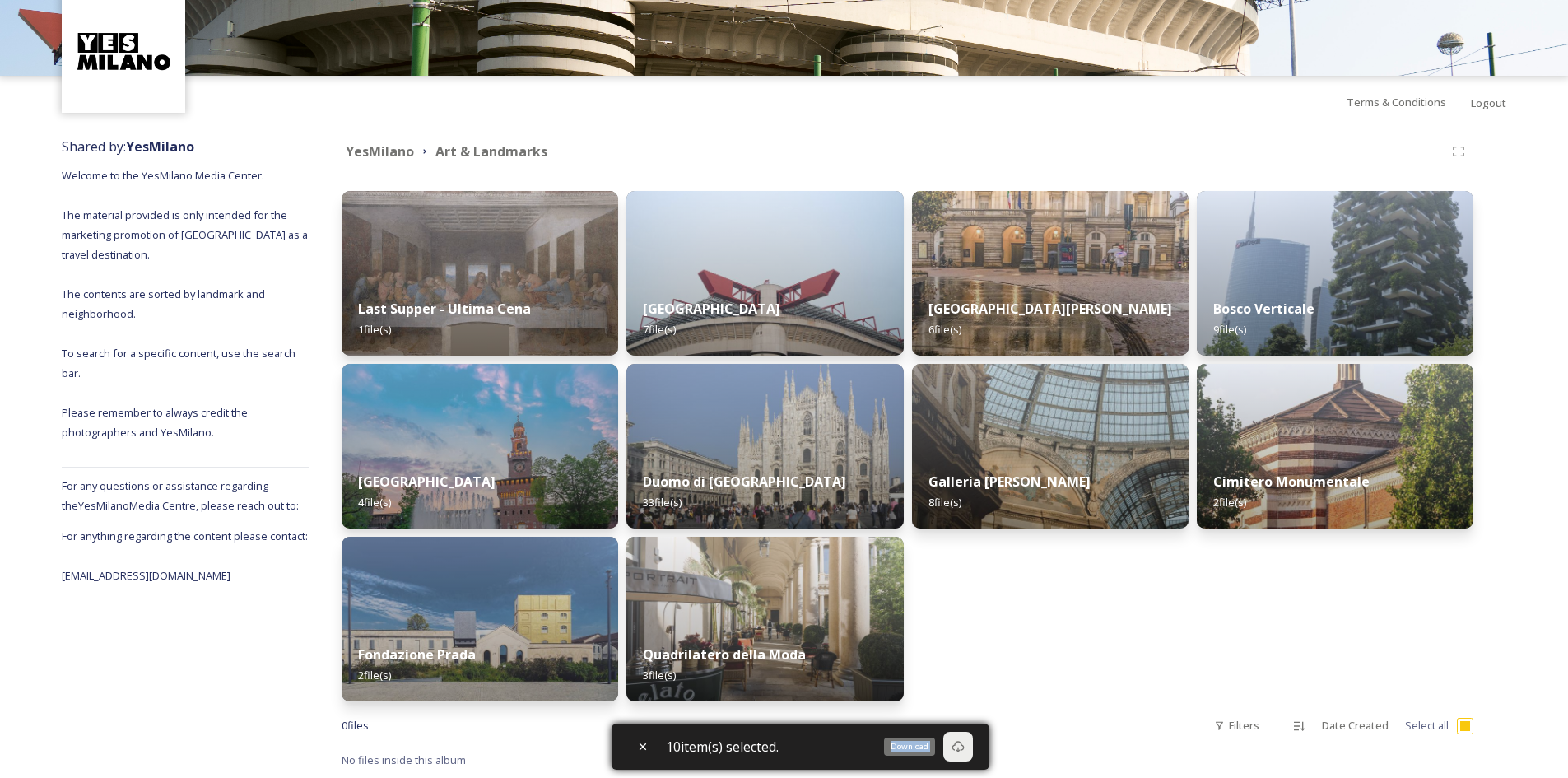
click at [923, 746] on div "Download" at bounding box center [909, 747] width 51 height 19
click at [958, 745] on icon at bounding box center [957, 747] width 13 height 12
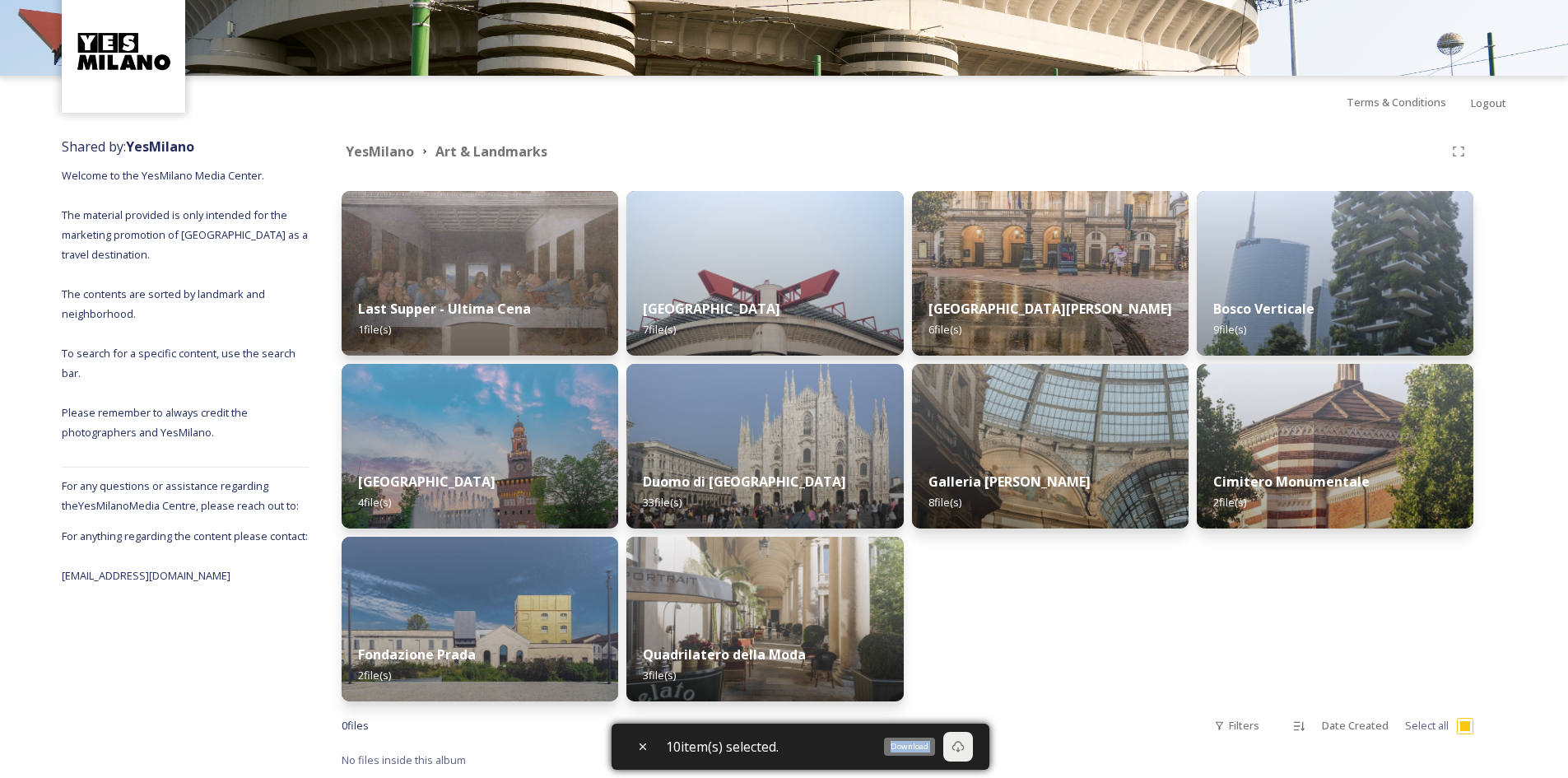
click at [958, 745] on icon at bounding box center [957, 747] width 13 height 12
click at [1203, 613] on div "Bosco Verticale 9 file(s) Cimitero Monumentale 2 file(s)" at bounding box center [1335, 446] width 277 height 510
click at [714, 750] on span "10 item(s) selected." at bounding box center [722, 746] width 113 height 19
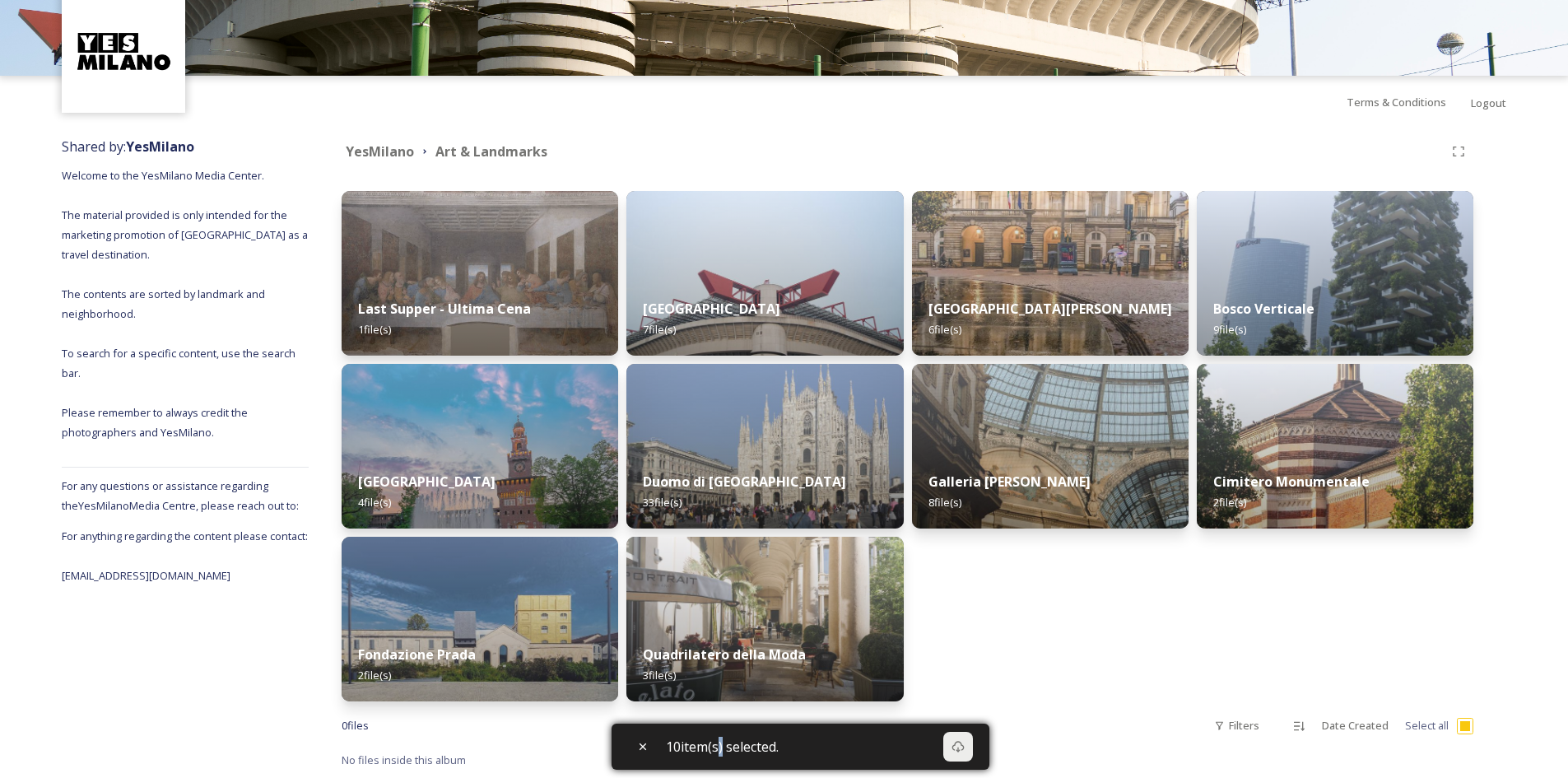
click at [714, 750] on span "10 item(s) selected." at bounding box center [722, 746] width 113 height 19
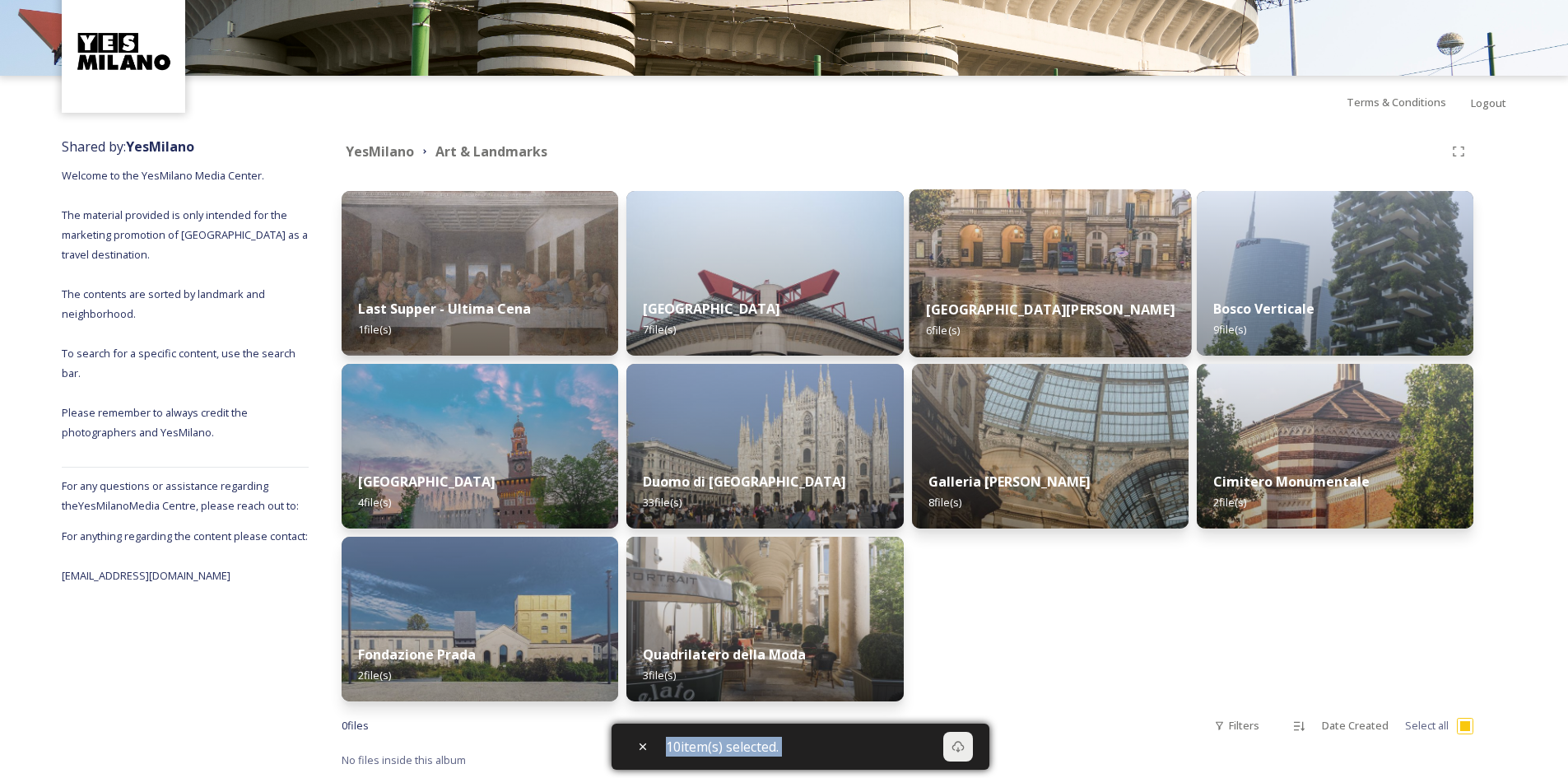
click at [997, 242] on img at bounding box center [1049, 273] width 282 height 168
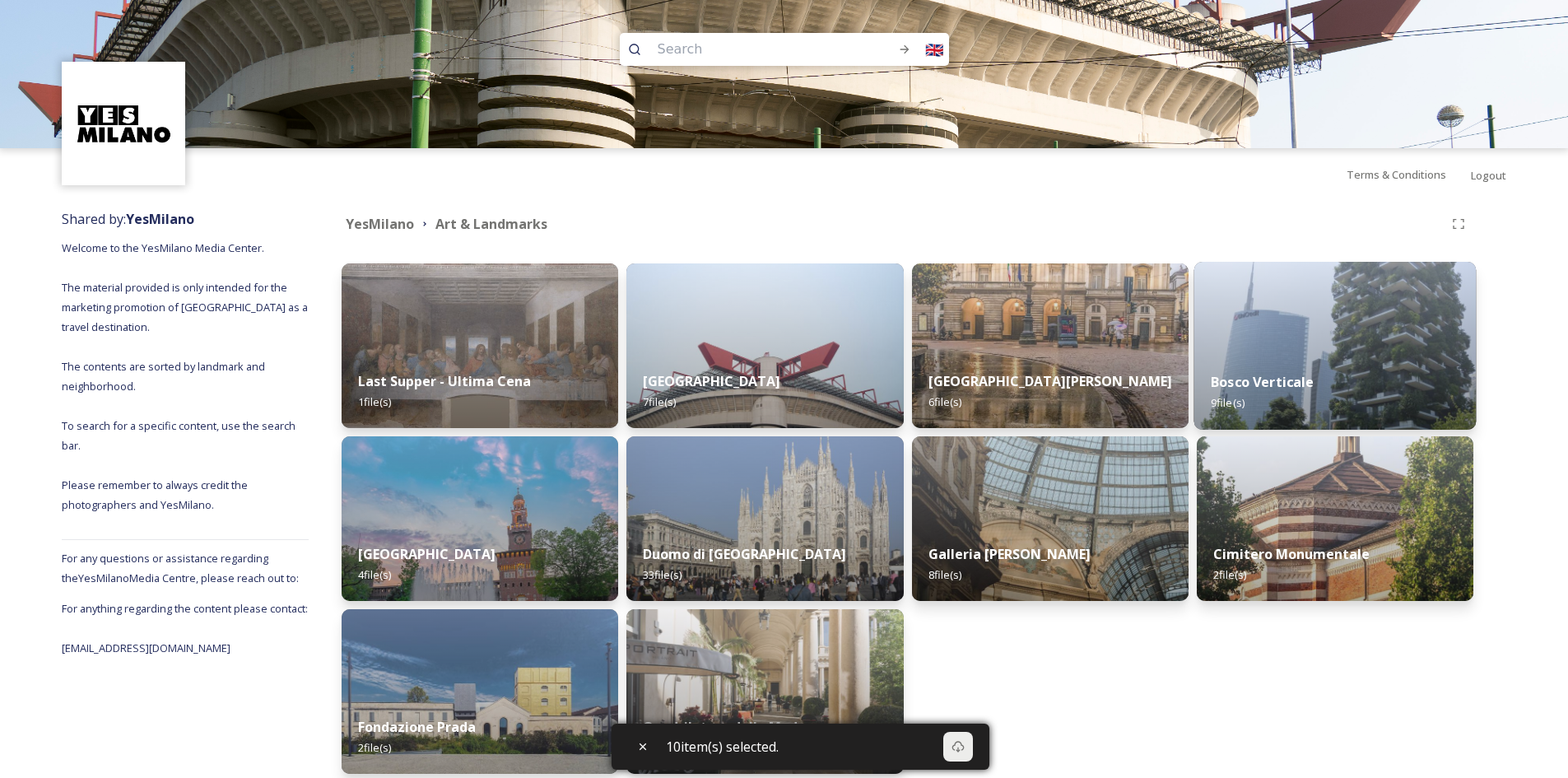
click at [1328, 375] on div "Bosco Verticale 9 file(s)" at bounding box center [1334, 392] width 282 height 75
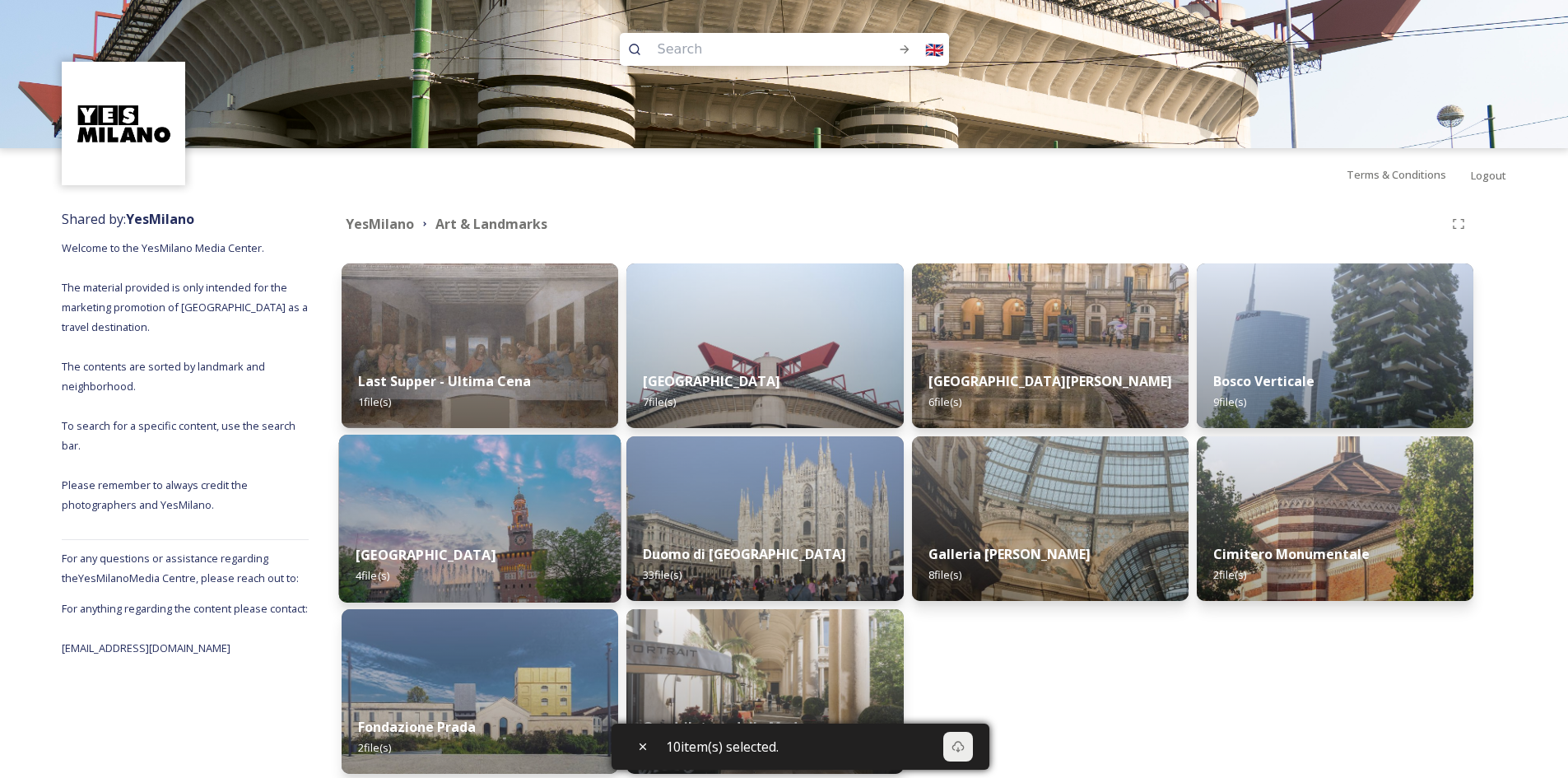
click at [442, 581] on div "[GEOGRAPHIC_DATA] 4 file(s)" at bounding box center [480, 565] width 282 height 75
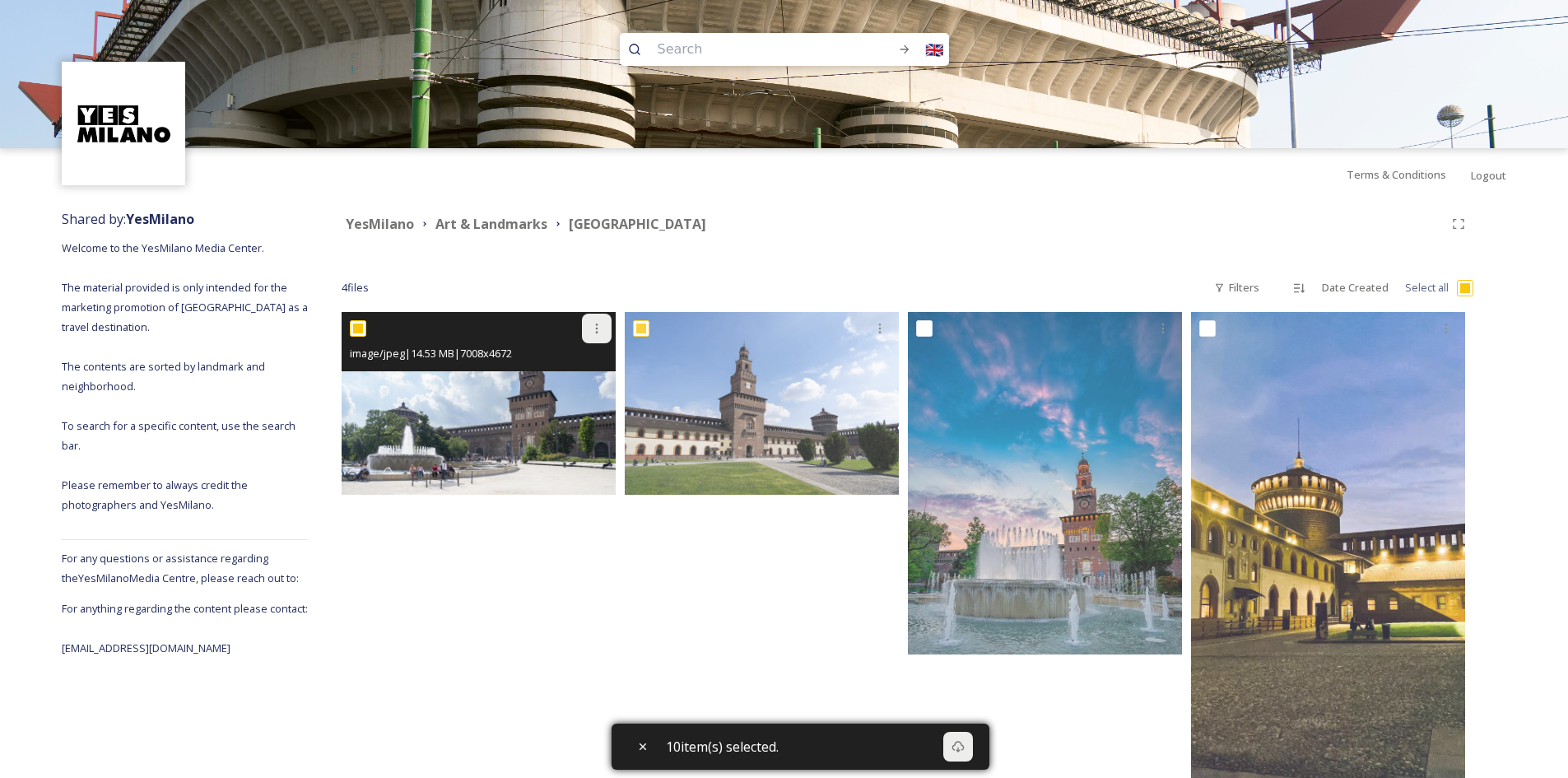
click at [593, 323] on icon at bounding box center [597, 328] width 13 height 13
click at [573, 404] on span "Download" at bounding box center [577, 397] width 50 height 16
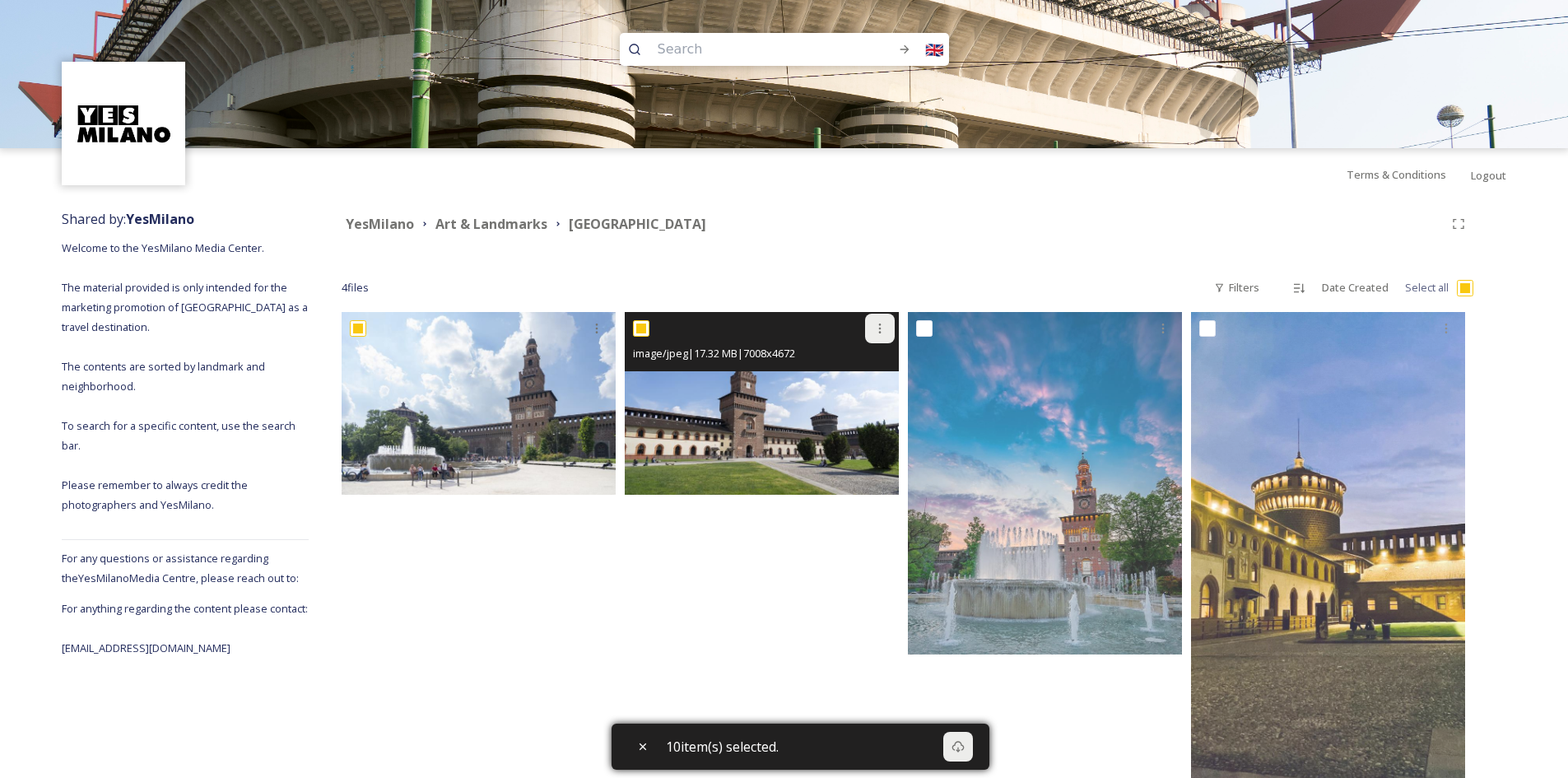
click at [874, 322] on icon at bounding box center [880, 328] width 13 height 13
click at [860, 393] on span "Download" at bounding box center [860, 397] width 50 height 16
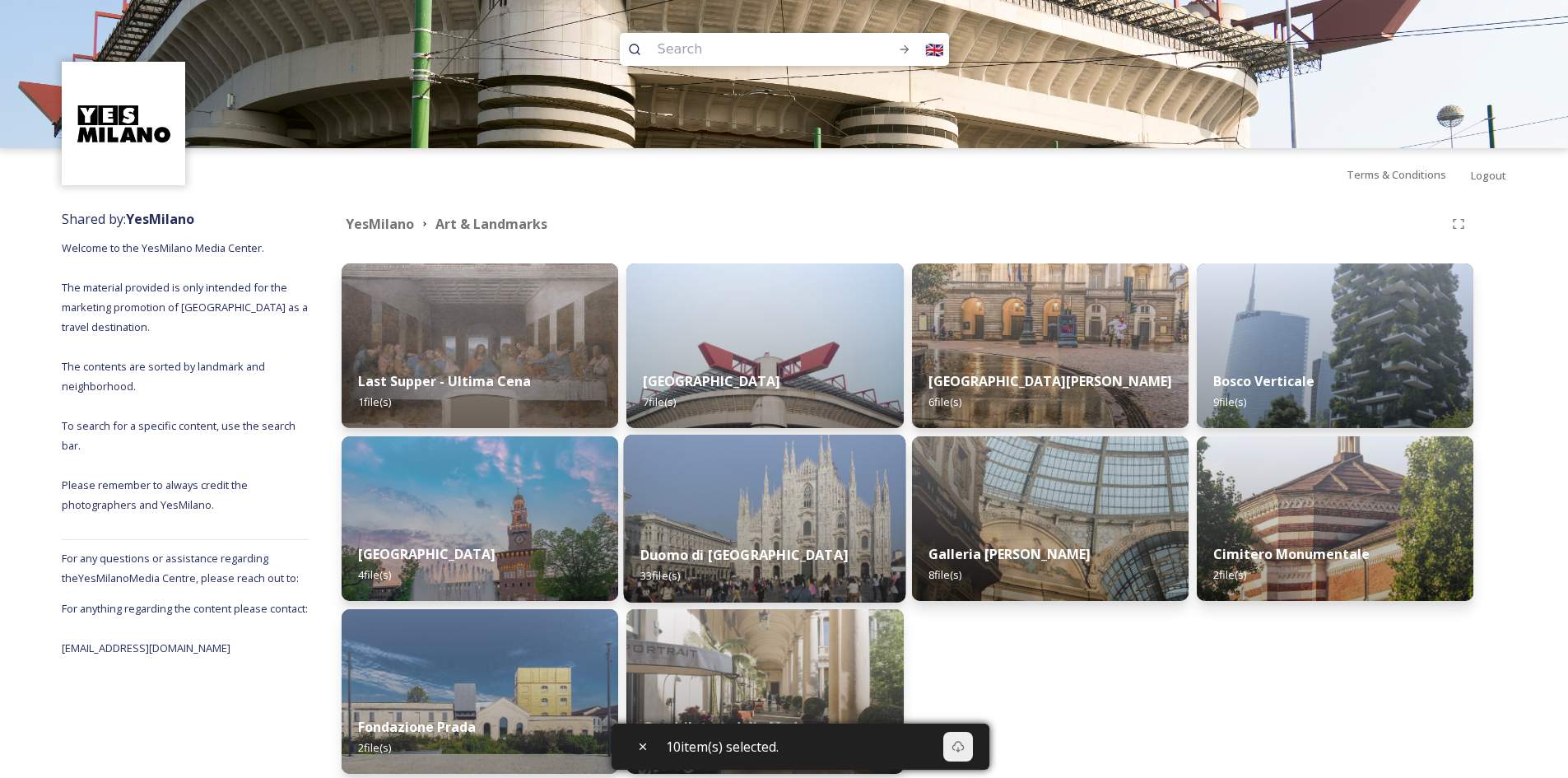
click at [757, 533] on div "Duomo di Milano 33 file(s)" at bounding box center [764, 565] width 282 height 75
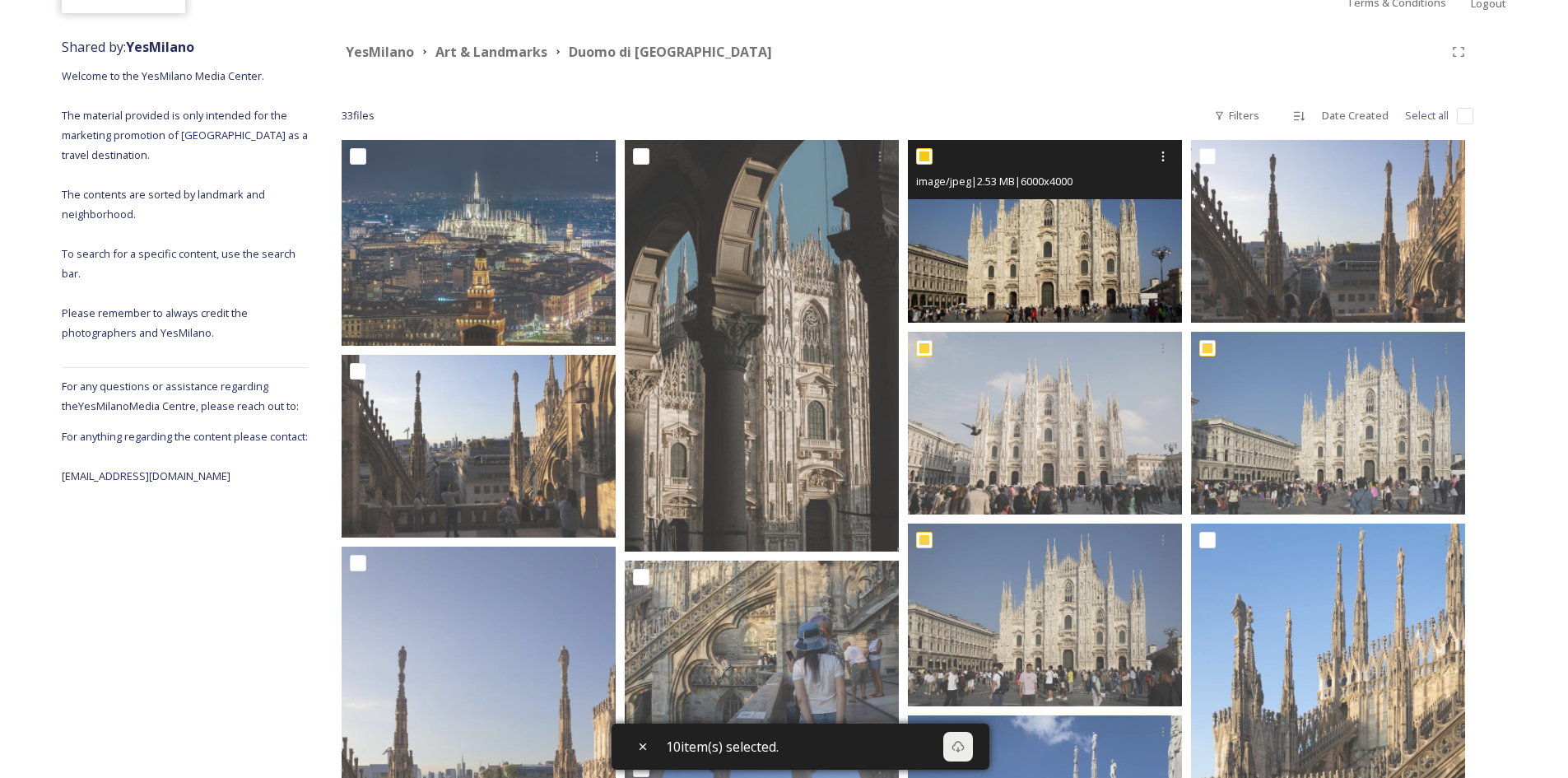
scroll to position [165, 0]
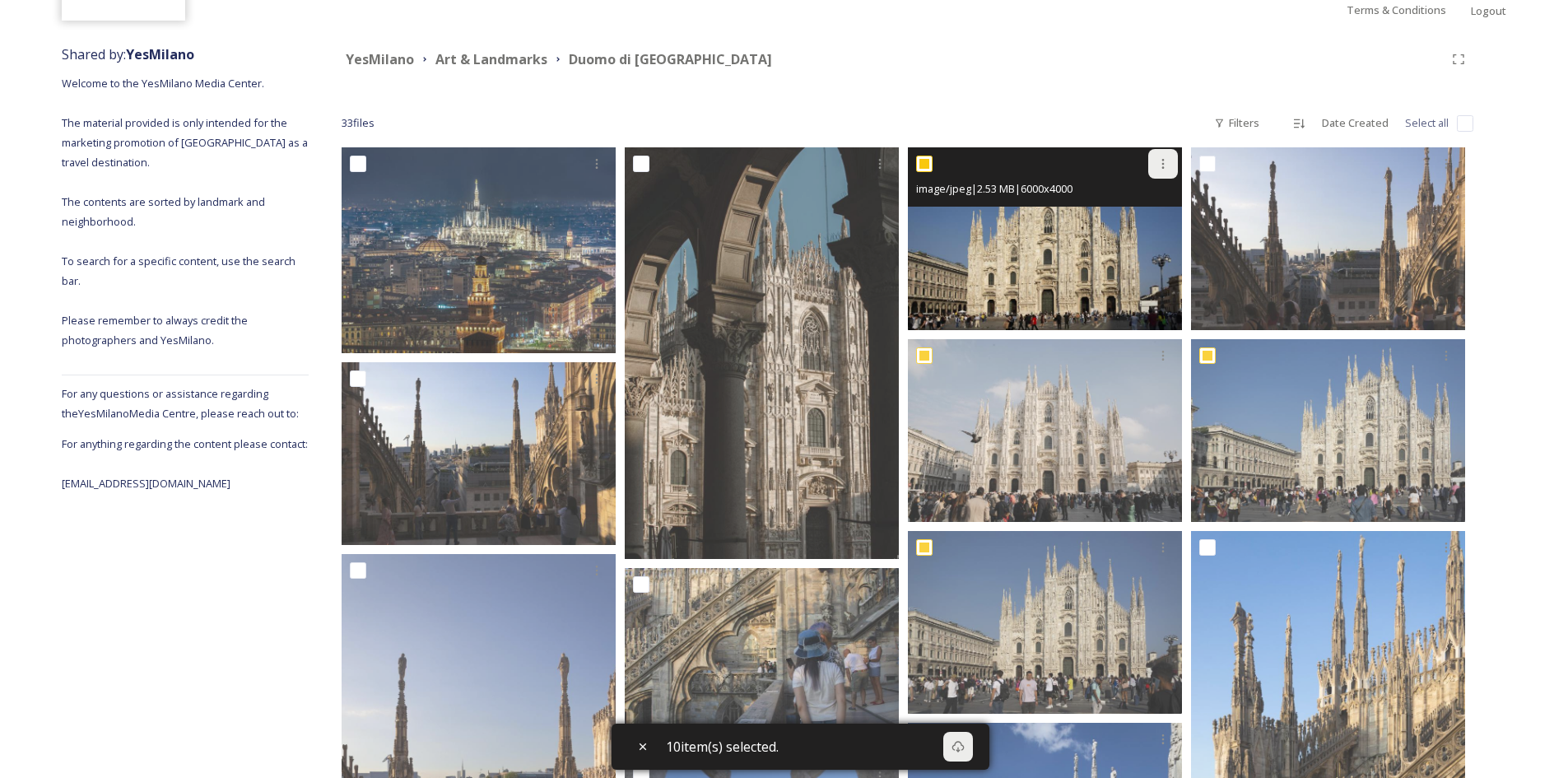
click at [1158, 163] on icon at bounding box center [1163, 164] width 13 height 13
click at [1149, 235] on span "Download" at bounding box center [1144, 232] width 50 height 16
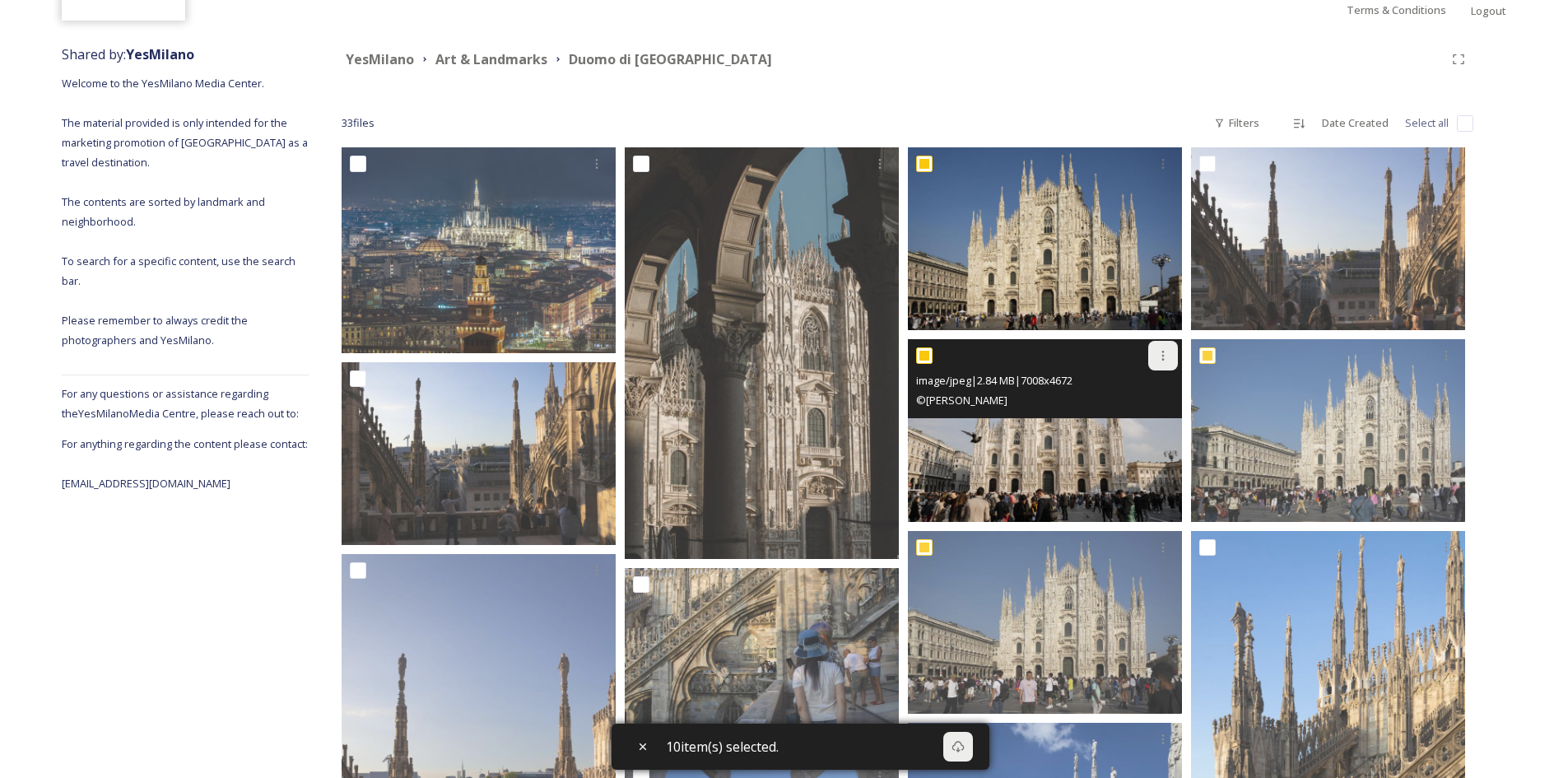
click at [1159, 353] on icon at bounding box center [1163, 356] width 13 height 13
click at [1136, 431] on span "Download" at bounding box center [1144, 424] width 50 height 16
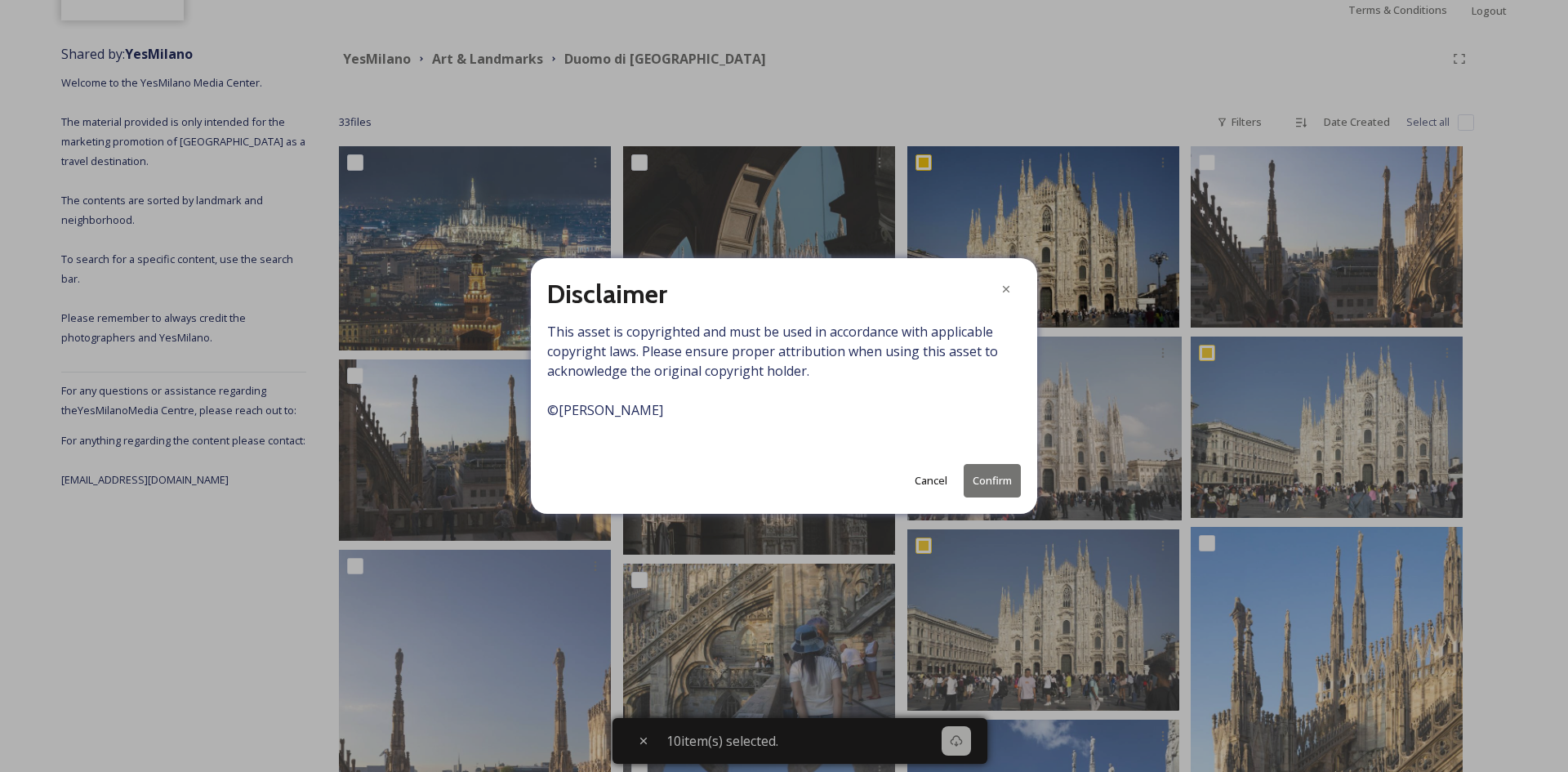
click at [998, 479] on button "Confirm" at bounding box center [992, 480] width 57 height 33
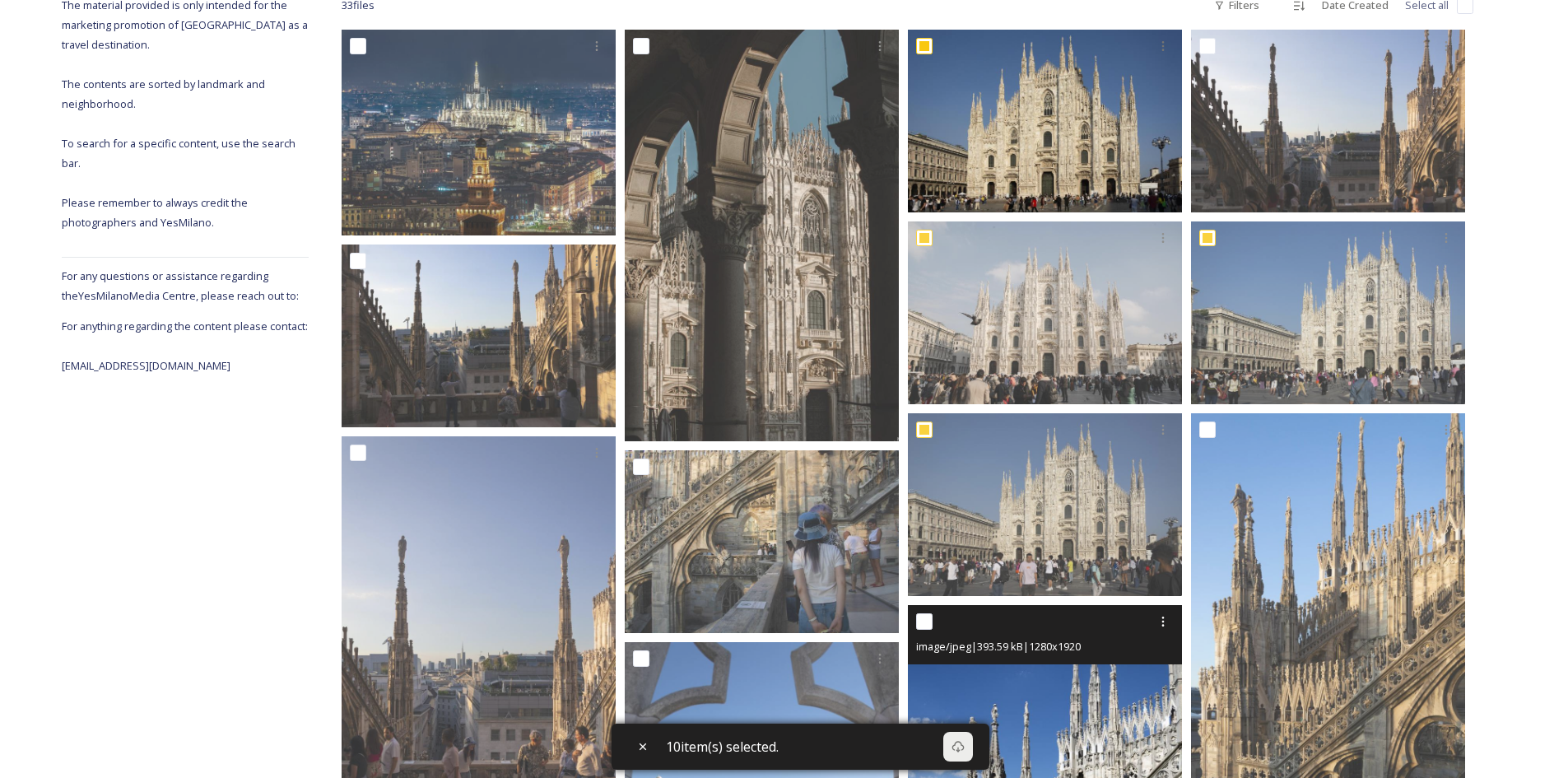
scroll to position [494, 0]
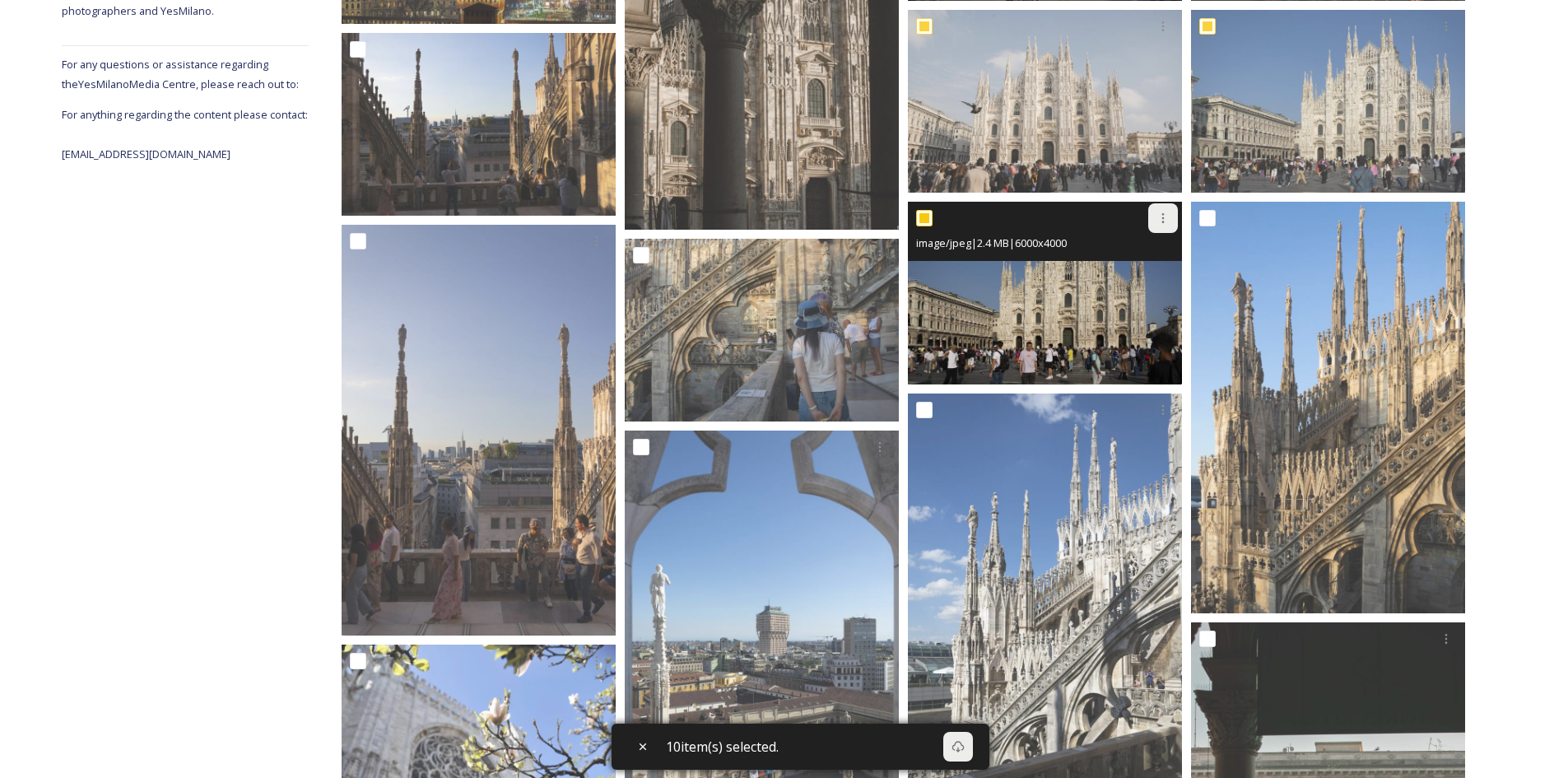
click at [1165, 217] on icon at bounding box center [1163, 218] width 13 height 13
click at [1124, 285] on span "Download" at bounding box center [1144, 285] width 50 height 16
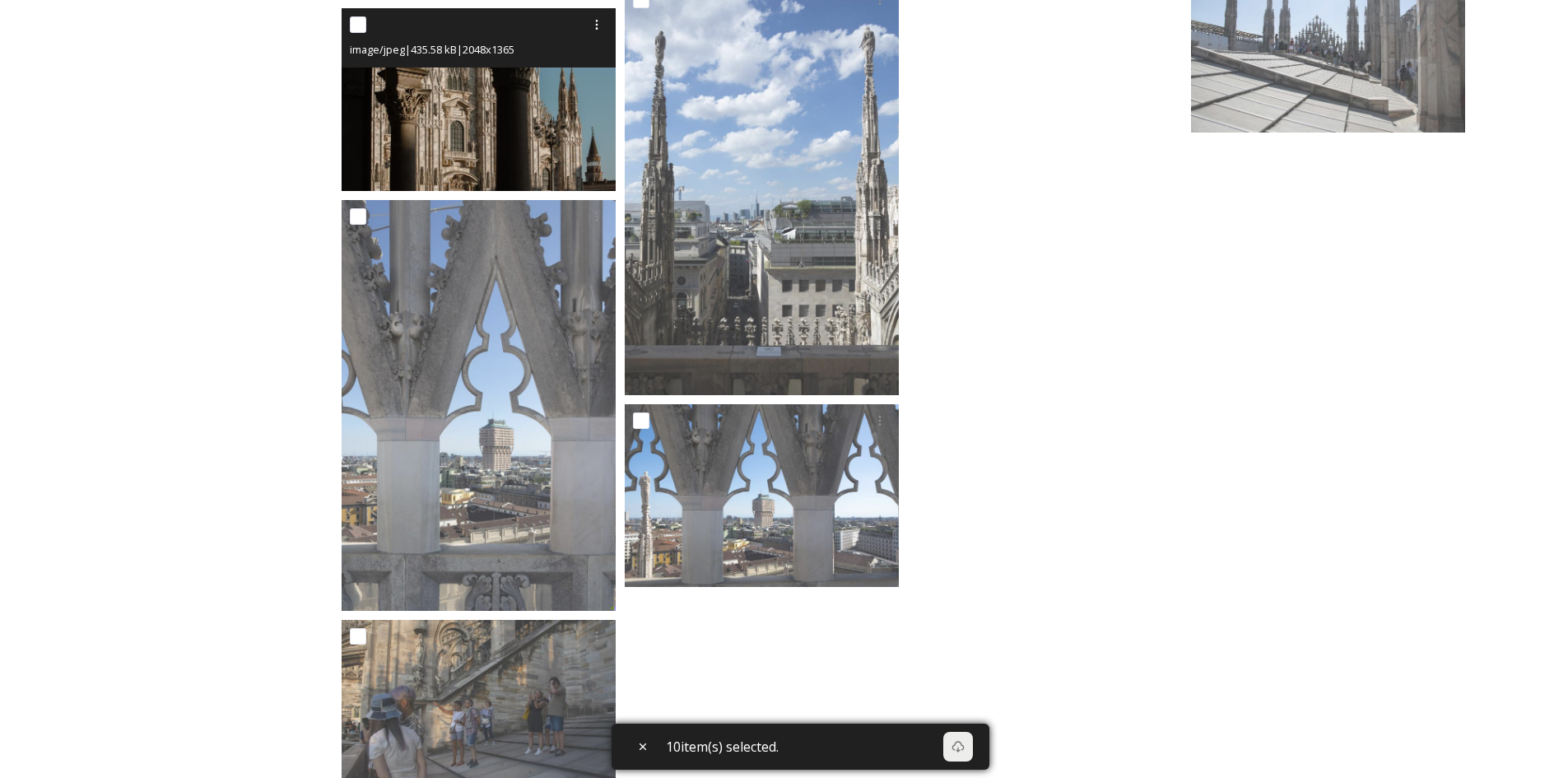
scroll to position [2455, 0]
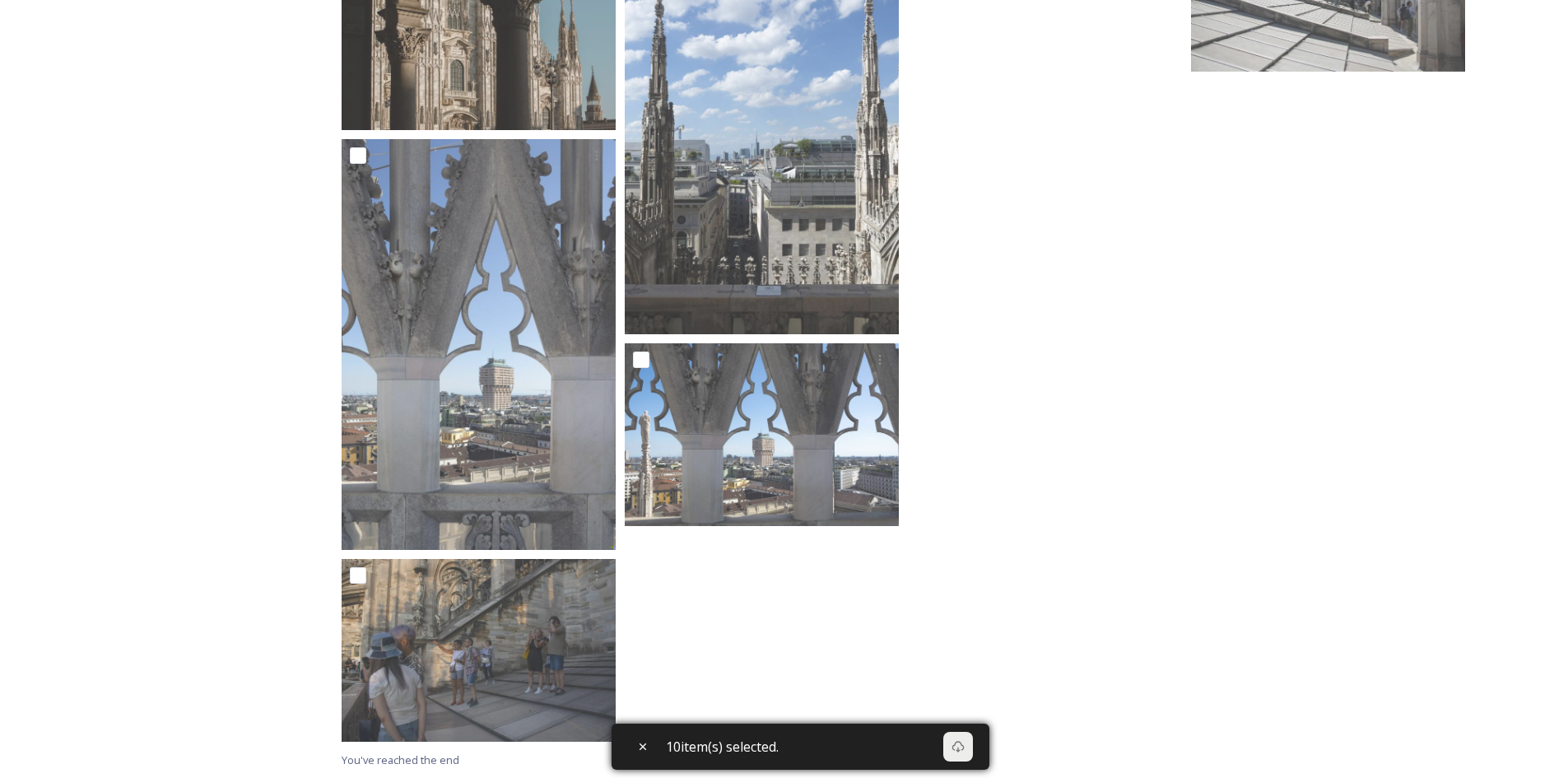
checkbox input "true"
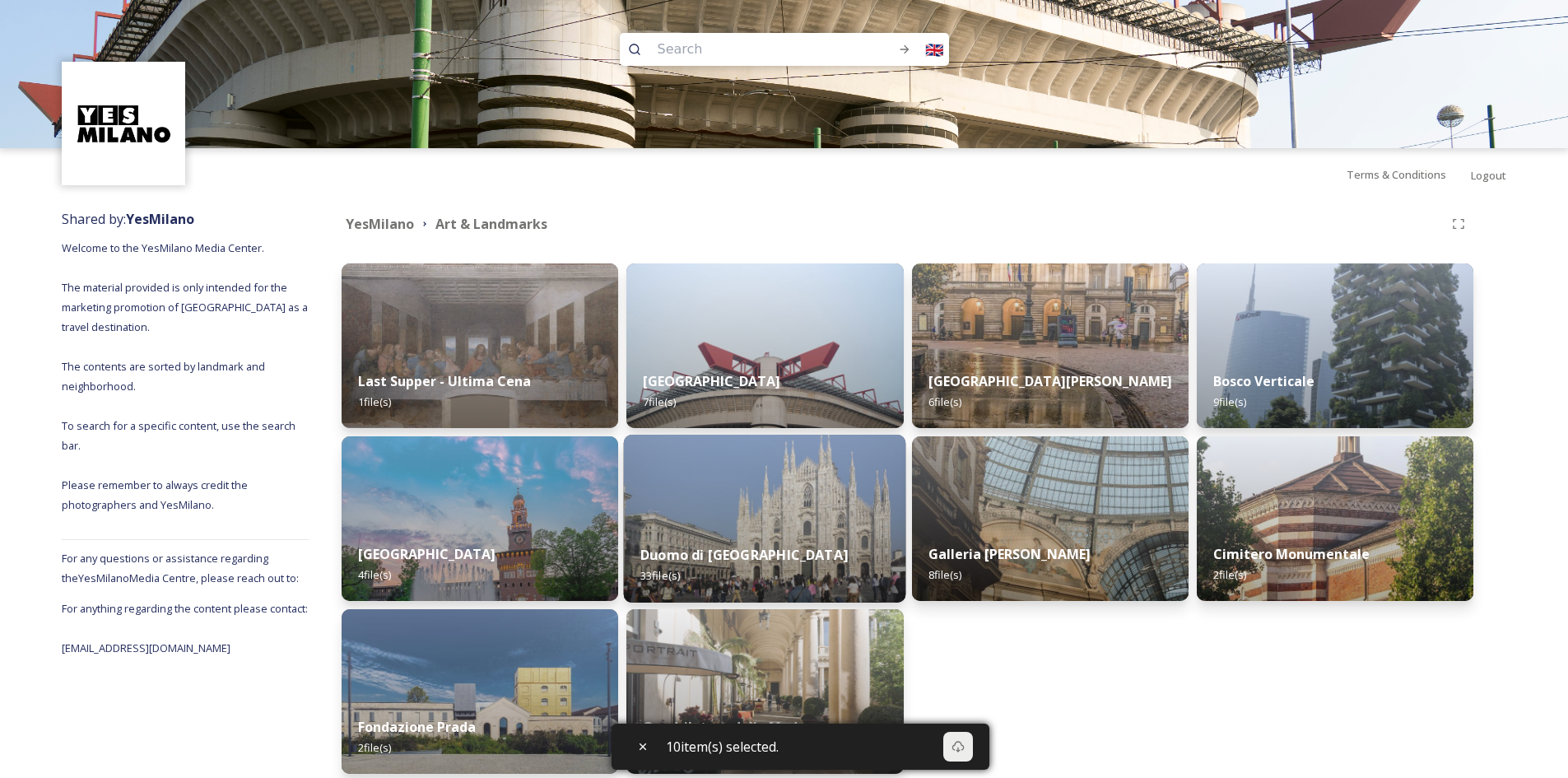
scroll to position [72, 0]
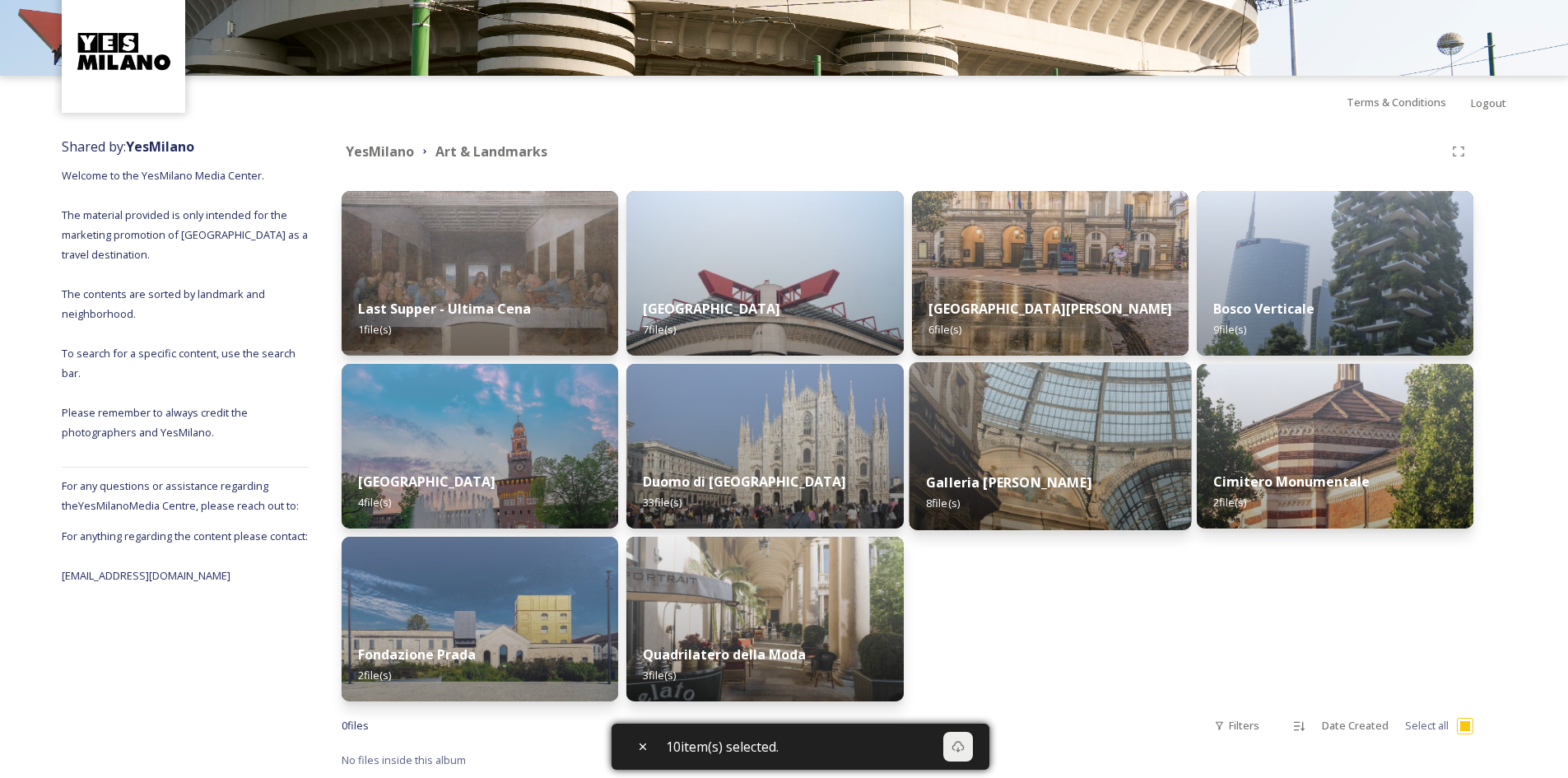
click at [1031, 450] on img at bounding box center [1049, 445] width 282 height 168
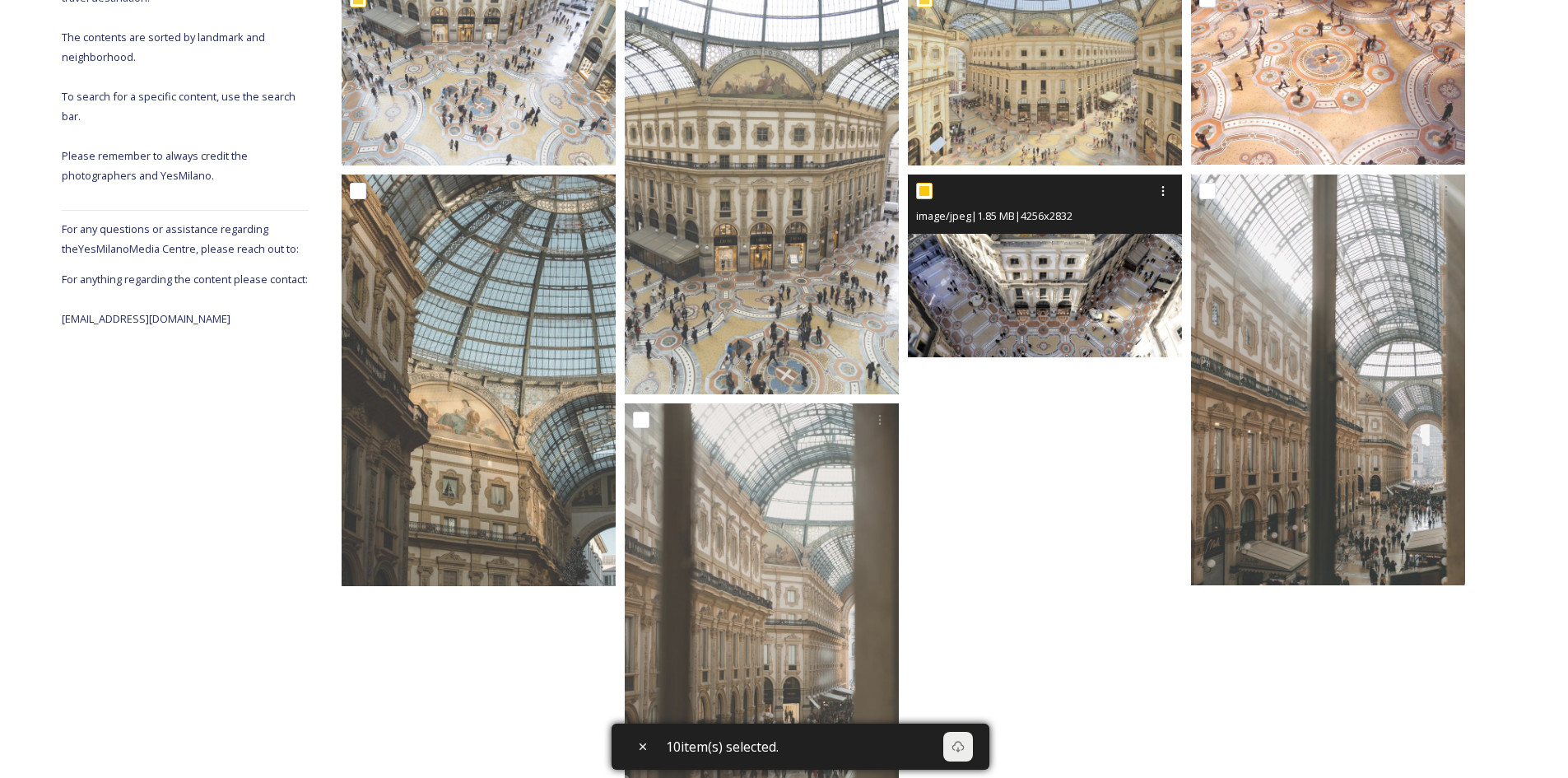
scroll to position [165, 0]
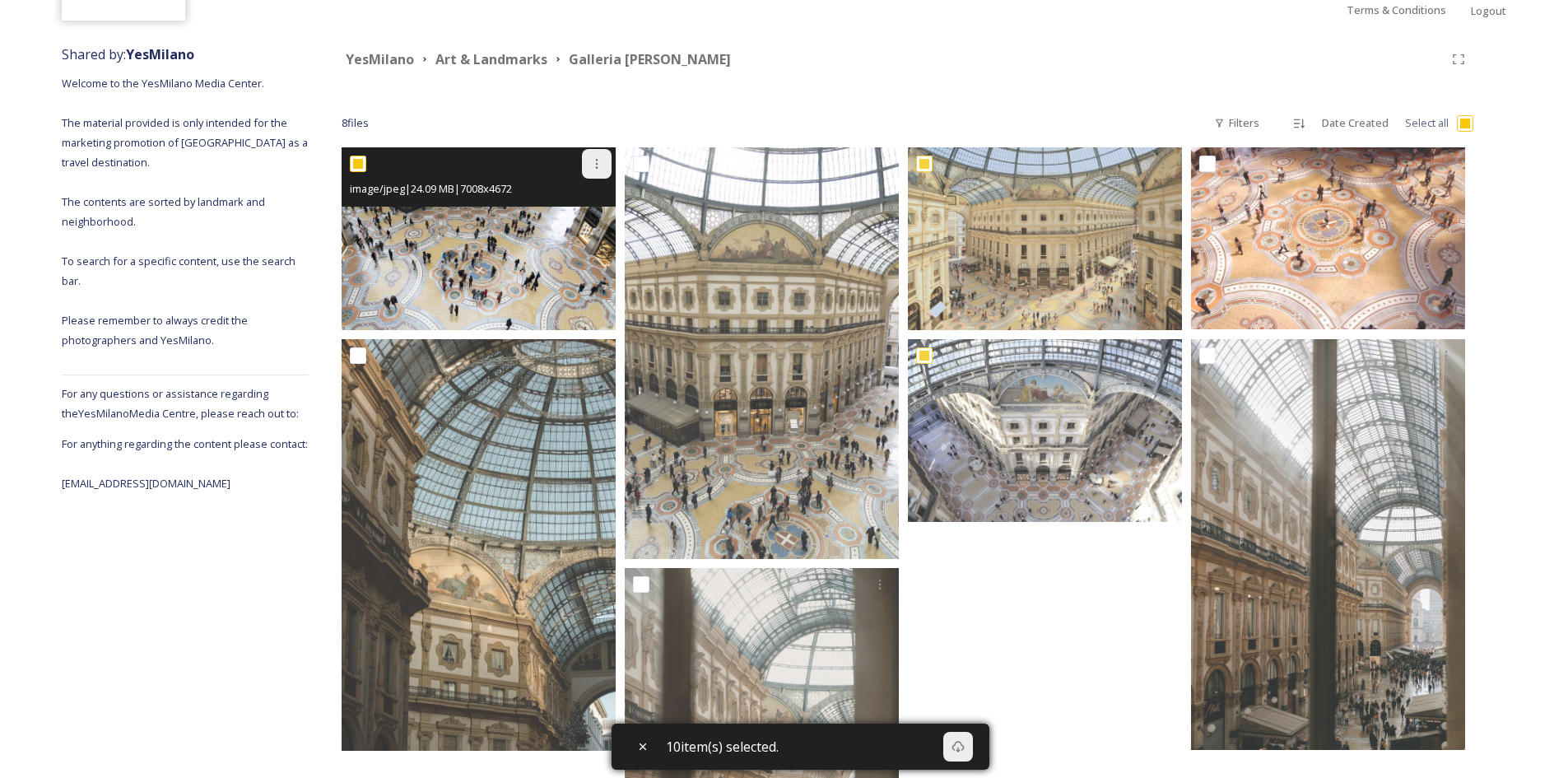
click at [608, 170] on div at bounding box center [596, 163] width 29 height 29
click at [582, 232] on span "Download" at bounding box center [577, 232] width 50 height 16
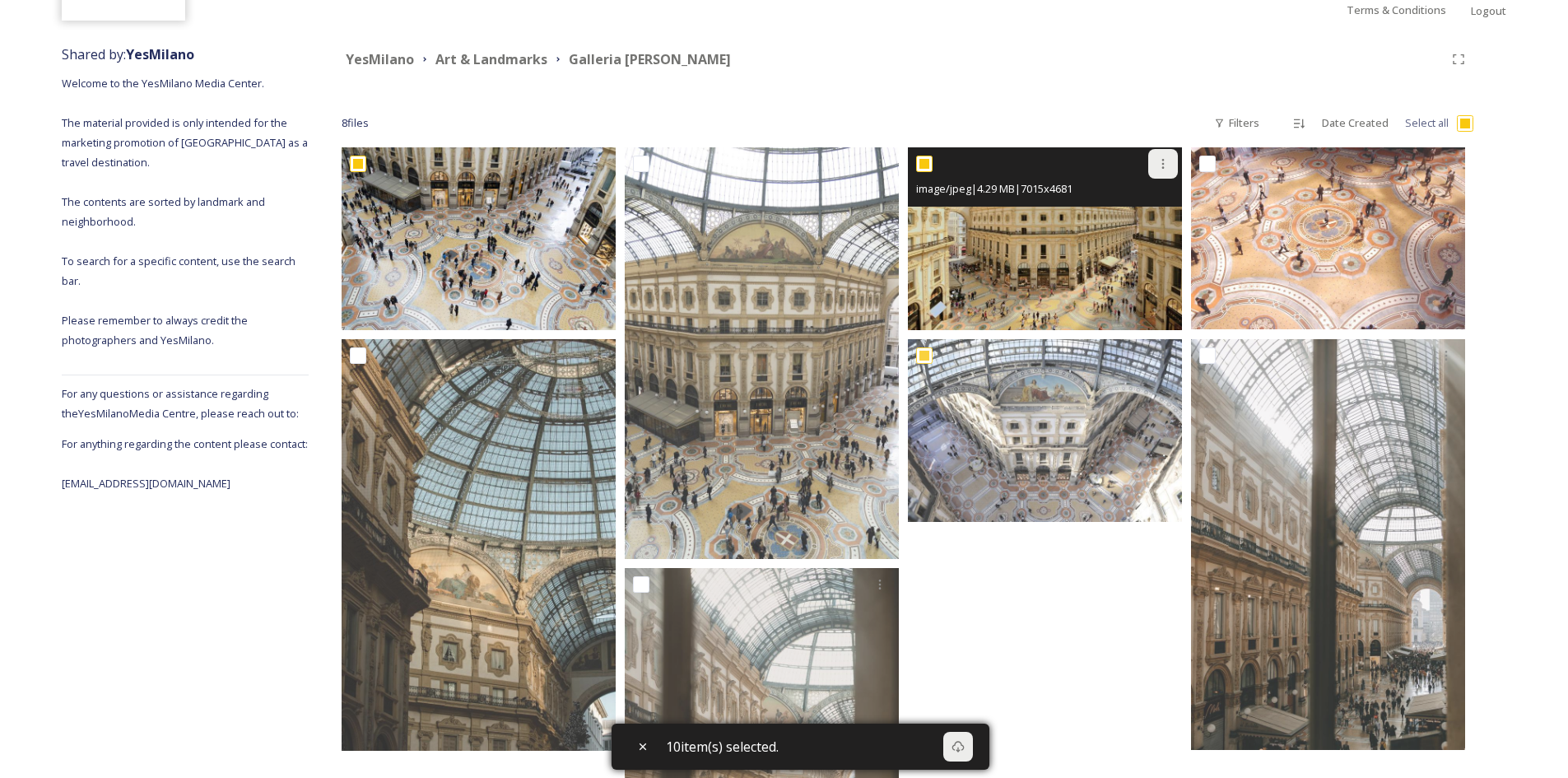
click at [1165, 177] on div at bounding box center [1162, 163] width 29 height 29
click at [1143, 241] on div "Download" at bounding box center [1143, 232] width 66 height 32
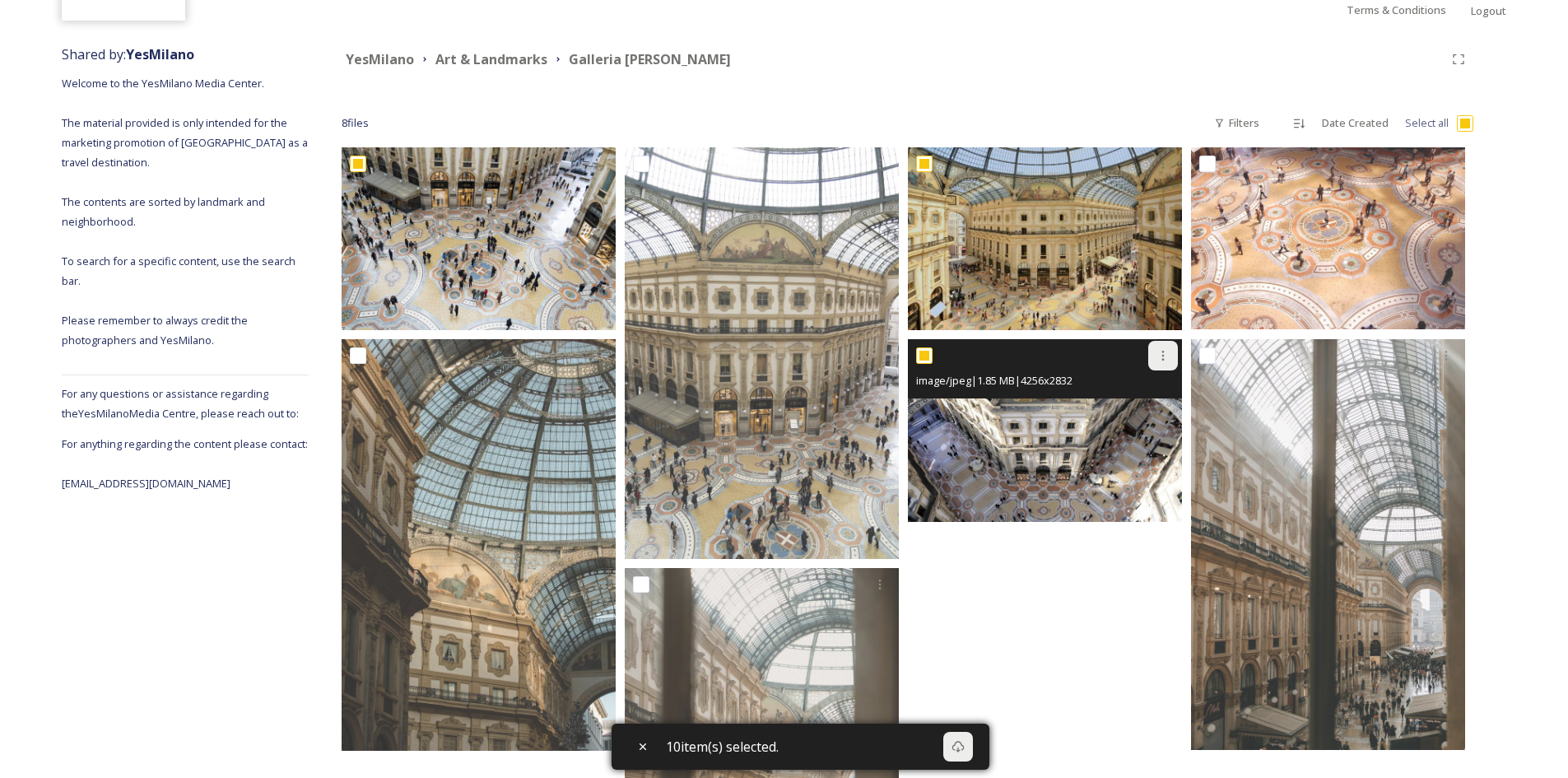
click at [1161, 359] on icon at bounding box center [1163, 356] width 13 height 13
click at [1116, 423] on div "Download" at bounding box center [1143, 424] width 66 height 32
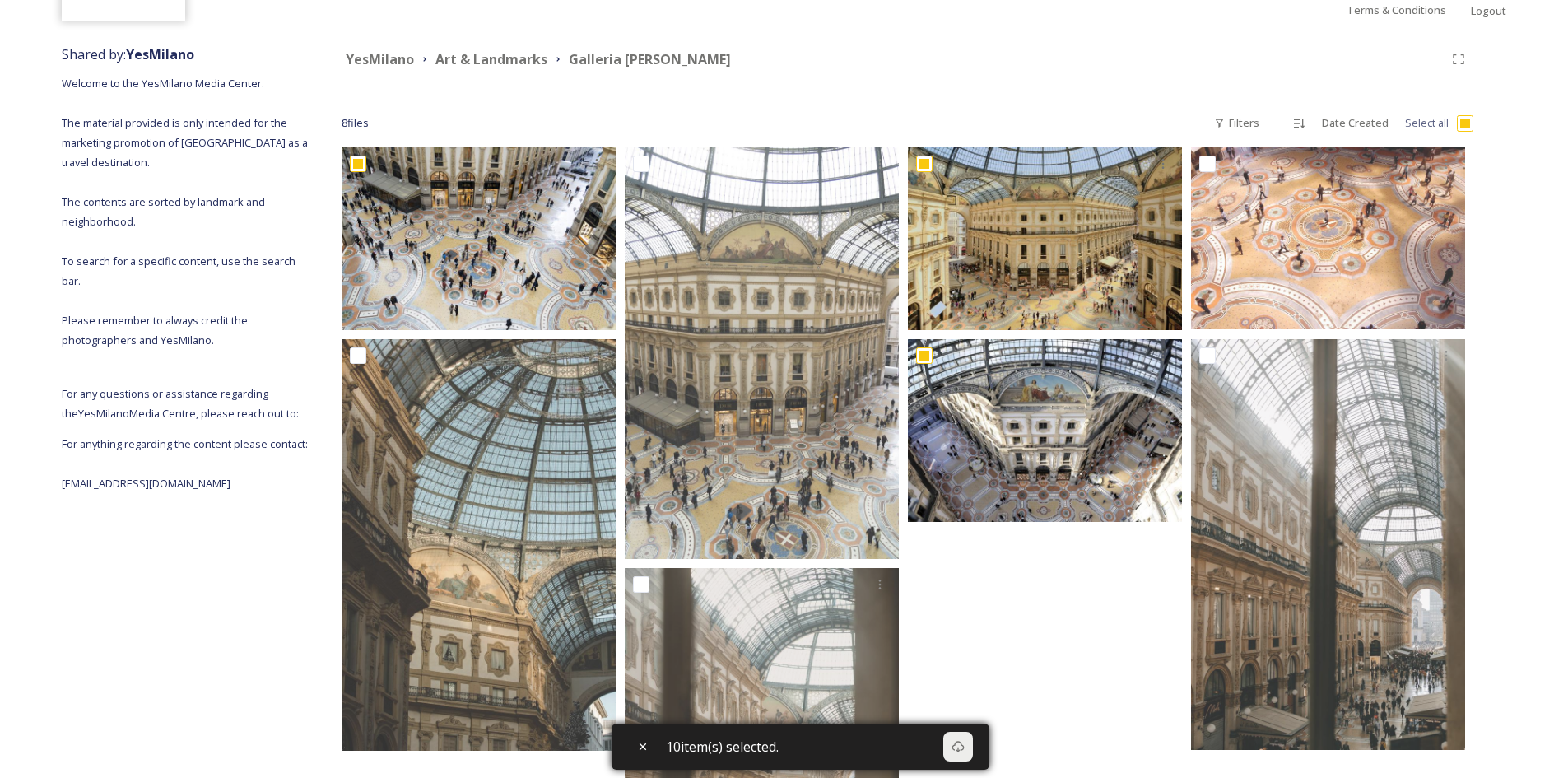
click at [1209, 72] on div "YesMilano Art & Landmarks [GEOGRAPHIC_DATA][PERSON_NAME]" at bounding box center [907, 59] width 1131 height 29
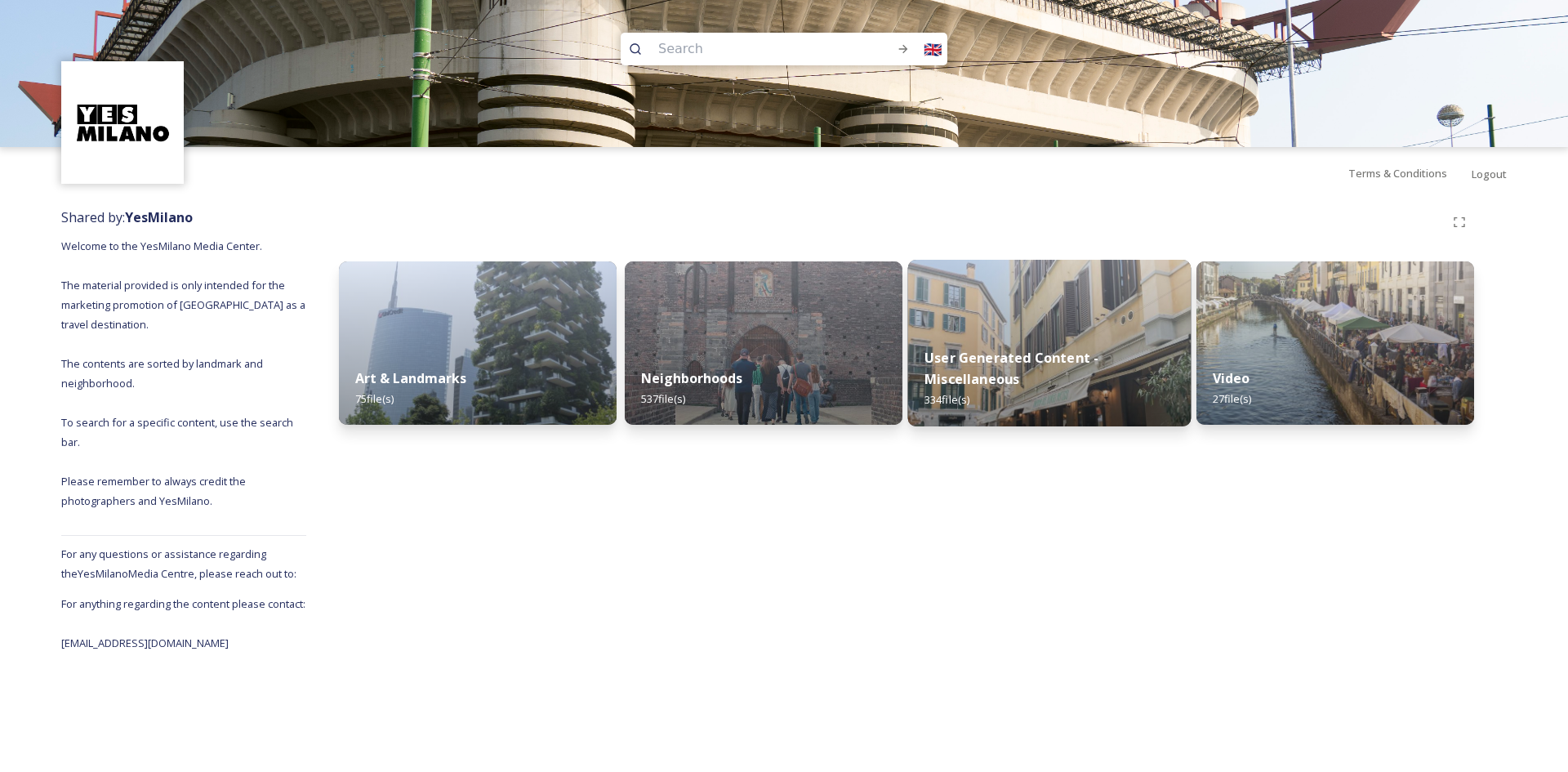
click at [1145, 372] on div "User Generated Content - Miscellaneous 334 file(s)" at bounding box center [1049, 378] width 283 height 94
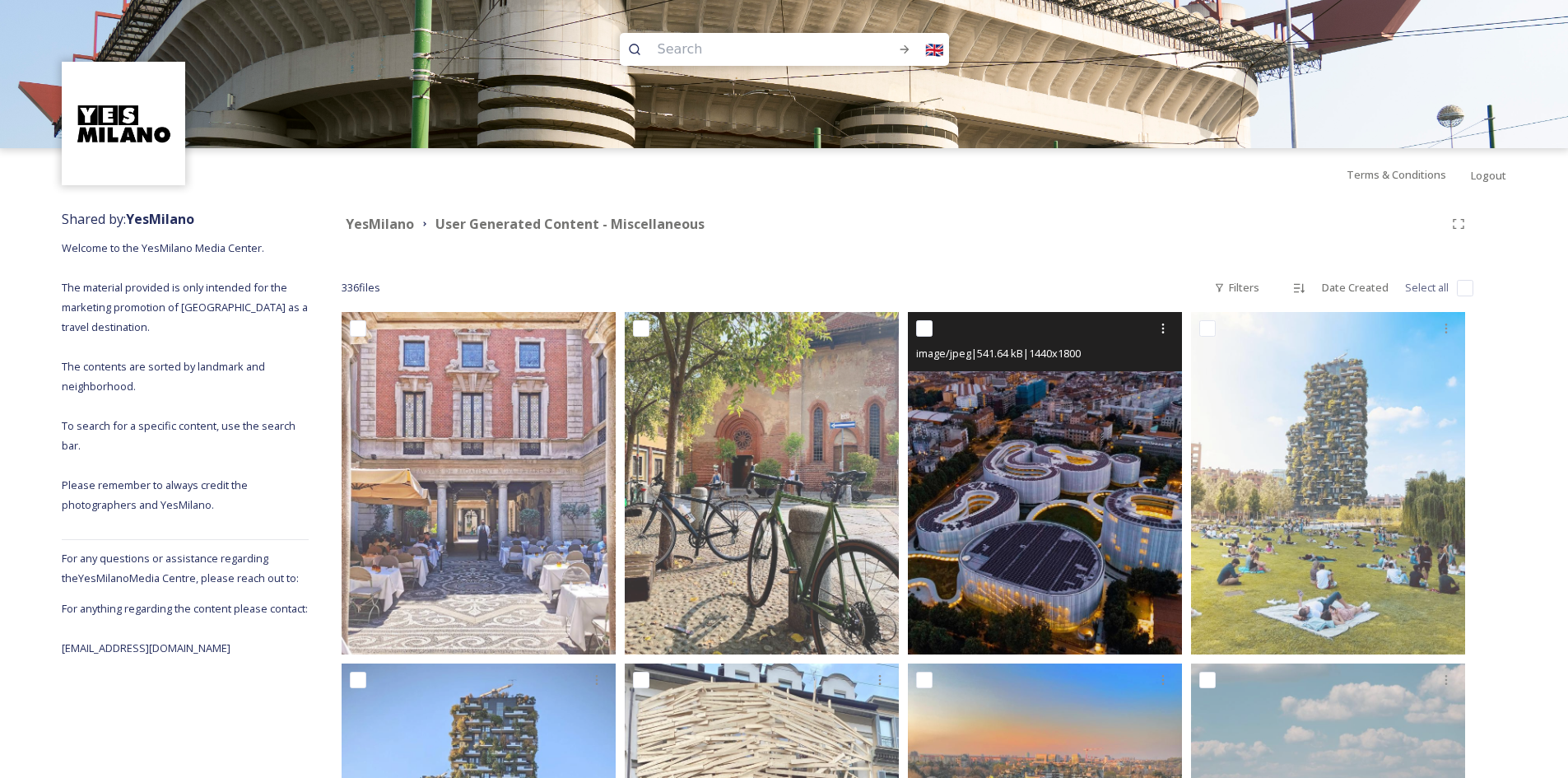
click at [1081, 466] on img at bounding box center [1044, 483] width 274 height 343
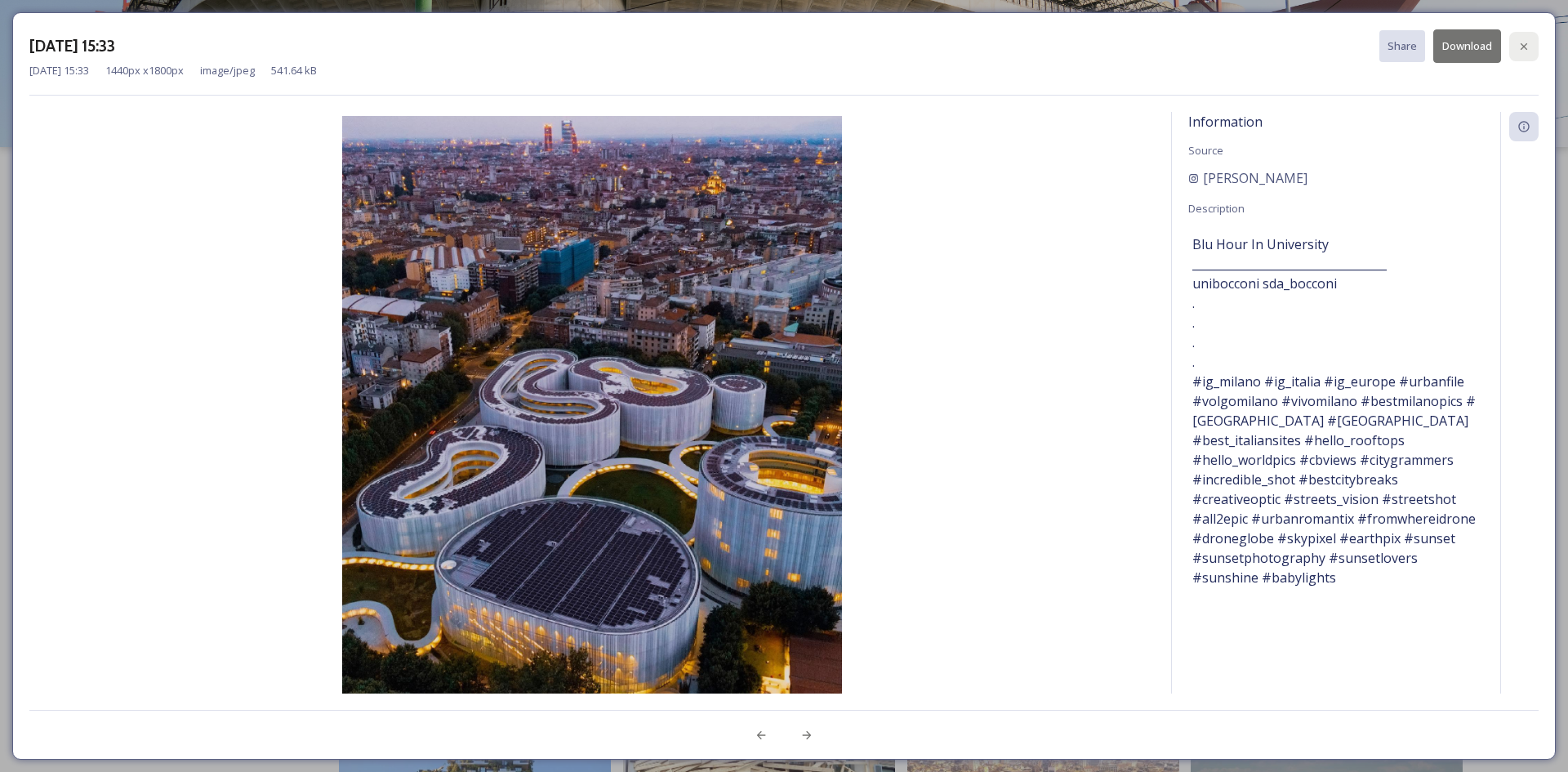
click at [1522, 42] on icon at bounding box center [1525, 47] width 13 height 13
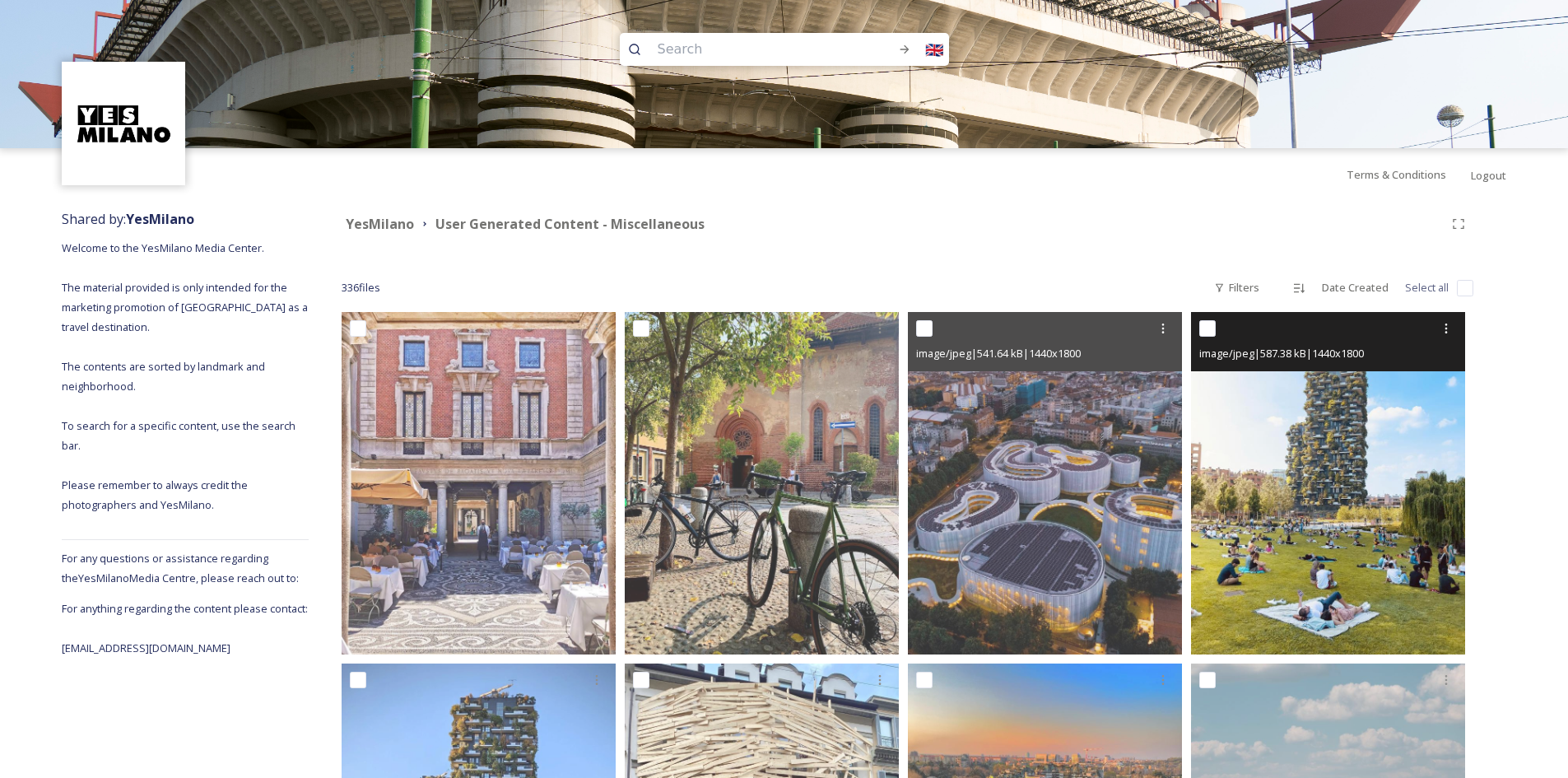
click at [1305, 473] on img at bounding box center [1328, 483] width 274 height 343
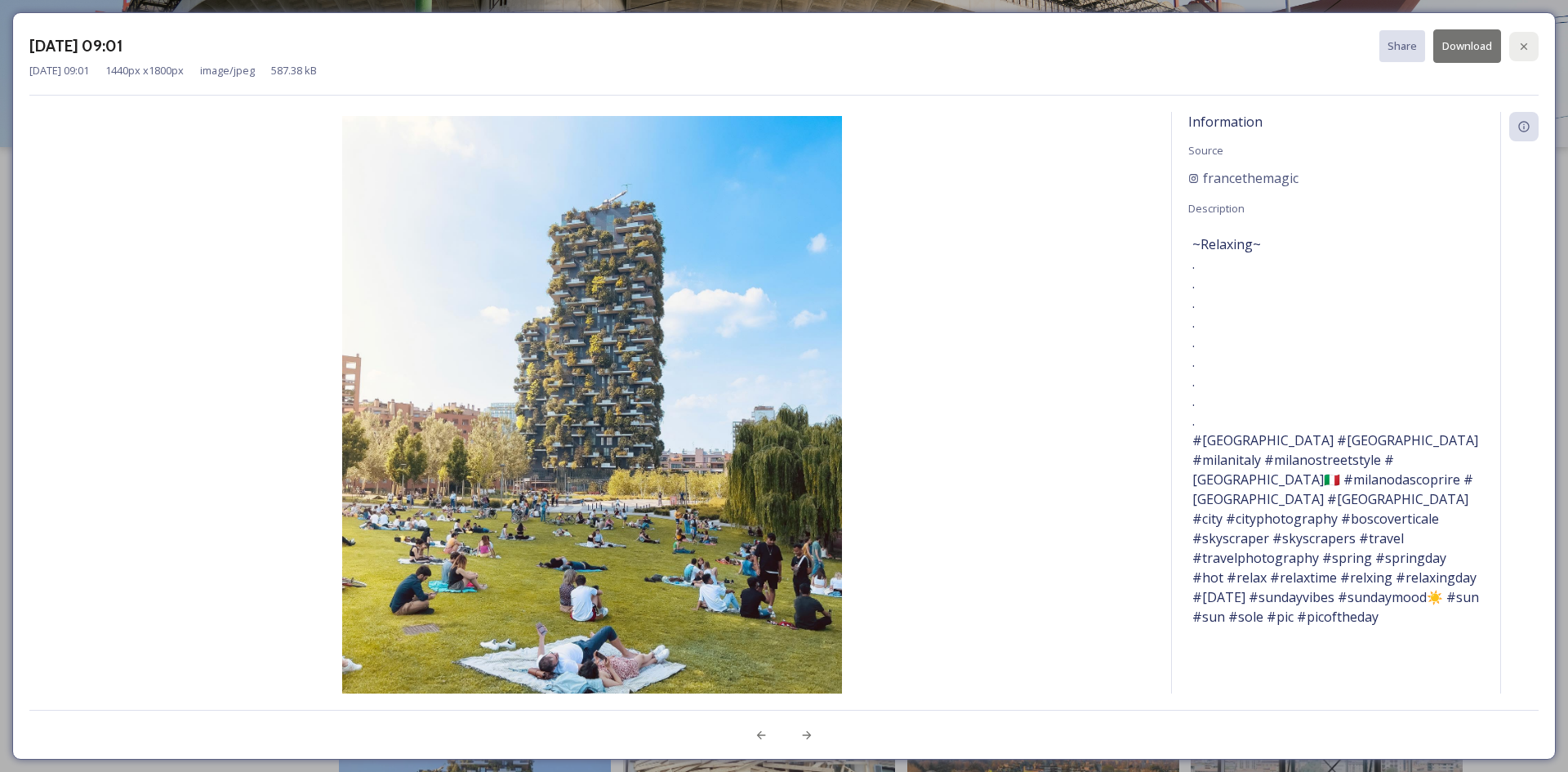
click at [1530, 38] on div at bounding box center [1524, 46] width 29 height 29
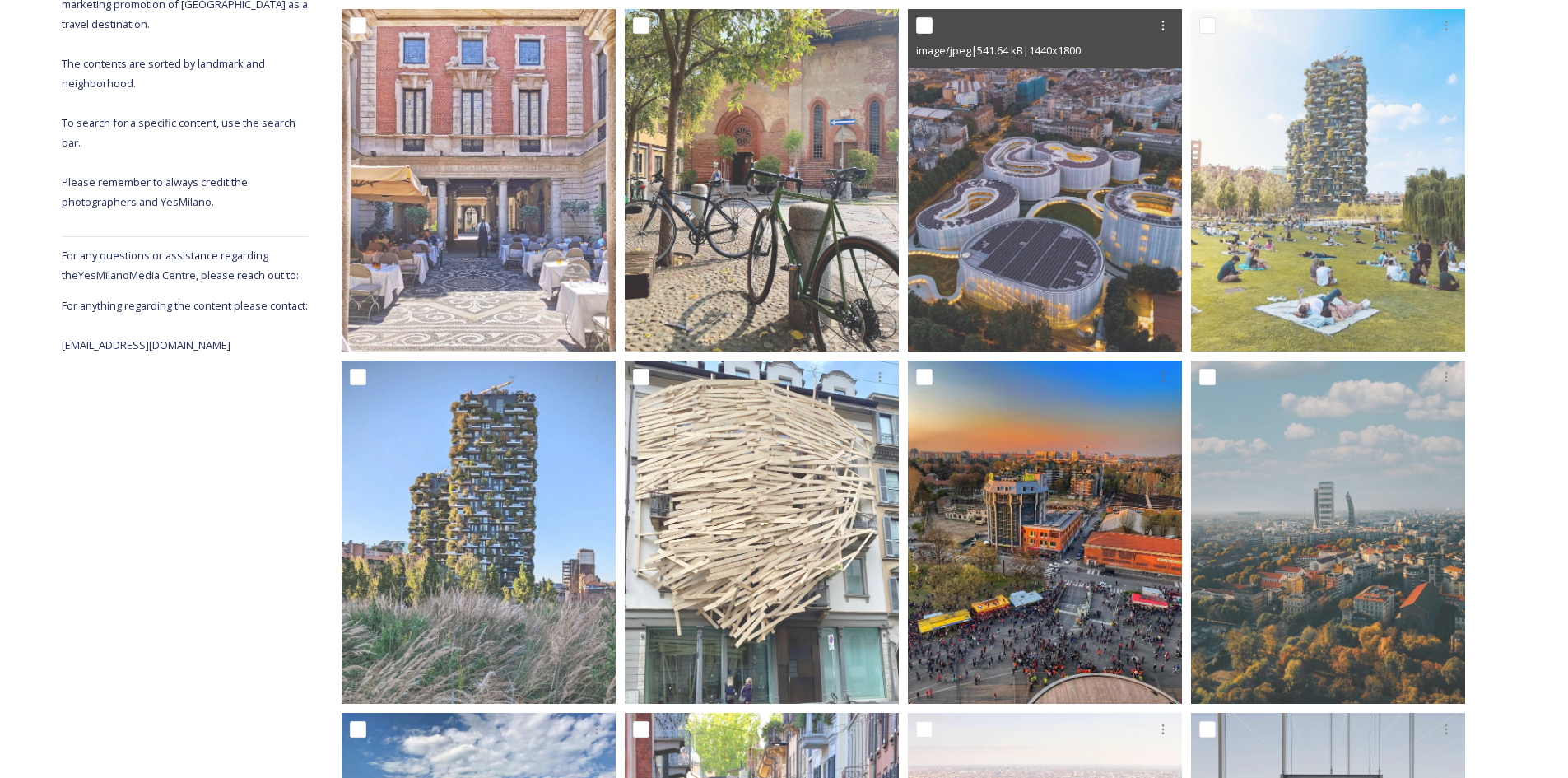
scroll to position [412, 0]
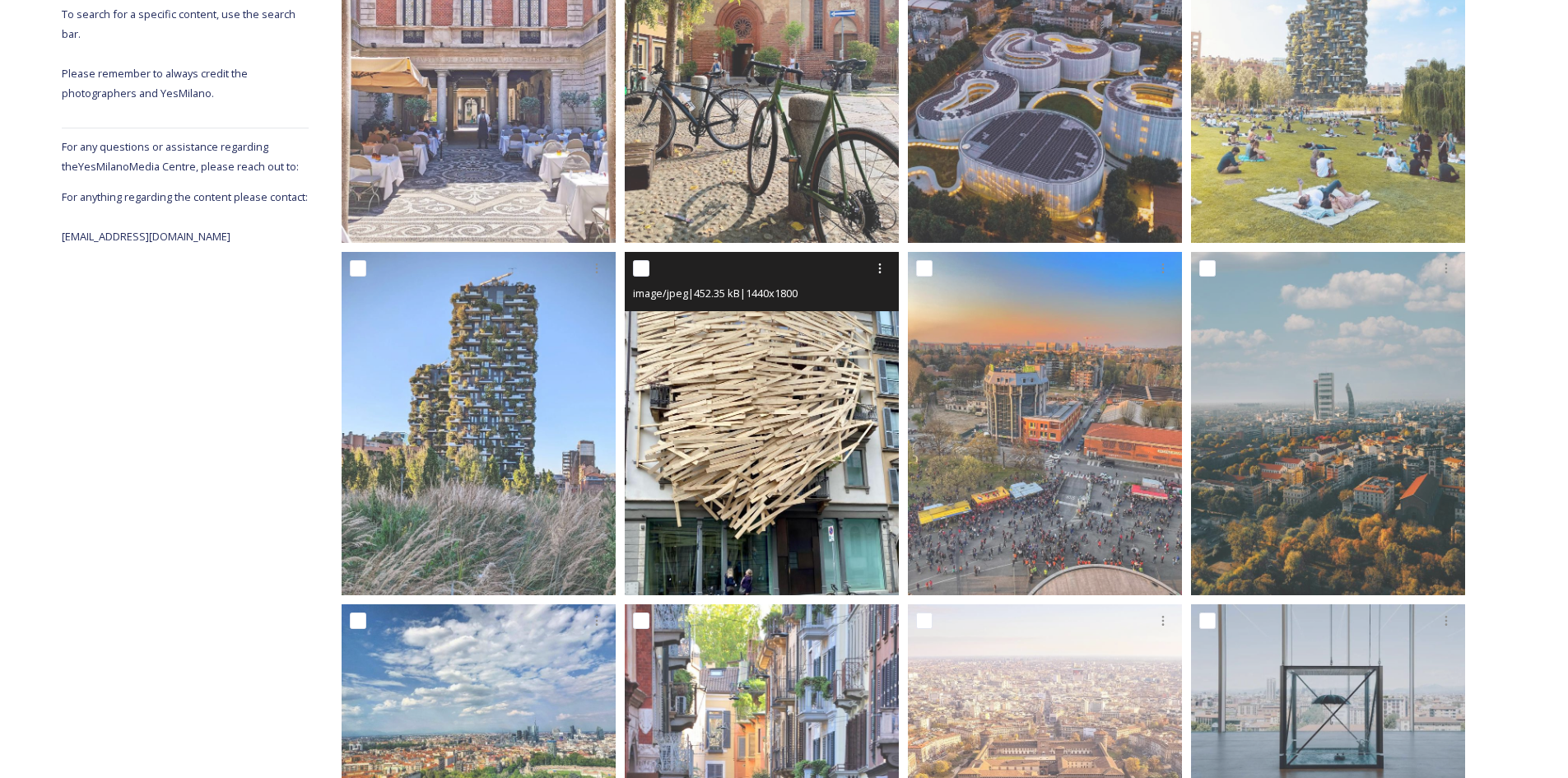
click at [843, 344] on img at bounding box center [762, 423] width 274 height 343
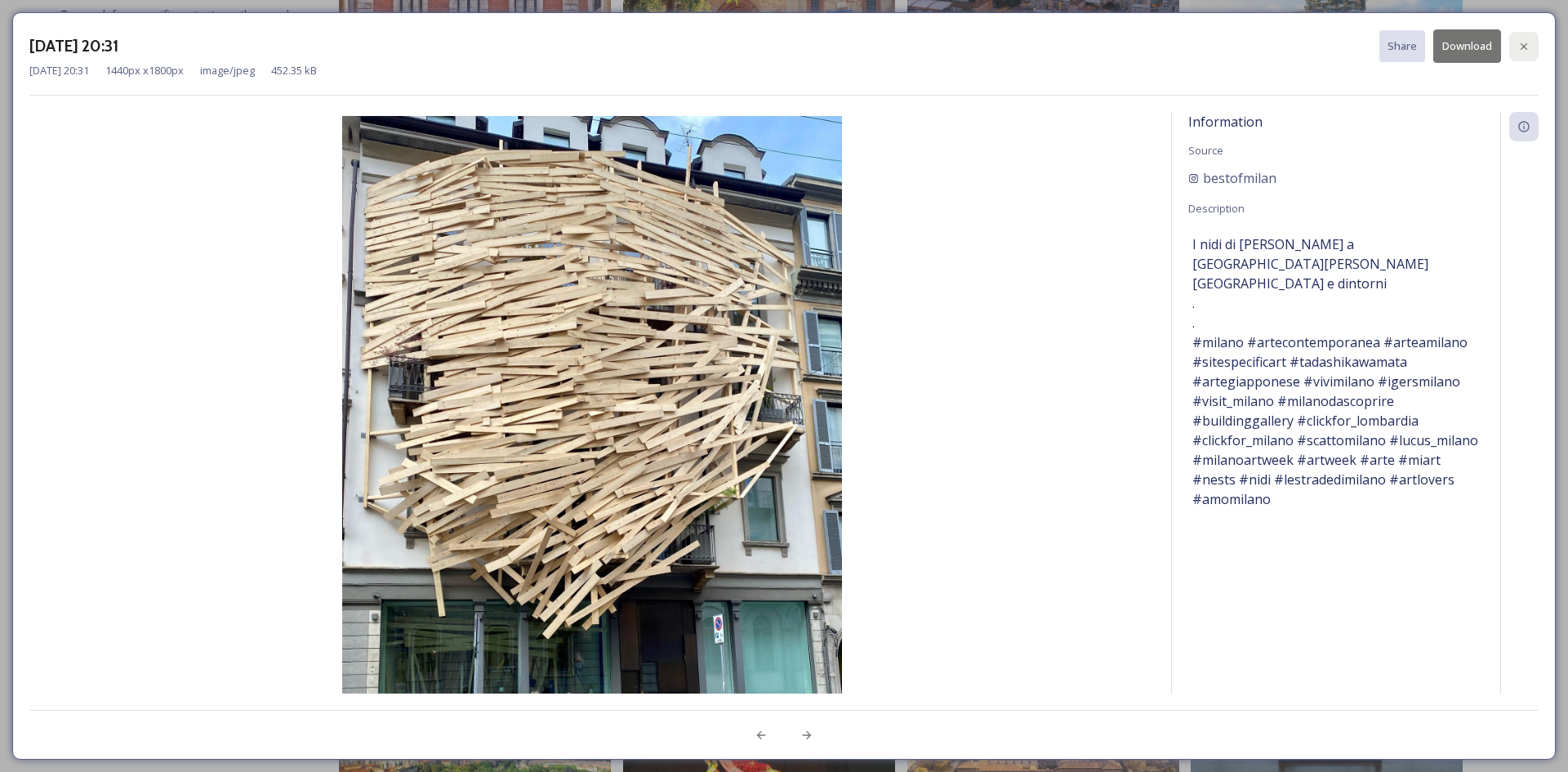
click at [1529, 41] on icon at bounding box center [1525, 47] width 13 height 13
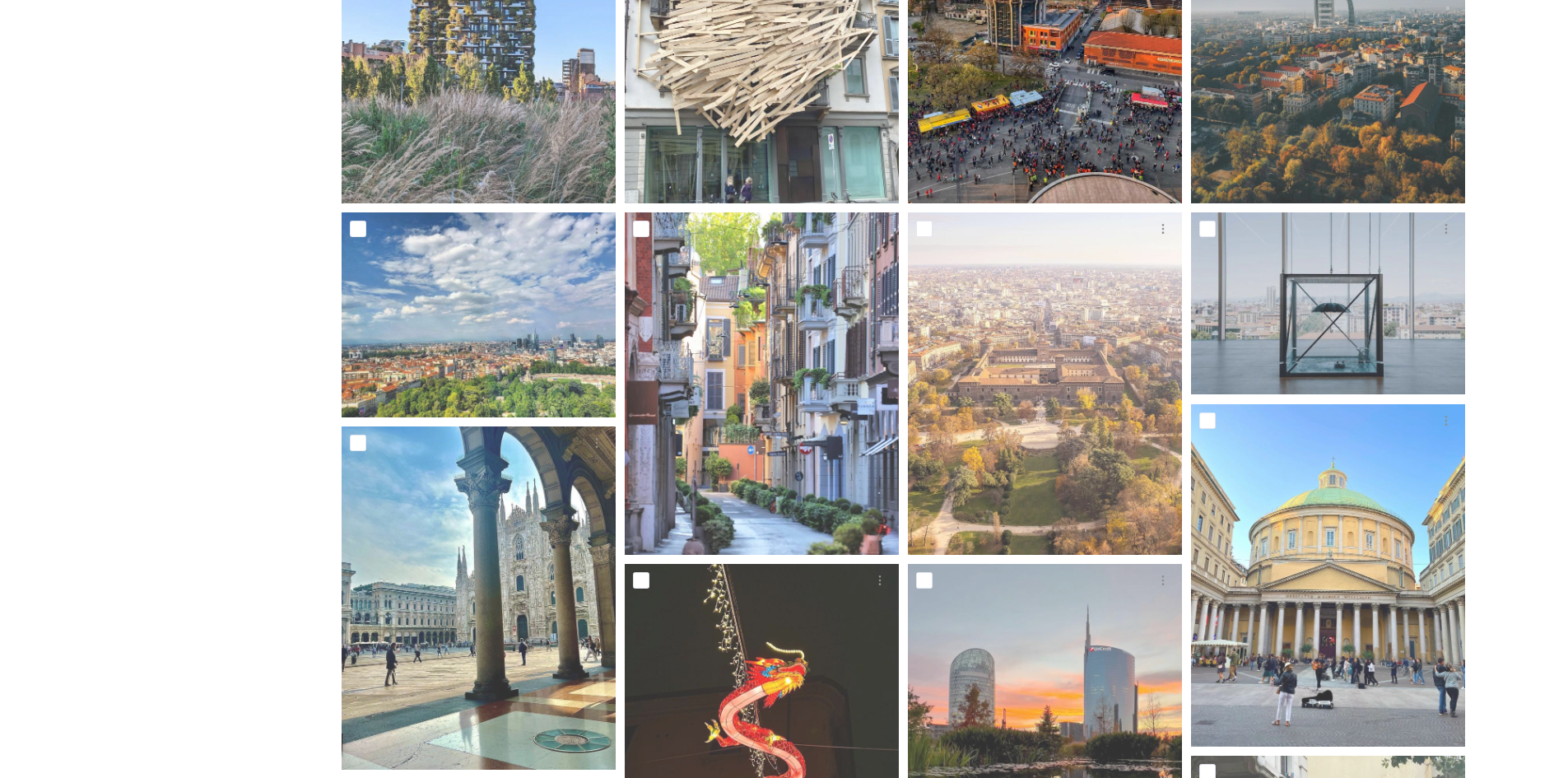
scroll to position [823, 0]
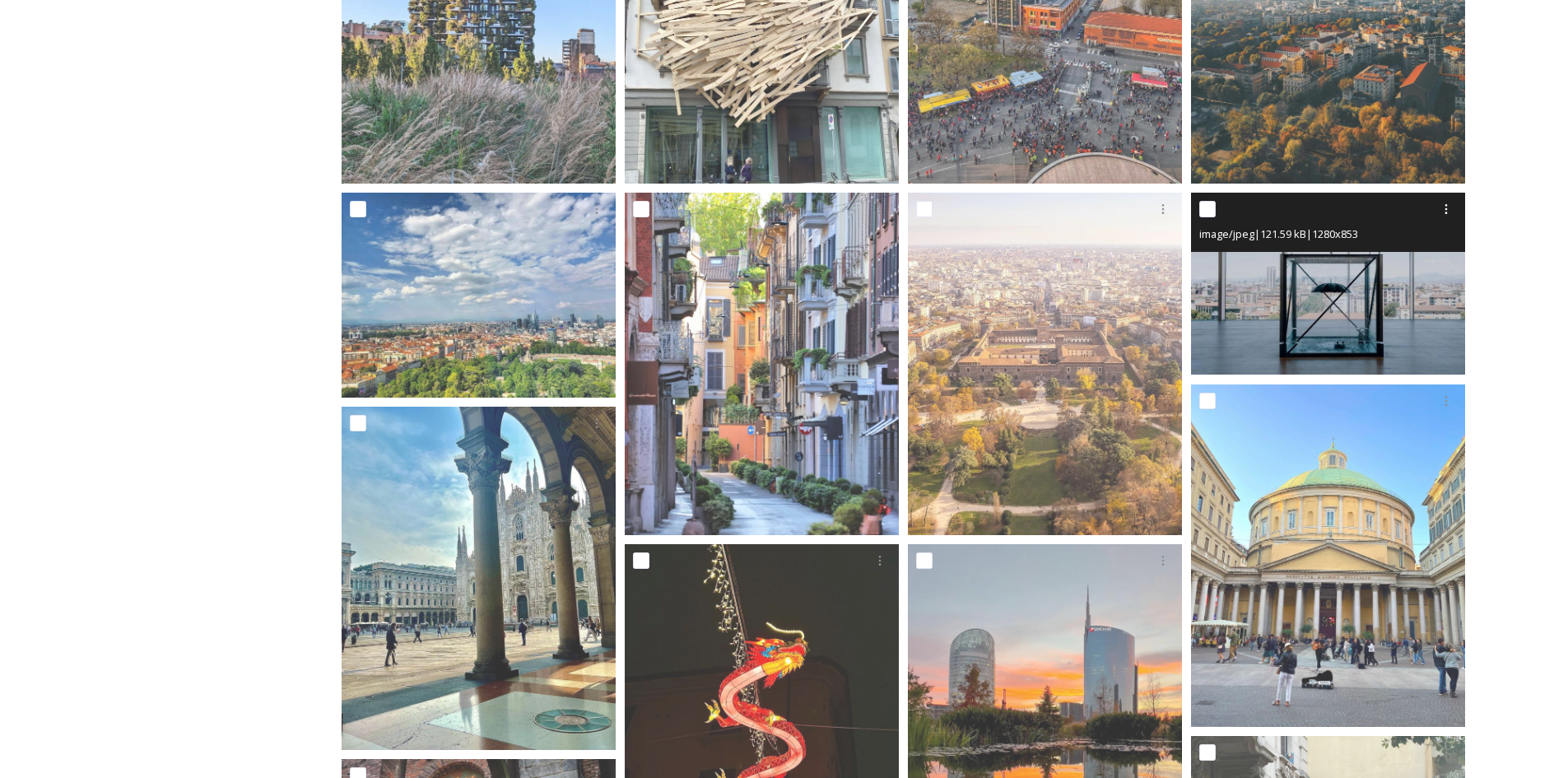
click at [1324, 288] on img at bounding box center [1328, 284] width 274 height 183
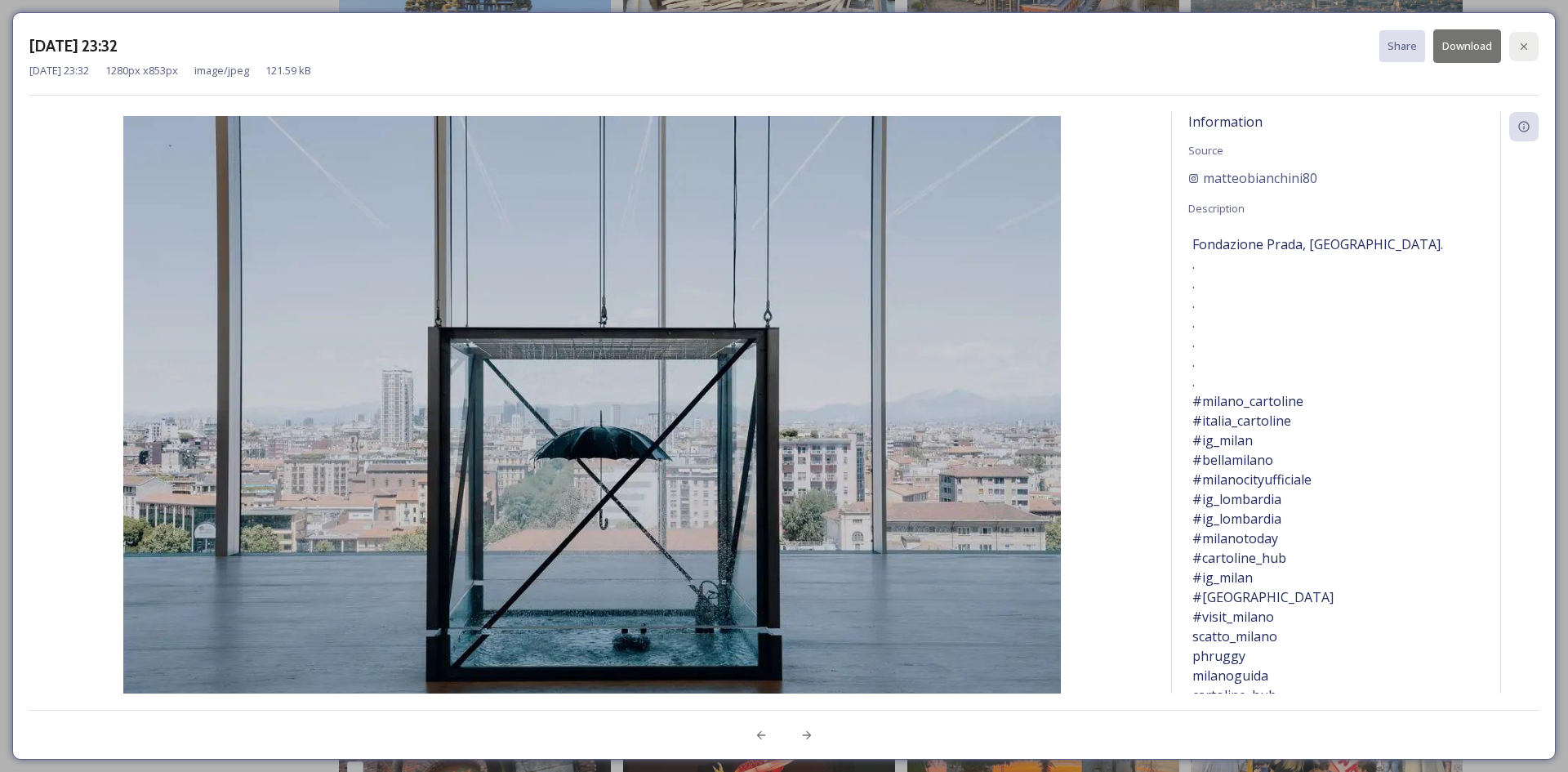
click at [1526, 40] on icon at bounding box center [1525, 47] width 13 height 13
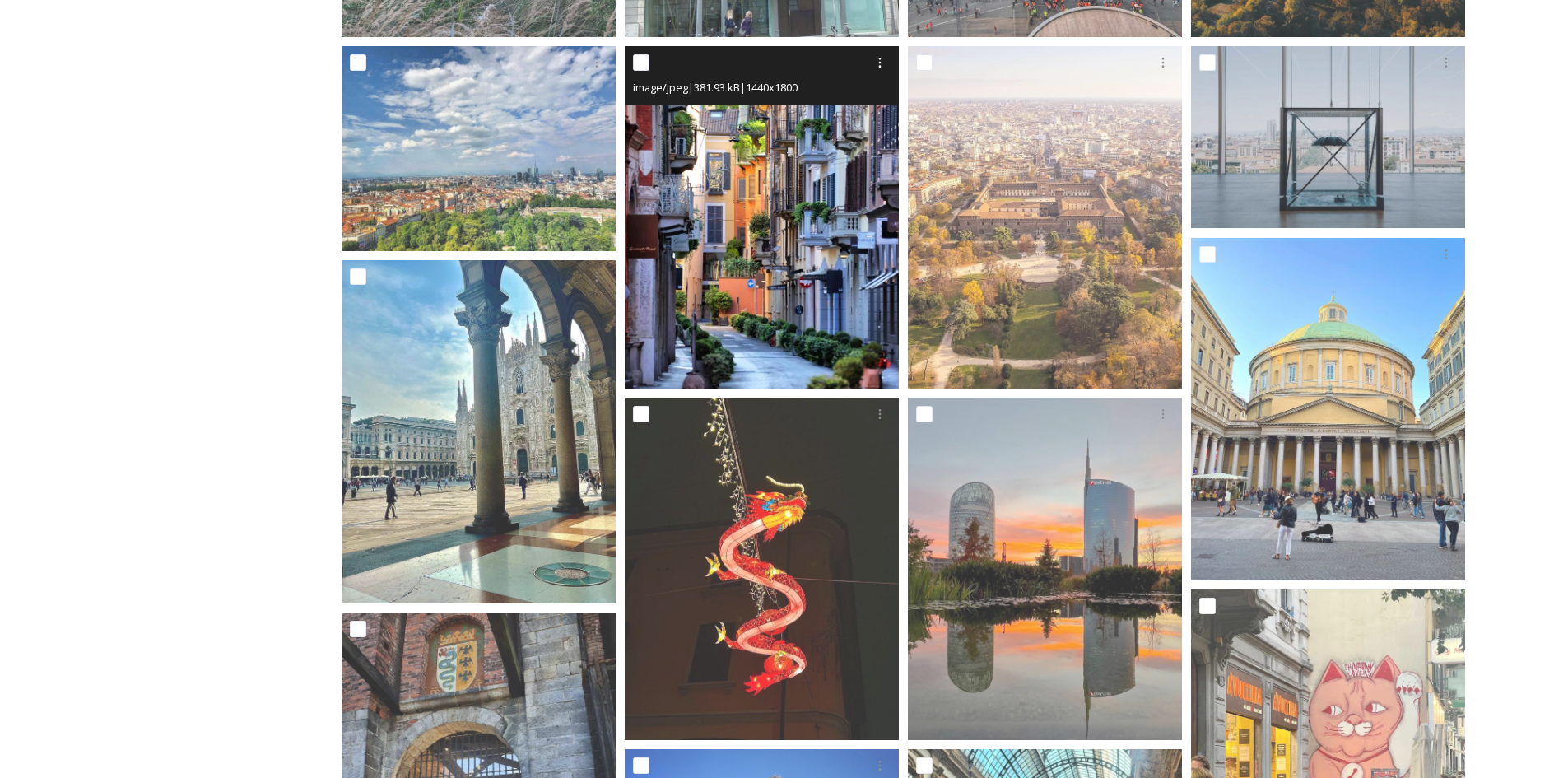
scroll to position [1235, 0]
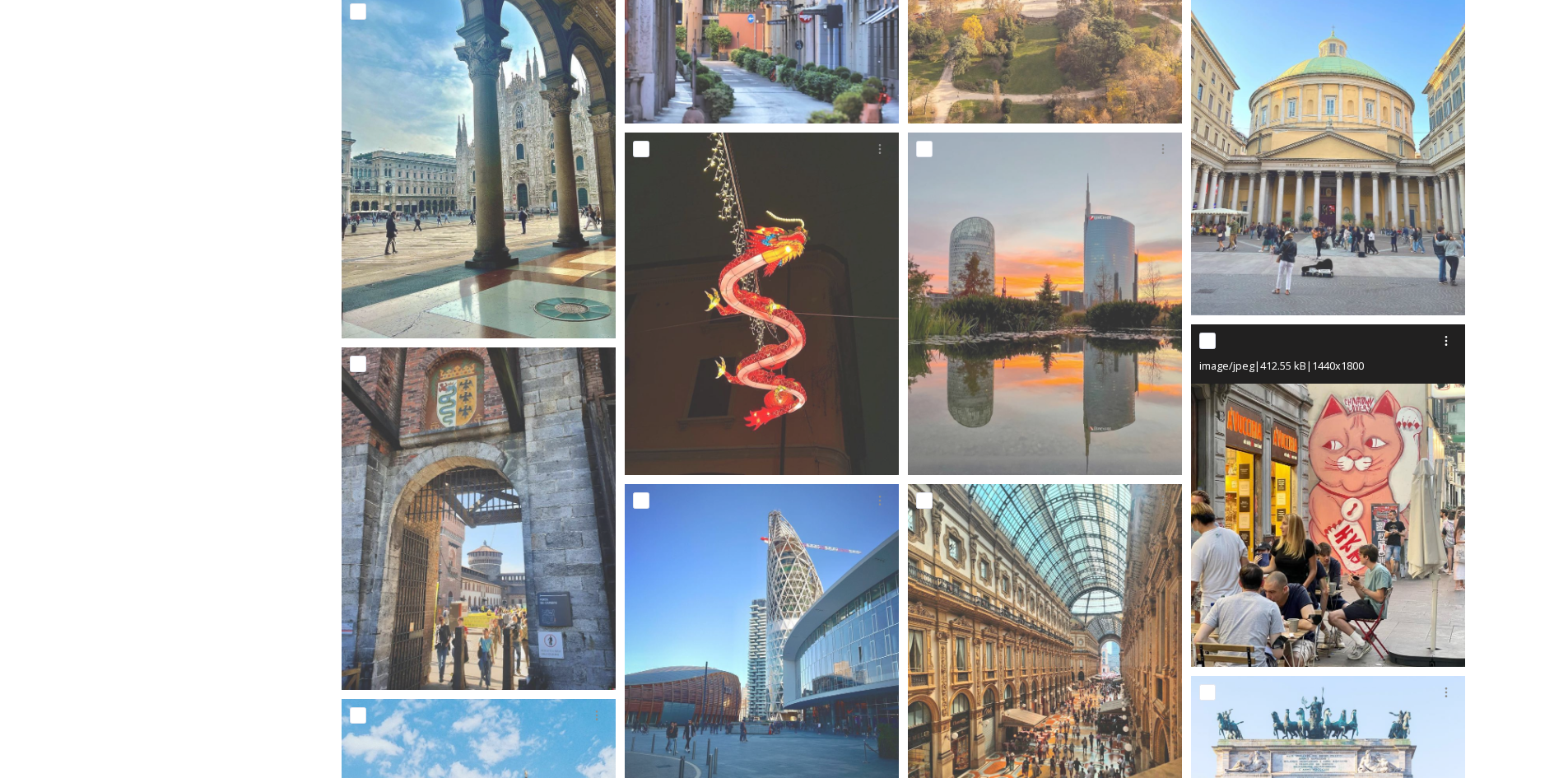
click at [1296, 458] on img at bounding box center [1328, 495] width 274 height 343
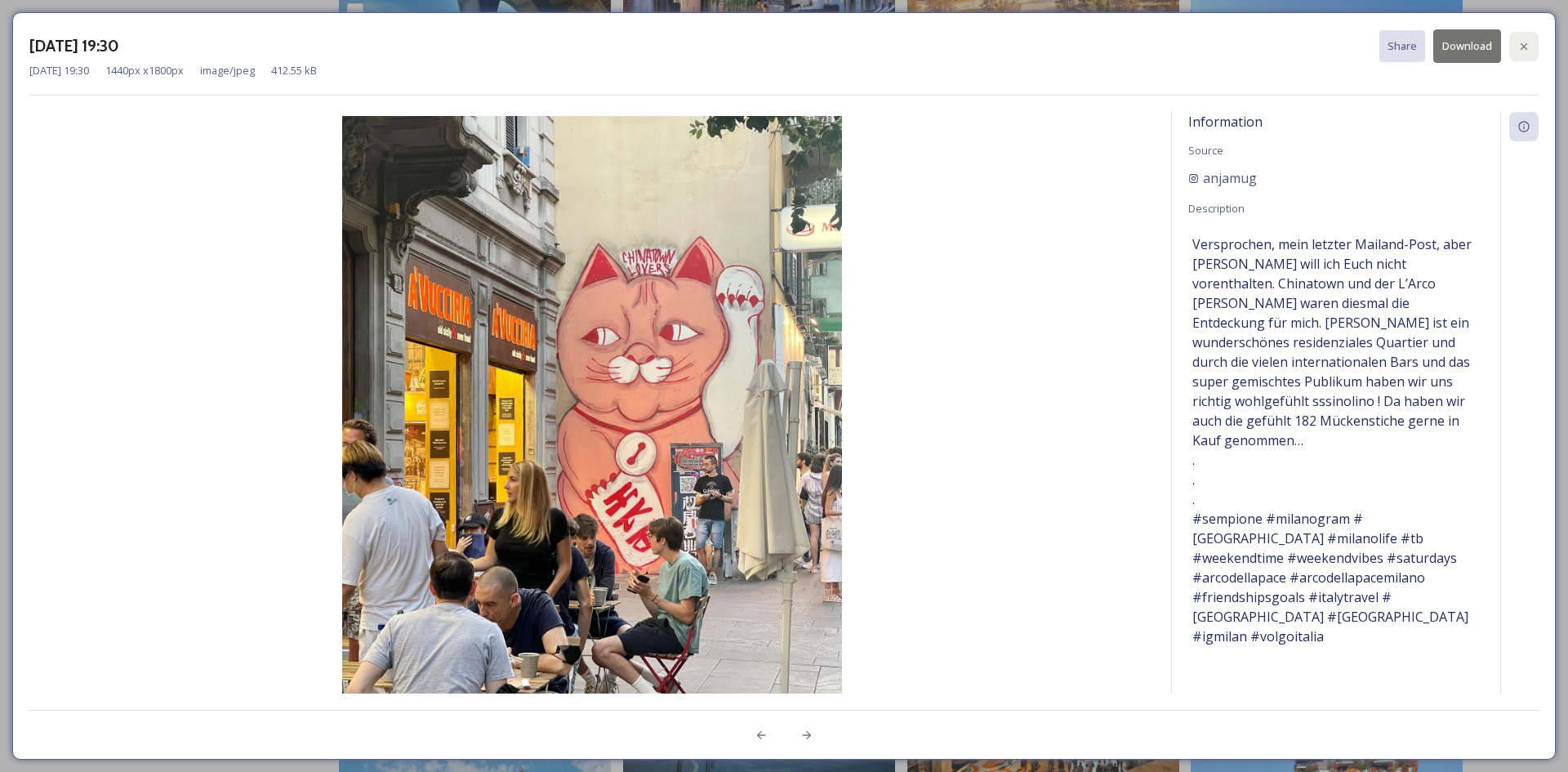
click at [1529, 46] on icon at bounding box center [1525, 47] width 13 height 13
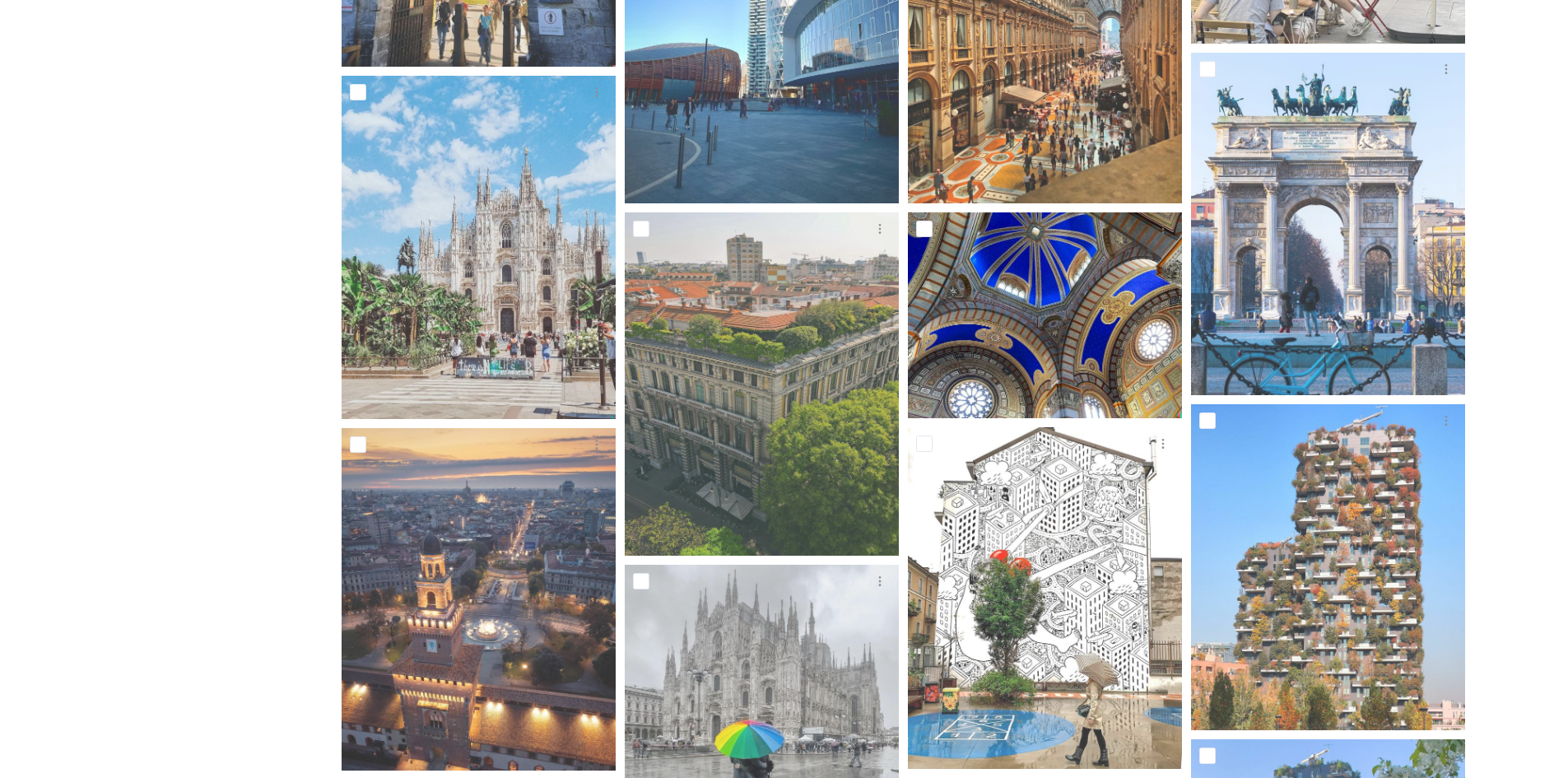
scroll to position [2140, 0]
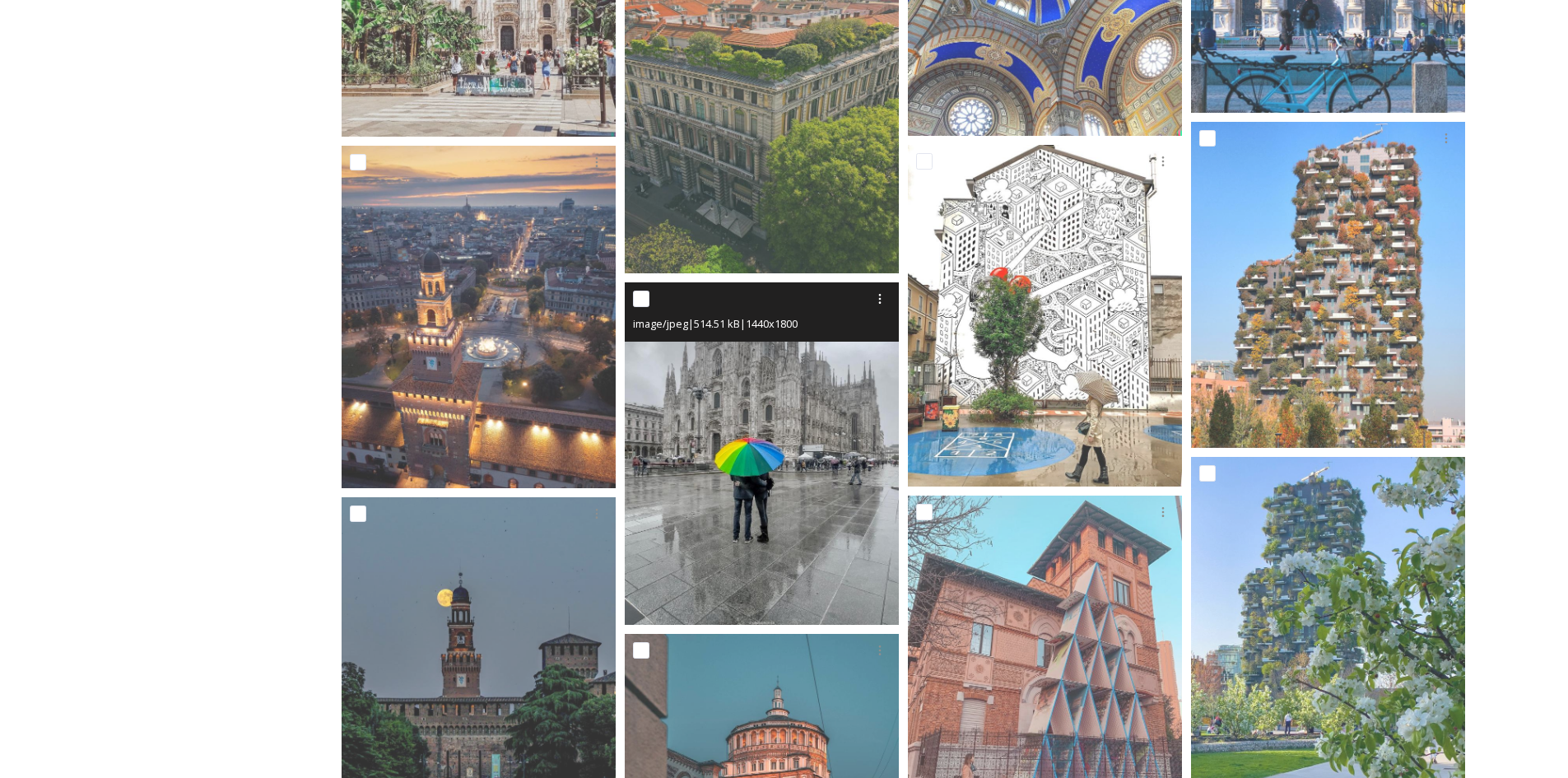
click at [777, 489] on img at bounding box center [762, 453] width 274 height 343
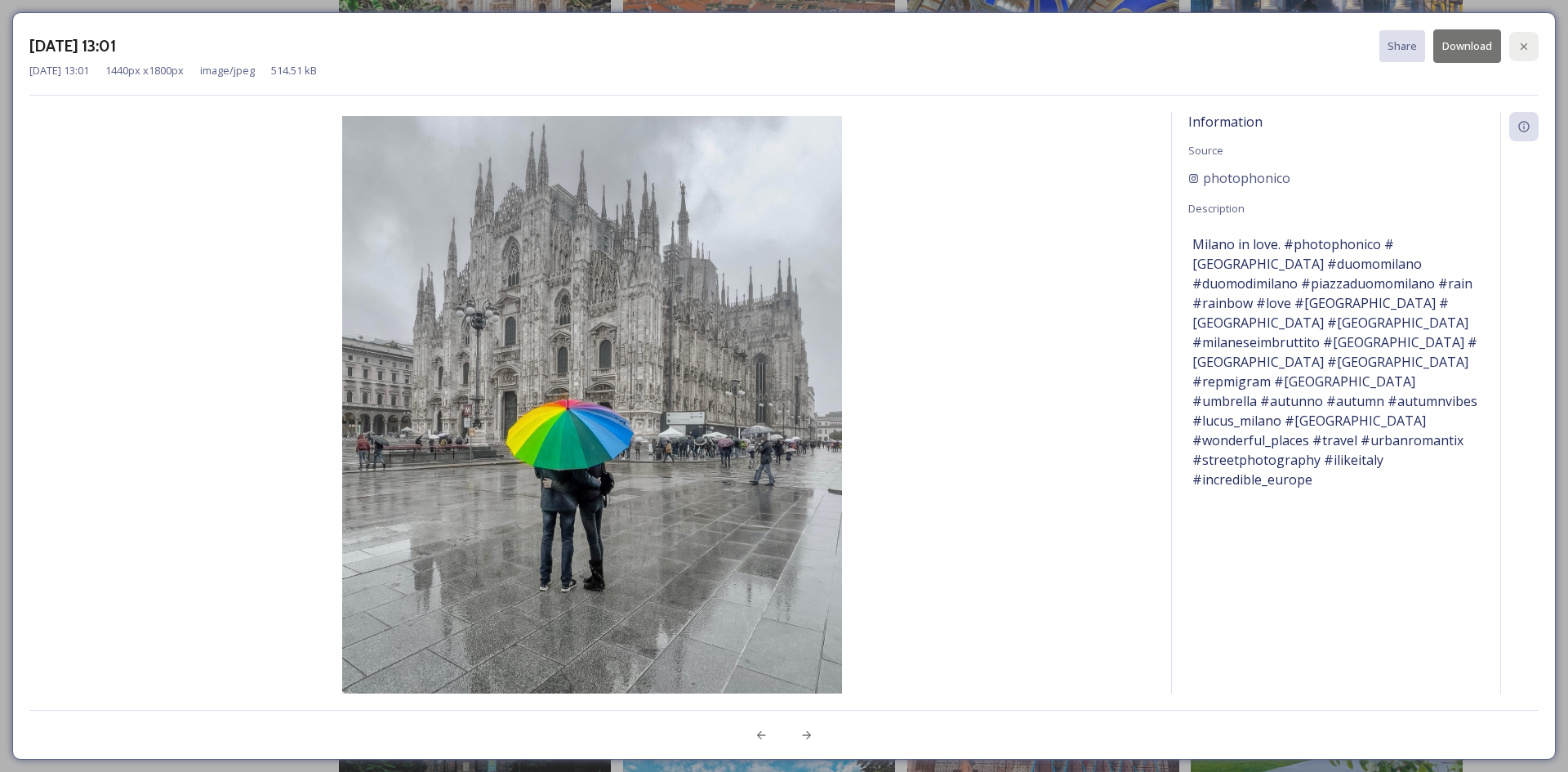
click at [1533, 46] on div at bounding box center [1524, 46] width 29 height 29
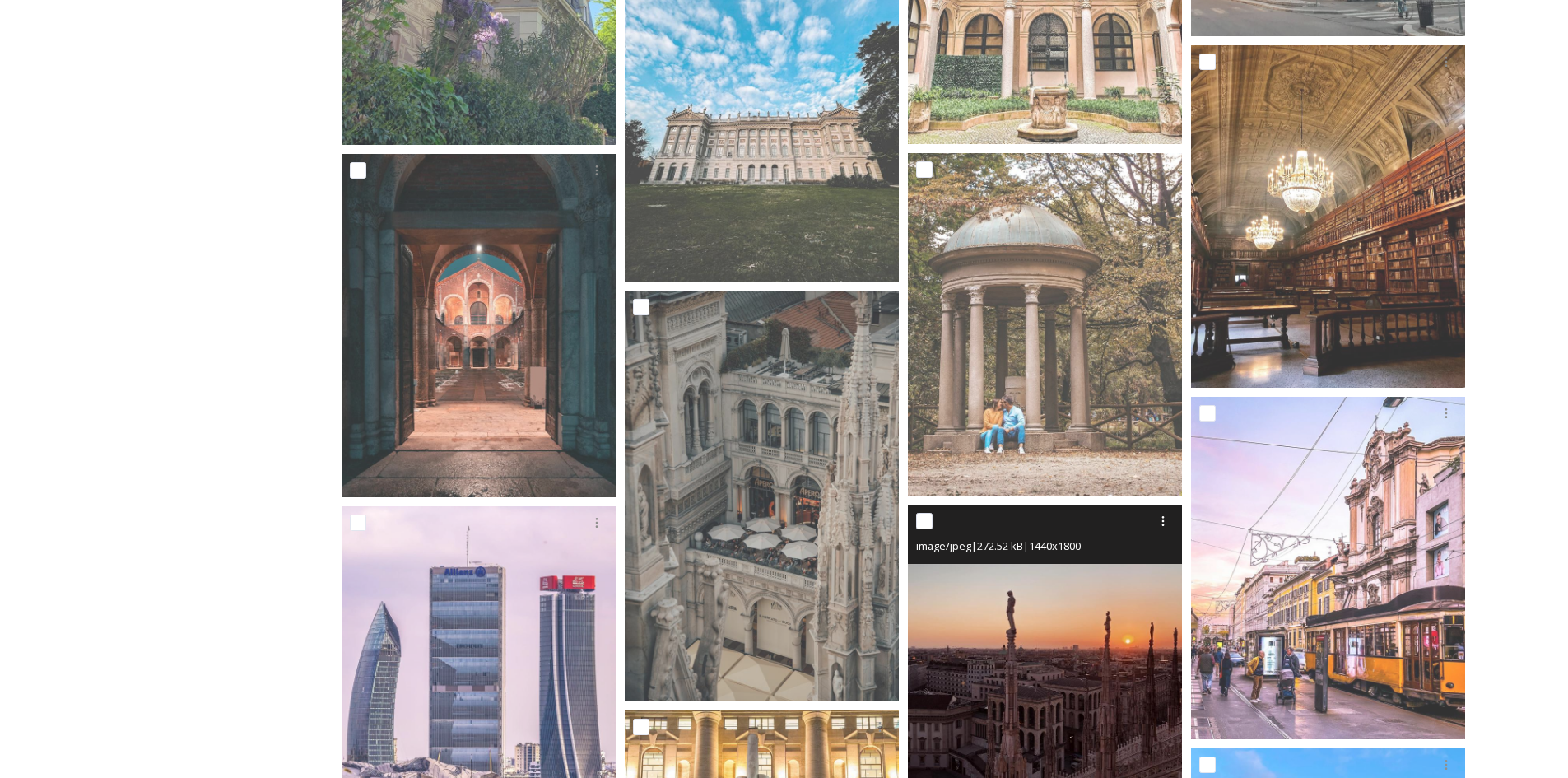
scroll to position [3376, 0]
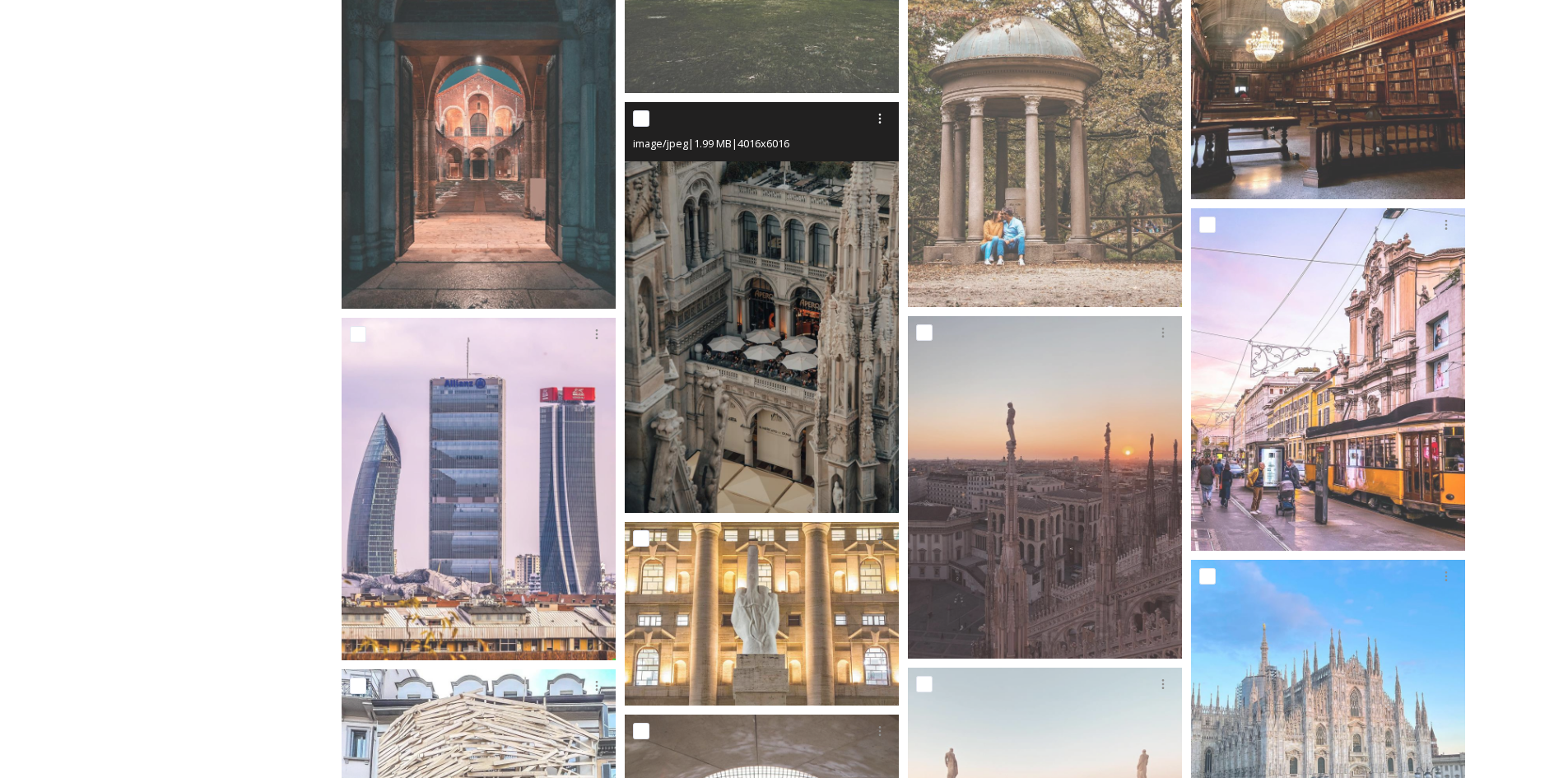
click at [848, 252] on img at bounding box center [762, 308] width 274 height 411
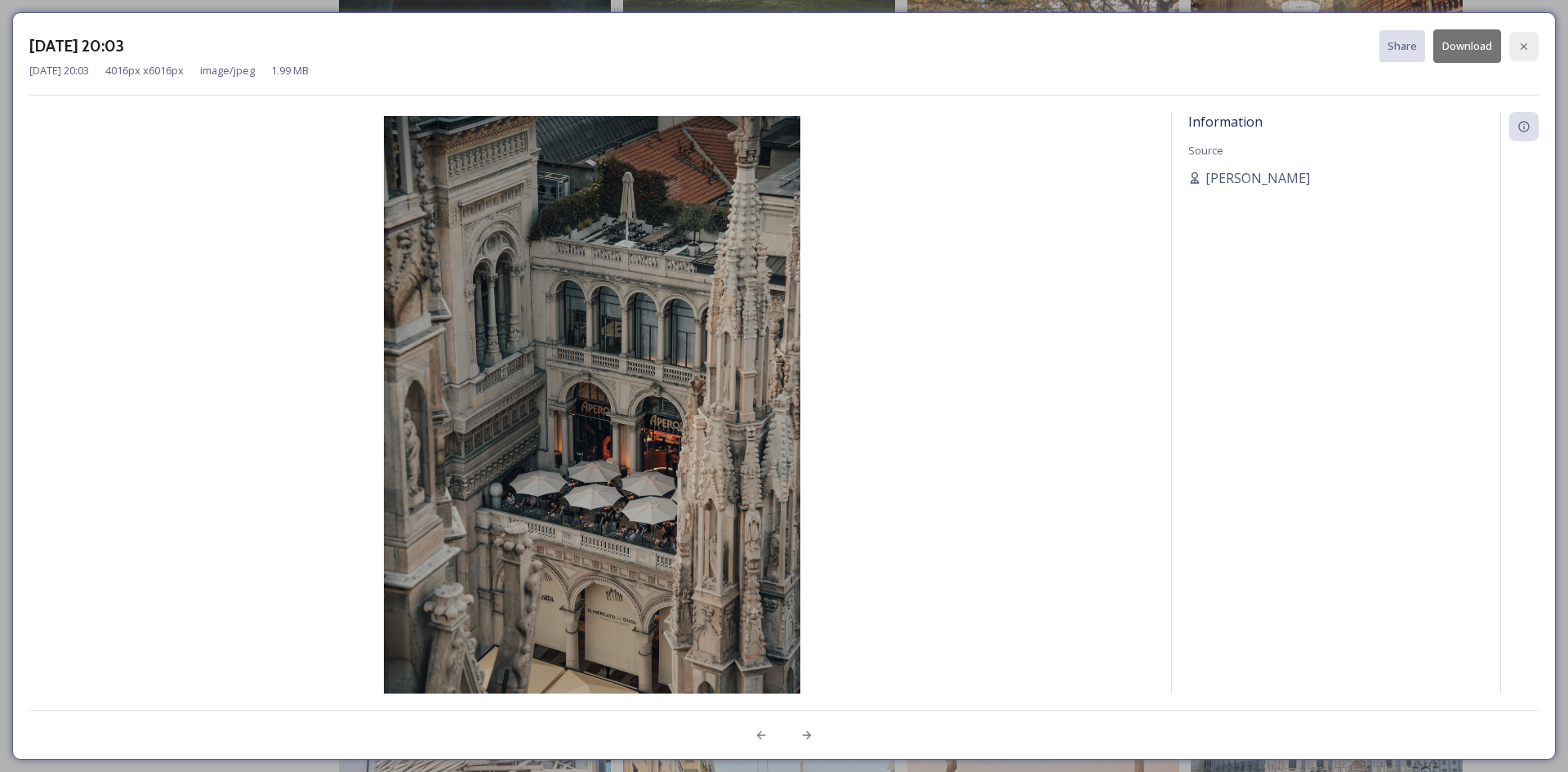
click at [1518, 46] on icon at bounding box center [1525, 47] width 13 height 13
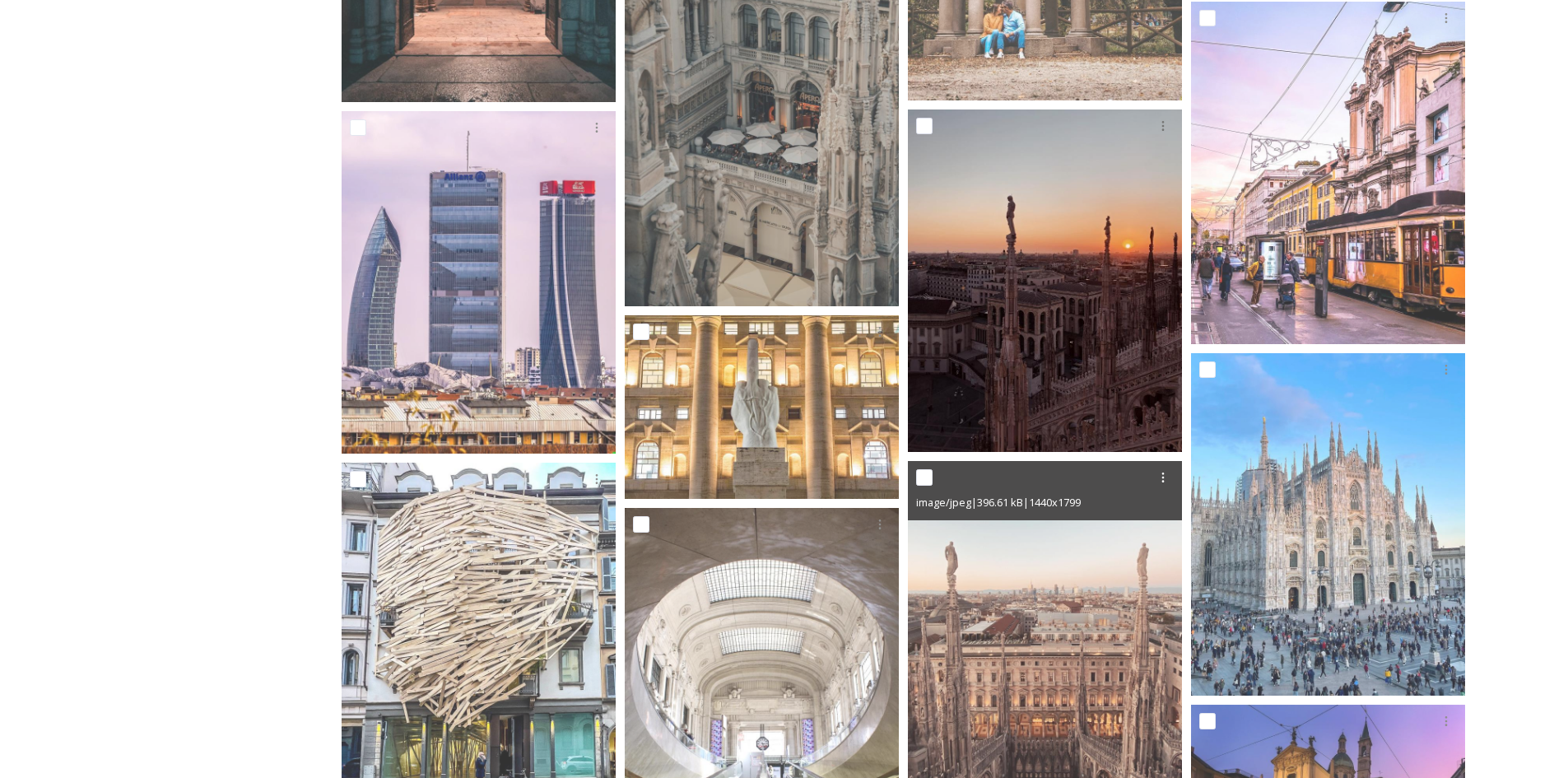
scroll to position [3870, 0]
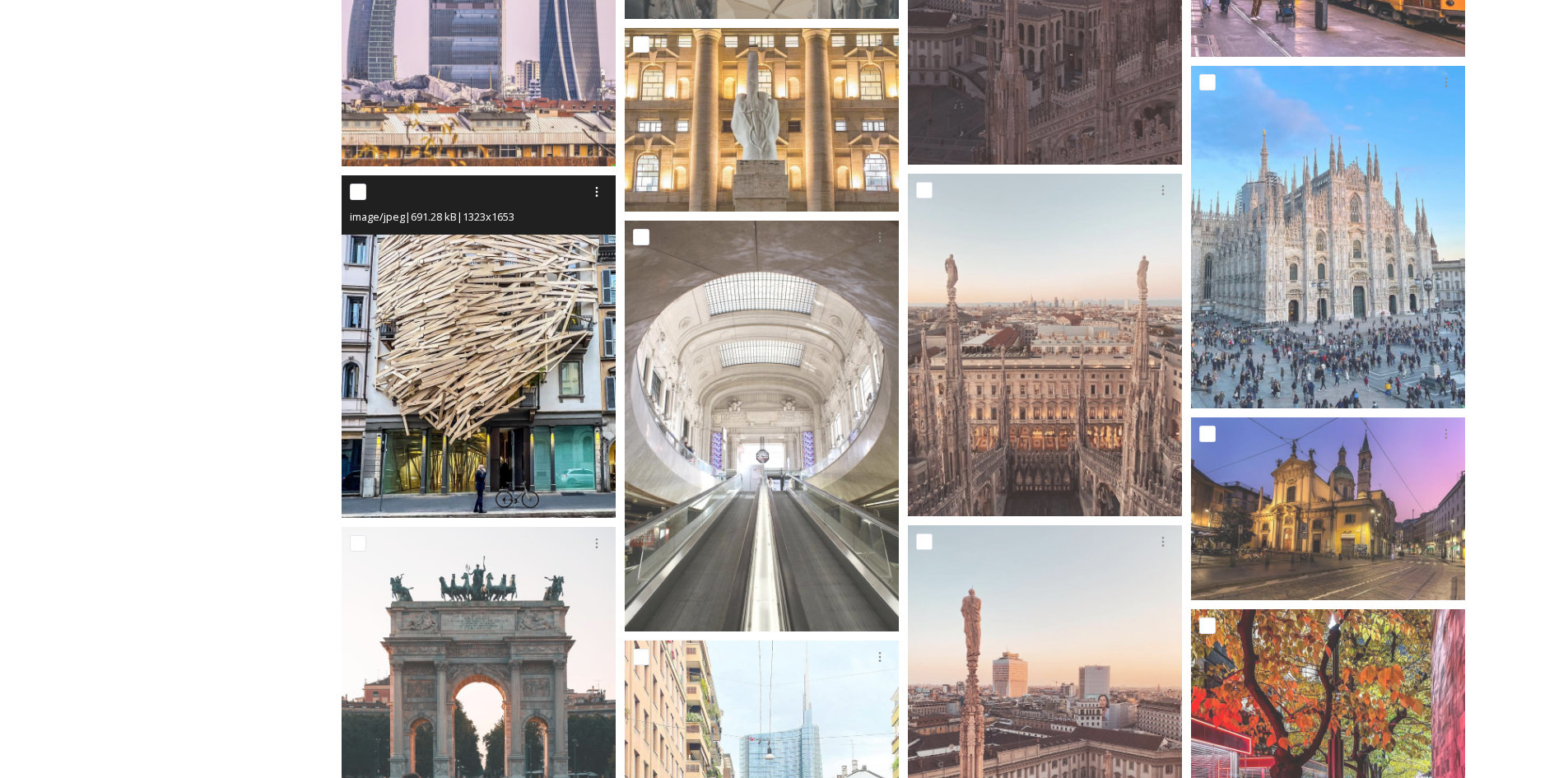
click at [571, 388] on img at bounding box center [479, 346] width 274 height 343
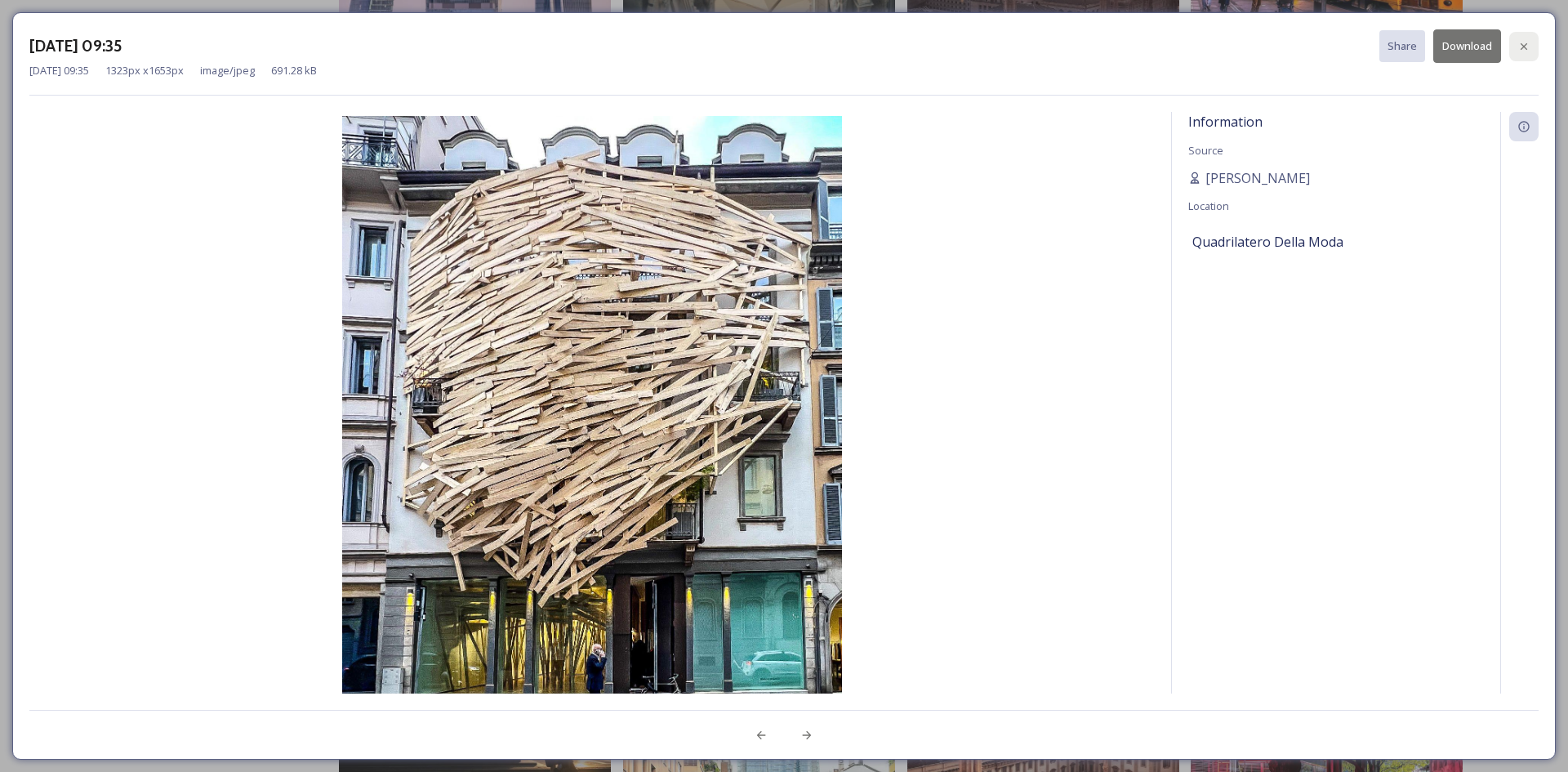
click at [1537, 51] on div at bounding box center [1524, 46] width 29 height 29
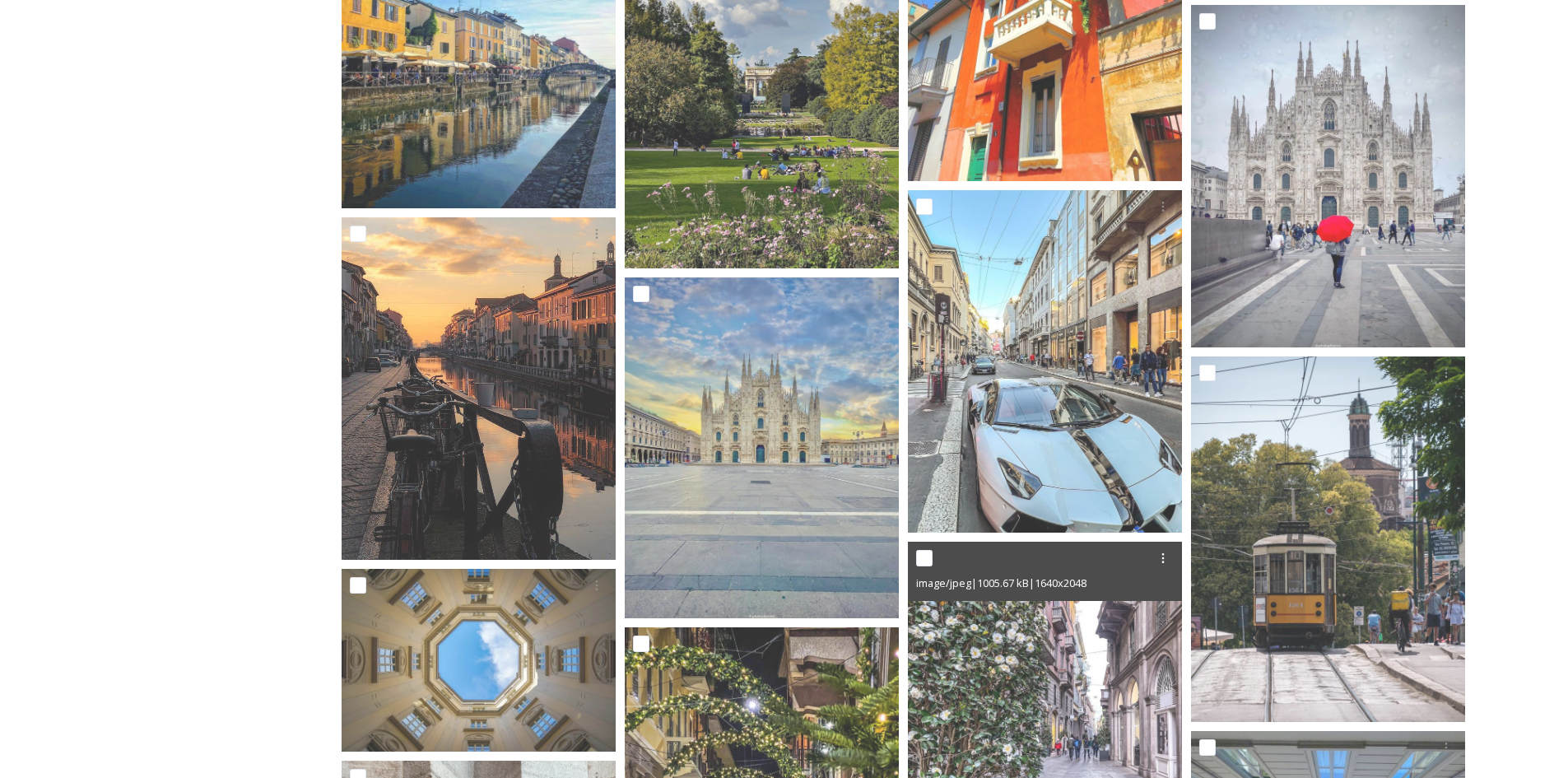
scroll to position [7985, 0]
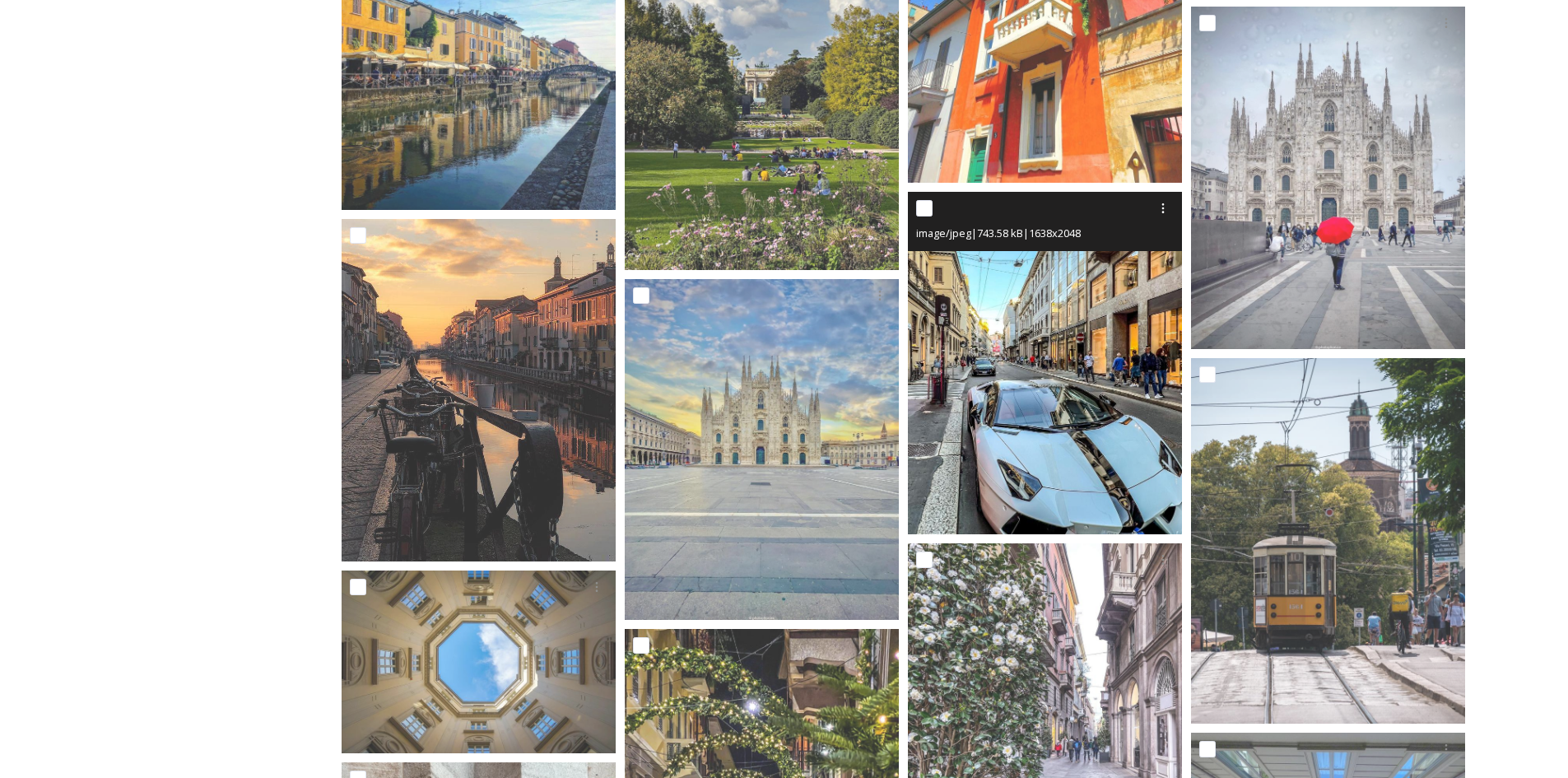
click at [1108, 380] on img at bounding box center [1044, 363] width 274 height 343
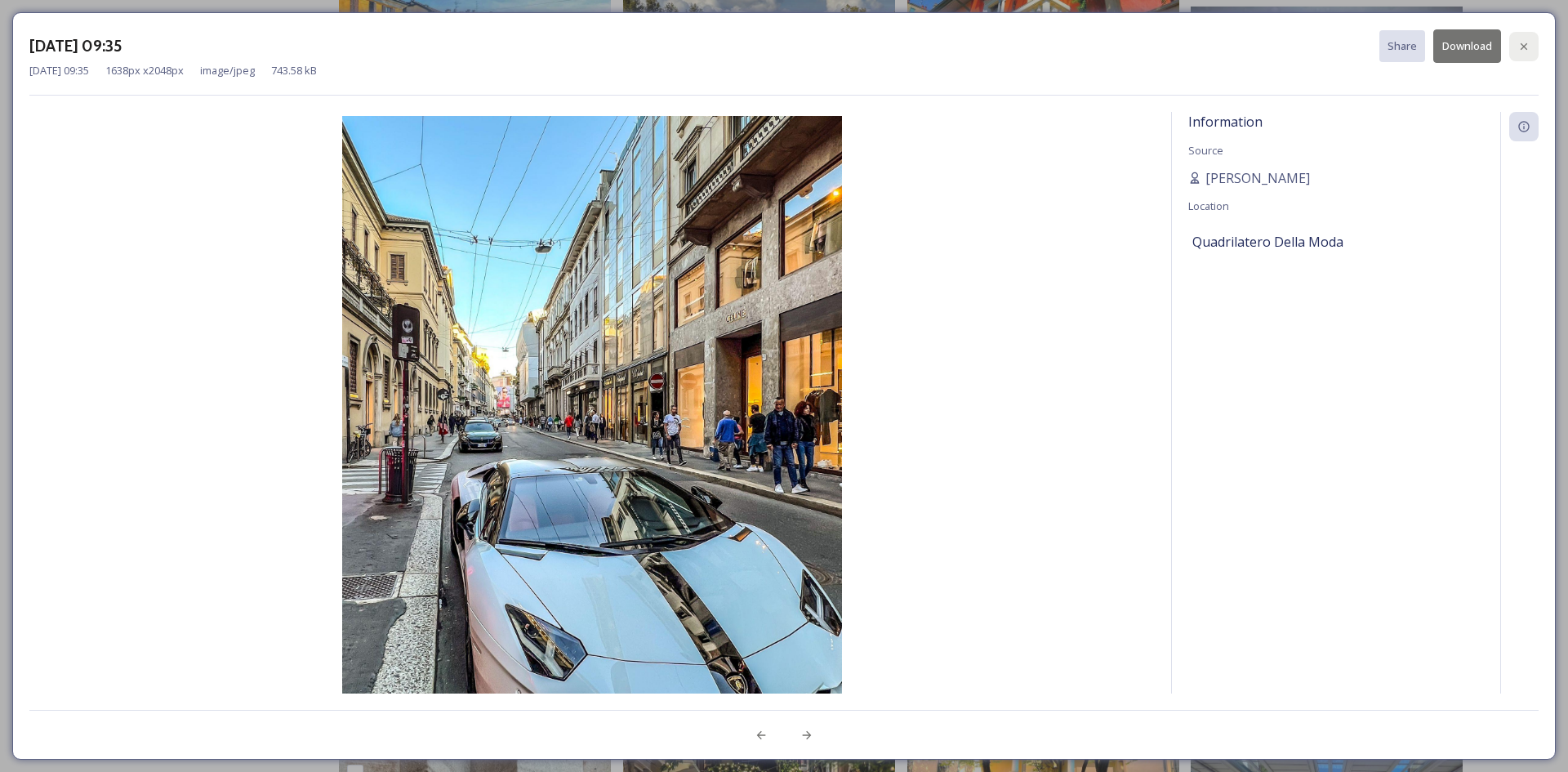
click at [1528, 54] on div at bounding box center [1524, 46] width 29 height 29
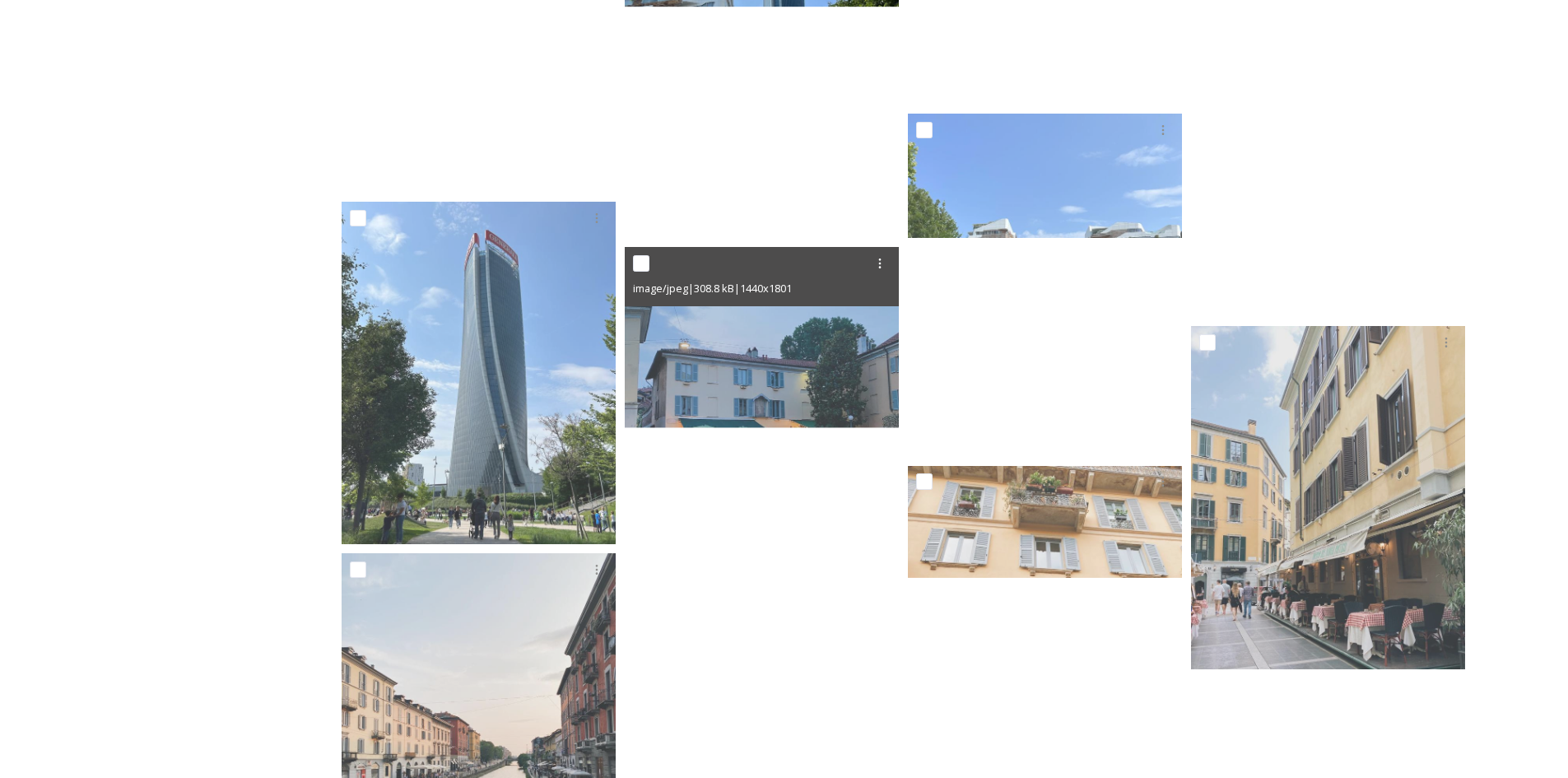
scroll to position [27416, 0]
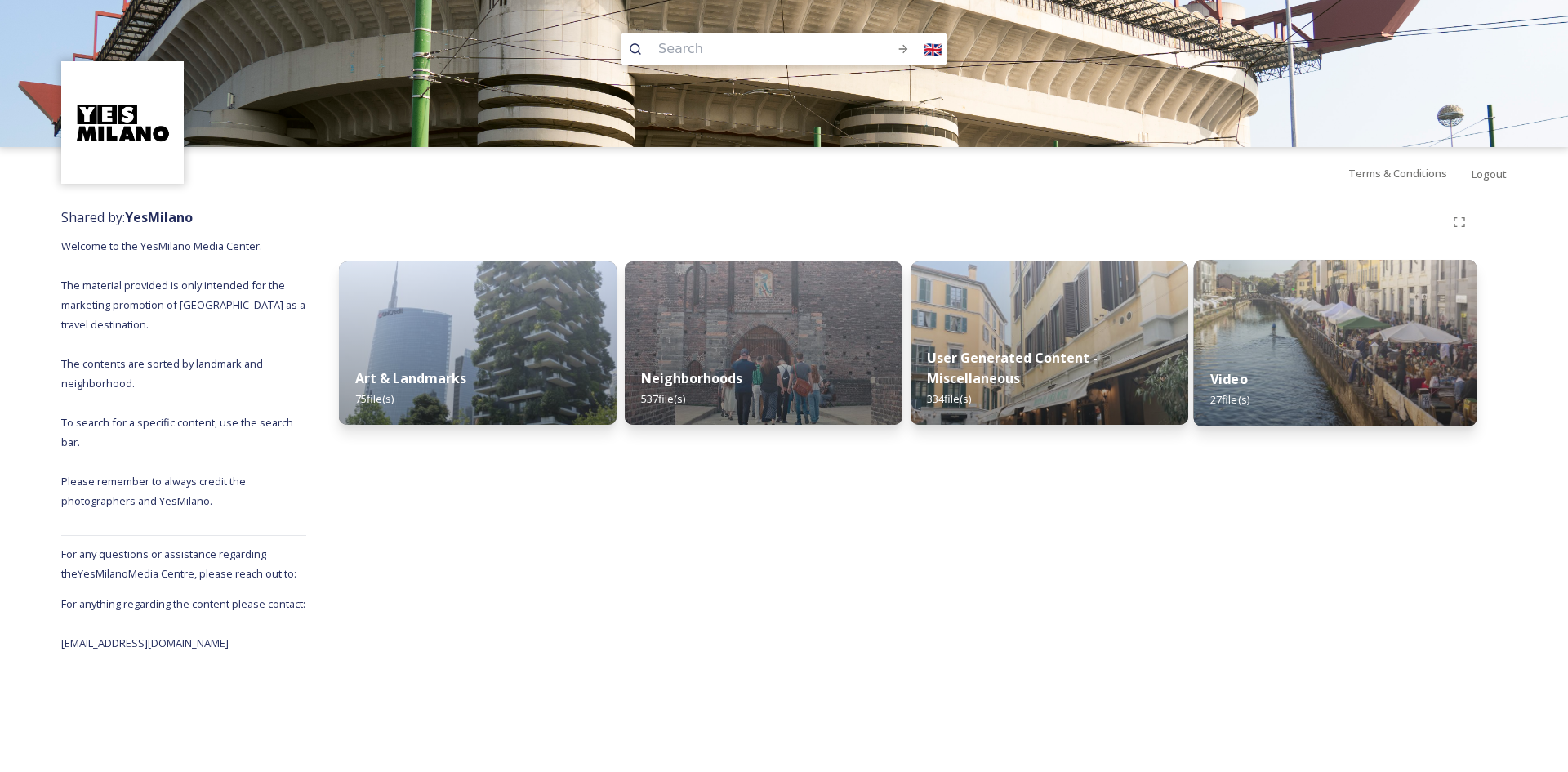
click at [1280, 302] on img at bounding box center [1336, 343] width 283 height 166
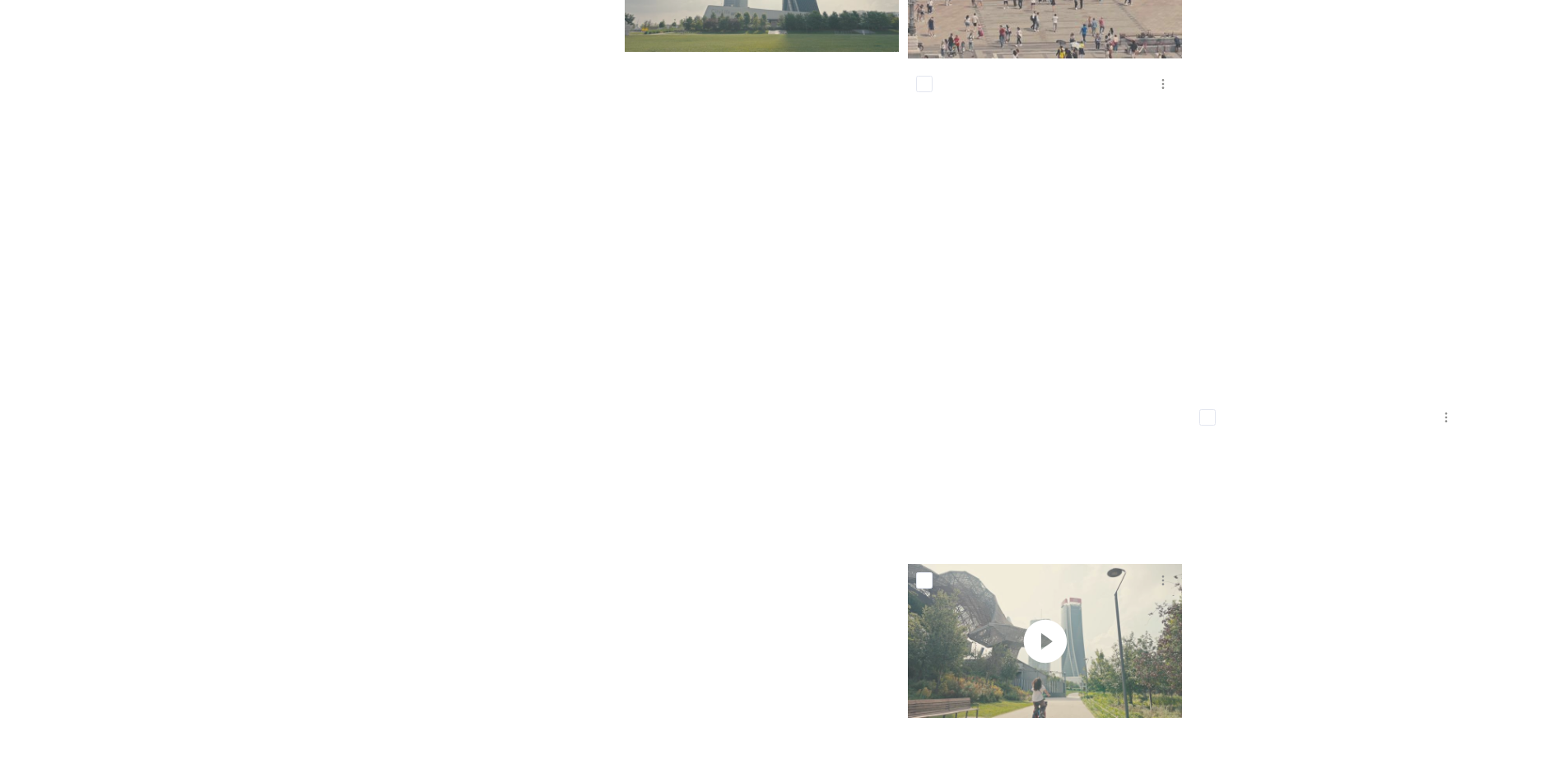
scroll to position [1544, 0]
